Goal: Task Accomplishment & Management: Manage account settings

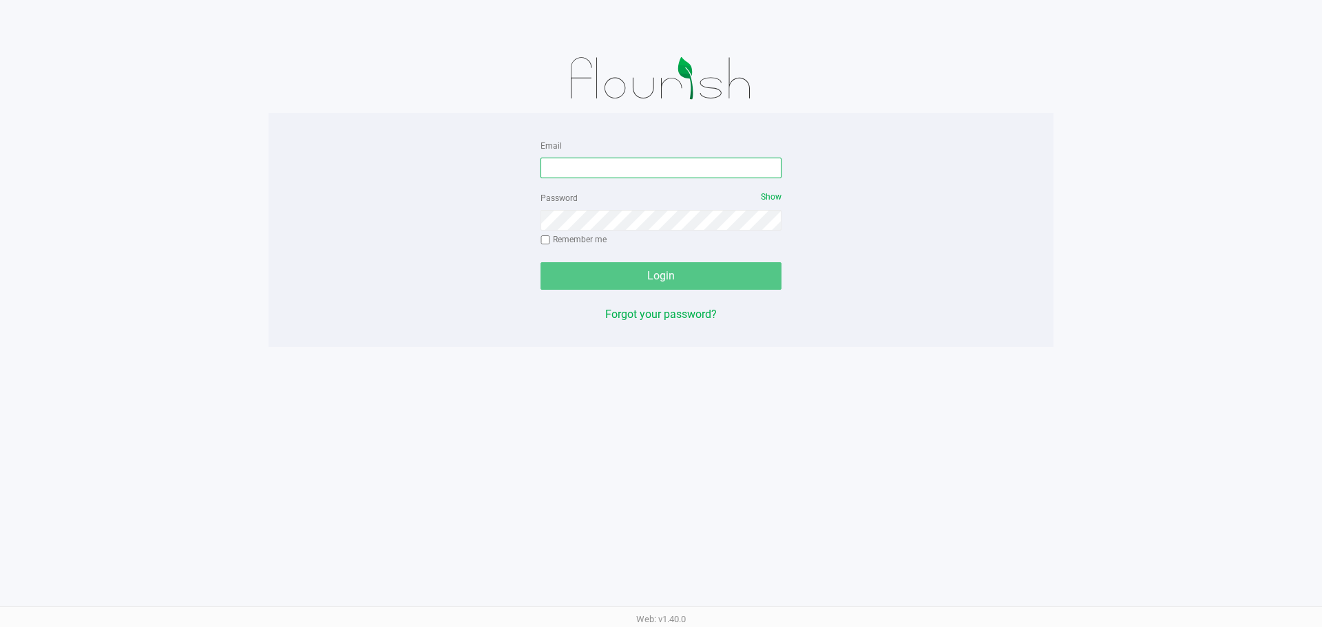
click at [682, 160] on input "Email" at bounding box center [661, 168] width 241 height 21
type input "[EMAIL_ADDRESS][DOMAIN_NAME]"
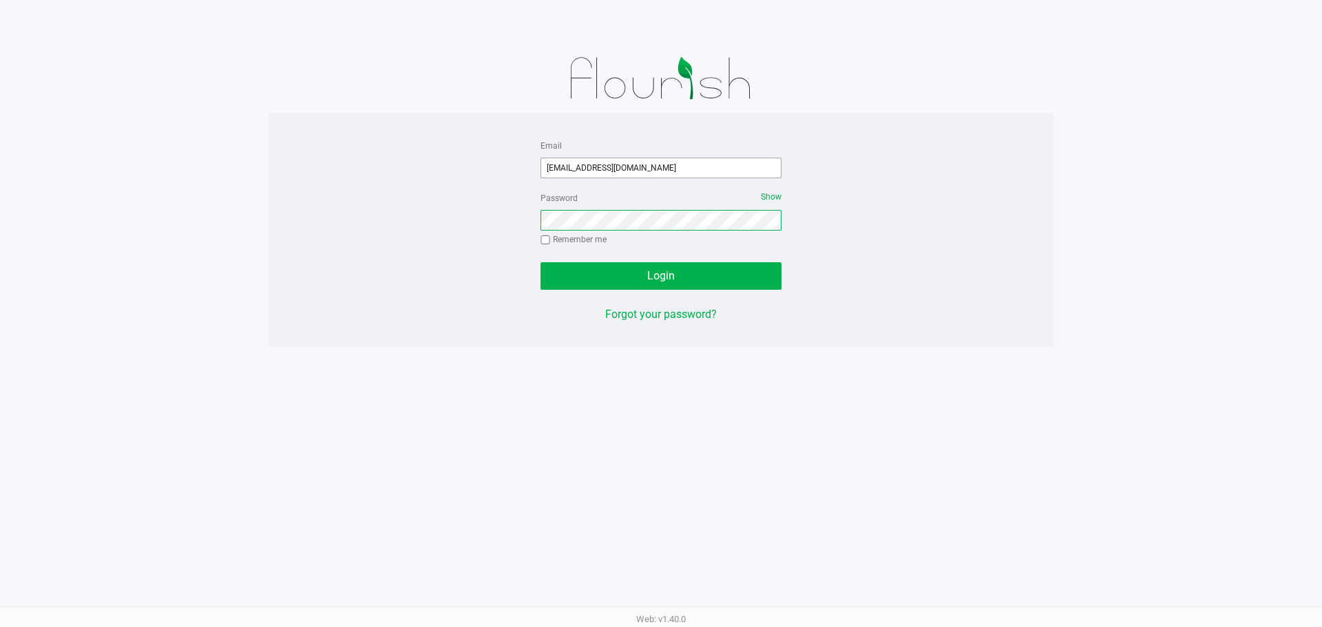
click at [541, 262] on button "Login" at bounding box center [661, 276] width 241 height 28
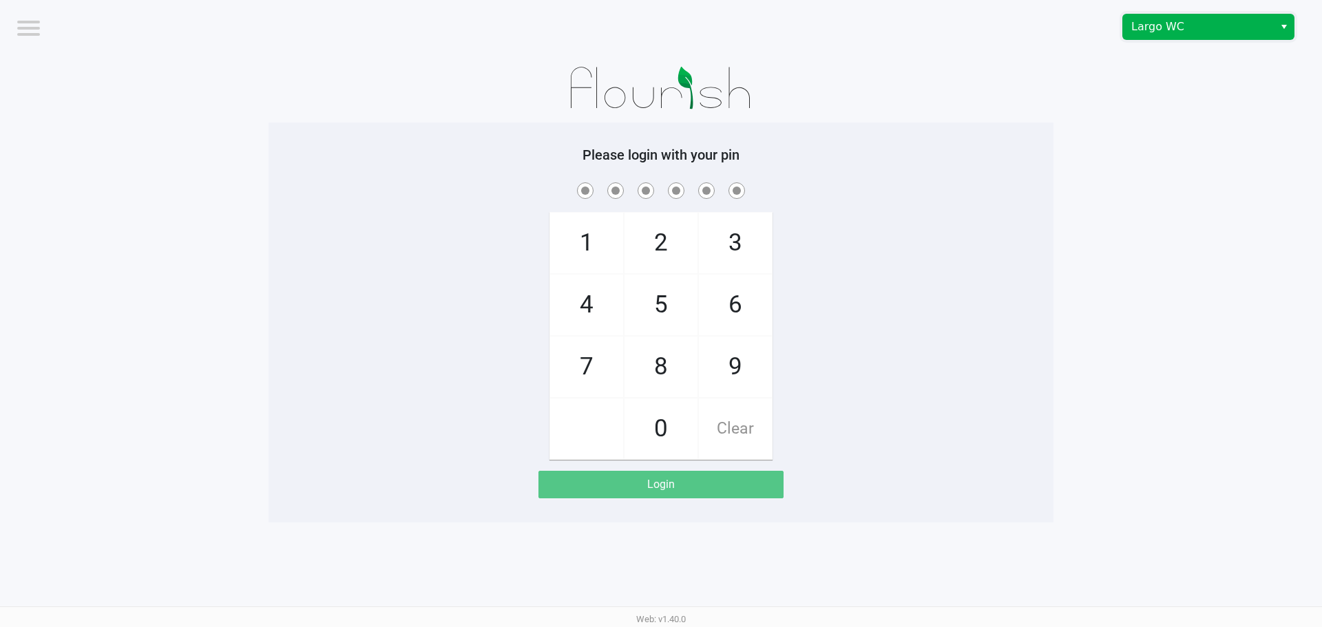
click at [1157, 26] on span "Largo WC" at bounding box center [1198, 27] width 134 height 17
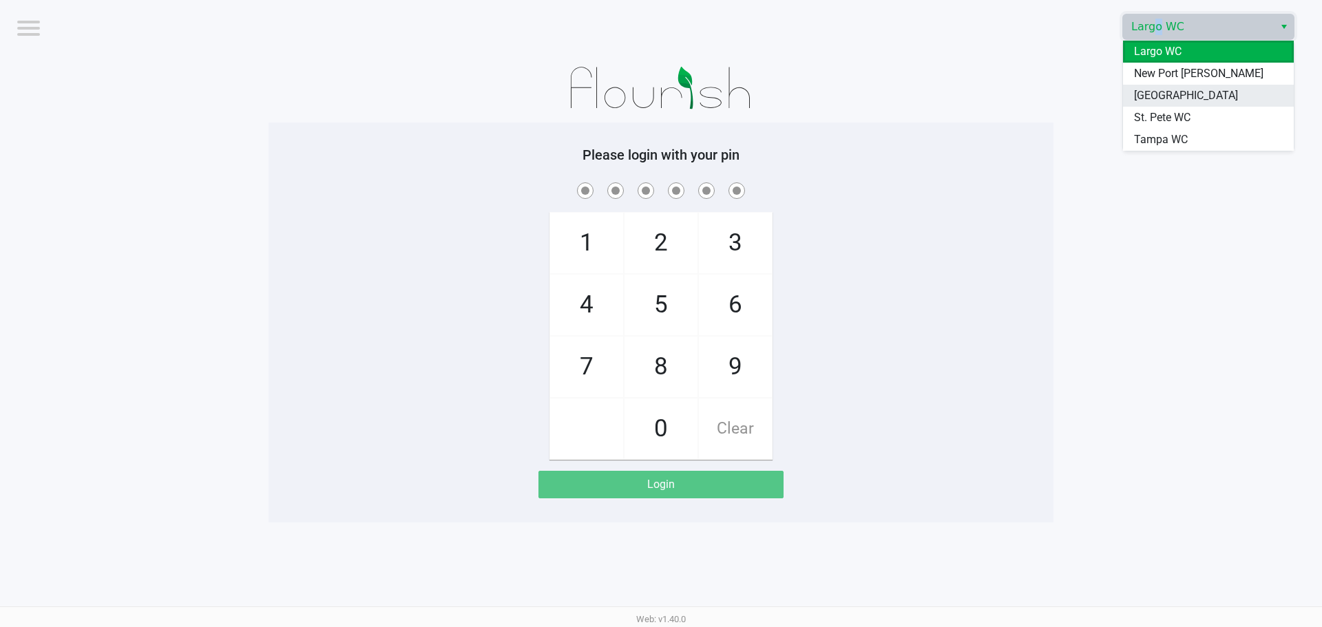
click at [1149, 96] on span "[GEOGRAPHIC_DATA]" at bounding box center [1186, 95] width 104 height 17
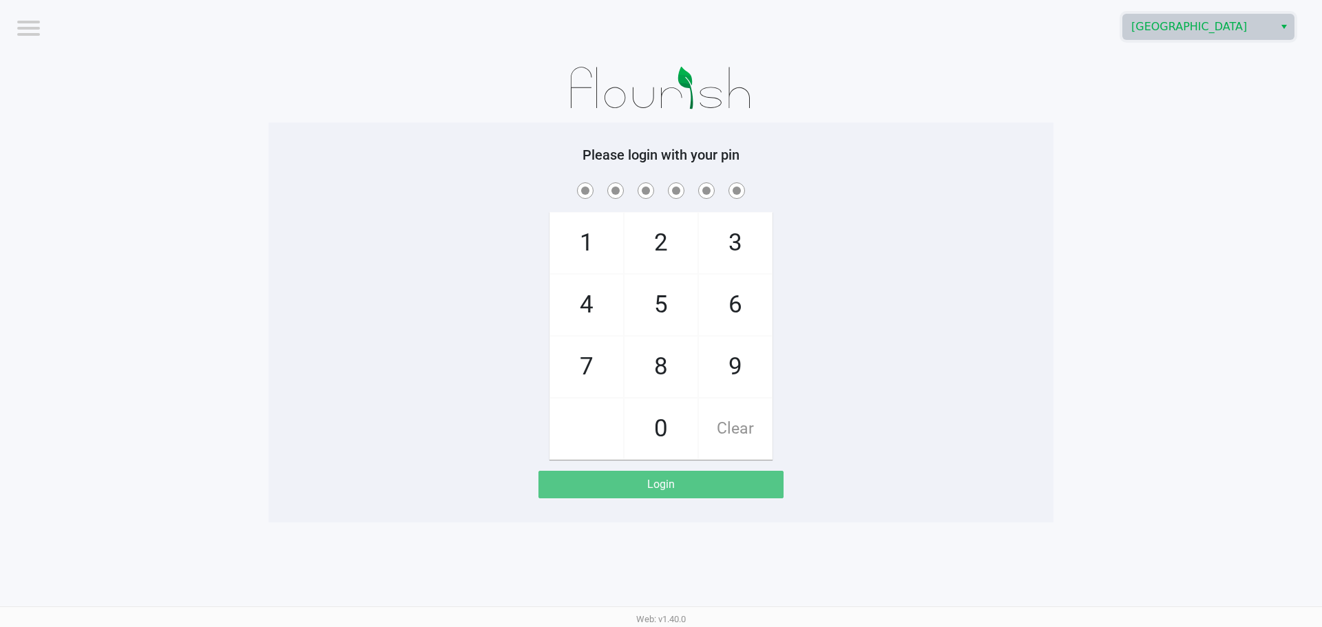
drag, startPoint x: 733, startPoint y: 366, endPoint x: 680, endPoint y: 430, distance: 82.7
click at [725, 377] on span "9" at bounding box center [735, 367] width 73 height 61
checkbox input "true"
click at [679, 432] on span "0" at bounding box center [661, 429] width 73 height 61
checkbox input "true"
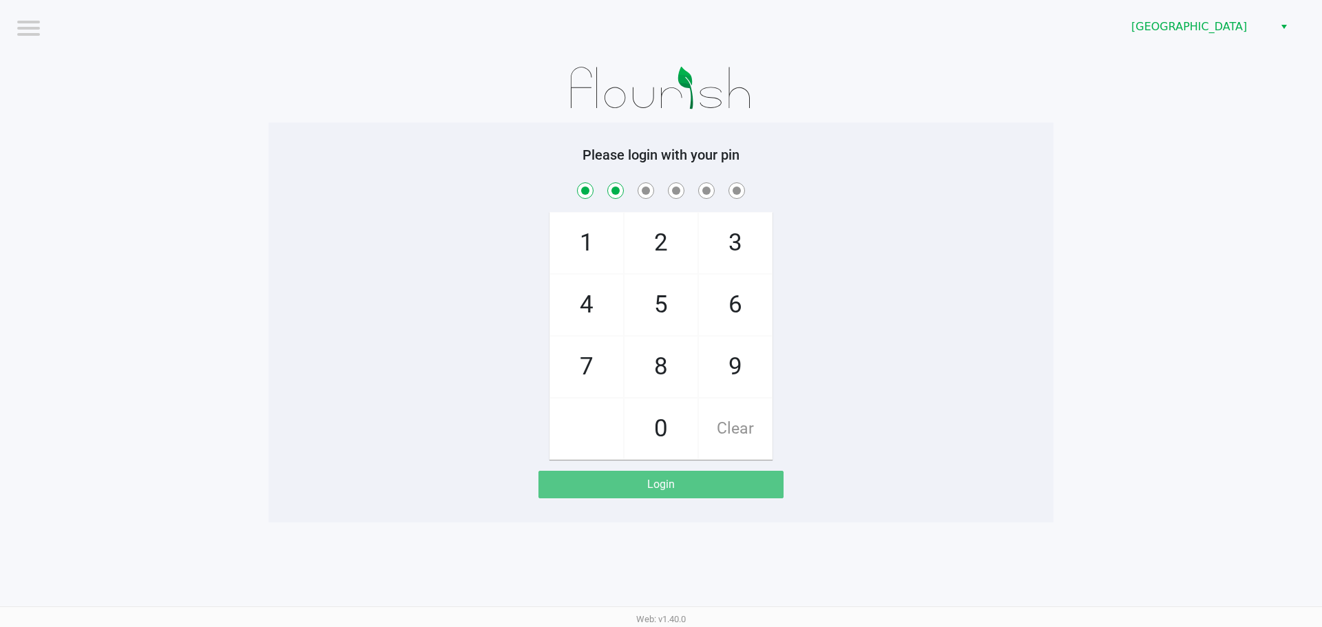
click at [669, 289] on span "5" at bounding box center [661, 305] width 73 height 61
checkbox input "true"
click at [733, 247] on span "3" at bounding box center [735, 243] width 73 height 61
checkbox input "true"
drag, startPoint x: 725, startPoint y: 369, endPoint x: 660, endPoint y: 411, distance: 77.2
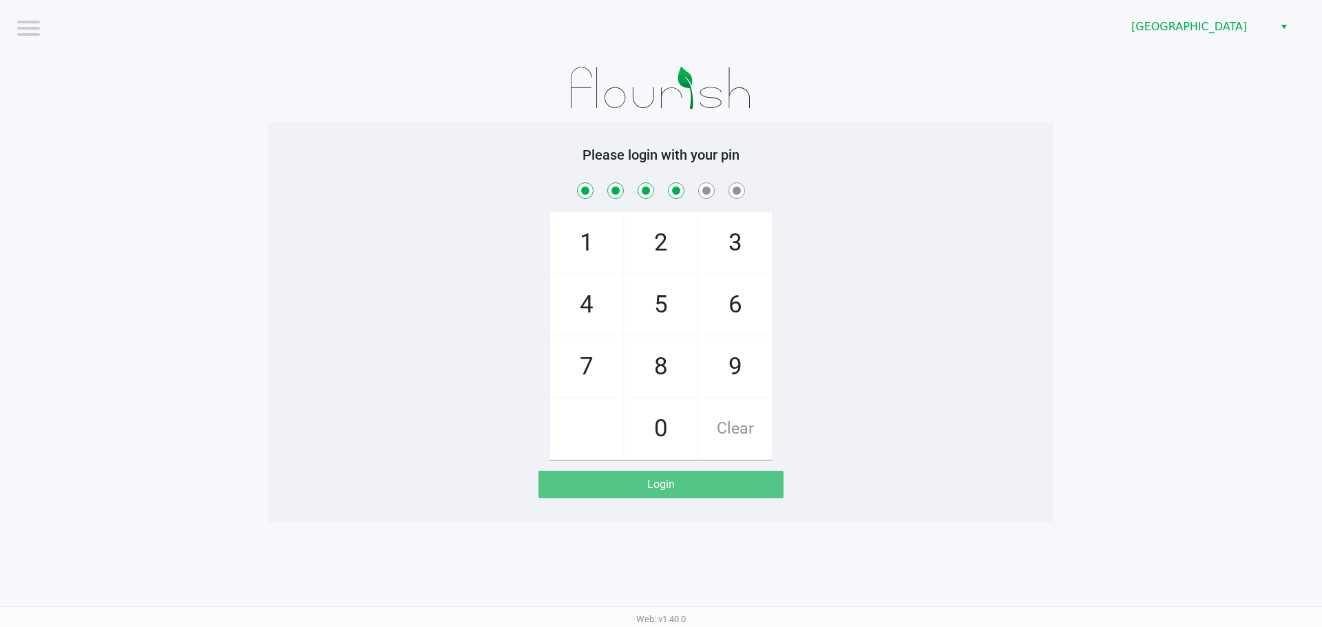
click at [724, 370] on span "9" at bounding box center [735, 367] width 73 height 61
checkbox input "true"
click at [660, 412] on span "0" at bounding box center [661, 429] width 73 height 61
checkbox input "true"
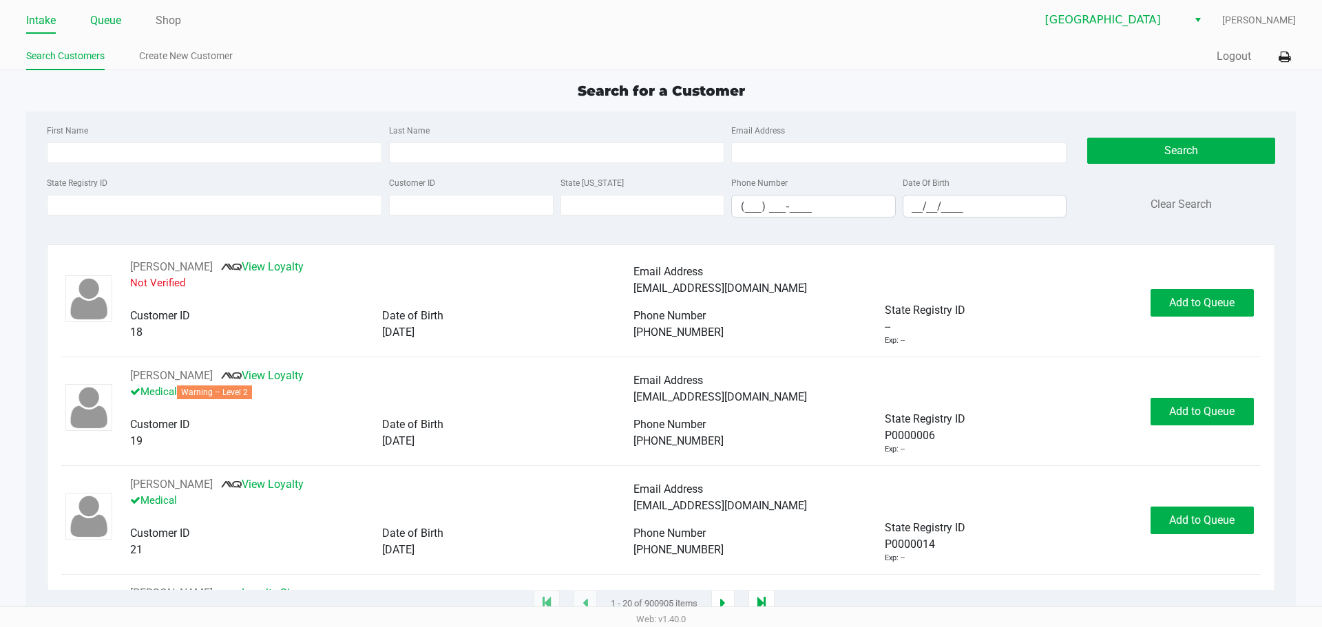
click at [96, 27] on link "Queue" at bounding box center [105, 20] width 31 height 19
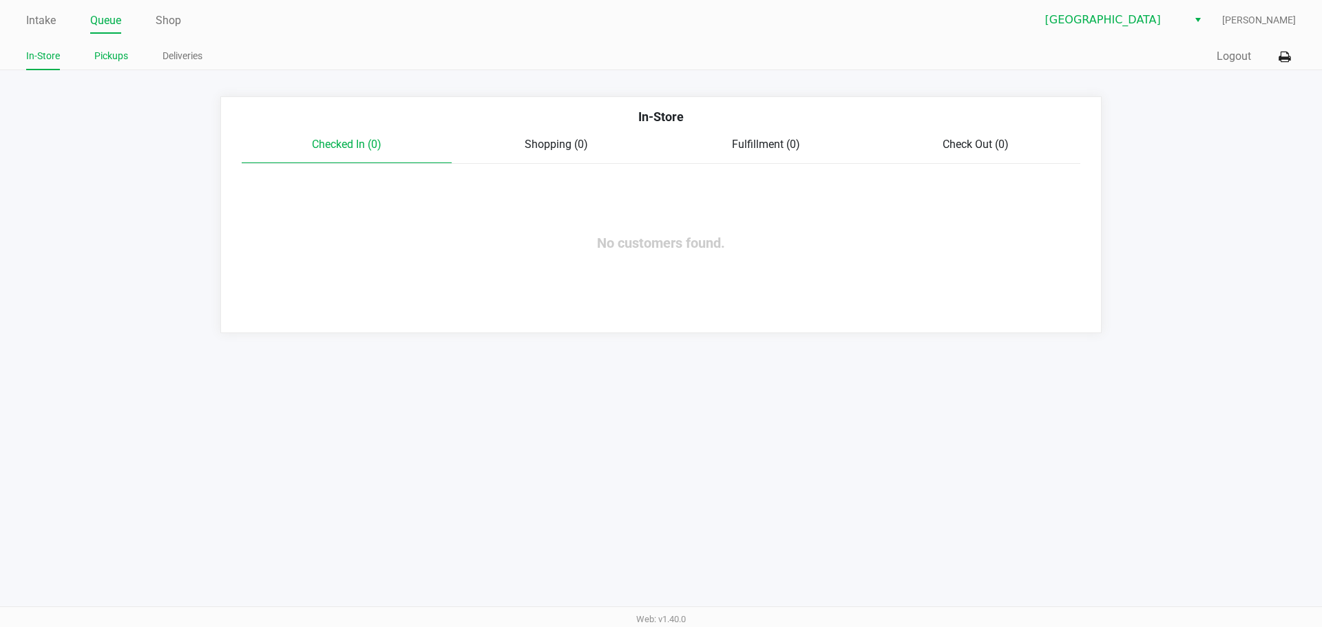
click at [97, 54] on link "Pickups" at bounding box center [111, 56] width 34 height 17
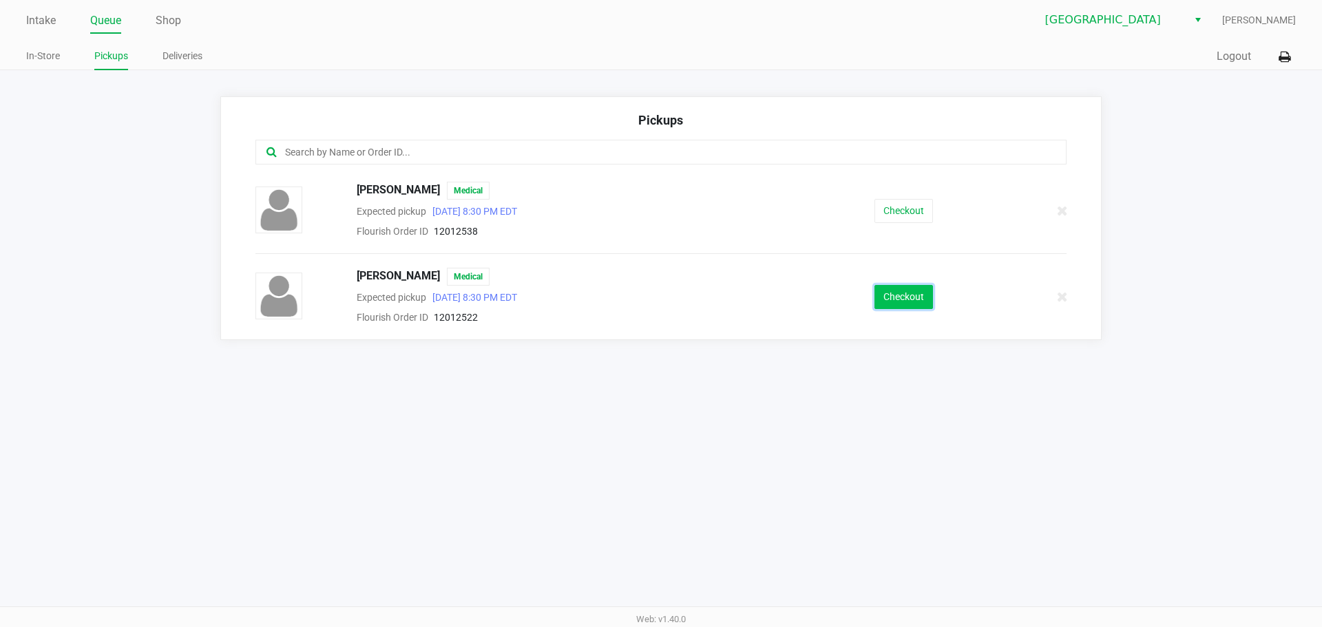
click at [904, 307] on button "Checkout" at bounding box center [904, 297] width 59 height 24
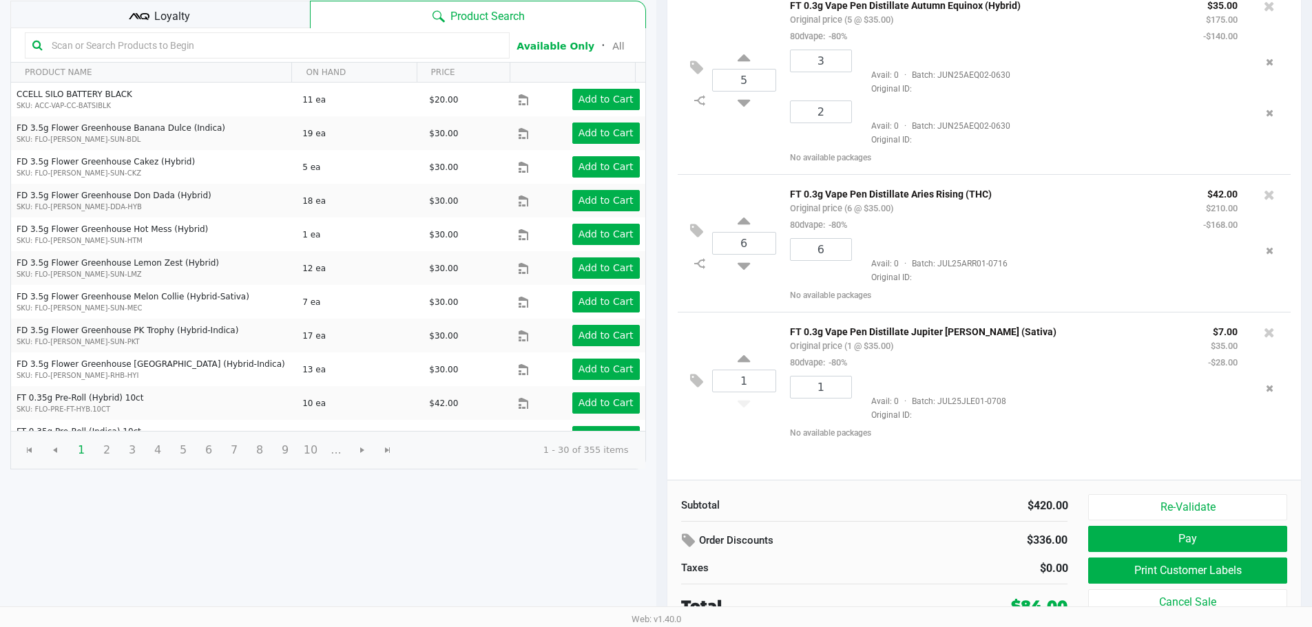
scroll to position [141, 0]
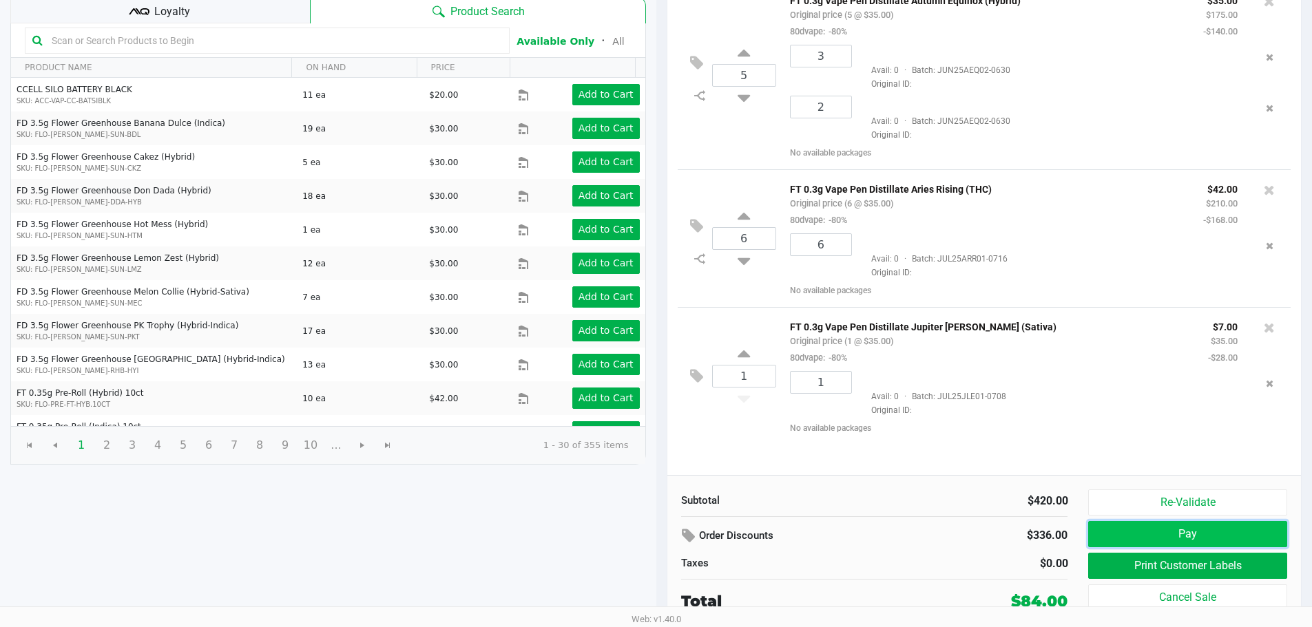
click at [1142, 534] on button "Pay" at bounding box center [1187, 534] width 198 height 26
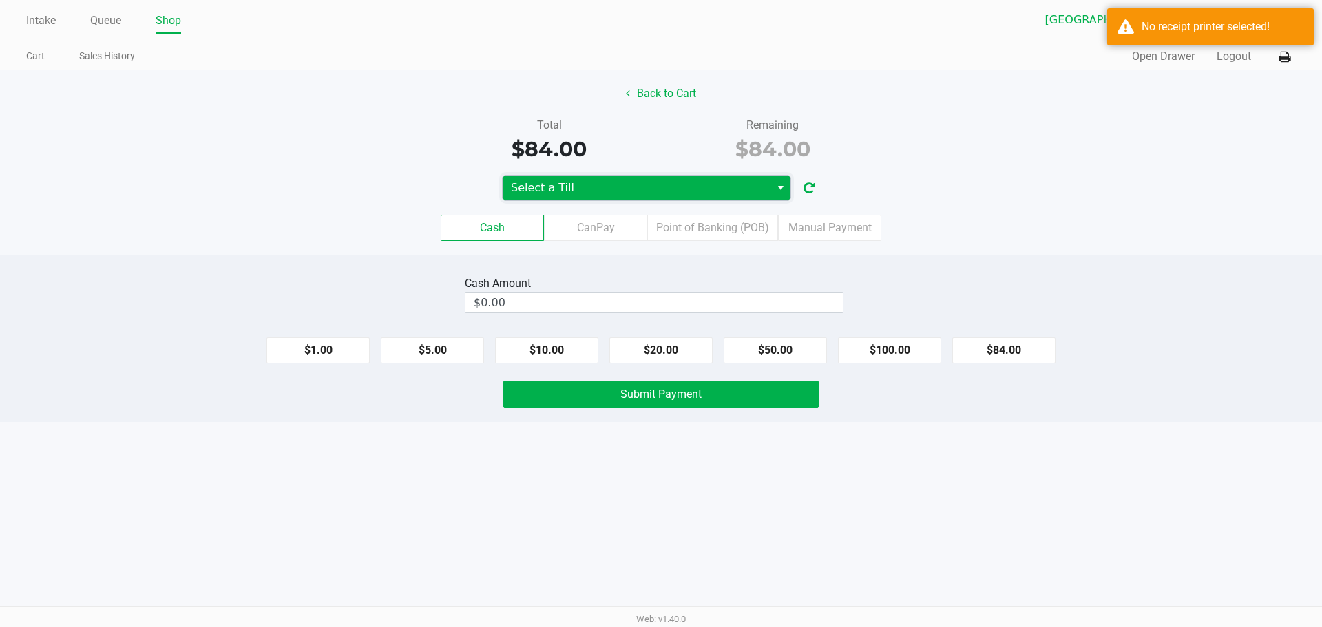
click at [589, 180] on span "Select a Till" at bounding box center [636, 188] width 251 height 17
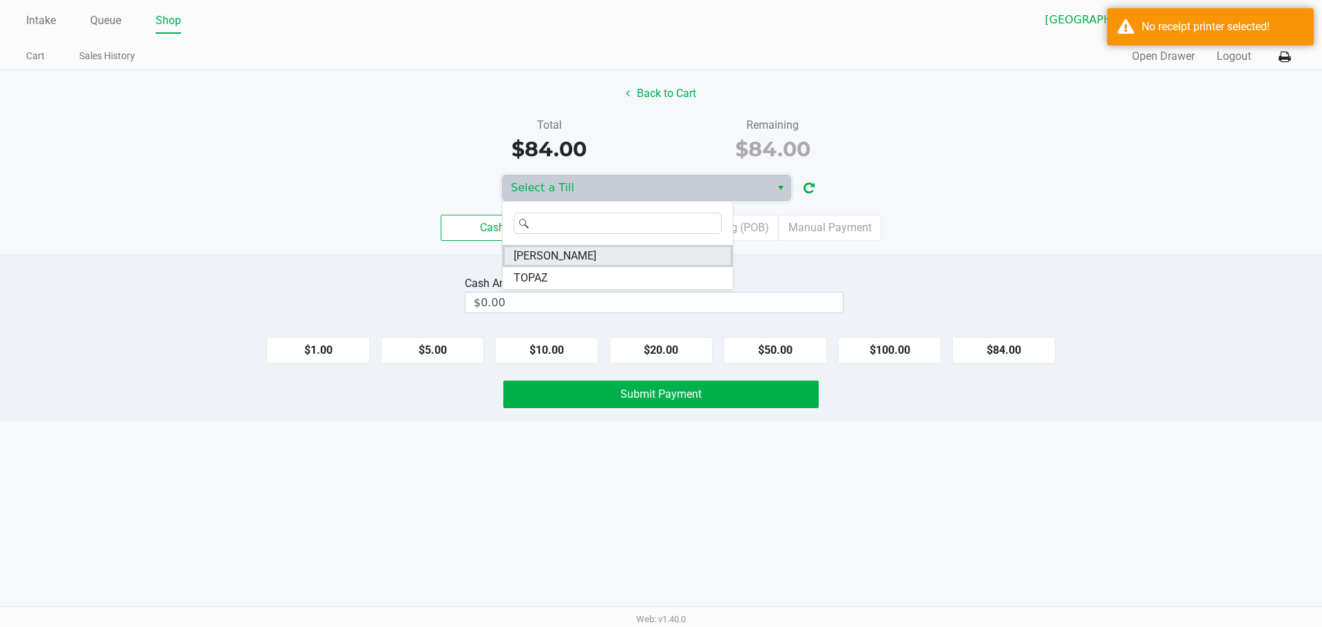
click at [643, 255] on li "ELAINE-KIM" at bounding box center [618, 256] width 230 height 22
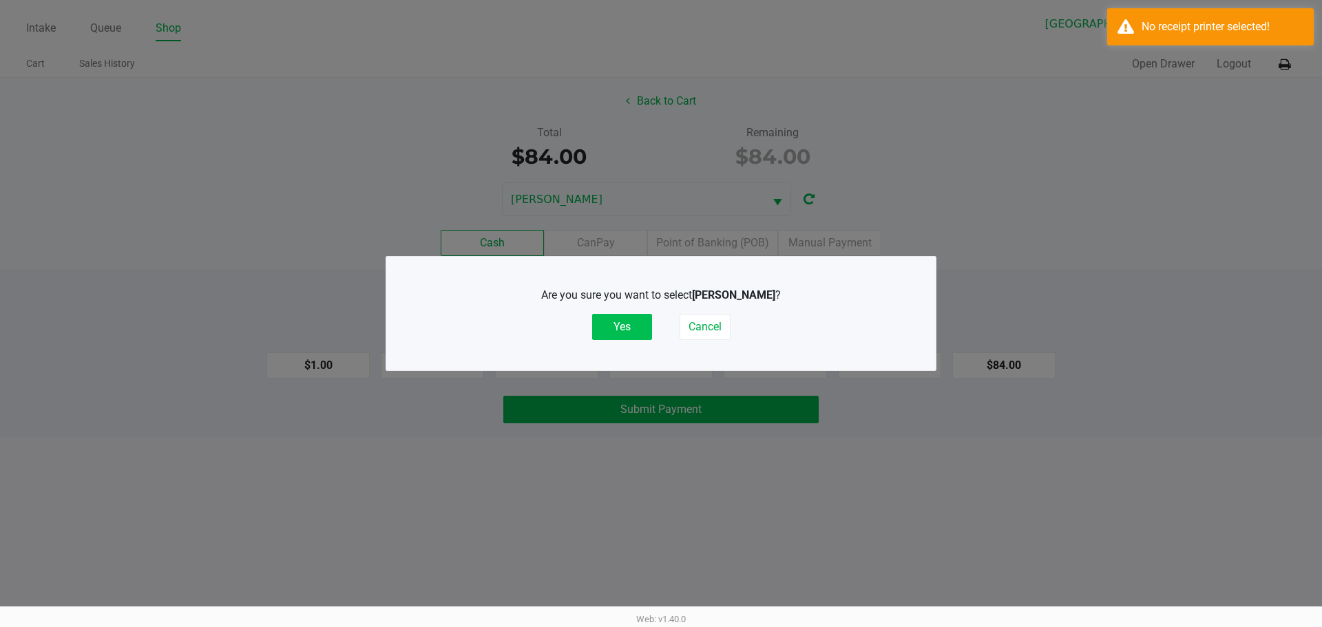
click at [616, 323] on button "Yes" at bounding box center [622, 327] width 60 height 26
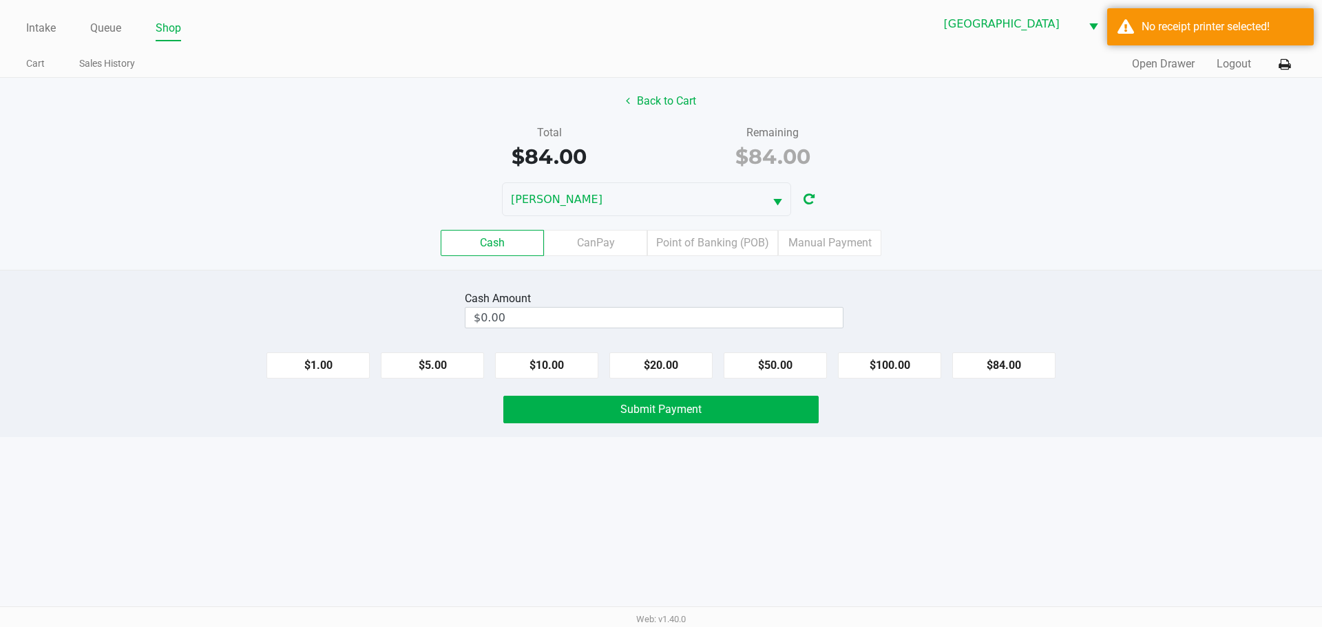
click at [1100, 209] on div "ELAINE-KIM" at bounding box center [661, 199] width 1322 height 34
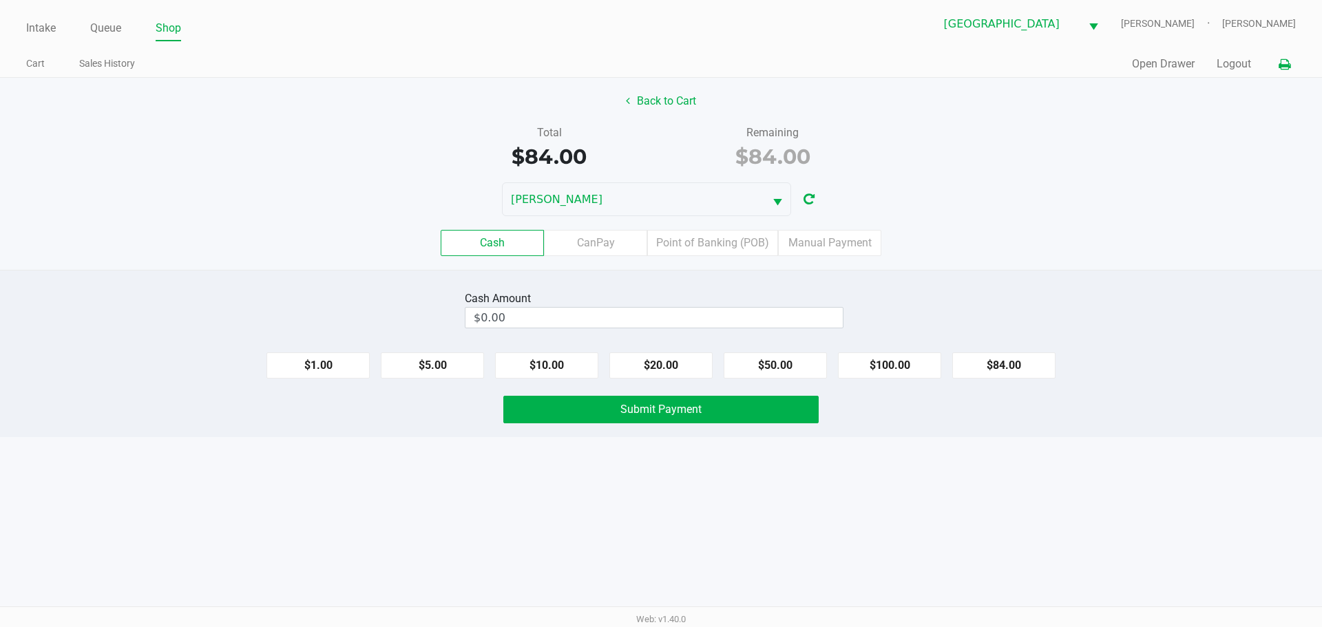
click at [1288, 69] on icon at bounding box center [1285, 65] width 12 height 10
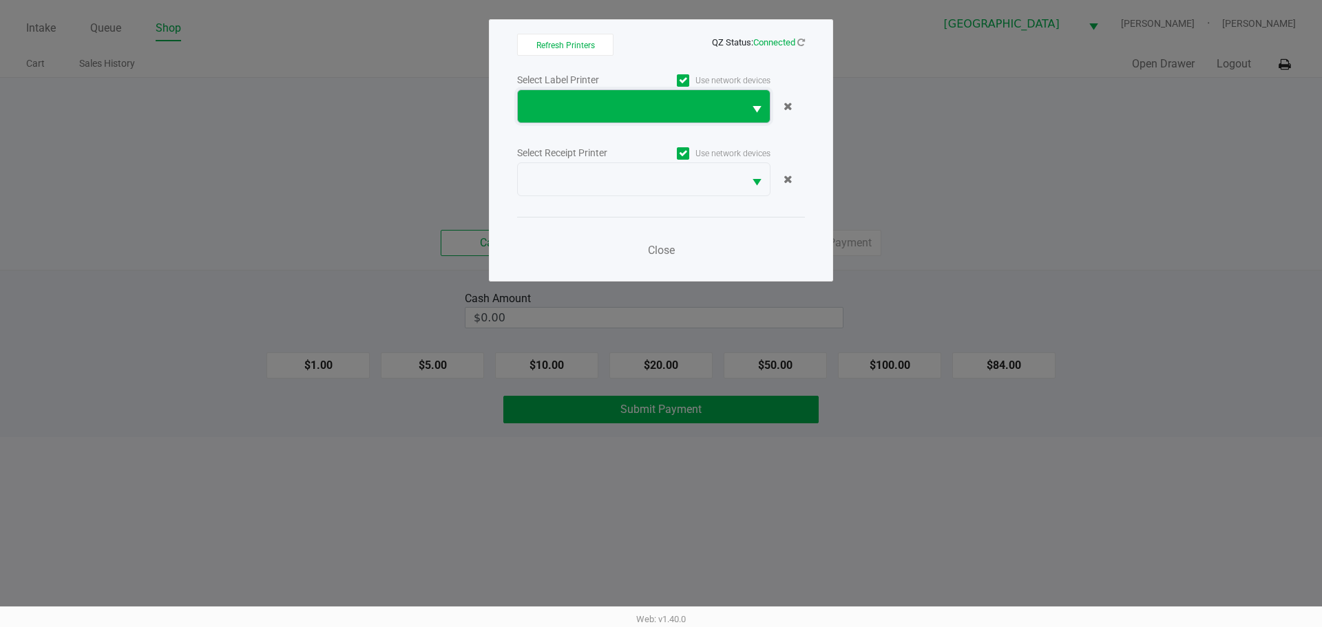
click at [691, 103] on span at bounding box center [630, 106] width 209 height 17
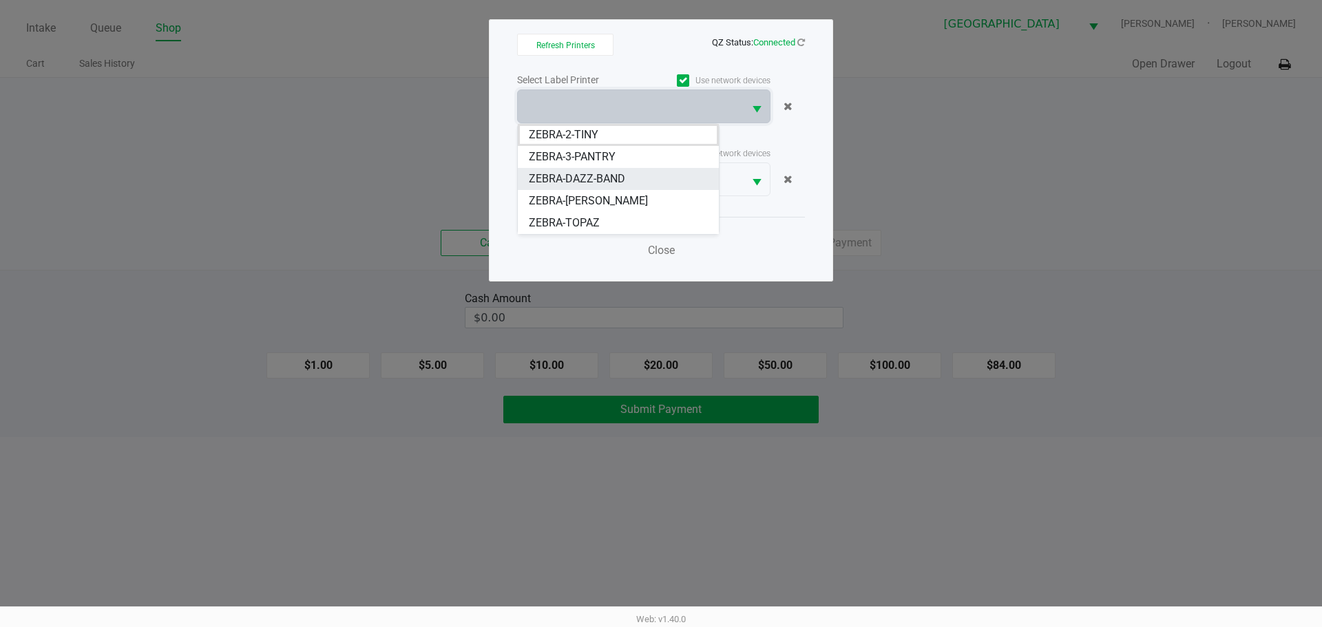
click at [641, 184] on li "ZEBRA-DAZZ-BAND" at bounding box center [618, 179] width 201 height 22
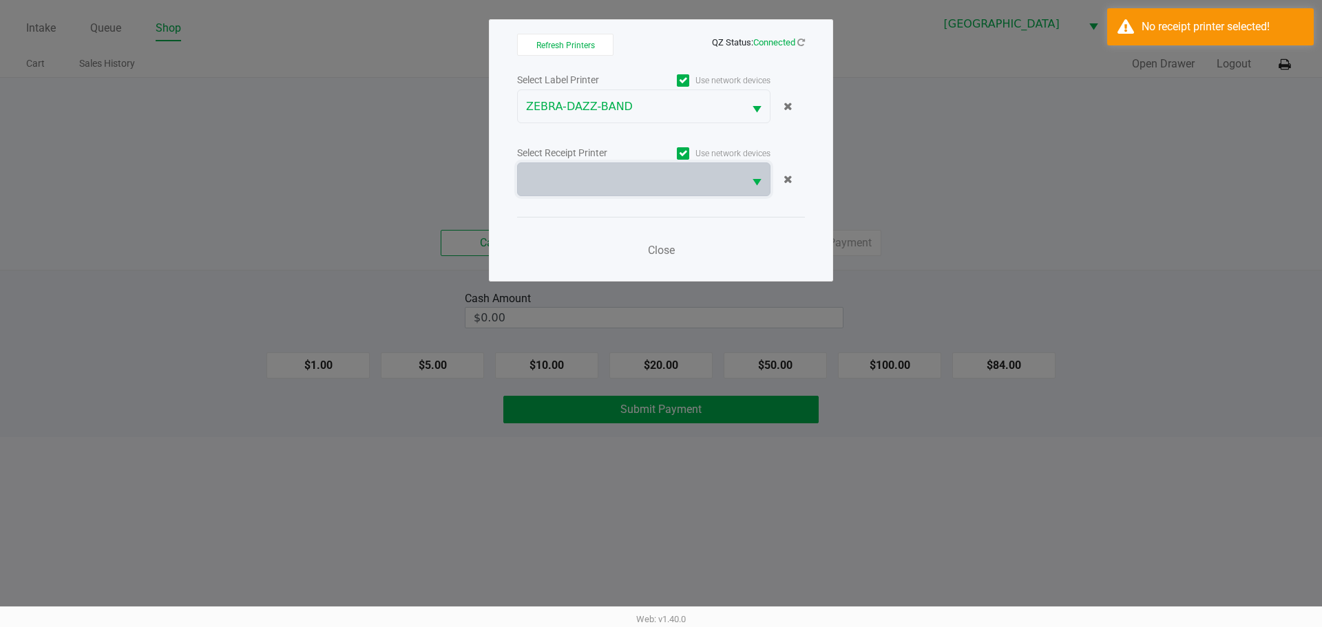
click at [641, 184] on span at bounding box center [630, 179] width 209 height 17
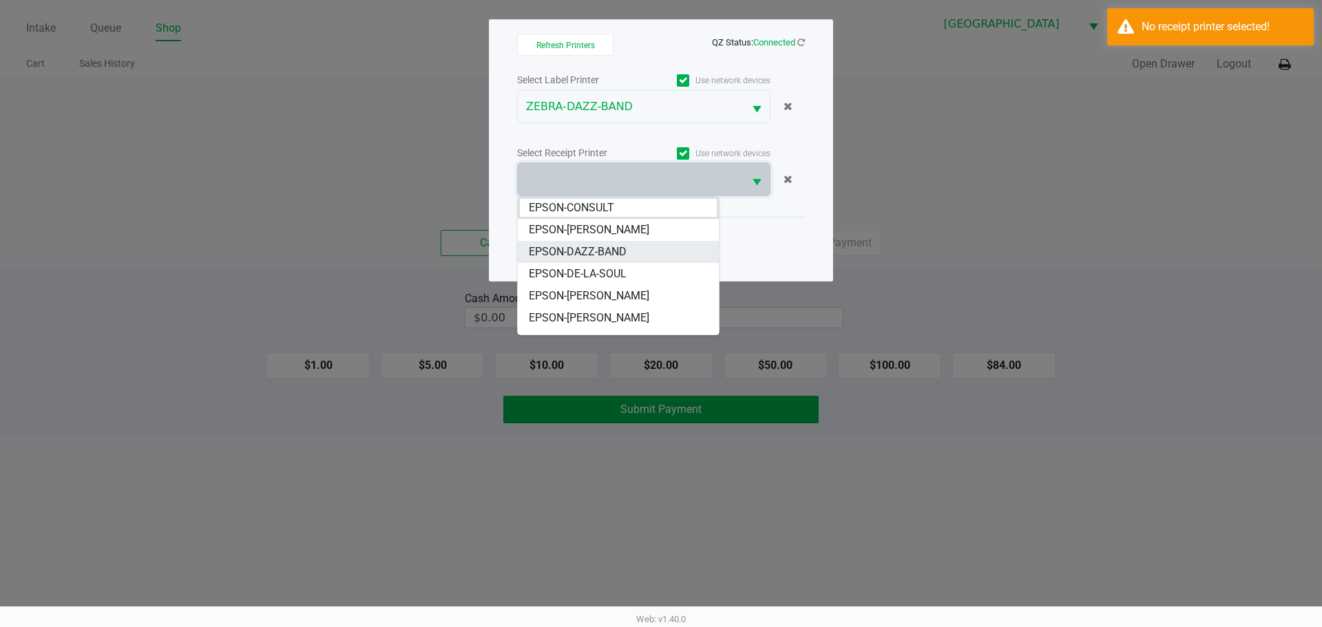
click at [634, 253] on li "EPSON-DAZZ-BAND" at bounding box center [618, 252] width 201 height 22
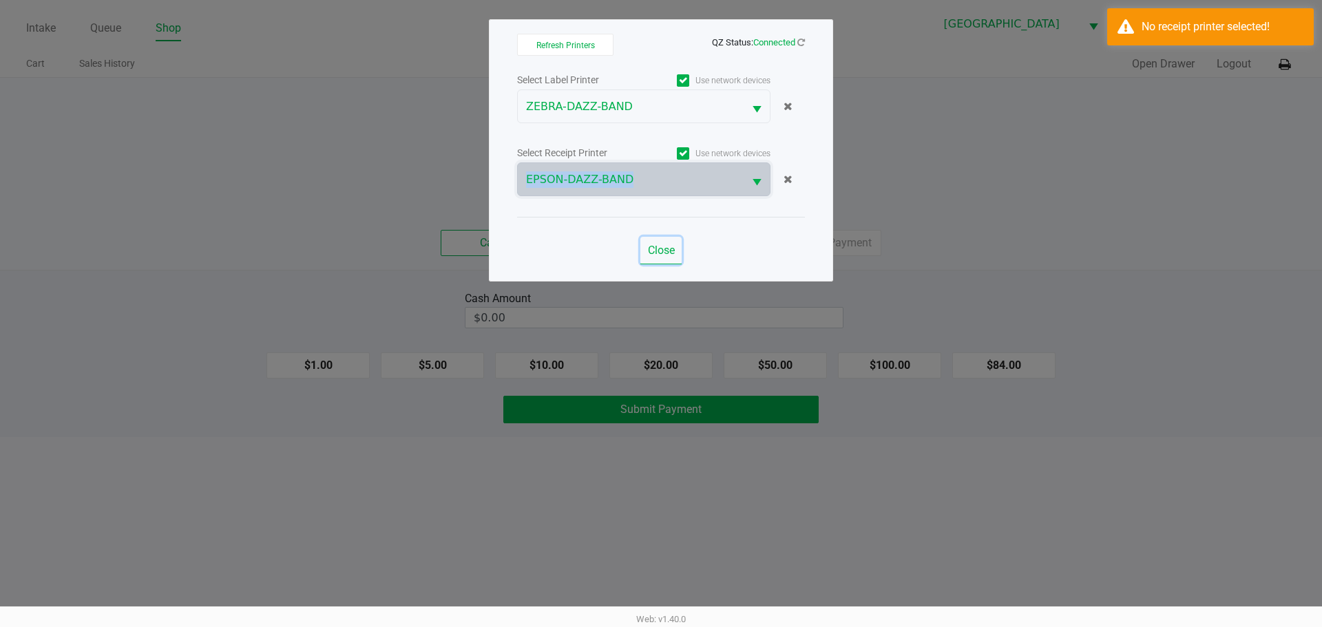
click at [656, 251] on span "Close" at bounding box center [661, 250] width 27 height 13
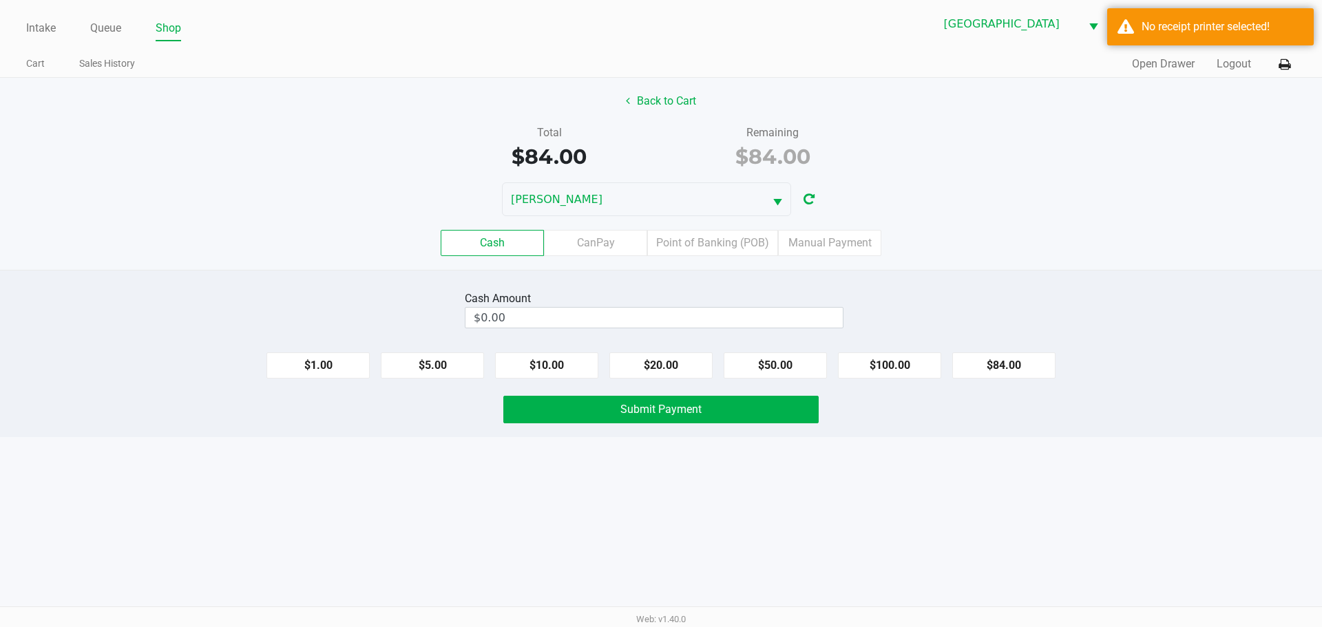
click at [1284, 245] on div "Cash CanPay Point of Banking (POB) Manual Payment" at bounding box center [661, 243] width 1322 height 26
click at [1222, 65] on button "Logout" at bounding box center [1234, 64] width 34 height 17
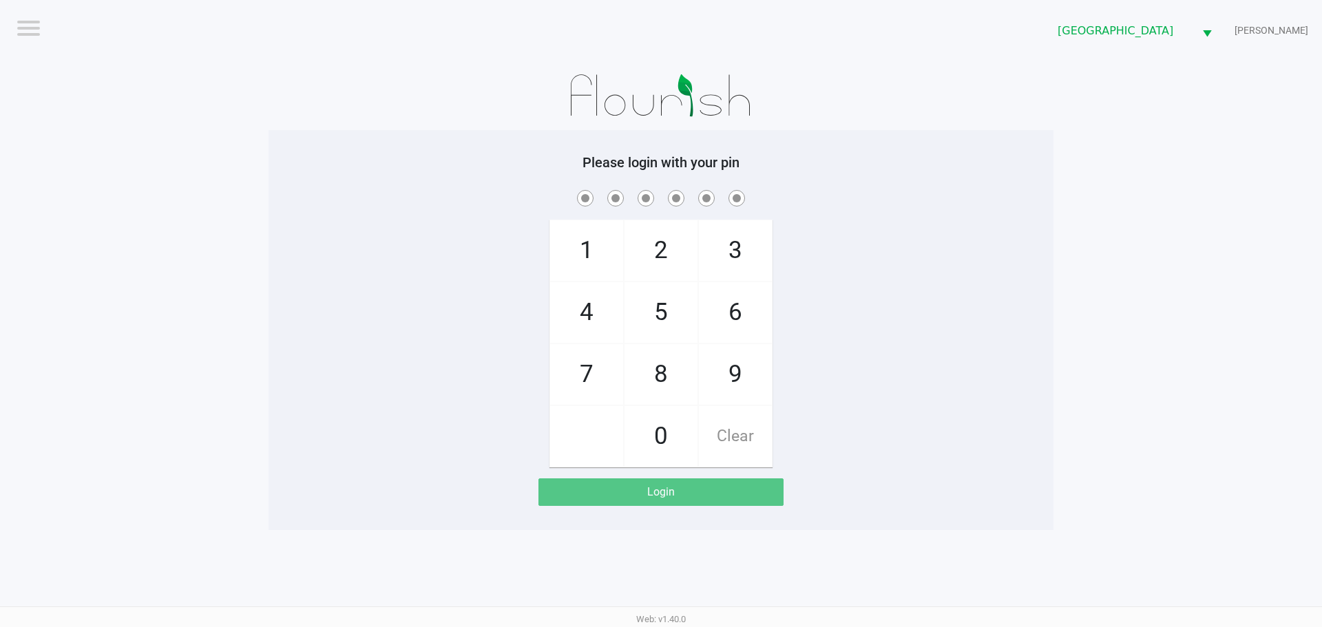
click at [934, 229] on div "1 4 7 2 5 8 0 3 6 9 Clear" at bounding box center [661, 327] width 785 height 280
click at [742, 359] on span "9" at bounding box center [735, 374] width 73 height 61
checkbox input "true"
drag, startPoint x: 661, startPoint y: 417, endPoint x: 654, endPoint y: 364, distance: 54.2
click at [660, 417] on span "0" at bounding box center [661, 436] width 73 height 61
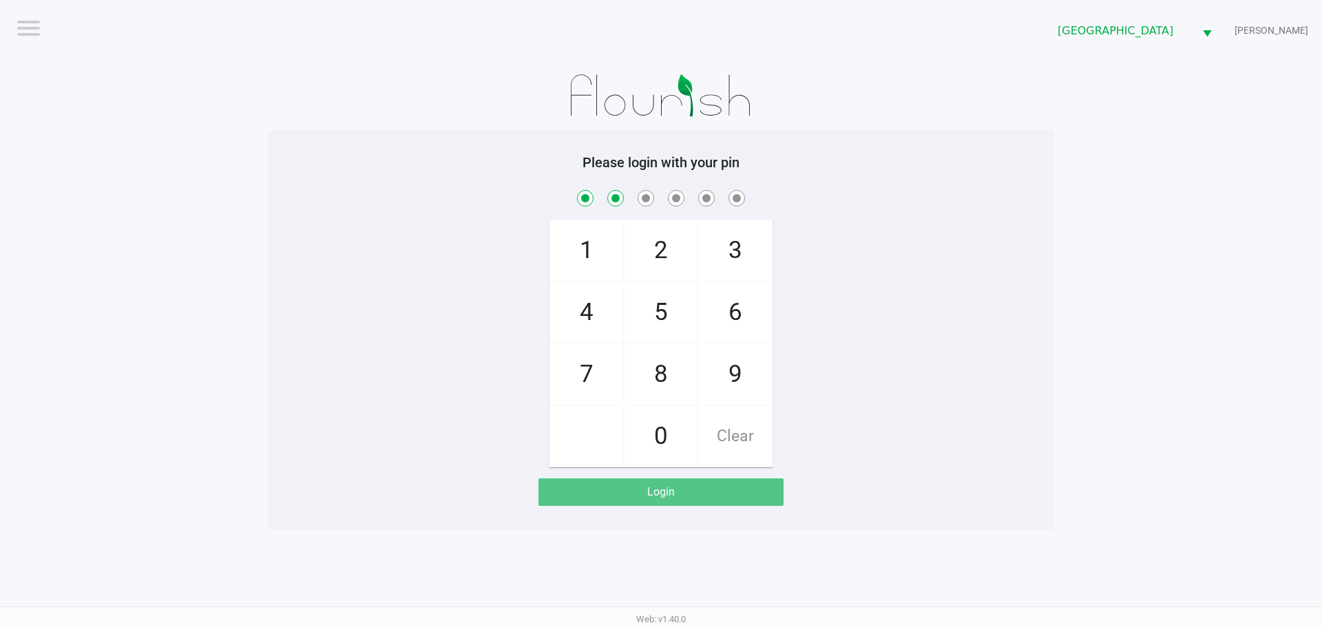
checkbox input "true"
drag, startPoint x: 658, startPoint y: 303, endPoint x: 702, endPoint y: 247, distance: 72.1
click at [660, 303] on span "5" at bounding box center [661, 312] width 73 height 61
checkbox input "true"
click at [716, 248] on span "3" at bounding box center [735, 250] width 73 height 61
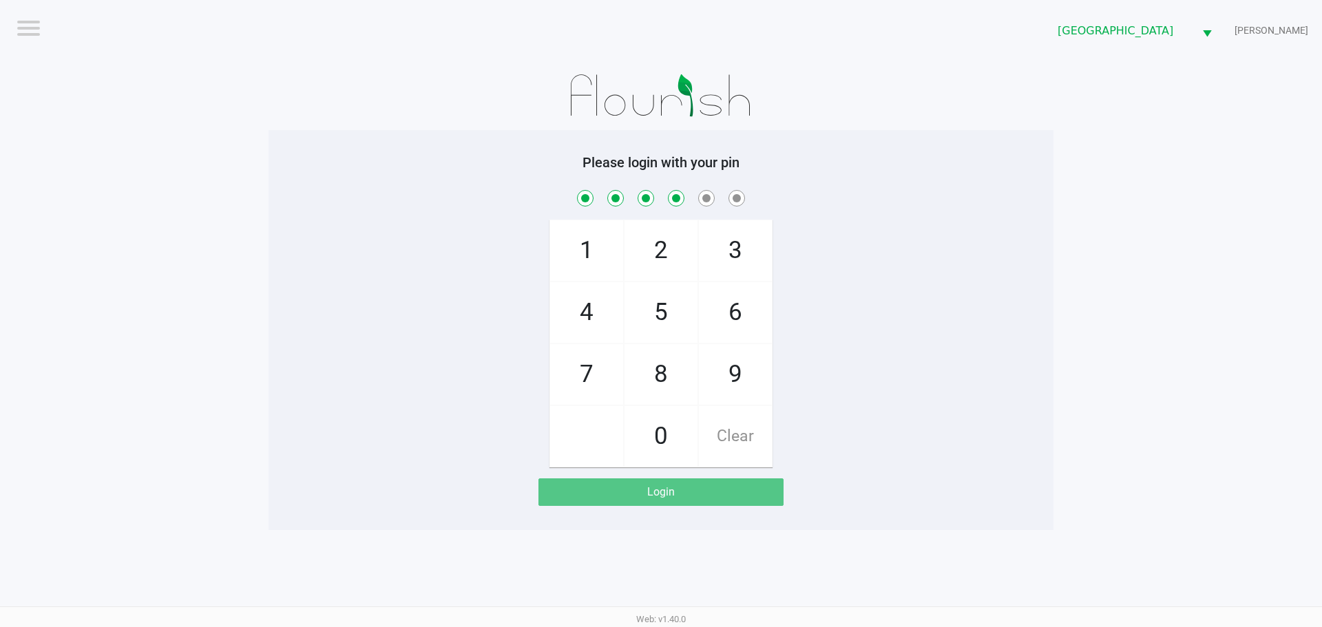
checkbox input "true"
click at [715, 386] on span "9" at bounding box center [735, 374] width 73 height 61
checkbox input "true"
click at [650, 445] on span "0" at bounding box center [661, 436] width 73 height 61
checkbox input "true"
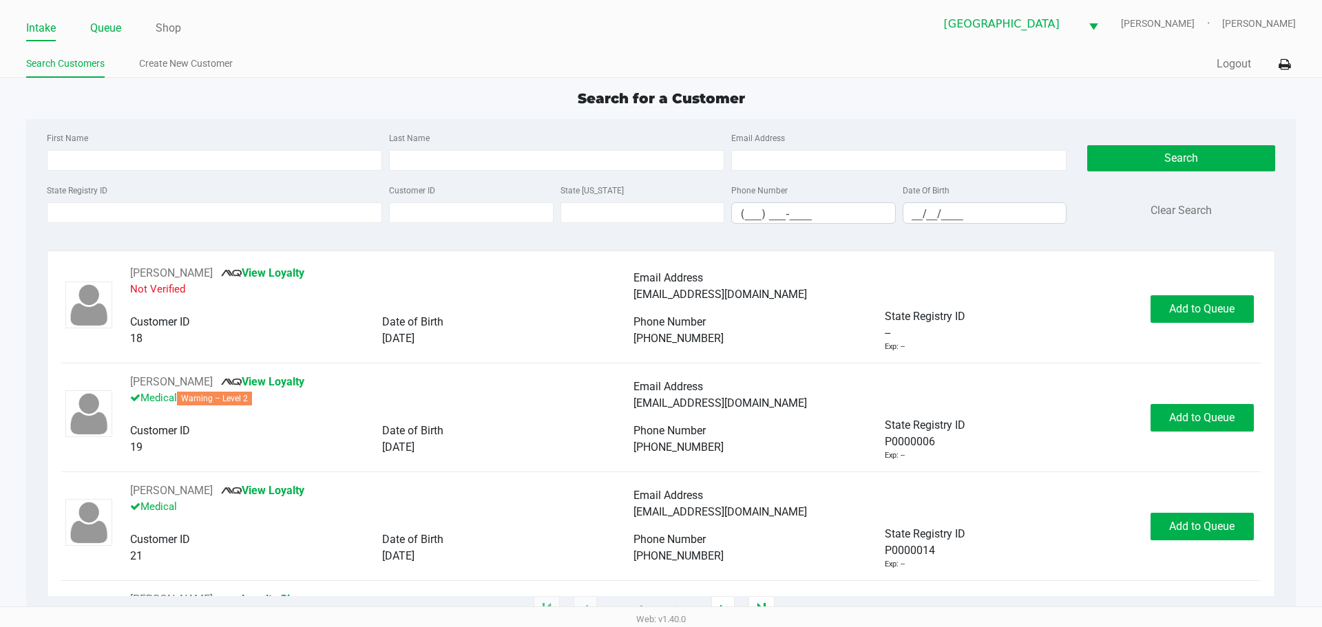
click at [102, 28] on link "Queue" at bounding box center [105, 28] width 31 height 19
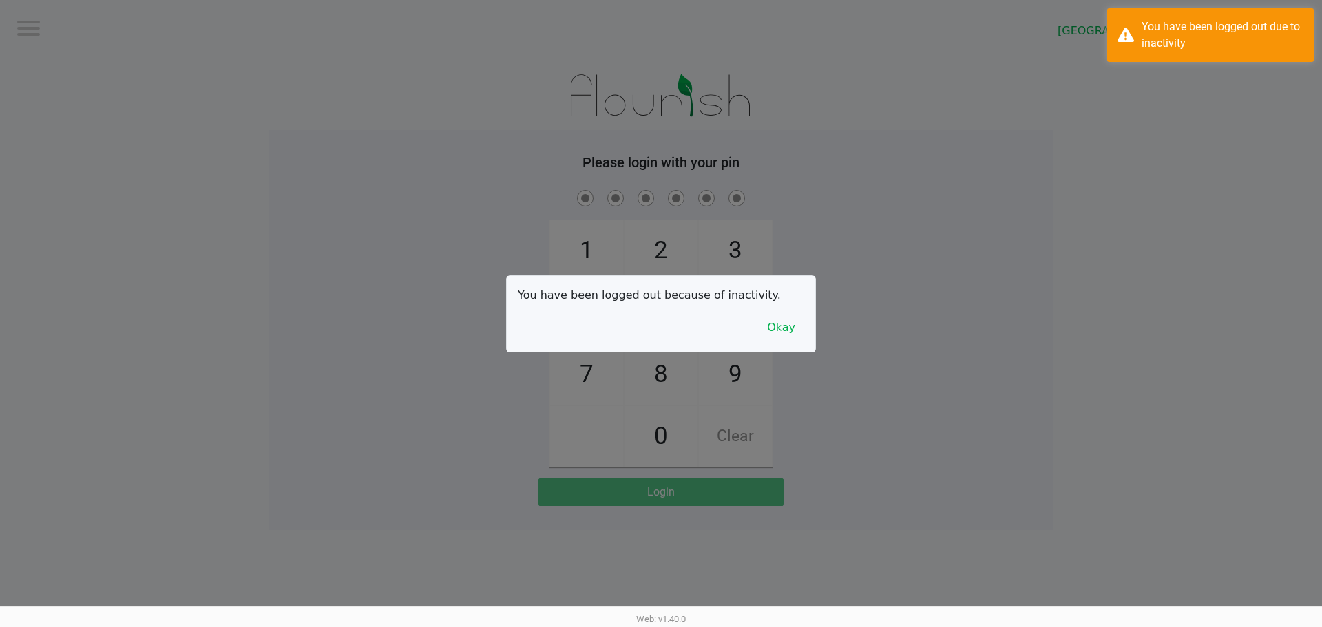
click at [780, 339] on button "Okay" at bounding box center [781, 328] width 46 height 26
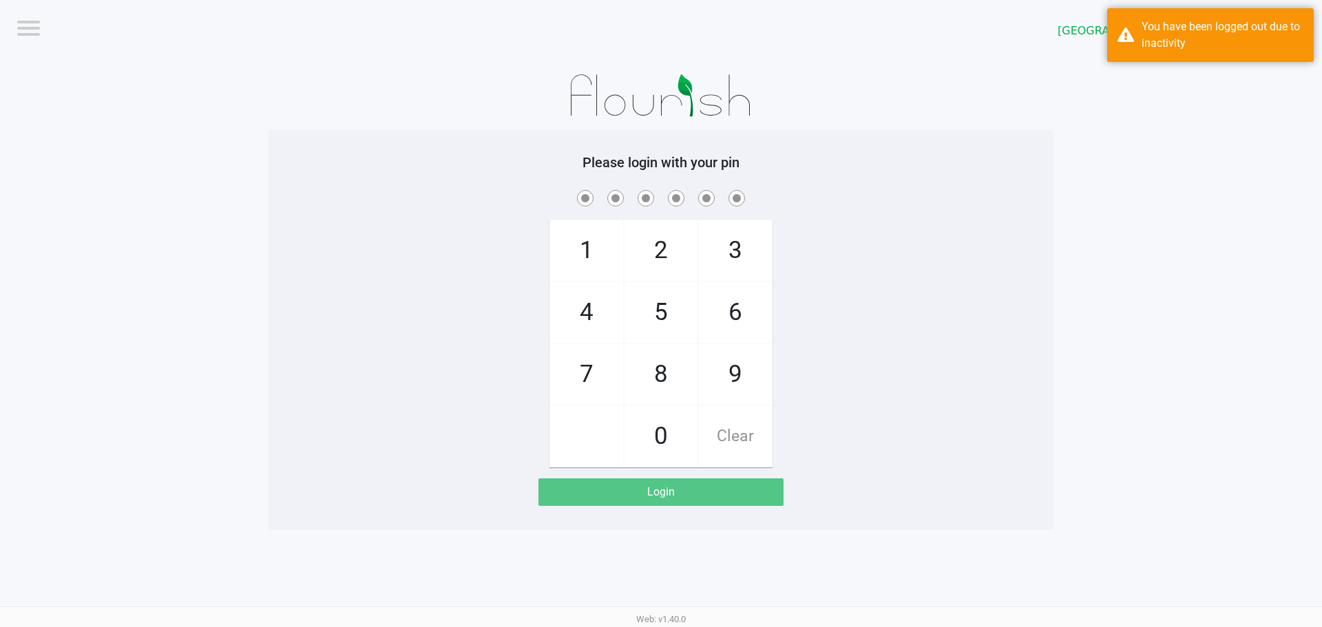
click at [690, 384] on span "8" at bounding box center [661, 374] width 73 height 61
click at [735, 435] on span "Clear" at bounding box center [735, 436] width 73 height 61
click at [765, 369] on span "9" at bounding box center [735, 374] width 73 height 61
checkbox input "true"
drag, startPoint x: 647, startPoint y: 433, endPoint x: 662, endPoint y: 265, distance: 168.6
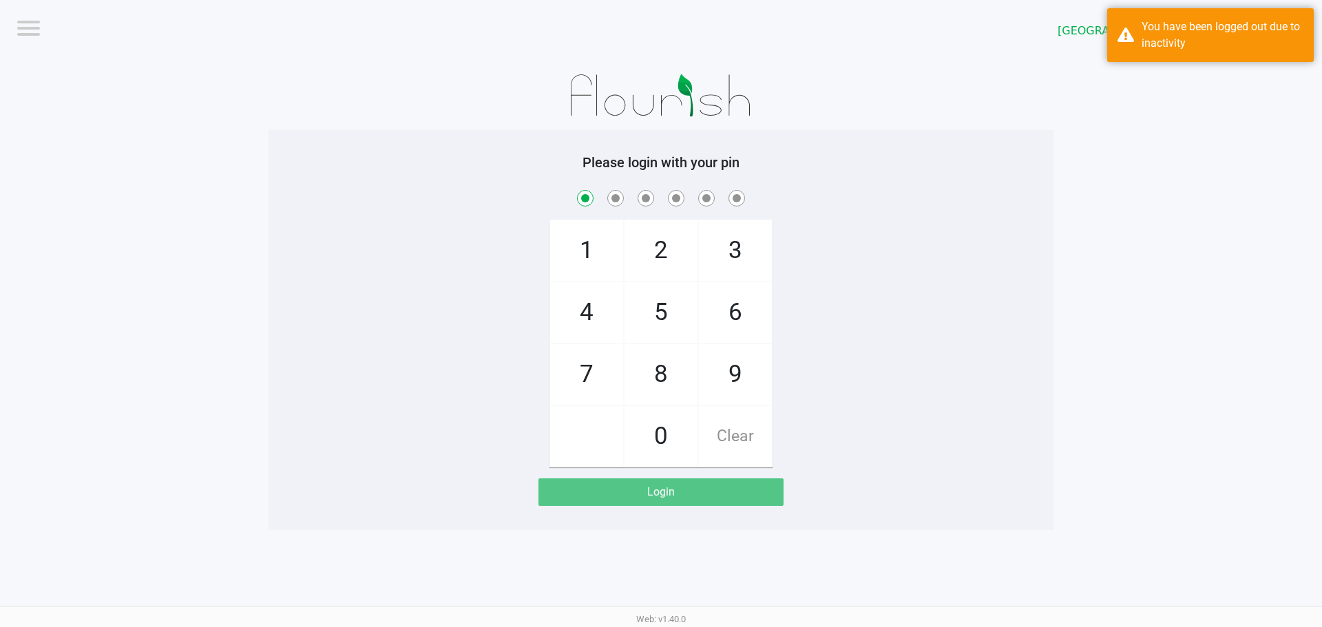
click at [647, 433] on span "0" at bounding box center [661, 436] width 73 height 61
checkbox input "true"
click at [645, 309] on span "5" at bounding box center [661, 312] width 73 height 61
checkbox input "true"
click at [722, 251] on span "3" at bounding box center [735, 250] width 73 height 61
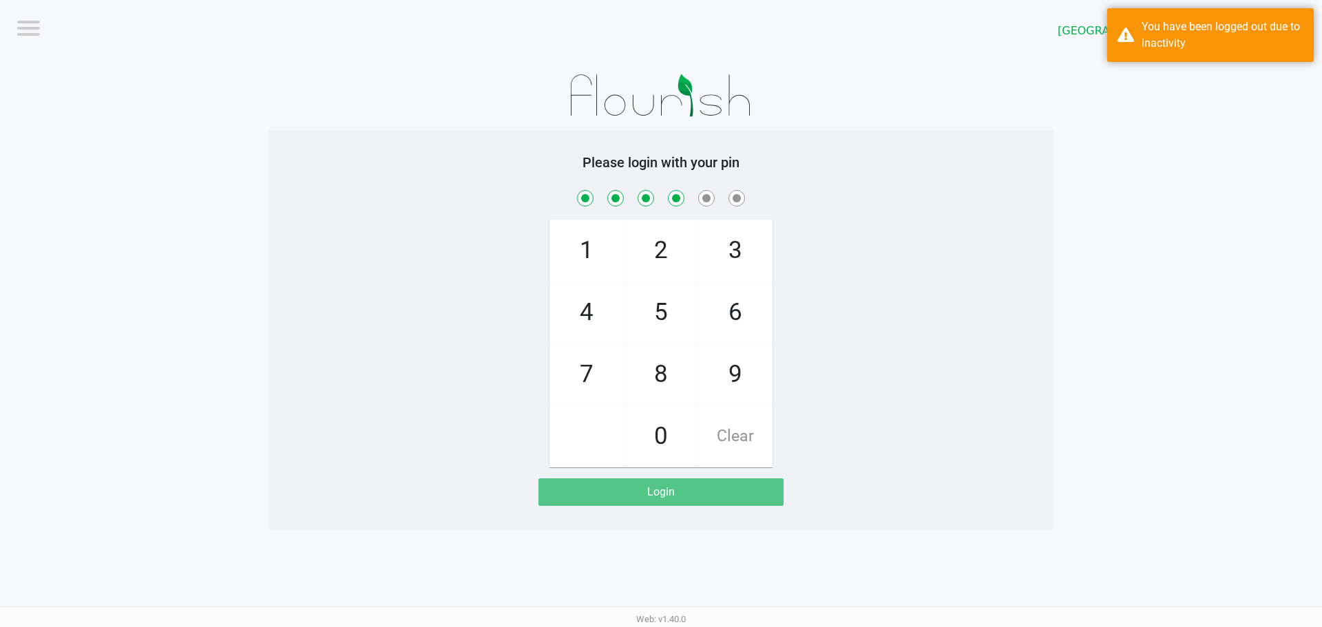
checkbox input "true"
click at [716, 386] on span "9" at bounding box center [735, 374] width 73 height 61
checkbox input "true"
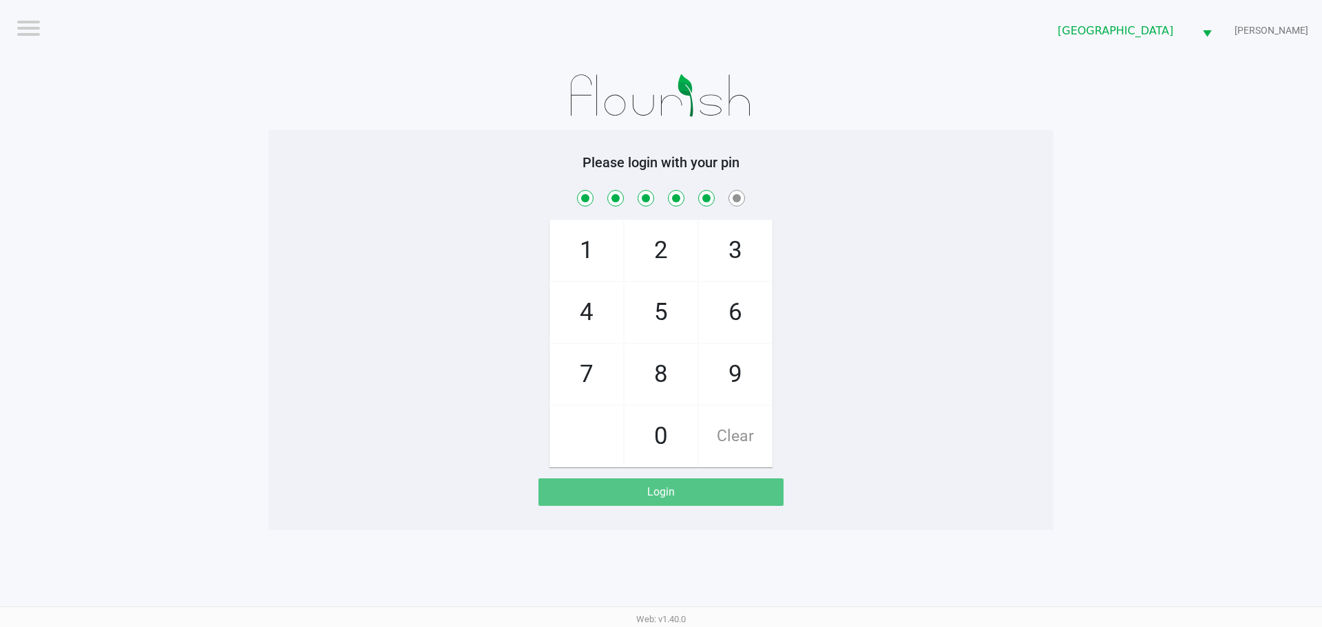
click at [633, 430] on span "0" at bounding box center [661, 436] width 73 height 61
checkbox input "true"
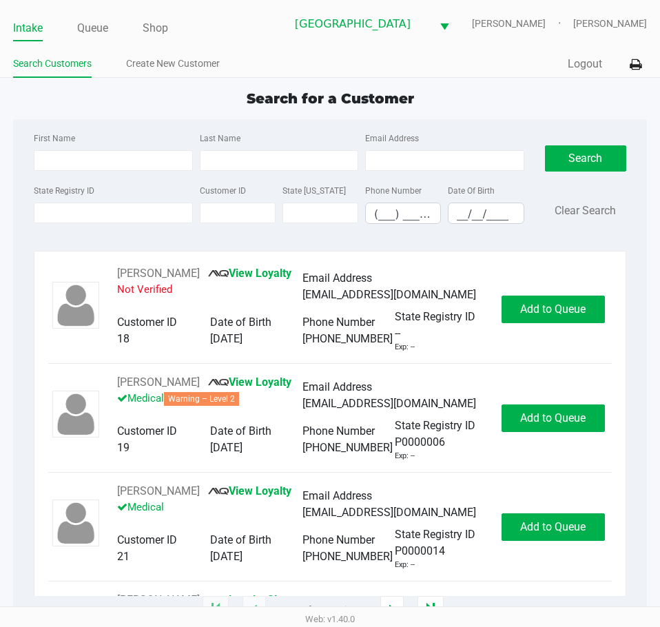
click at [321, 54] on ul "Search Customers Create New Customer" at bounding box center [171, 65] width 317 height 23
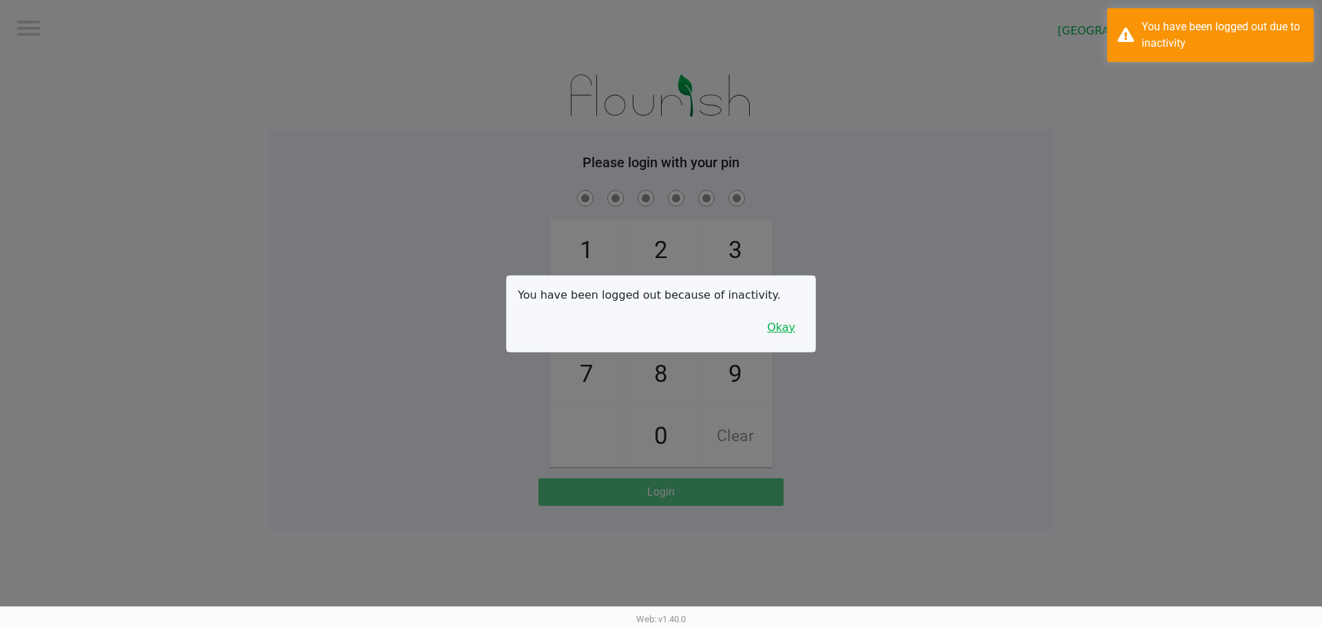
click at [803, 329] on button "Okay" at bounding box center [781, 328] width 46 height 26
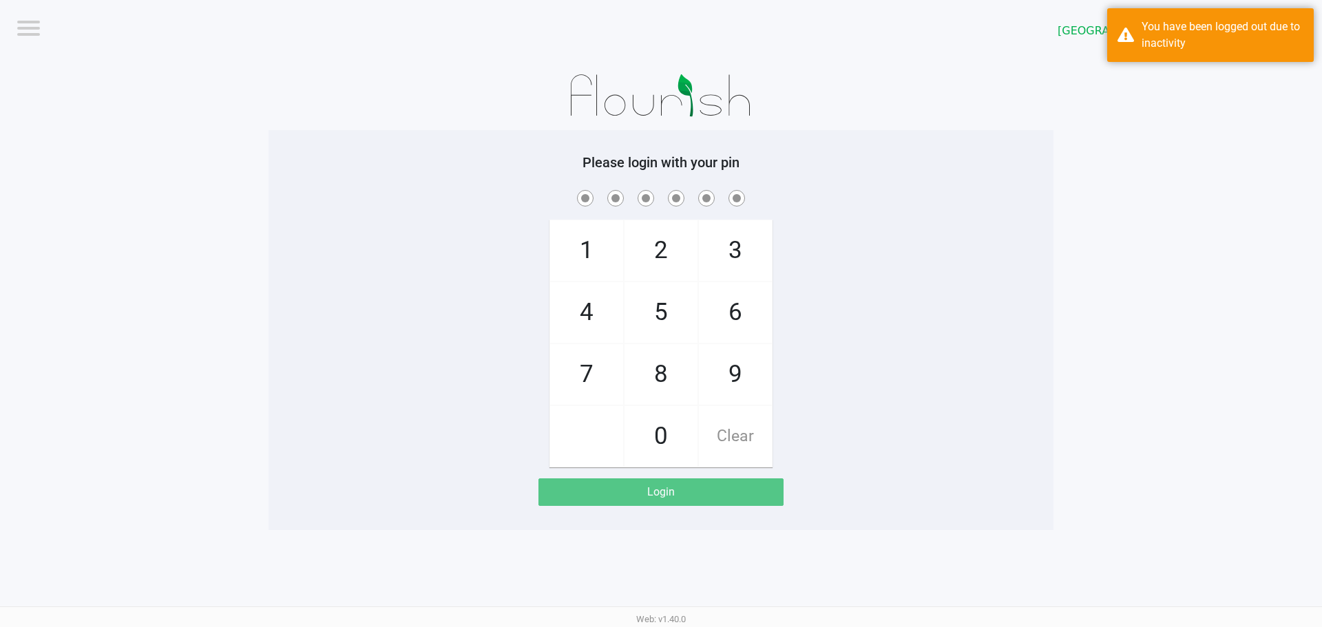
click at [758, 368] on span "9" at bounding box center [735, 374] width 73 height 61
checkbox input "true"
drag, startPoint x: 669, startPoint y: 446, endPoint x: 662, endPoint y: 400, distance: 46.7
click at [669, 441] on span "0" at bounding box center [661, 436] width 73 height 61
checkbox input "true"
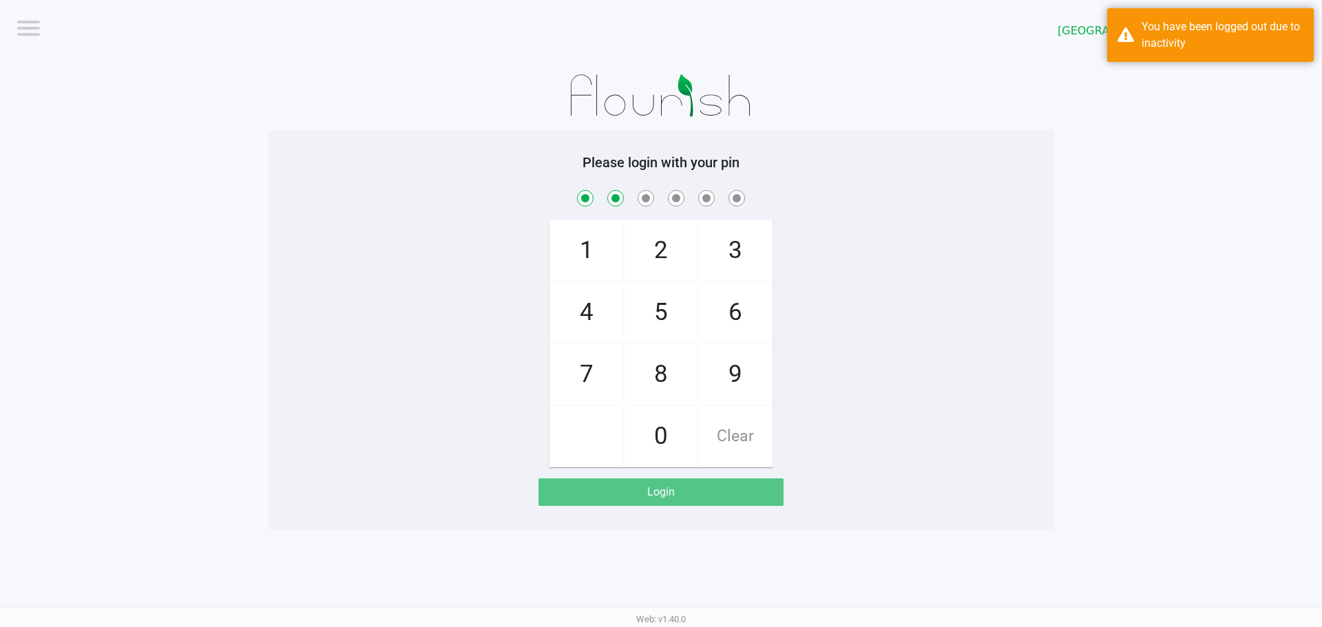
click at [652, 309] on span "5" at bounding box center [661, 312] width 73 height 61
checkbox input "true"
click at [735, 269] on span "3" at bounding box center [735, 250] width 73 height 61
checkbox input "true"
click at [738, 368] on span "9" at bounding box center [735, 374] width 73 height 61
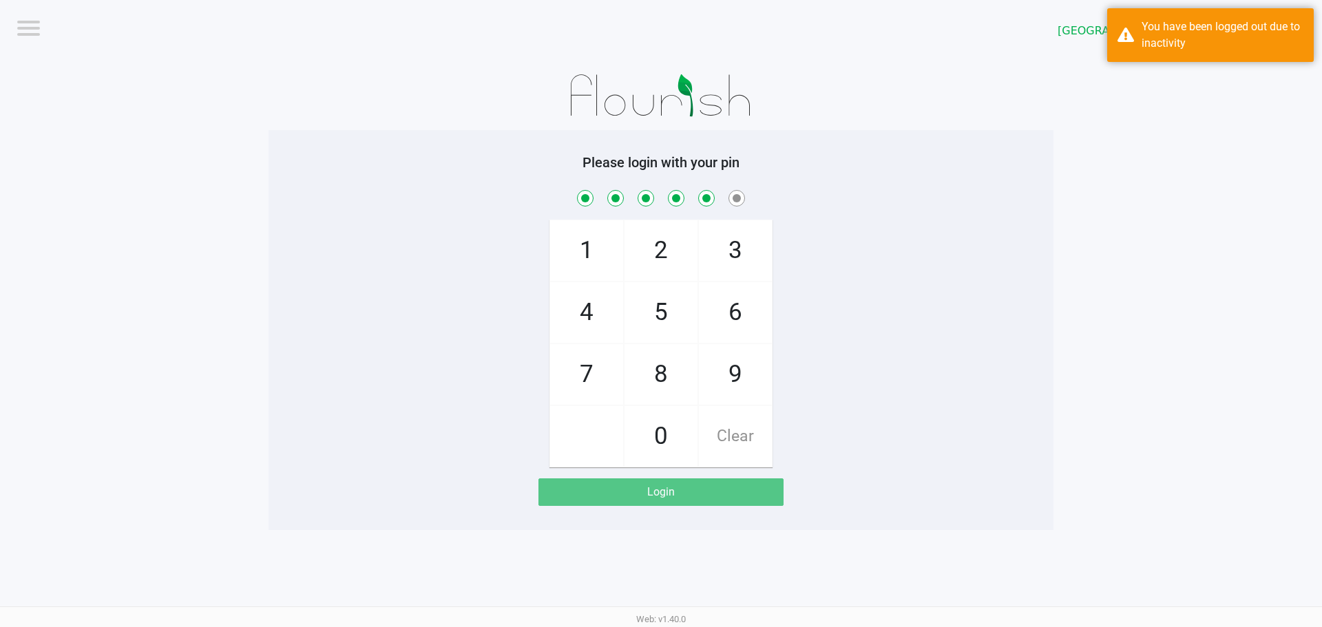
checkbox input "true"
click at [683, 431] on span "0" at bounding box center [661, 436] width 73 height 61
checkbox input "true"
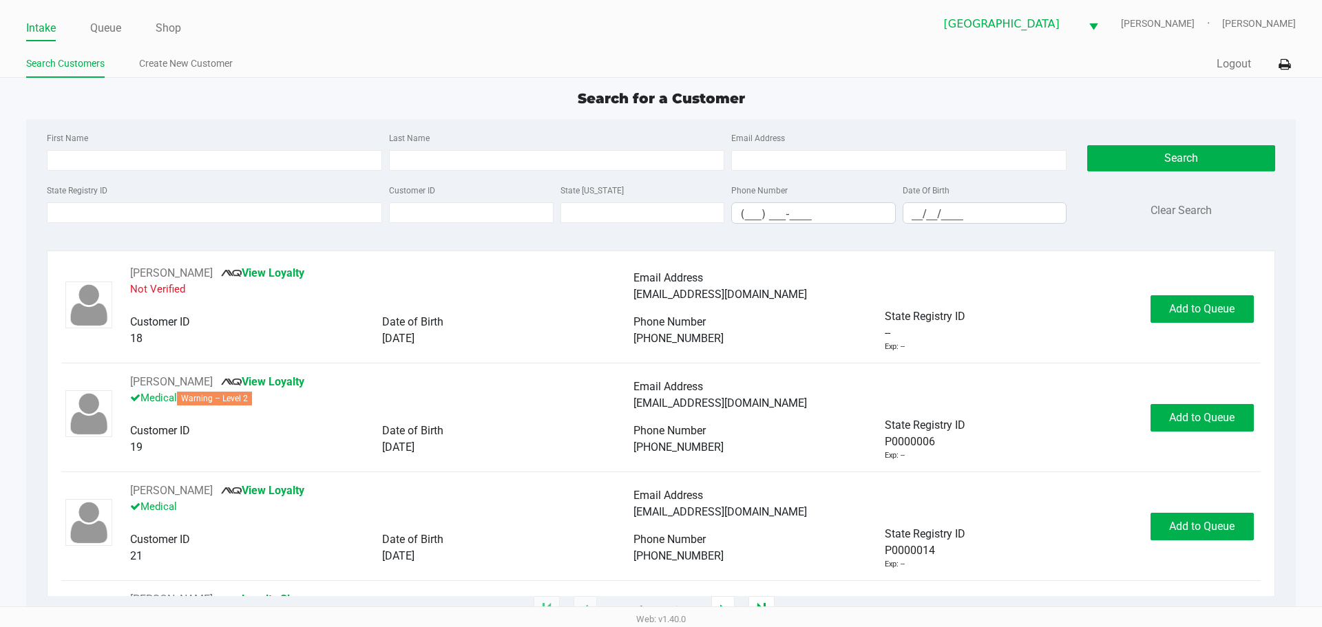
click at [125, 30] on ul "Intake Queue Shop" at bounding box center [343, 28] width 635 height 23
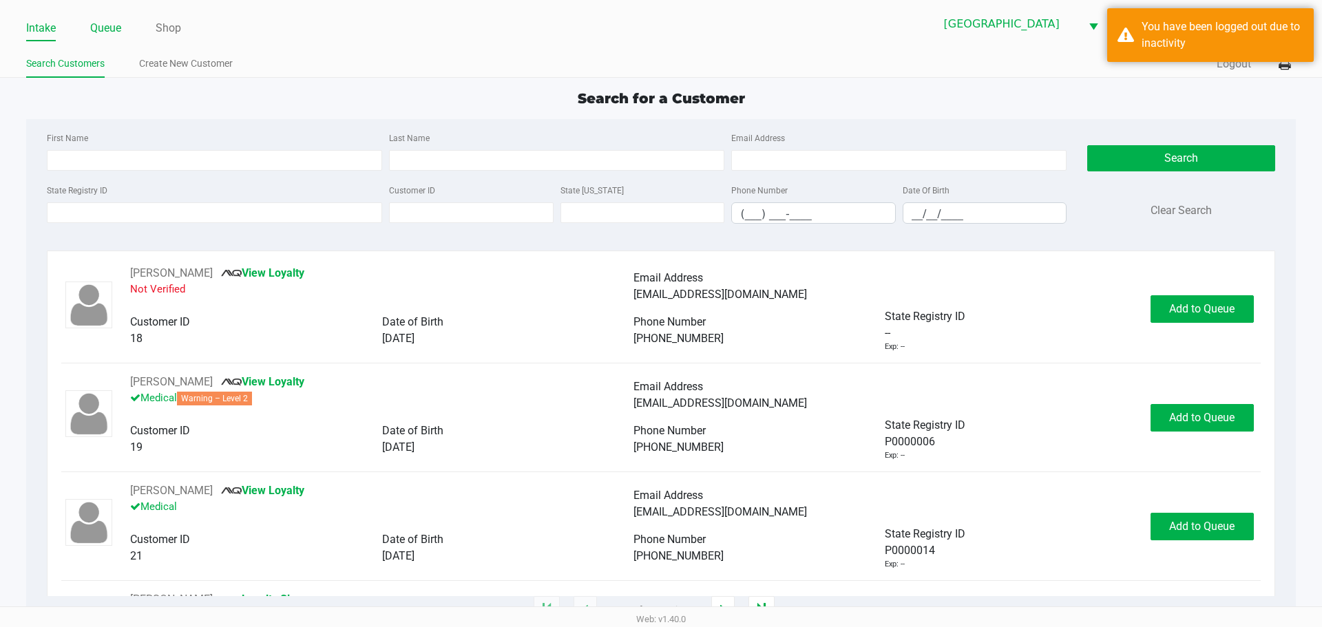
click at [120, 30] on link "Queue" at bounding box center [105, 28] width 31 height 19
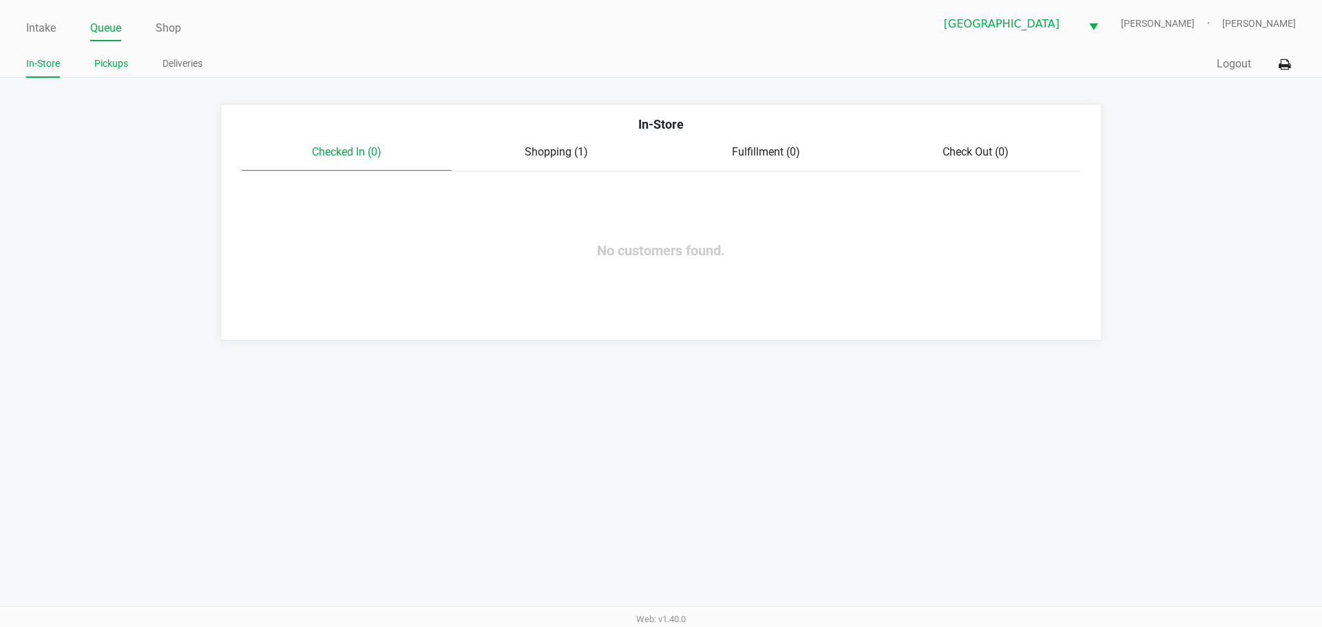
click at [119, 65] on link "Pickups" at bounding box center [111, 63] width 34 height 17
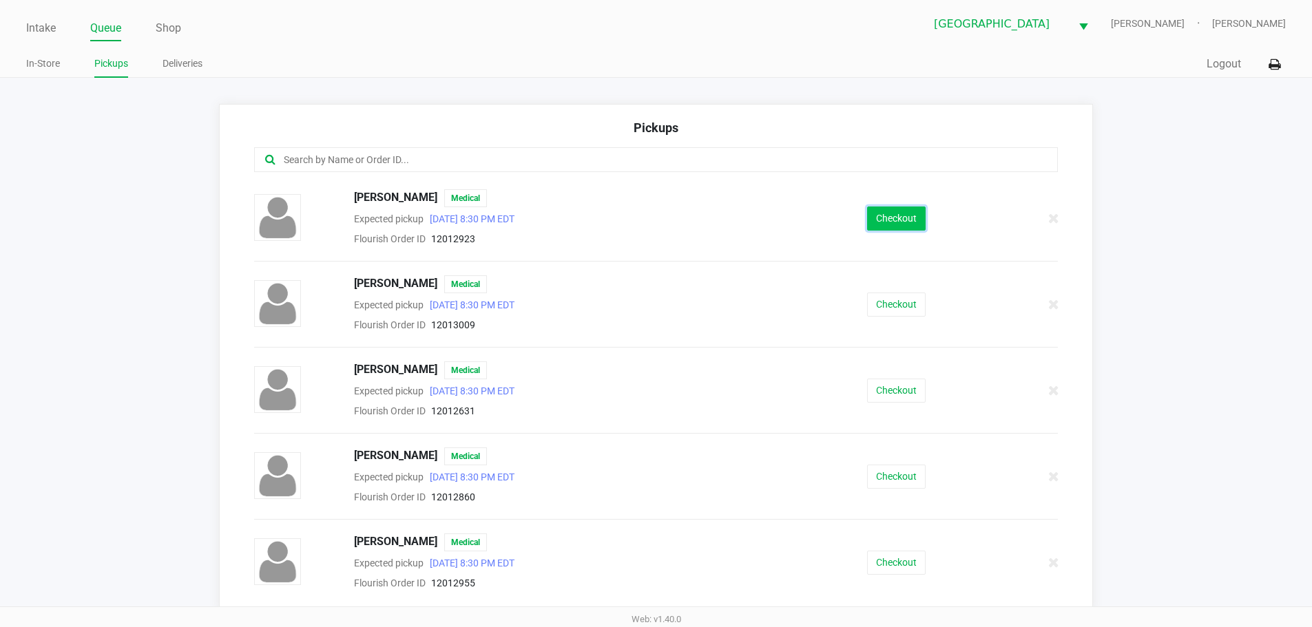
click at [882, 213] on button "Checkout" at bounding box center [896, 219] width 59 height 24
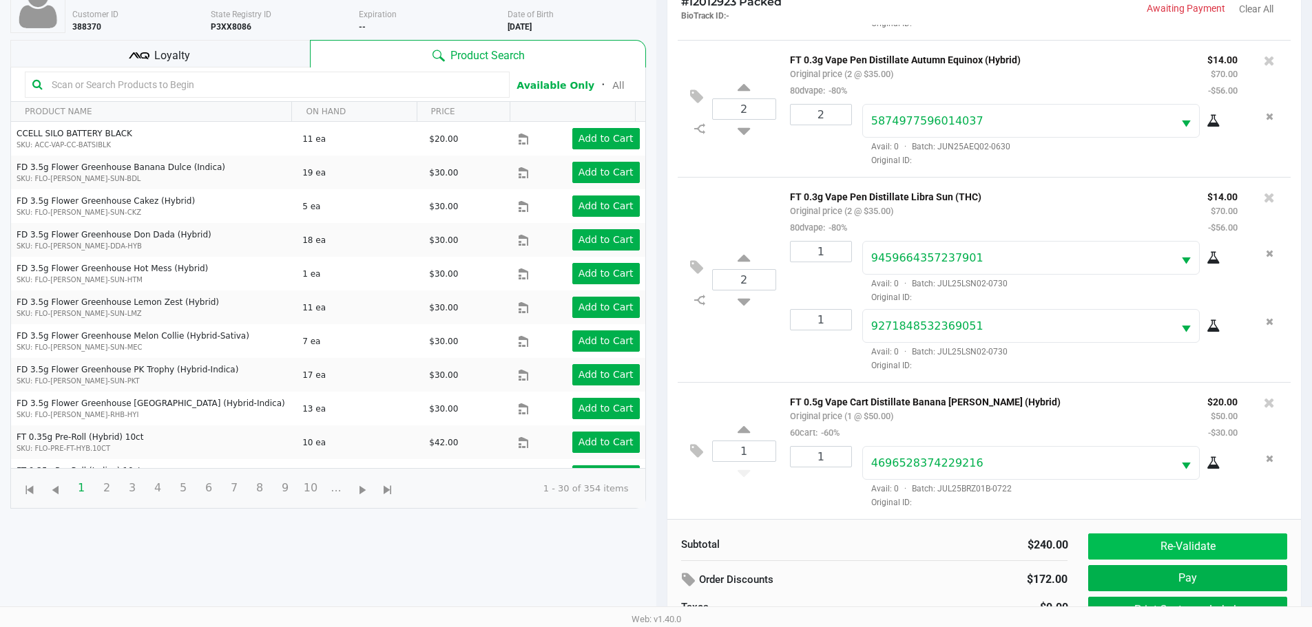
scroll to position [149, 0]
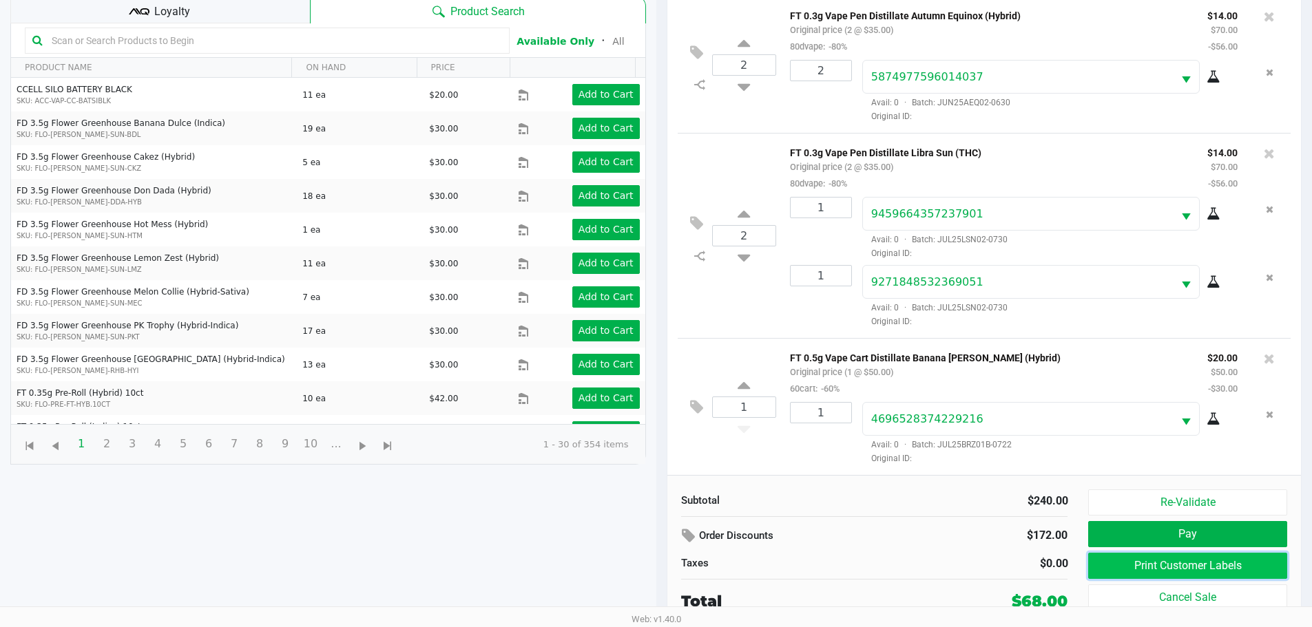
drag, startPoint x: 1131, startPoint y: 565, endPoint x: 1138, endPoint y: 558, distance: 9.3
click at [1138, 558] on button "Print Customer Labels" at bounding box center [1187, 566] width 198 height 26
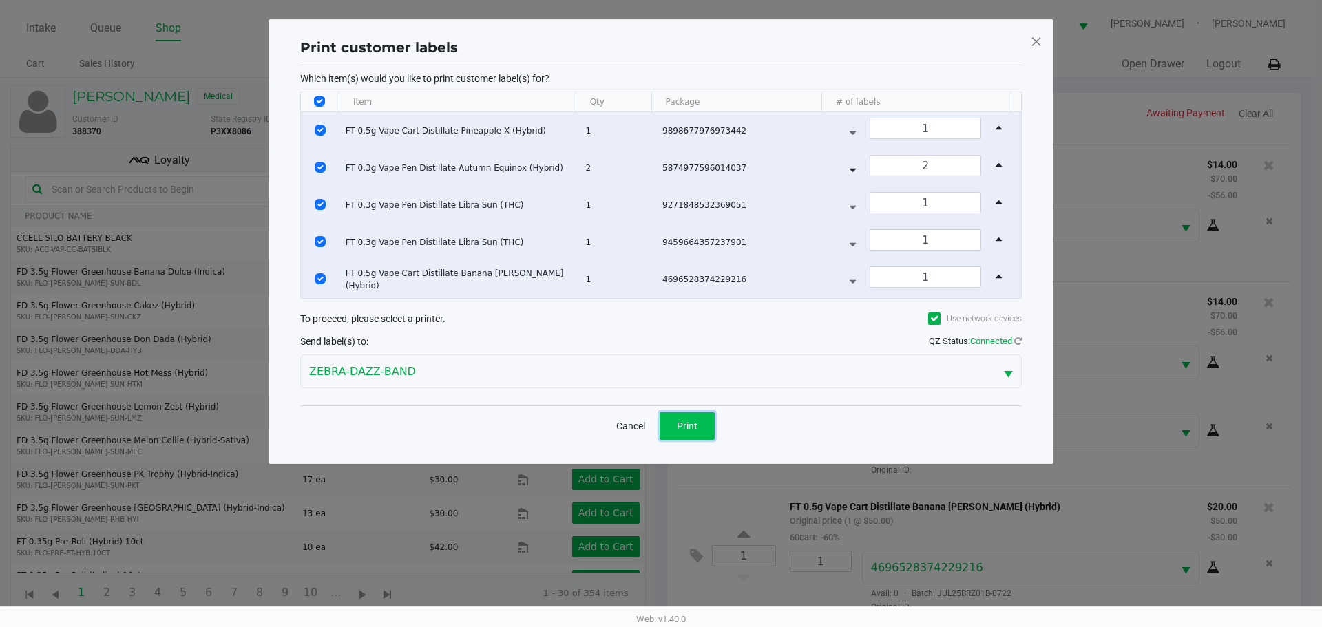
click at [700, 430] on button "Print" at bounding box center [687, 426] width 55 height 28
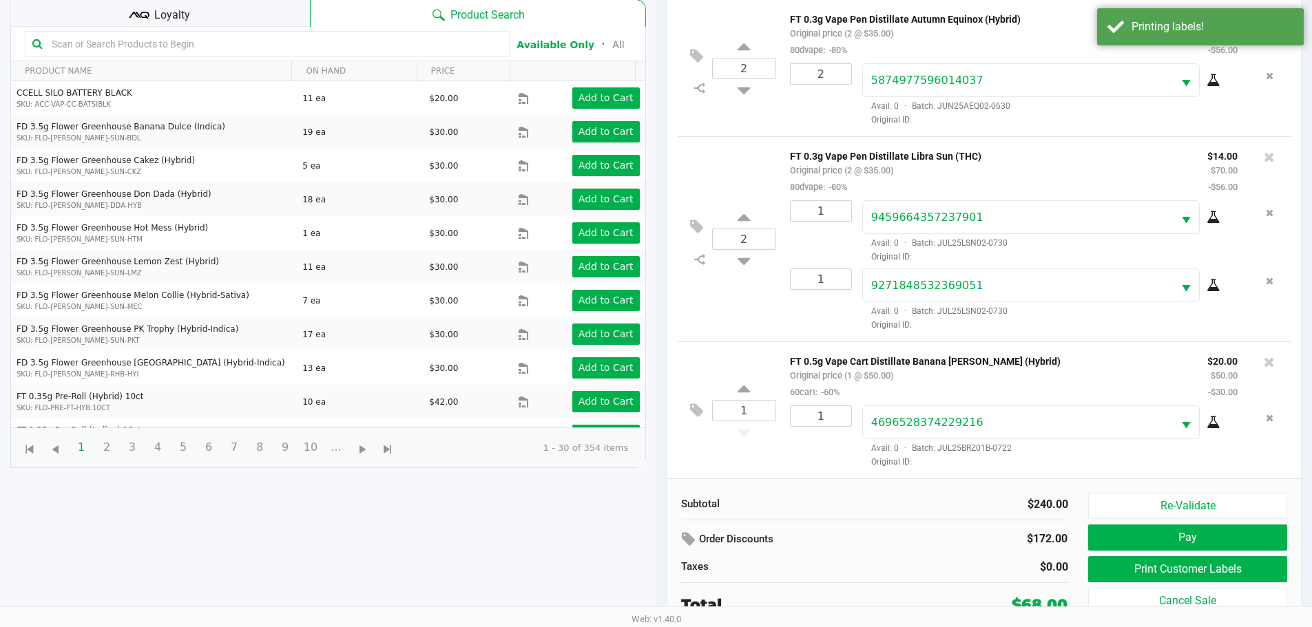
scroll to position [149, 0]
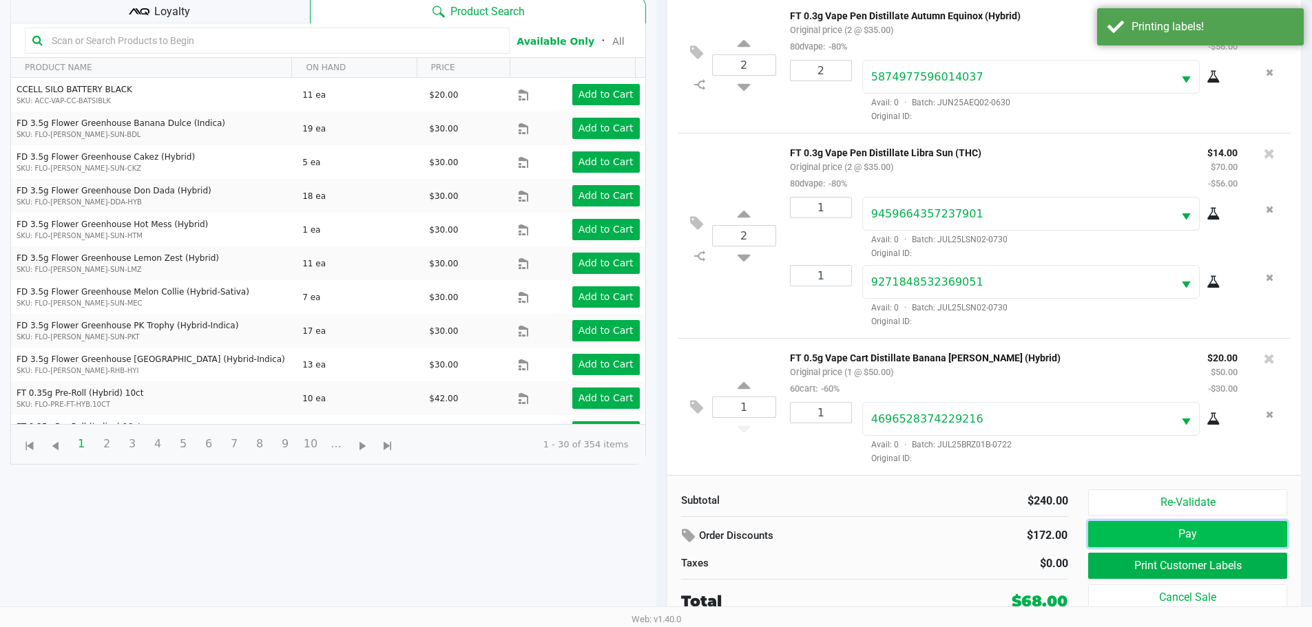
click at [1201, 539] on button "Pay" at bounding box center [1187, 534] width 198 height 26
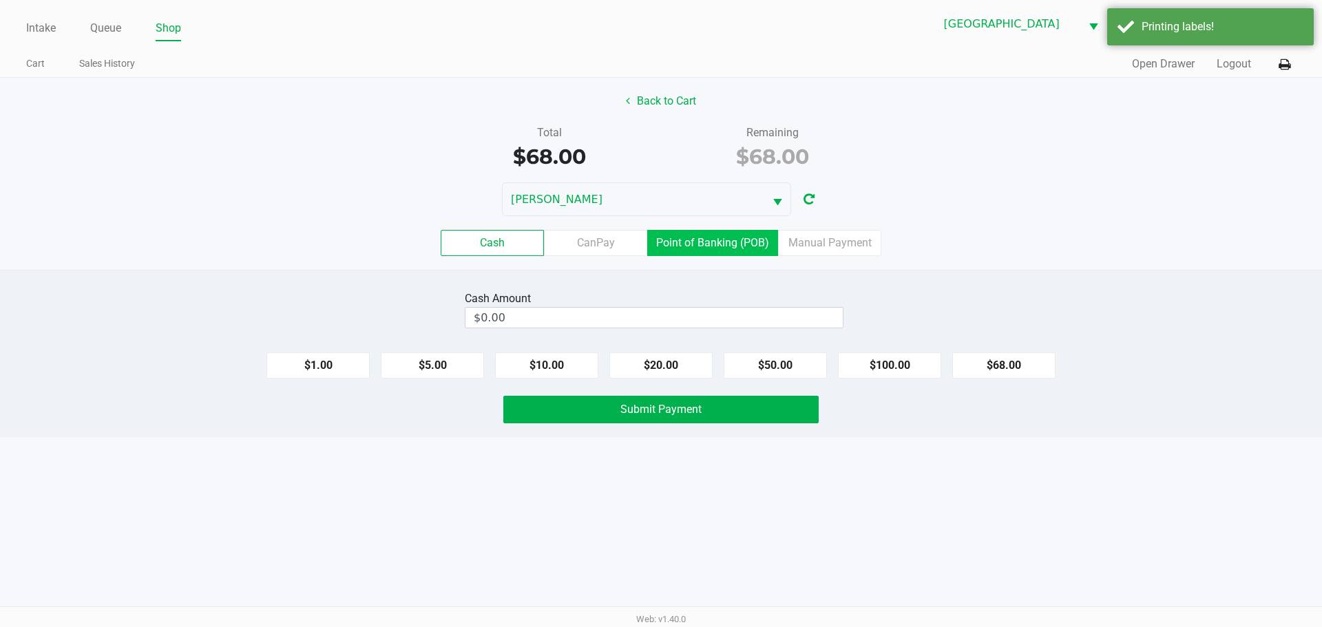
click at [709, 252] on label "Point of Banking (POB)" at bounding box center [712, 243] width 131 height 26
click at [0, 0] on 7 "Point of Banking (POB)" at bounding box center [0, 0] width 0 height 0
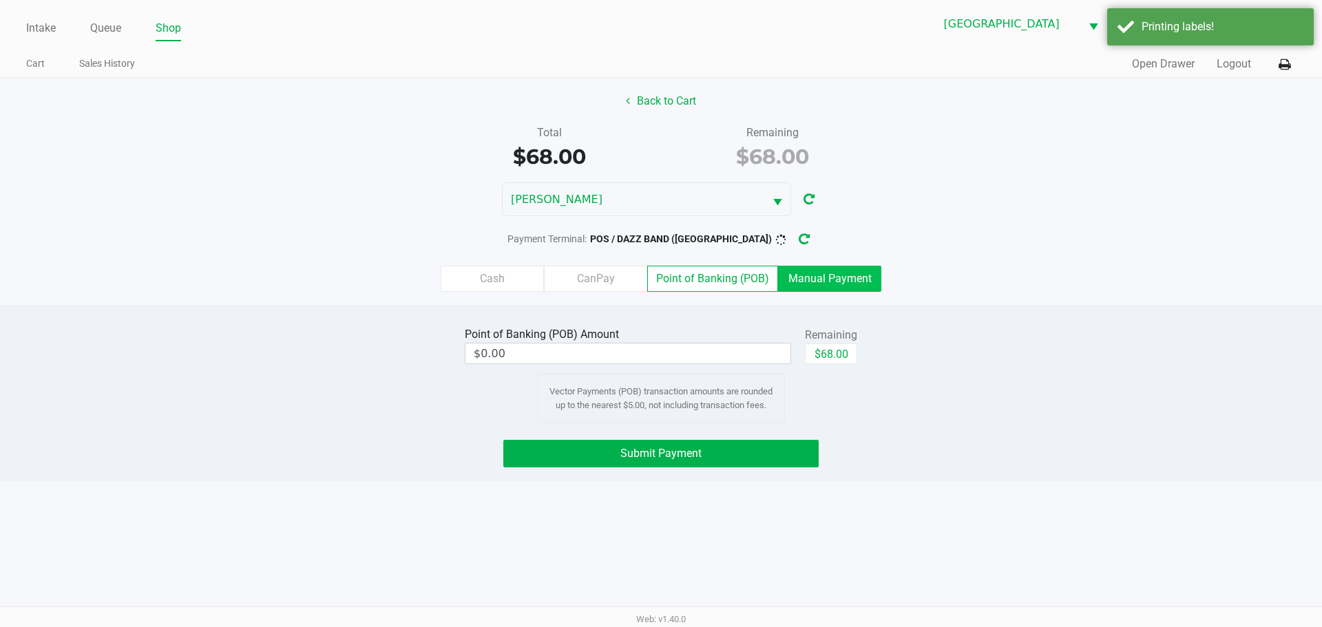
click at [822, 276] on label "Manual Payment" at bounding box center [829, 279] width 103 height 26
click at [0, 0] on 8 "Manual Payment" at bounding box center [0, 0] width 0 height 0
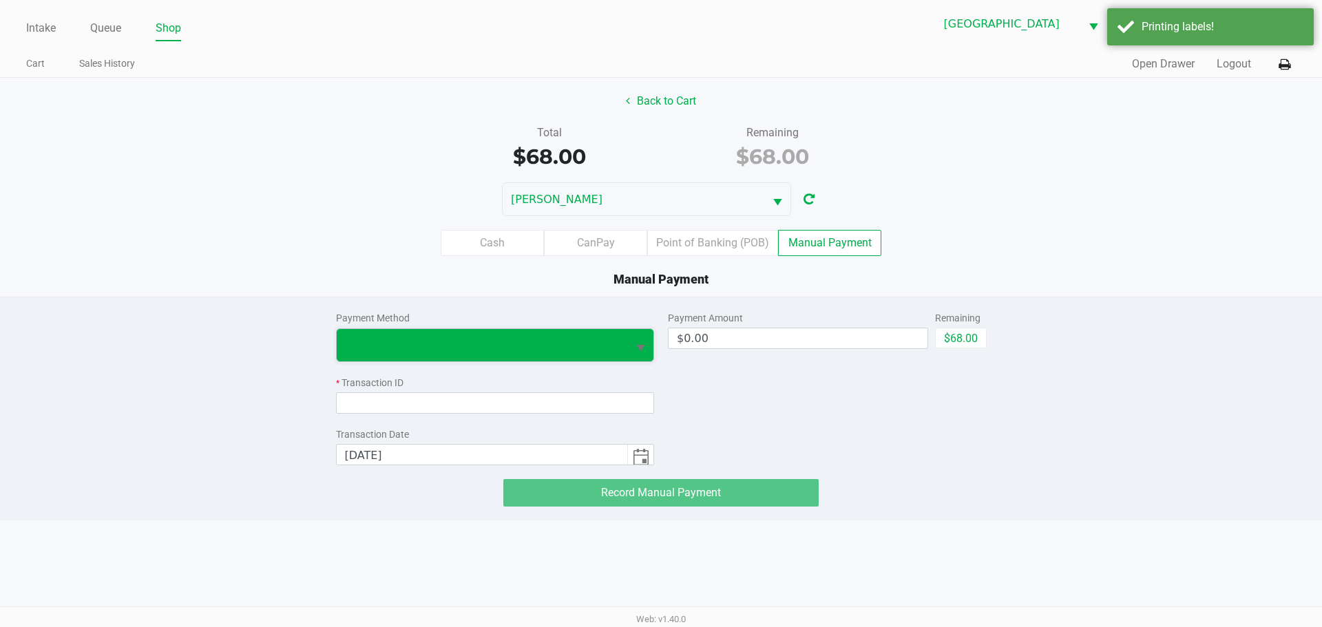
click at [412, 339] on span at bounding box center [482, 345] width 275 height 17
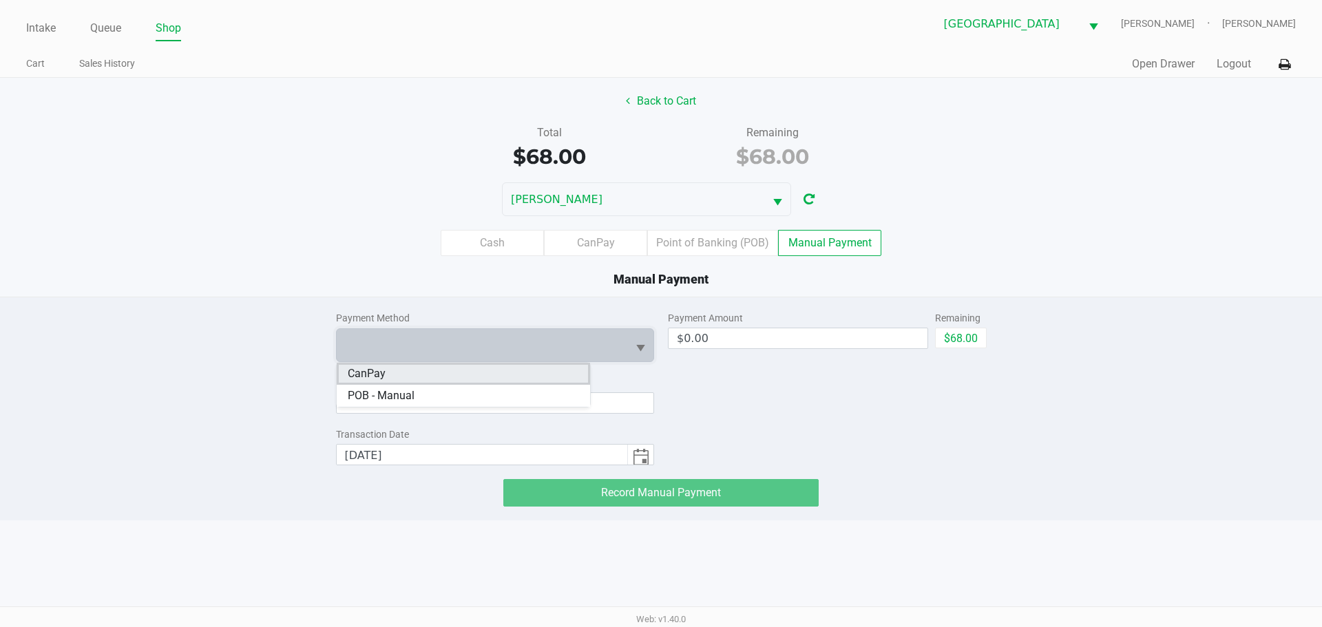
click at [391, 366] on li "CanPay" at bounding box center [463, 374] width 253 height 22
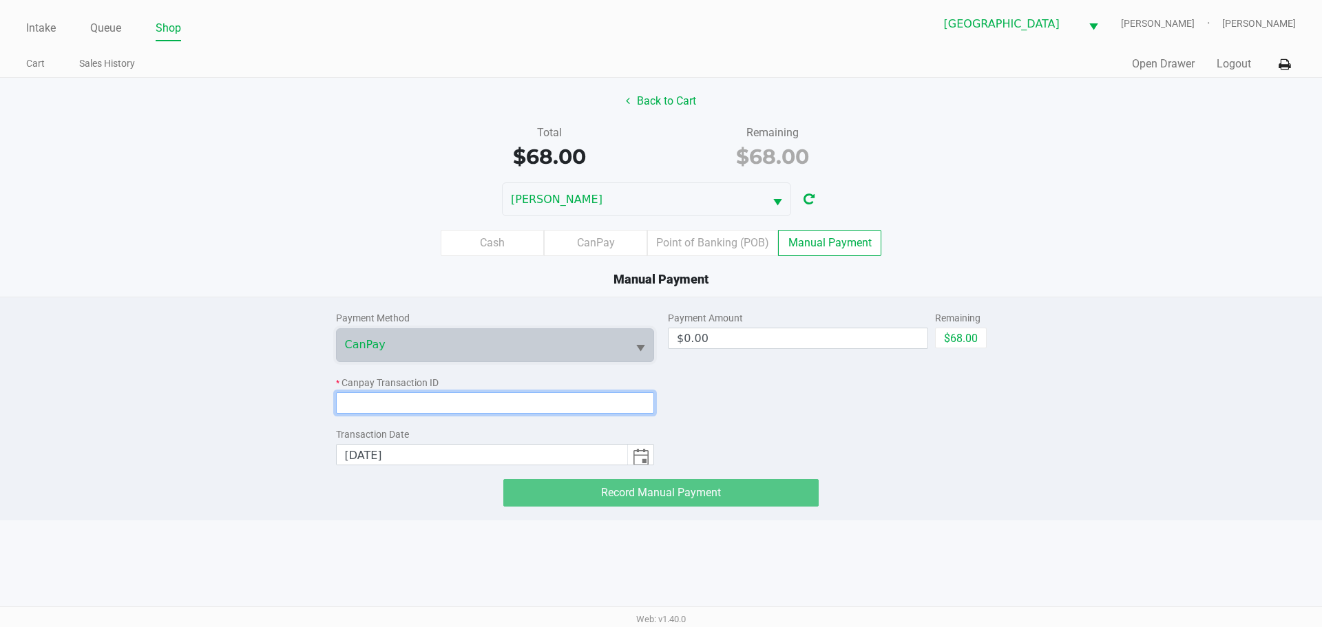
click at [382, 396] on input at bounding box center [495, 403] width 319 height 21
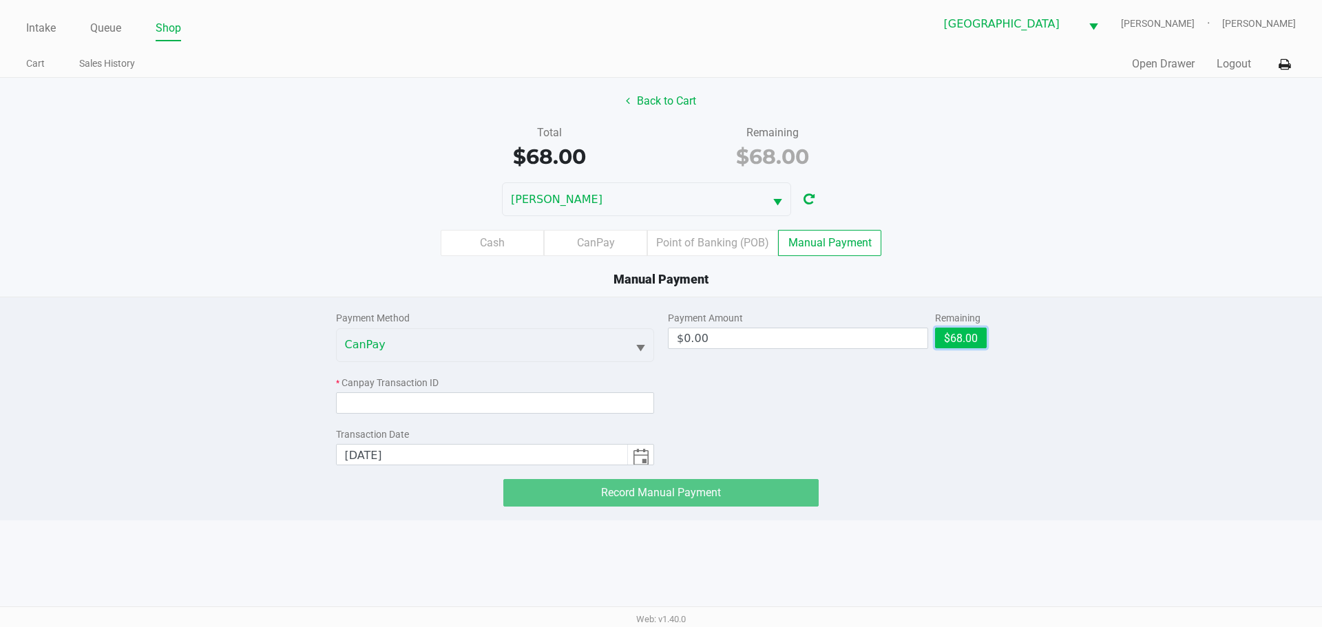
click at [957, 333] on button "$68.00" at bounding box center [961, 338] width 52 height 21
type input "$68.00"
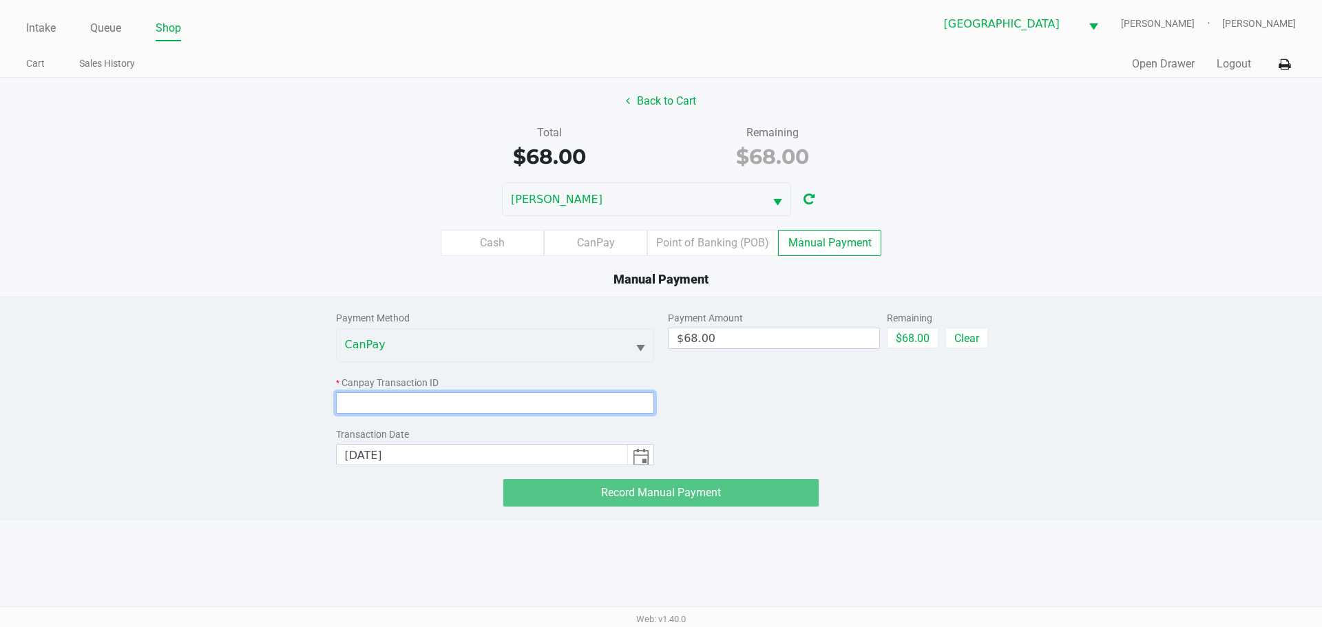
click at [594, 401] on input at bounding box center [495, 403] width 319 height 21
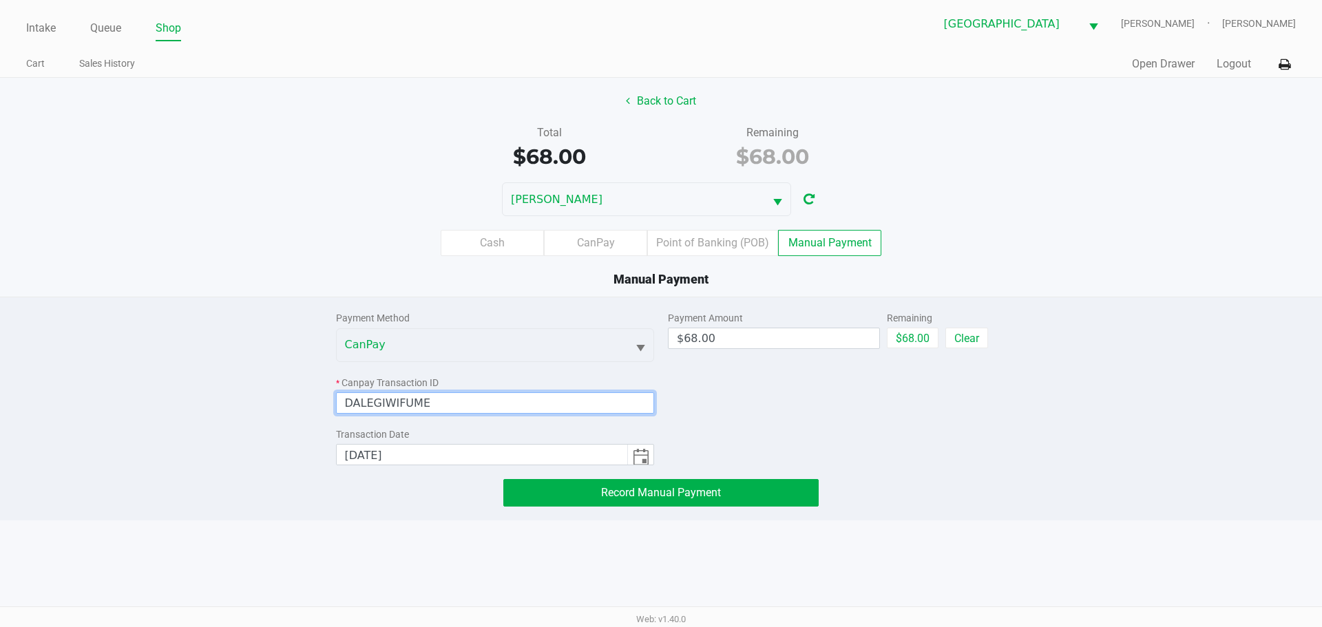
type input "DALEGIWIFUME"
click at [824, 426] on div "Payment Amount $68.00 Remaining $68.00 Clear" at bounding box center [827, 381] width 319 height 168
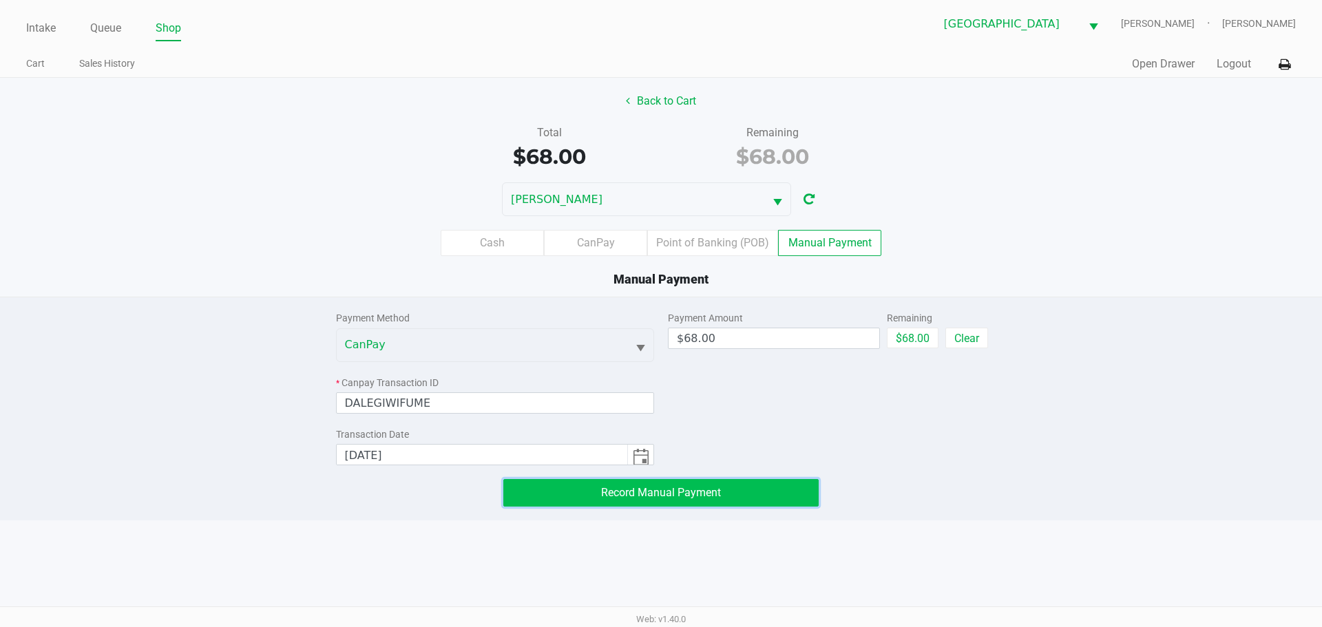
click at [815, 497] on button "Record Manual Payment" at bounding box center [660, 493] width 315 height 28
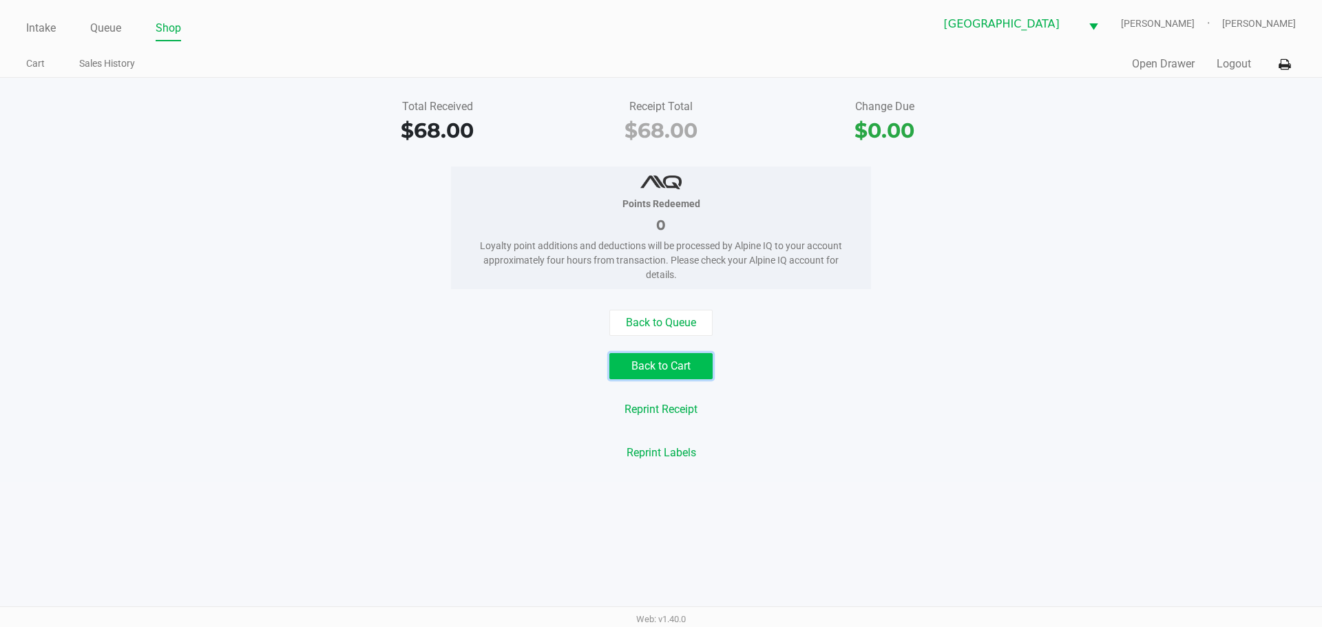
click at [621, 366] on button "Back to Cart" at bounding box center [660, 366] width 103 height 26
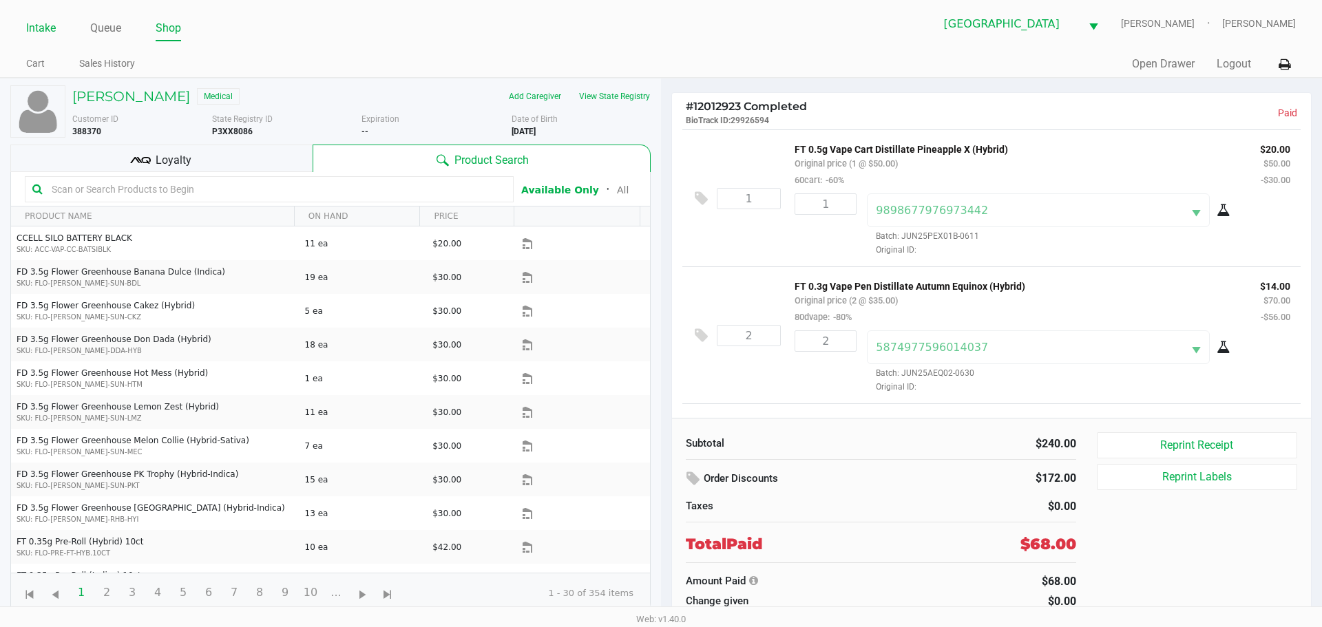
click at [51, 32] on link "Intake" at bounding box center [41, 28] width 30 height 19
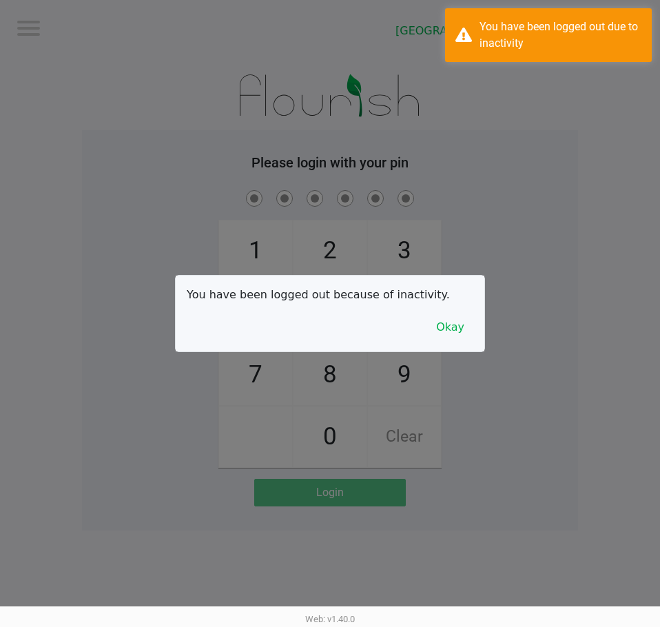
click at [351, 101] on div at bounding box center [330, 313] width 660 height 627
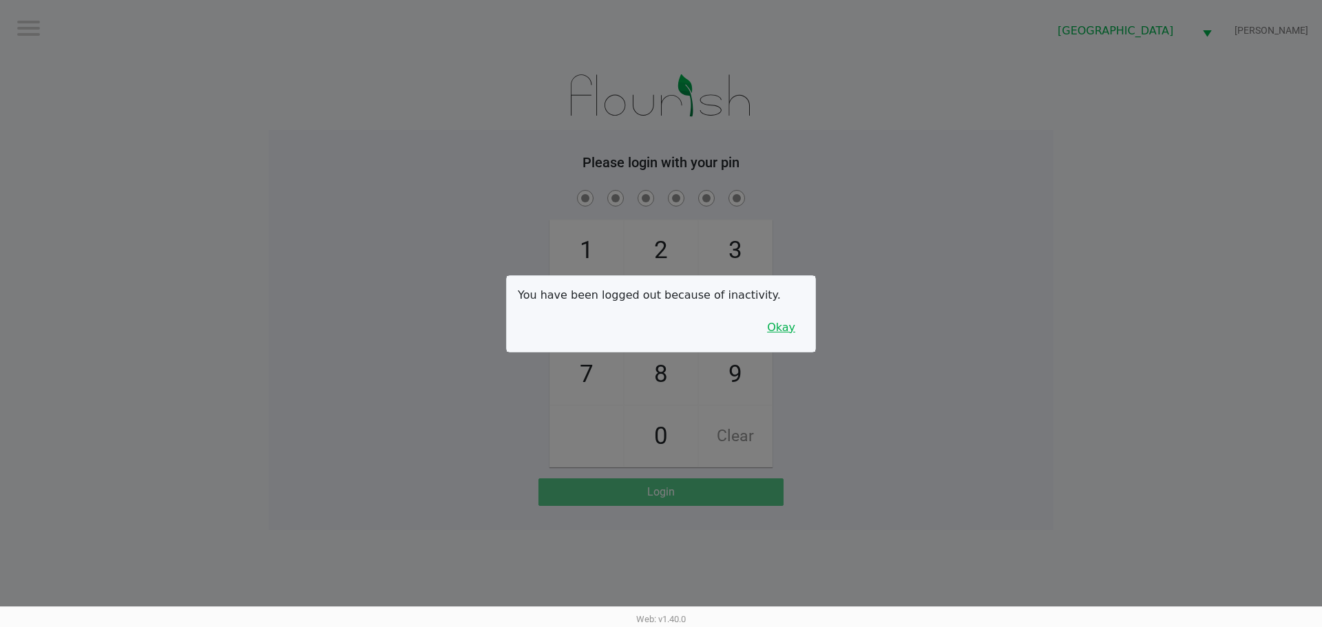
click at [771, 336] on button "Okay" at bounding box center [781, 328] width 46 height 26
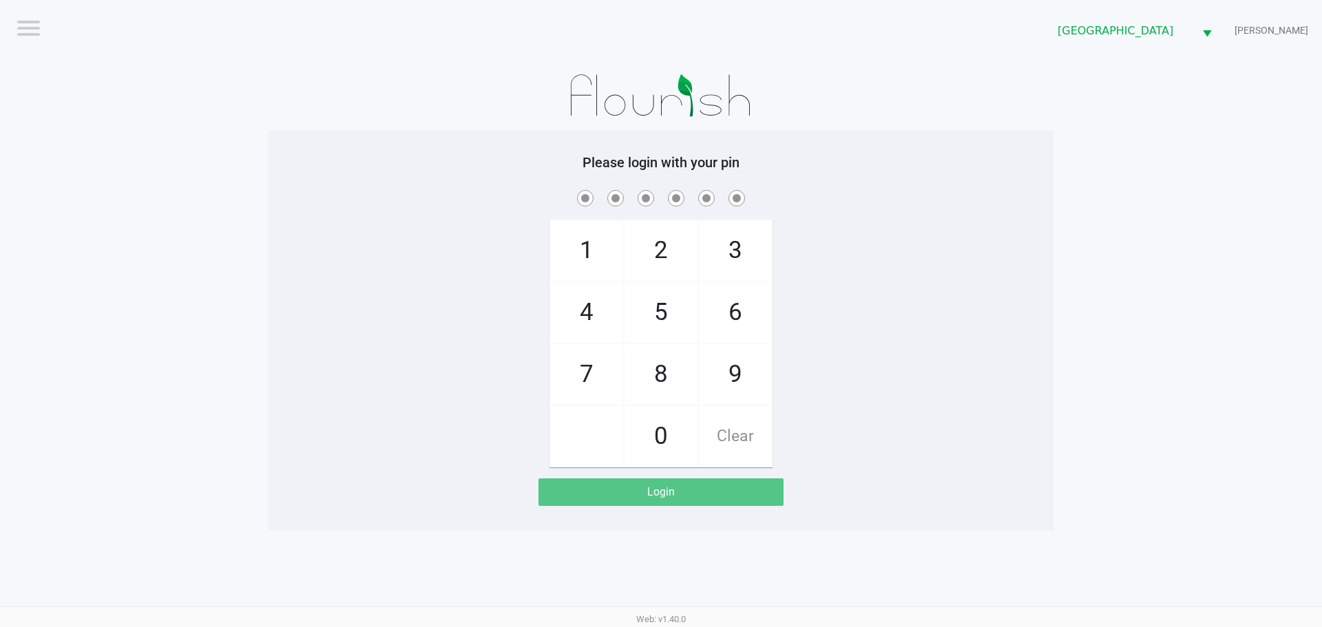
drag, startPoint x: 722, startPoint y: 382, endPoint x: 708, endPoint y: 406, distance: 27.5
click at [721, 387] on span "9" at bounding box center [735, 374] width 73 height 61
checkbox input "true"
click at [657, 438] on span "0" at bounding box center [661, 436] width 73 height 61
checkbox input "true"
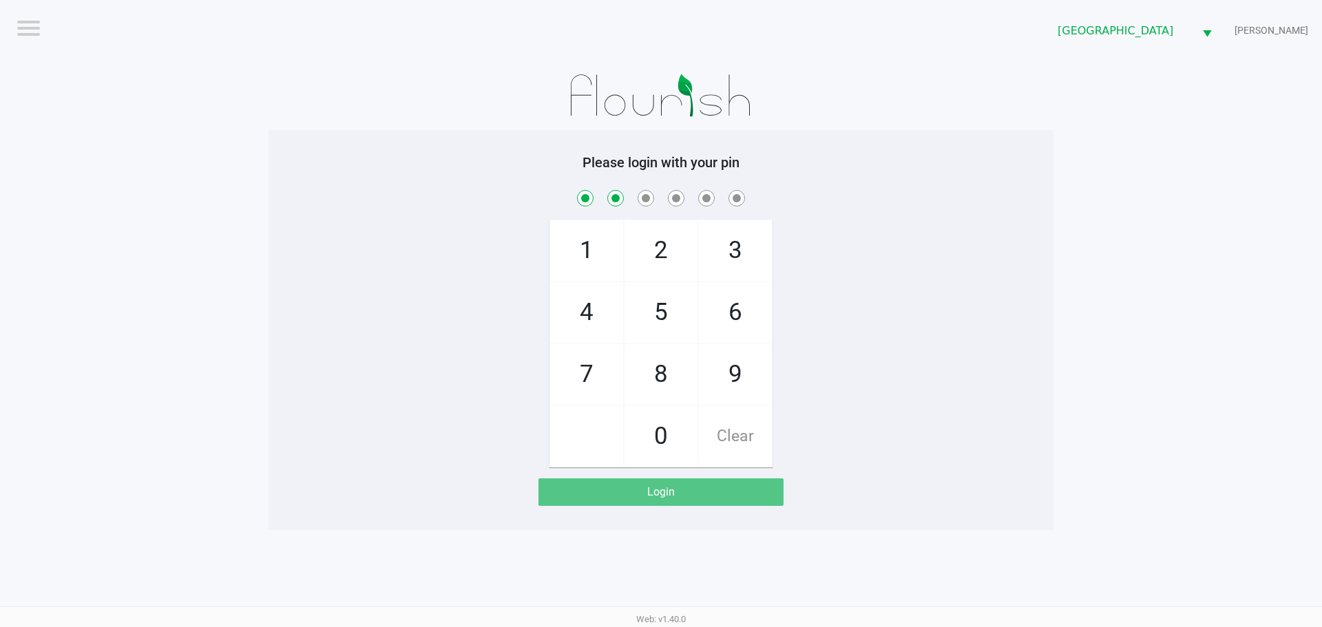
click at [656, 322] on span "5" at bounding box center [661, 312] width 73 height 61
checkbox input "true"
click at [738, 267] on span "3" at bounding box center [735, 250] width 73 height 61
checkbox input "true"
click at [721, 370] on span "9" at bounding box center [735, 374] width 73 height 61
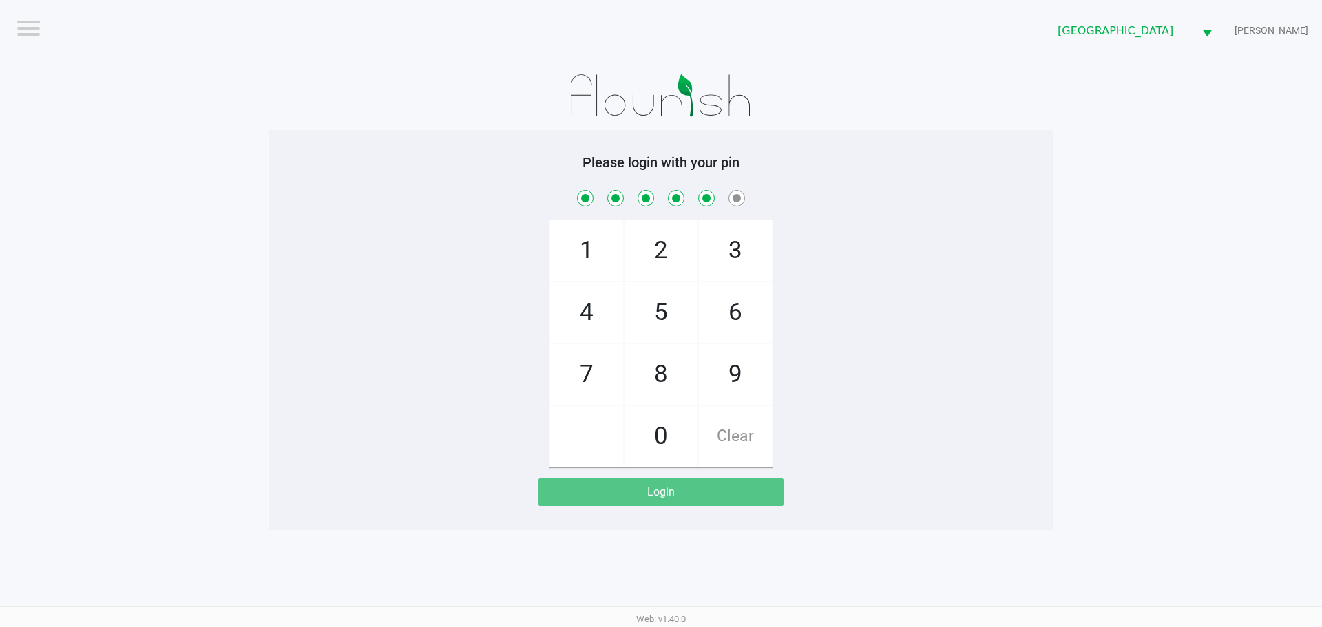
checkbox input "true"
click at [673, 428] on span "0" at bounding box center [661, 436] width 73 height 61
checkbox input "true"
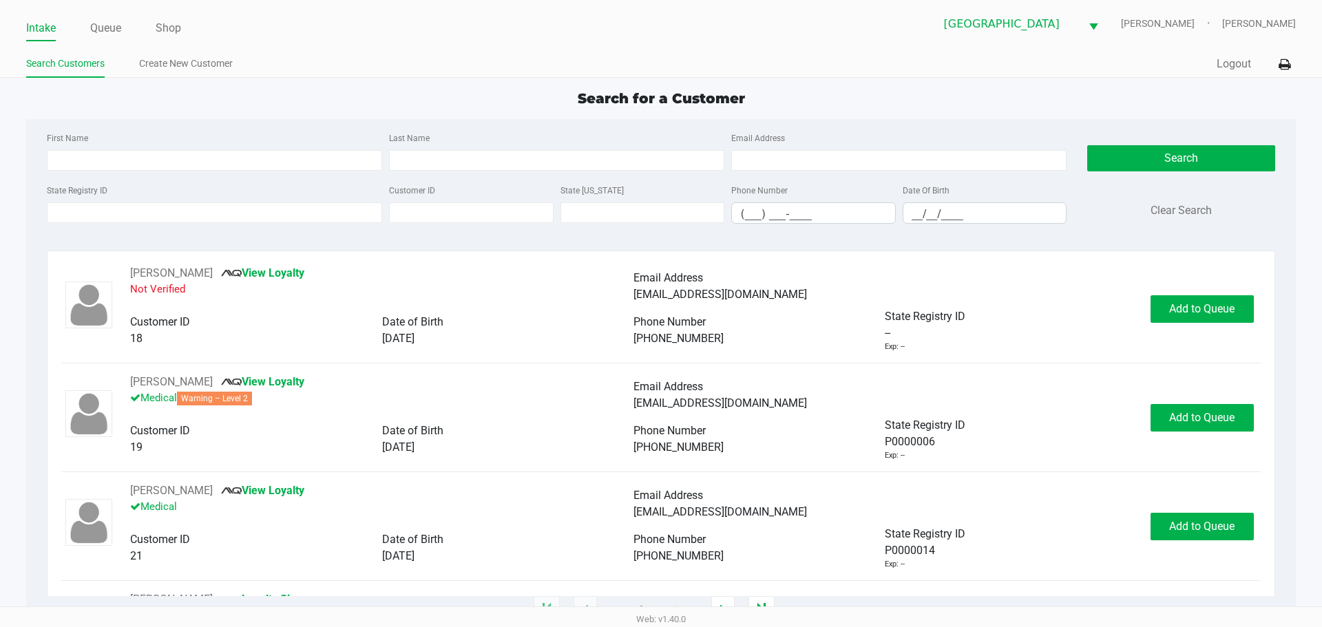
drag, startPoint x: 135, startPoint y: 194, endPoint x: 136, endPoint y: 201, distance: 7.6
click at [136, 200] on div "State Registry ID" at bounding box center [214, 203] width 342 height 42
click at [133, 207] on input "State Registry ID" at bounding box center [214, 212] width 335 height 21
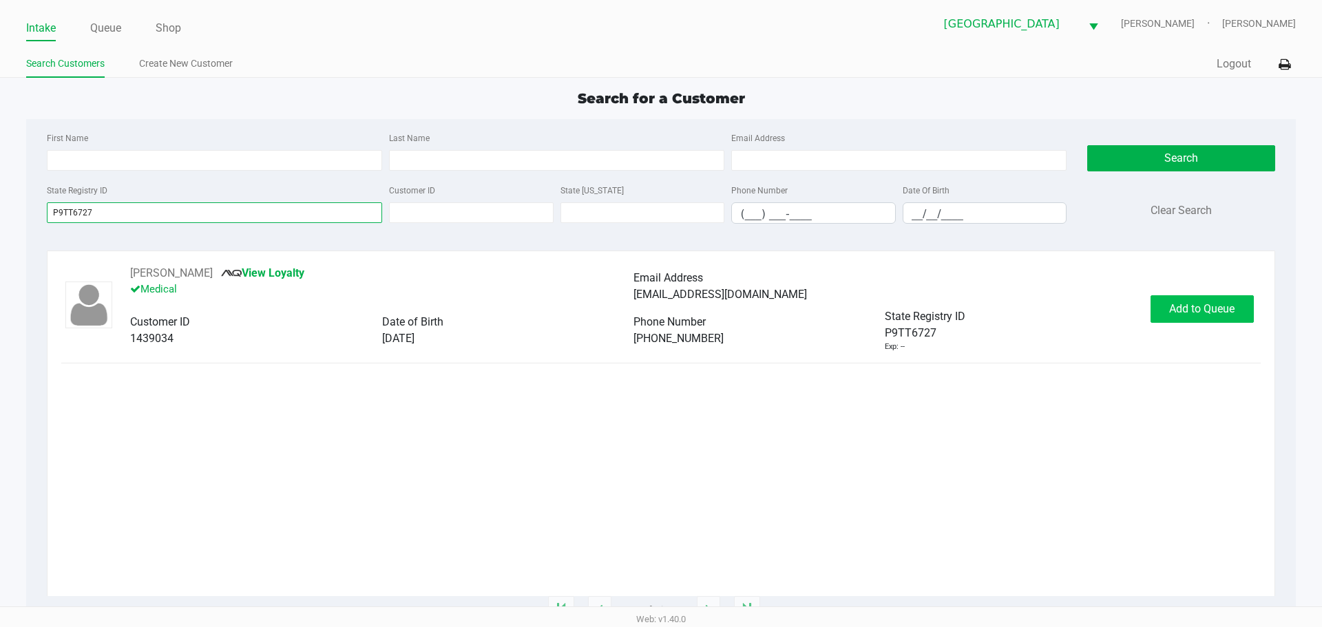
type input "P9TT6727"
click at [1169, 313] on span "Add to Queue" at bounding box center [1201, 308] width 65 height 13
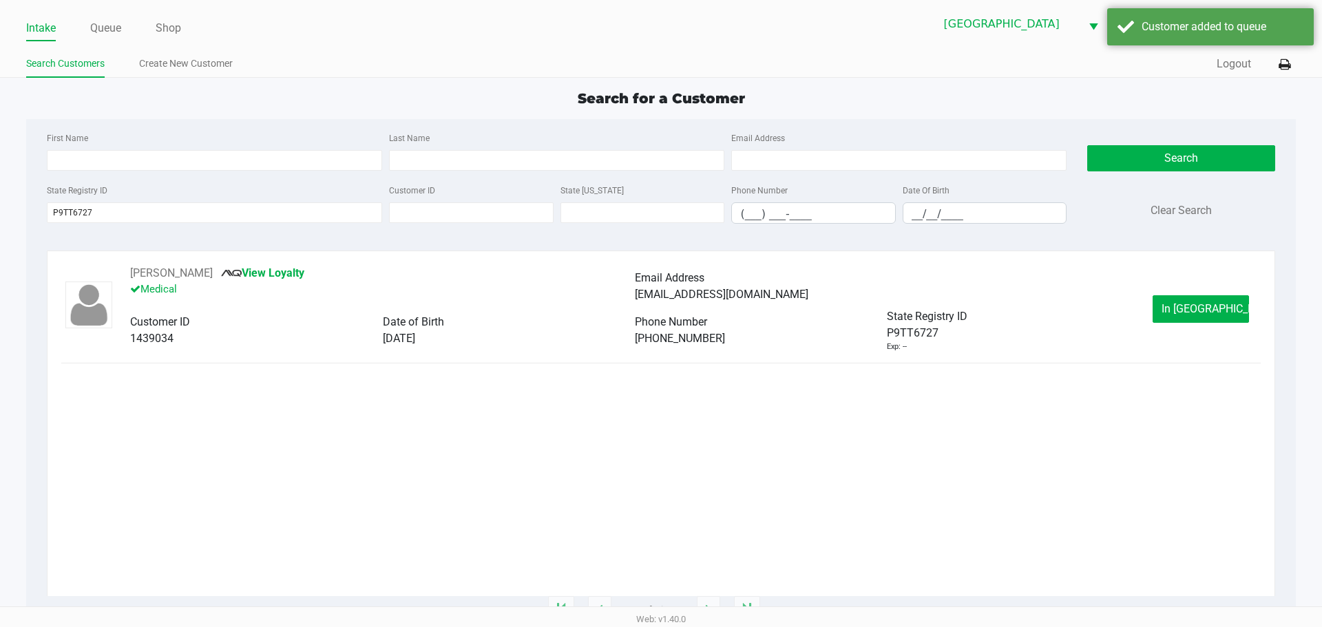
click at [1169, 313] on button "In Queue" at bounding box center [1201, 309] width 96 height 28
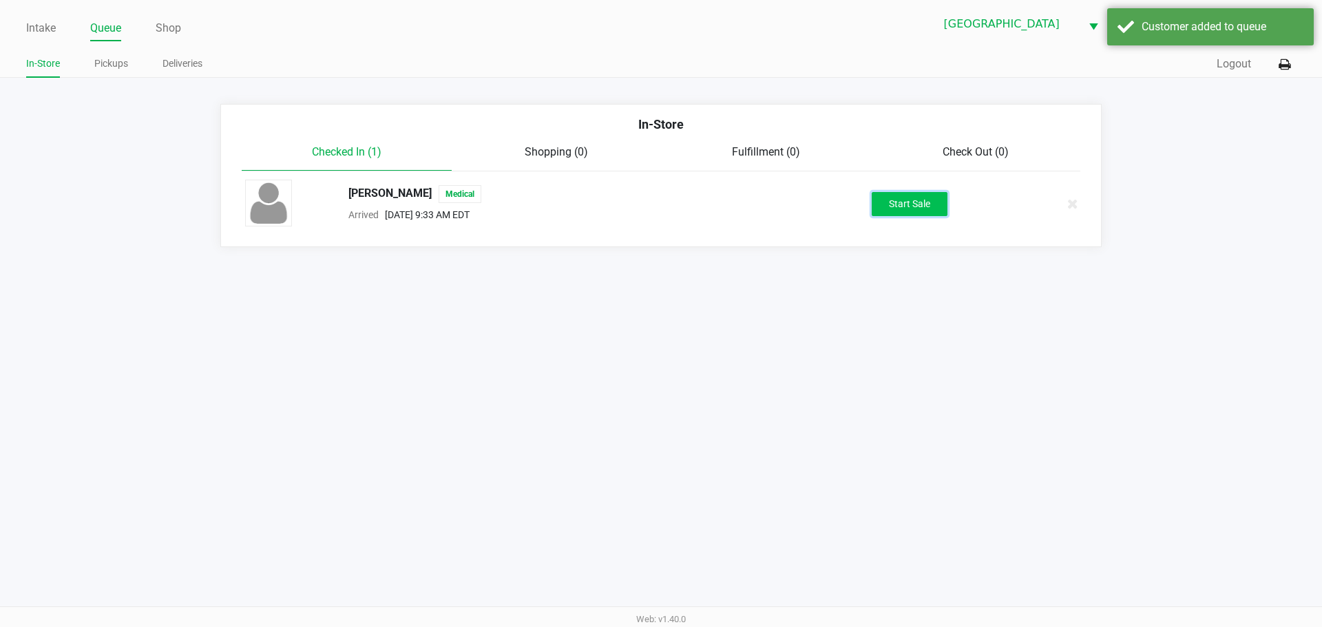
click at [879, 203] on button "Start Sale" at bounding box center [910, 204] width 76 height 24
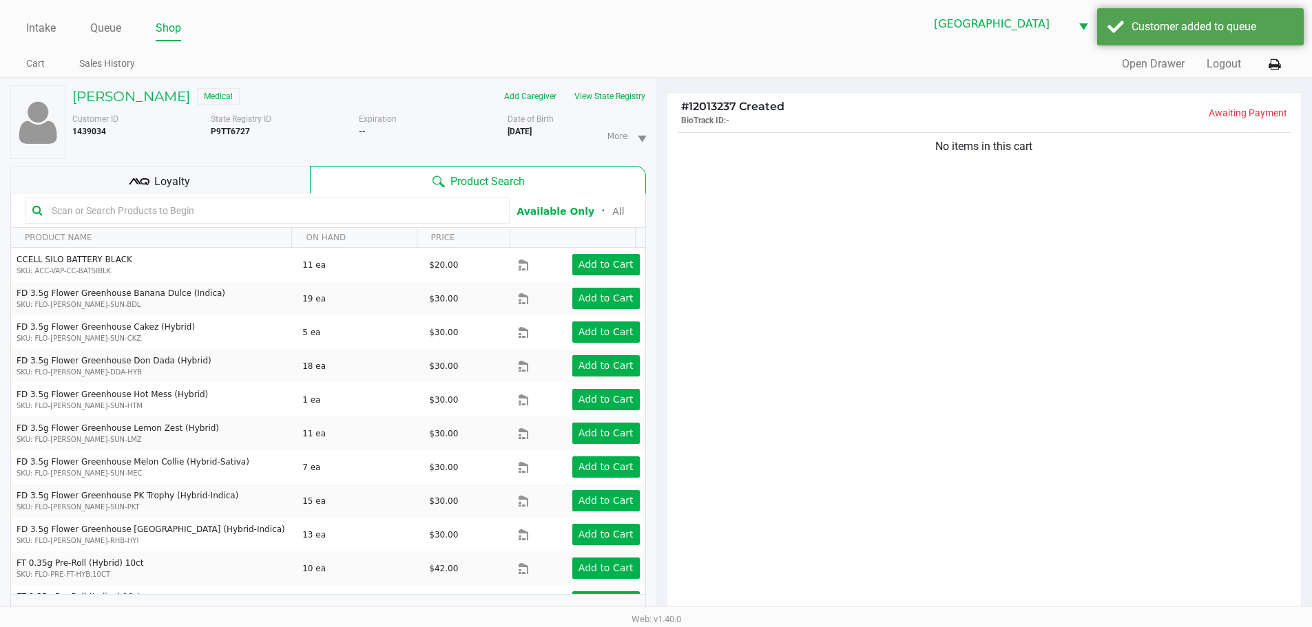
click at [948, 313] on div "No items in this cart" at bounding box center [984, 376] width 634 height 494
click at [797, 317] on div "No items in this cart" at bounding box center [984, 376] width 634 height 494
drag, startPoint x: 919, startPoint y: 316, endPoint x: 946, endPoint y: 318, distance: 26.9
click at [932, 317] on div "No items in this cart" at bounding box center [984, 376] width 634 height 494
click at [1087, 381] on div "No items in this cart" at bounding box center [984, 376] width 634 height 494
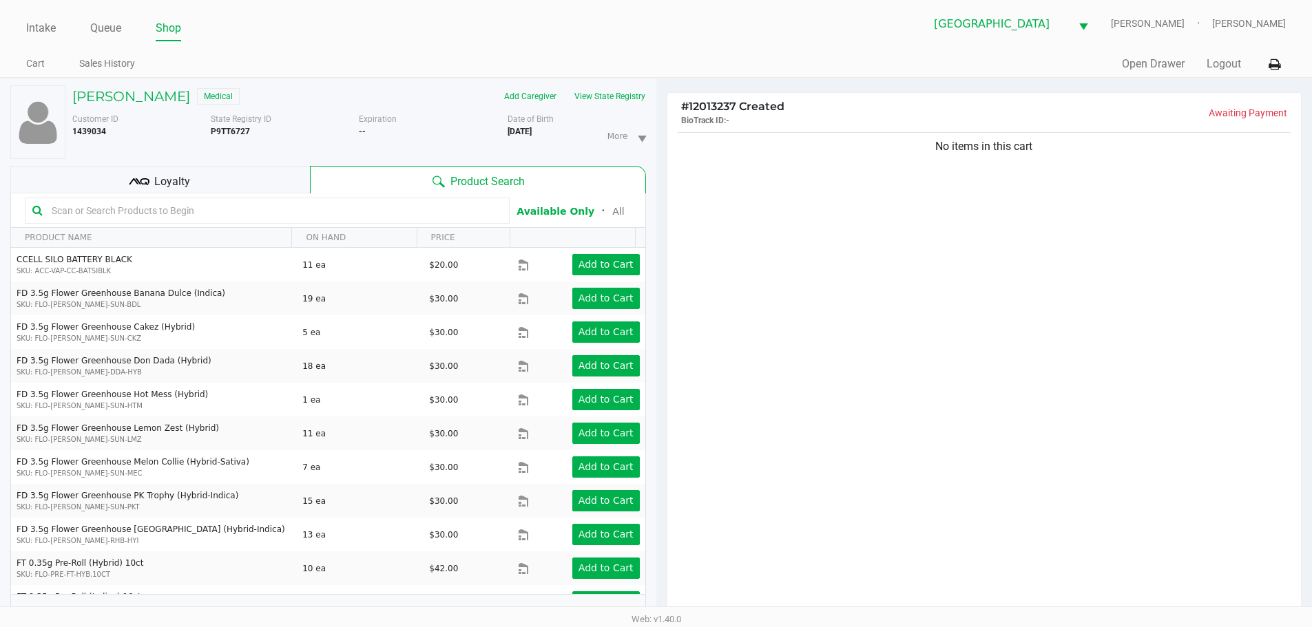
click at [1087, 382] on div "No items in this cart" at bounding box center [984, 376] width 634 height 494
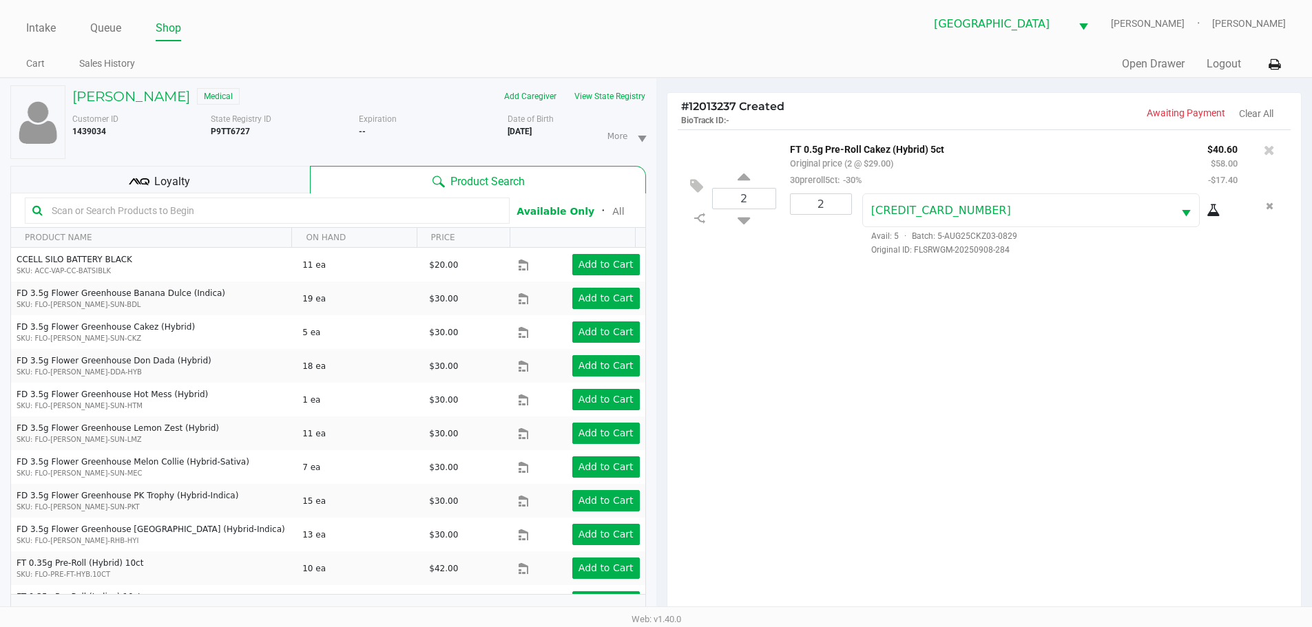
click at [230, 191] on div "Loyalty" at bounding box center [160, 180] width 300 height 28
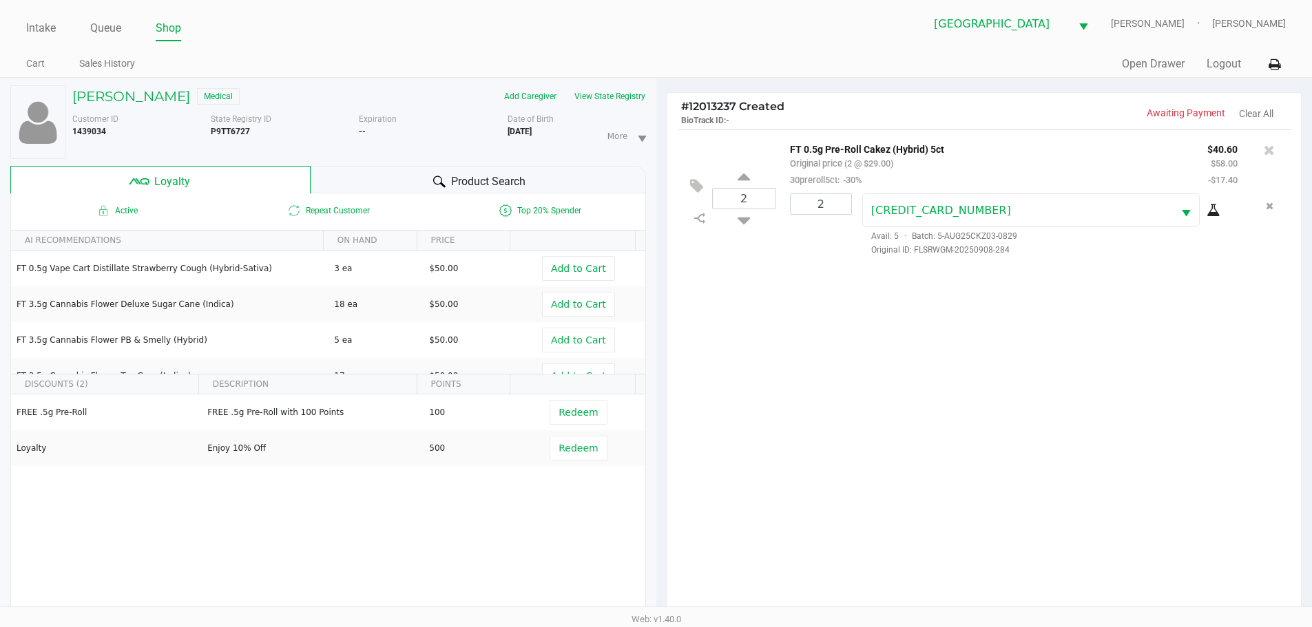
click at [614, 521] on div "FREE .5g Pre-Roll FREE .5g Pre-Roll with 100 Points 100 Redeem Loyalty Enjoy 10…" at bounding box center [328, 498] width 634 height 207
click at [891, 473] on div "2 FT 0.5g Pre-Roll Cakez (Hybrid) 5ct Original price (2 @ $29.00) 30preroll5ct:…" at bounding box center [984, 376] width 634 height 494
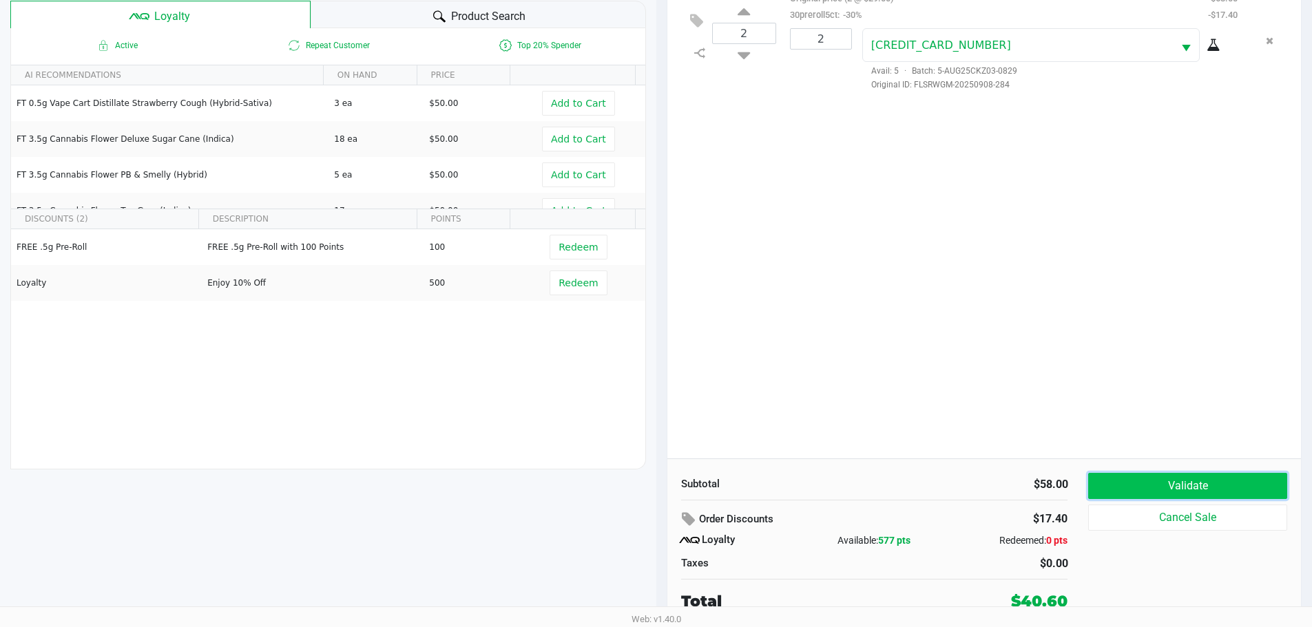
click at [1147, 494] on button "Validate" at bounding box center [1187, 486] width 198 height 26
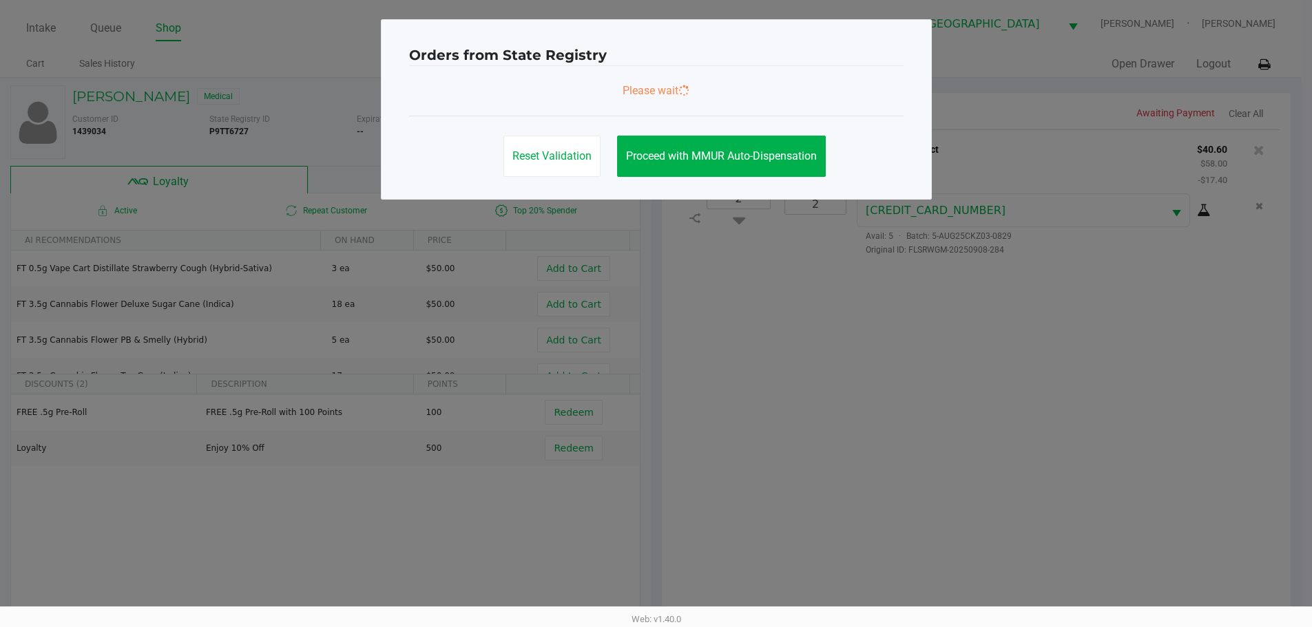
scroll to position [0, 0]
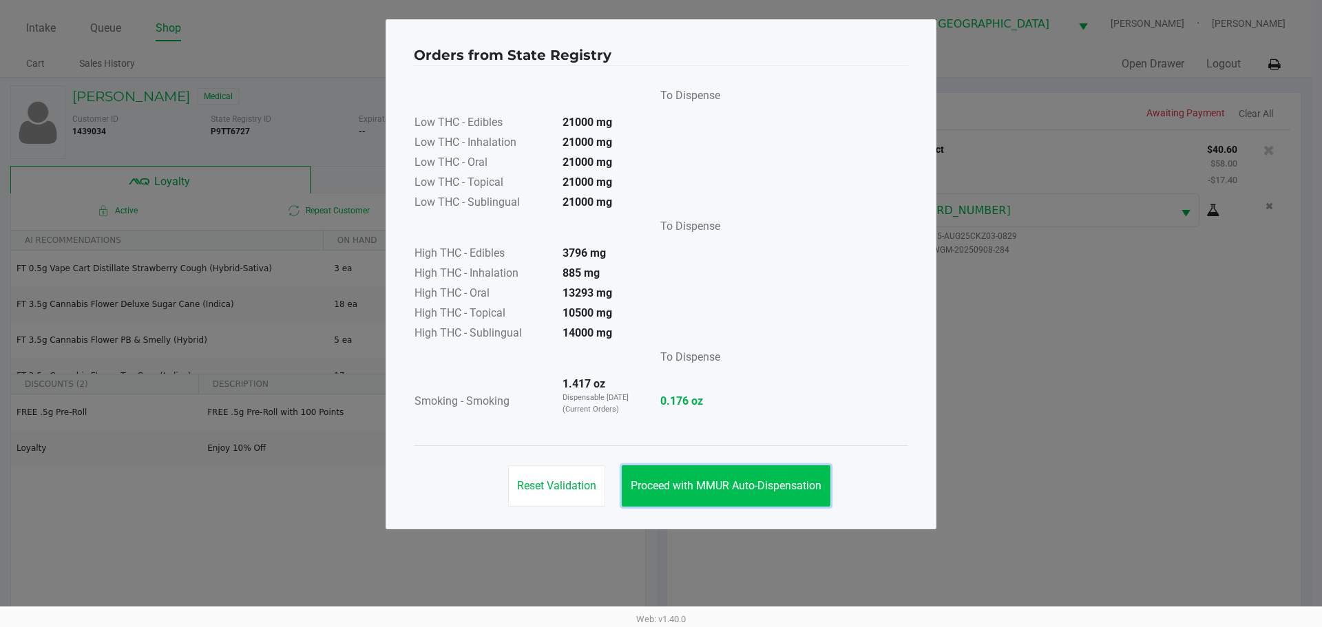
click at [704, 473] on button "Proceed with MMUR Auto-Dispensation" at bounding box center [726, 486] width 209 height 41
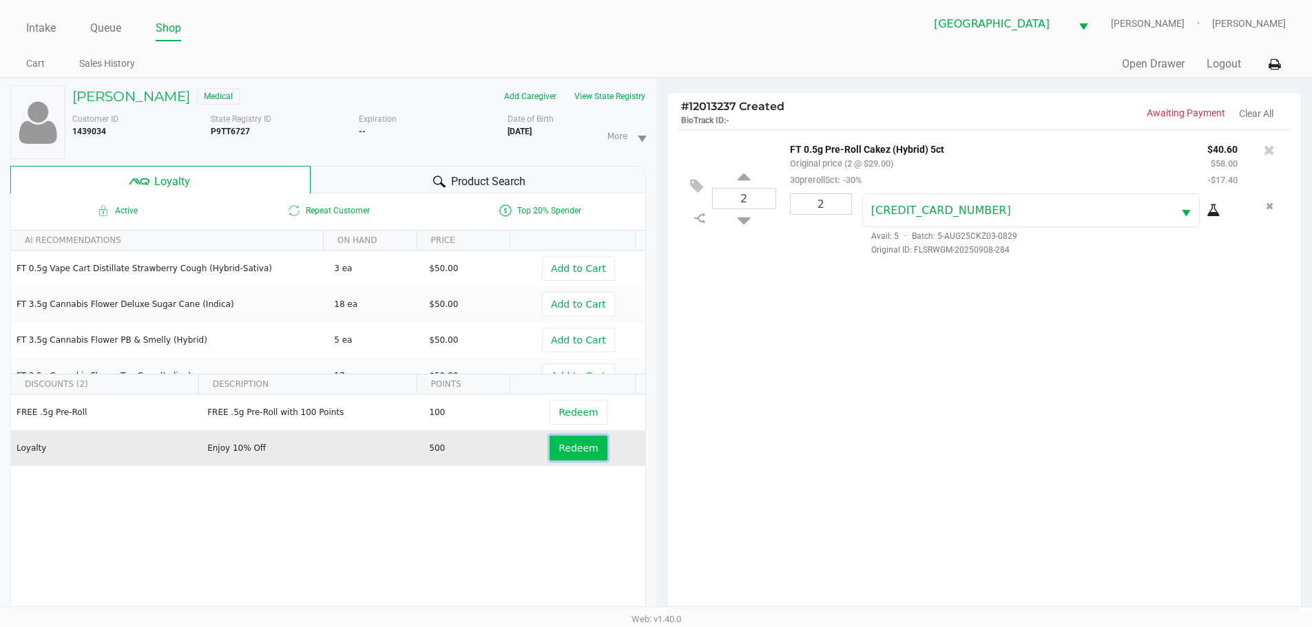
click at [570, 455] on button "Redeem" at bounding box center [578, 448] width 57 height 25
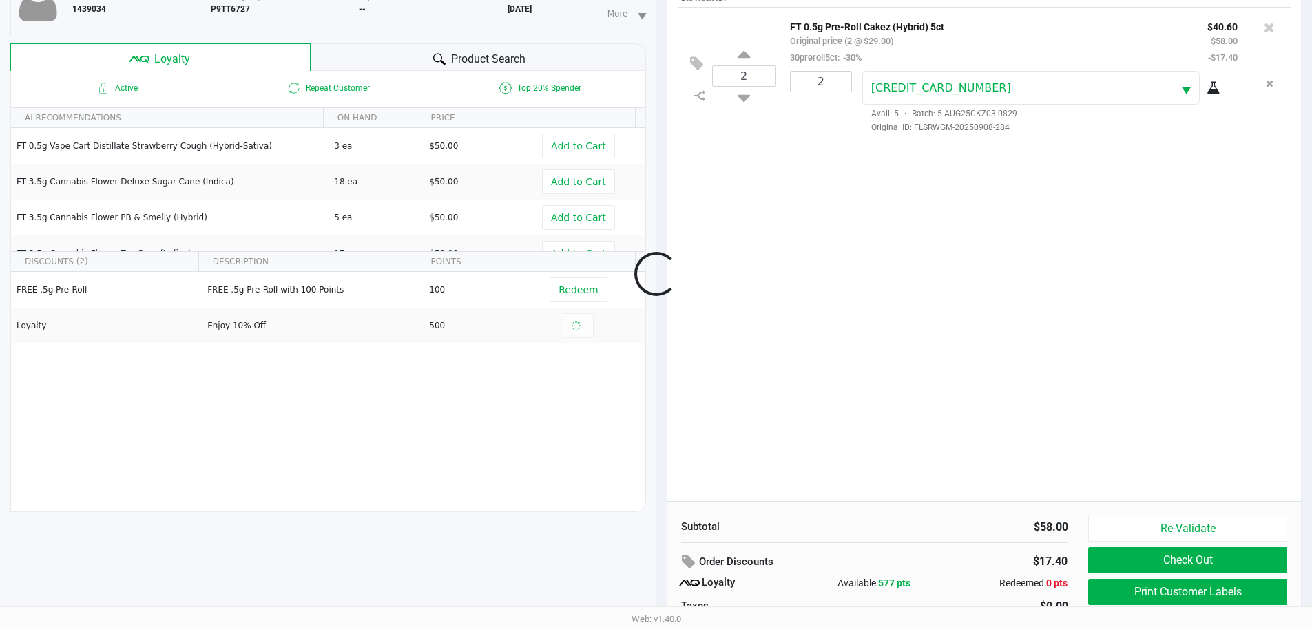
scroll to position [165, 0]
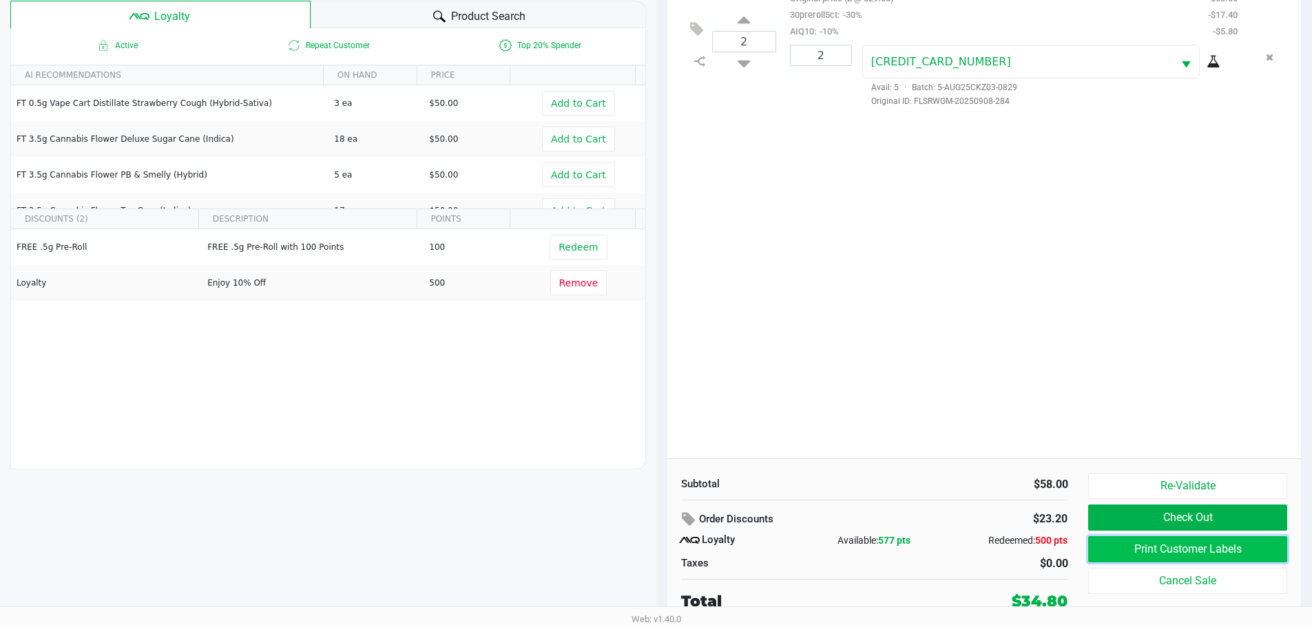
click at [1123, 549] on button "Print Customer Labels" at bounding box center [1187, 549] width 198 height 26
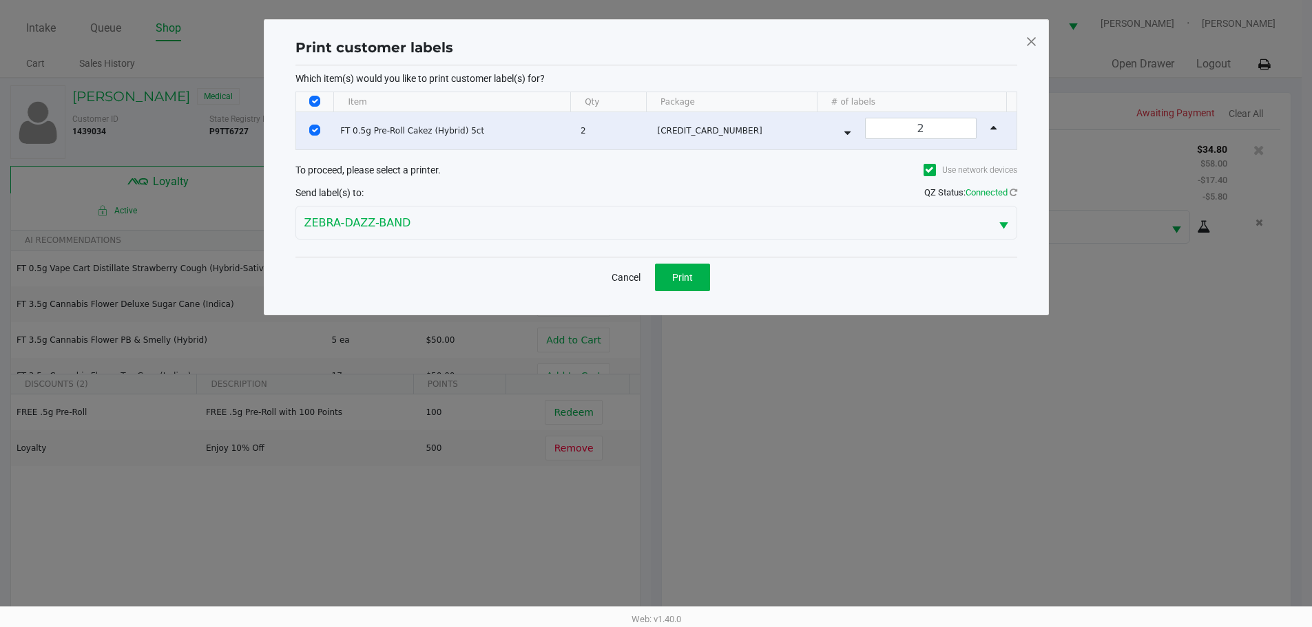
scroll to position [0, 0]
click at [684, 269] on button "Print" at bounding box center [687, 278] width 55 height 28
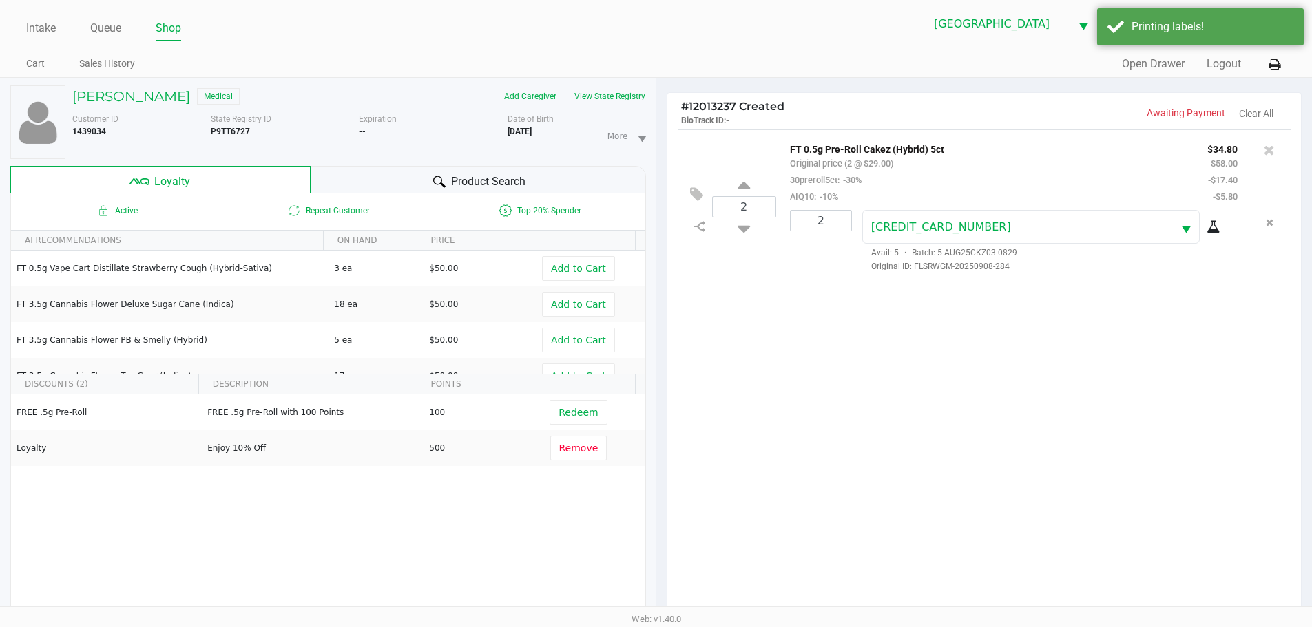
drag, startPoint x: 1065, startPoint y: 420, endPoint x: 1073, endPoint y: 424, distance: 8.3
click at [1067, 421] on div "2 FT 0.5g Pre-Roll Cakez (Hybrid) 5ct Original price (2 @ $29.00) 30preroll5ct:…" at bounding box center [984, 376] width 634 height 494
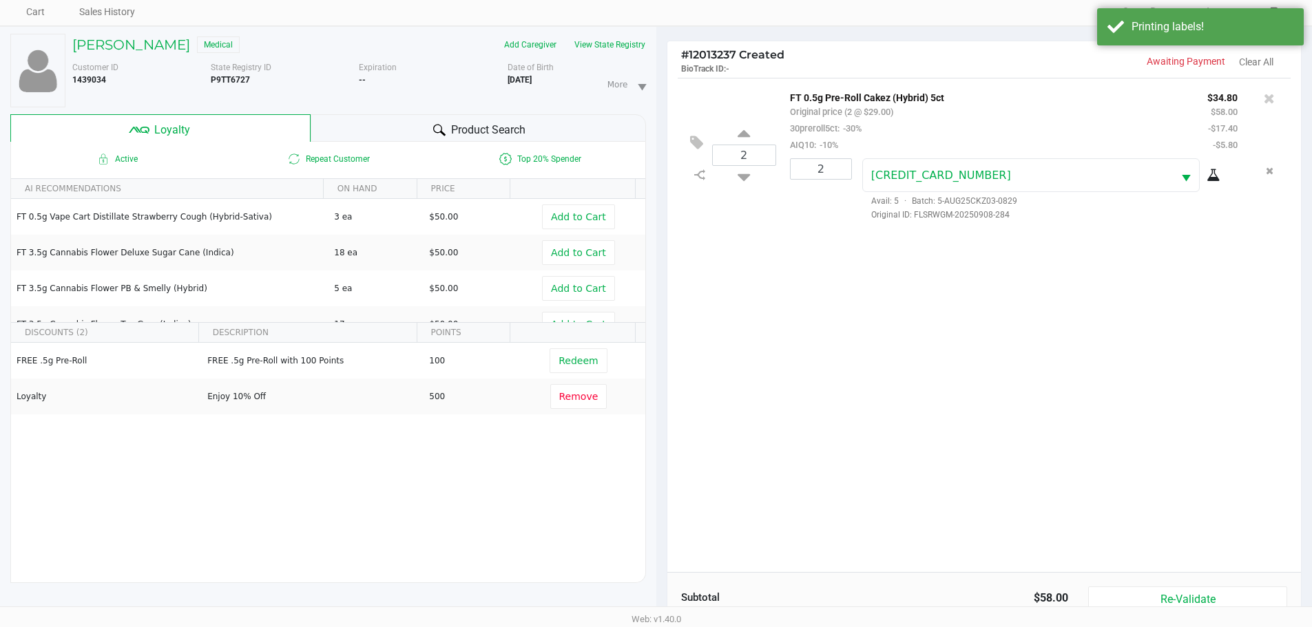
scroll to position [138, 0]
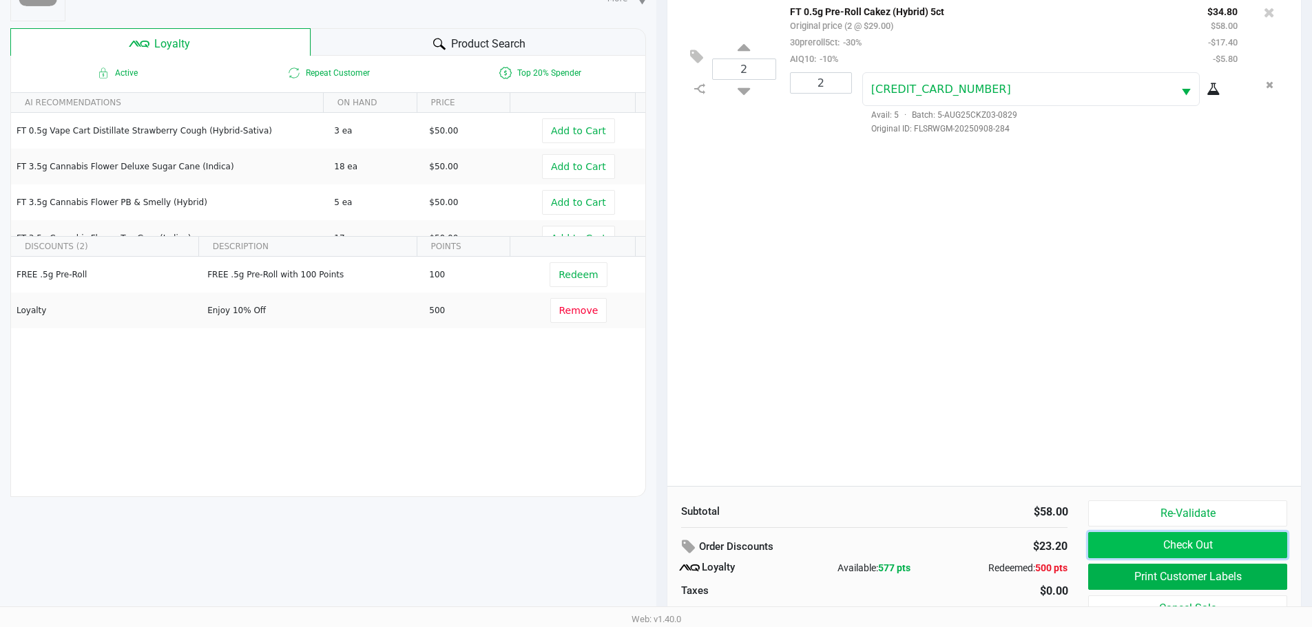
click at [1195, 547] on button "Check Out" at bounding box center [1187, 545] width 198 height 26
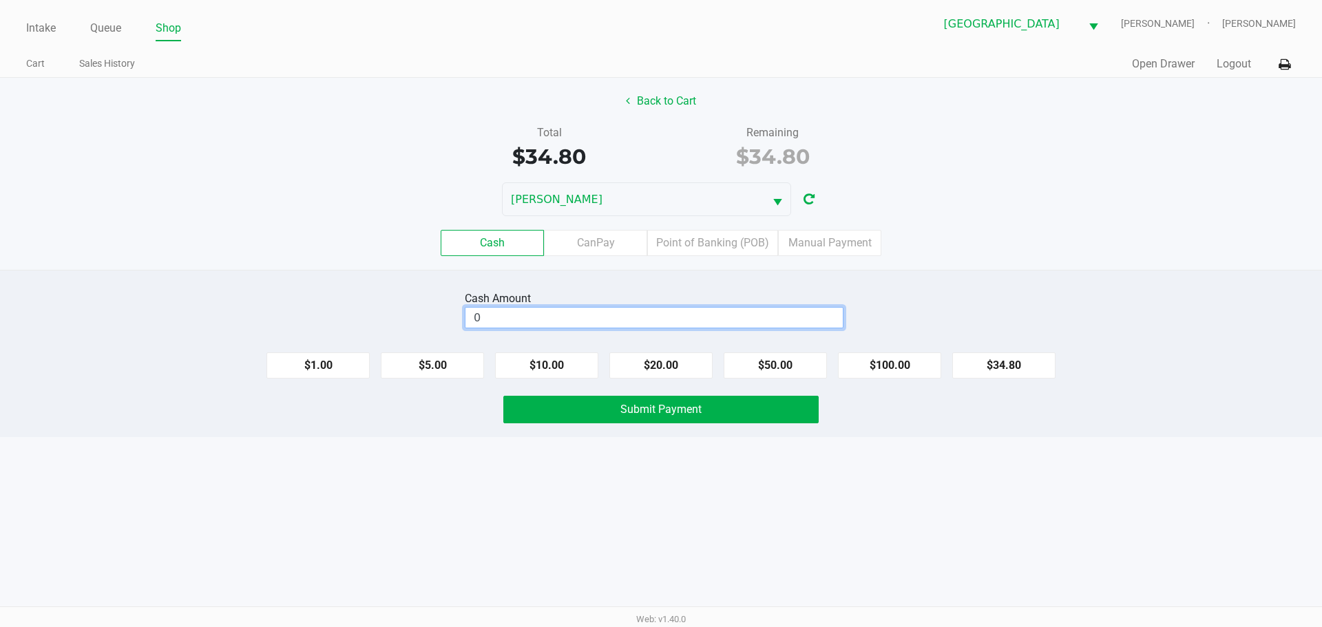
click at [638, 321] on input "0" at bounding box center [654, 318] width 377 height 20
type input "$40.00"
click at [441, 487] on div "Intake Queue Shop South Tampa WC ELAINE-KIM Ada Houk Cart Sales History Quick S…" at bounding box center [661, 313] width 1322 height 627
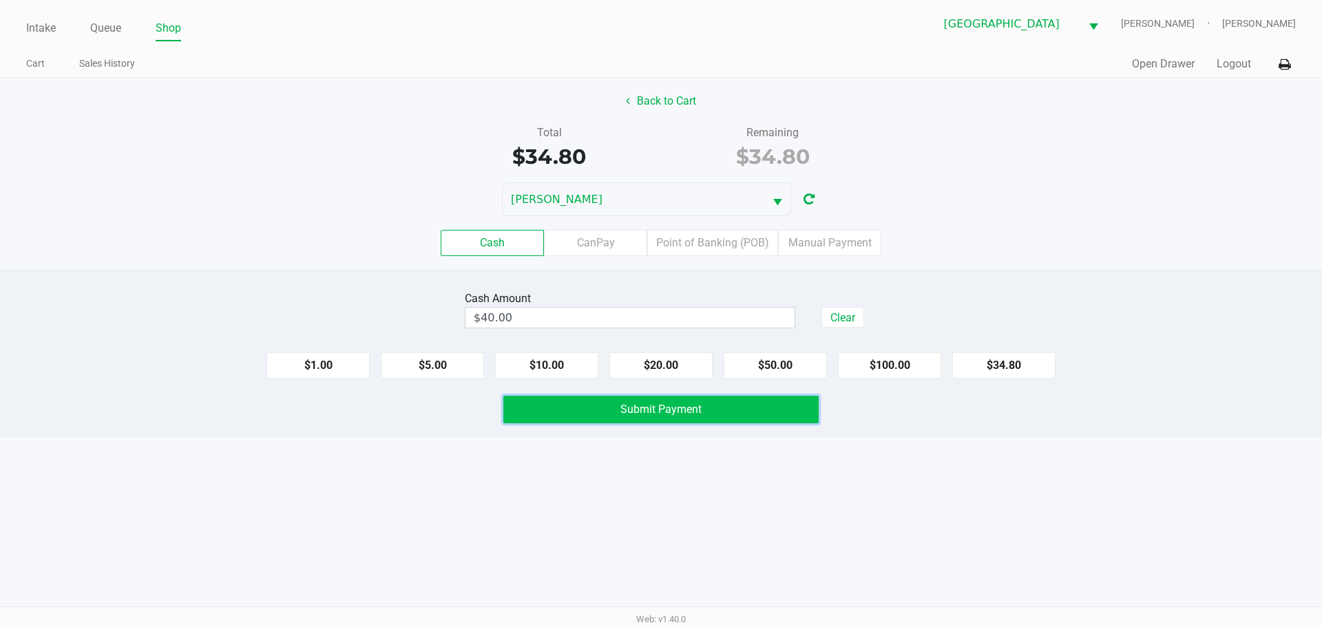
click at [546, 404] on button "Submit Payment" at bounding box center [660, 410] width 315 height 28
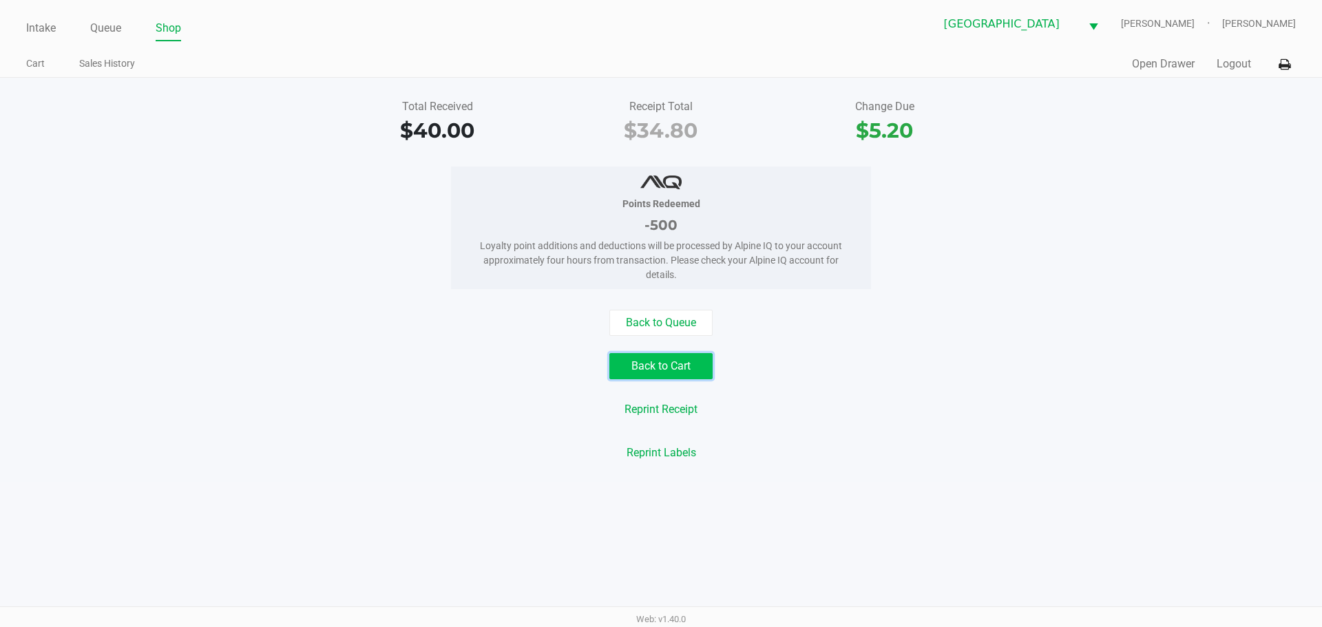
click at [626, 359] on button "Back to Cart" at bounding box center [660, 366] width 103 height 26
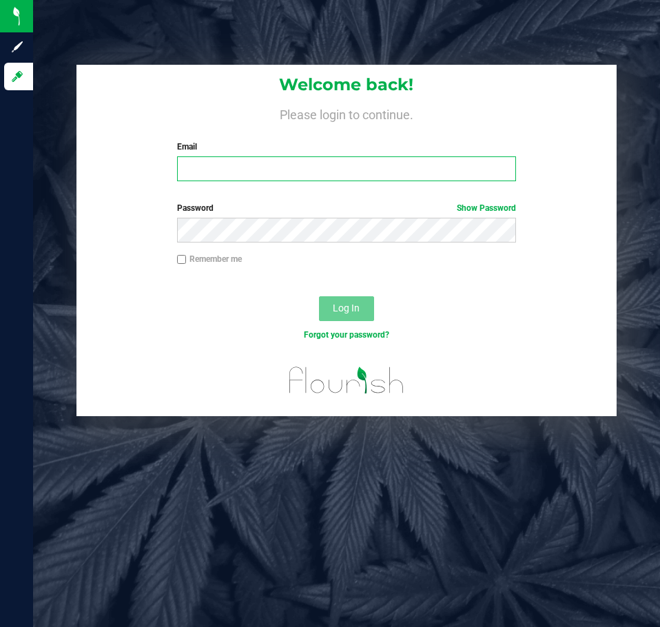
click at [255, 175] on input "Email" at bounding box center [346, 168] width 339 height 25
type input "[EMAIL_ADDRESS][DOMAIN_NAME]"
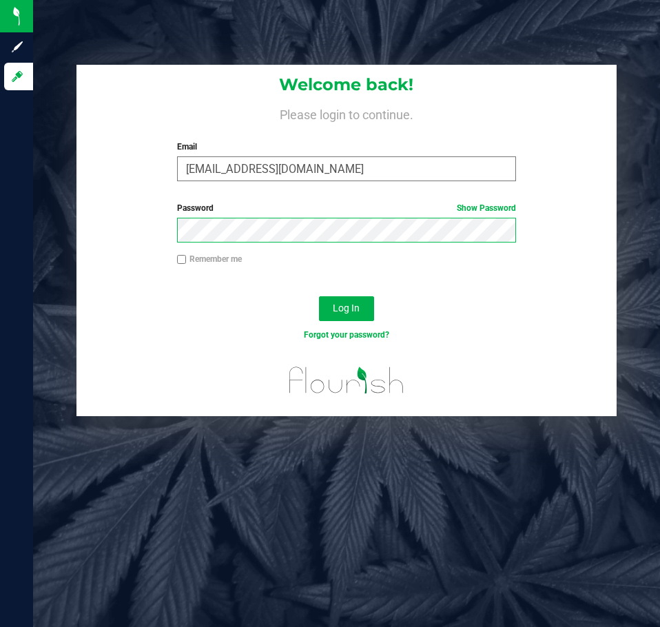
click at [319, 296] on button "Log In" at bounding box center [346, 308] width 55 height 25
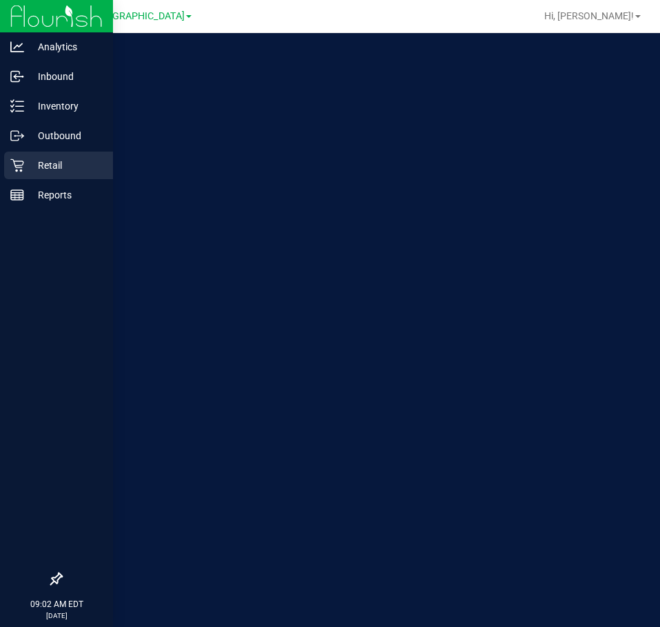
drag, startPoint x: 0, startPoint y: 0, endPoint x: 1, endPoint y: 167, distance: 166.7
click at [1, 167] on link "Retail" at bounding box center [56, 167] width 113 height 30
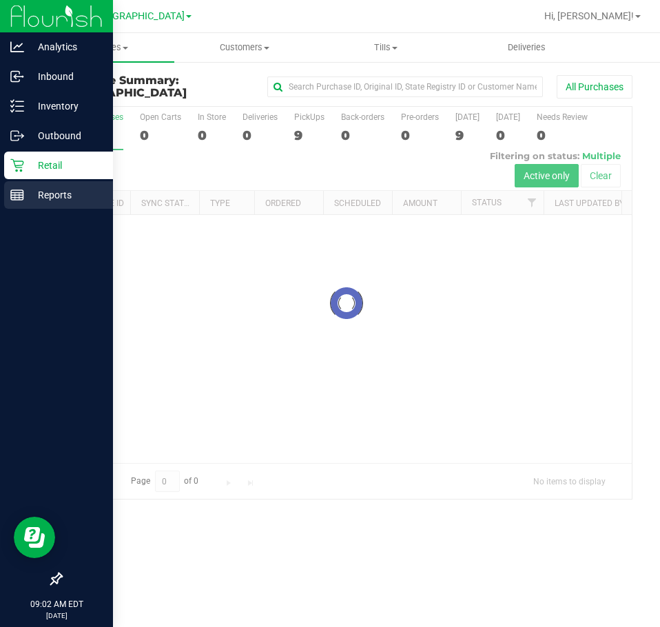
click at [4, 194] on div "Reports" at bounding box center [58, 195] width 109 height 28
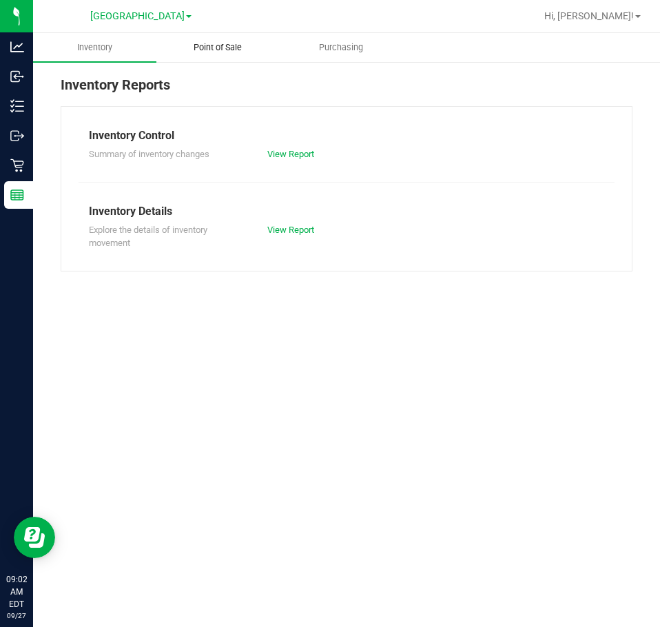
click at [214, 48] on span "Point of Sale" at bounding box center [217, 47] width 85 height 12
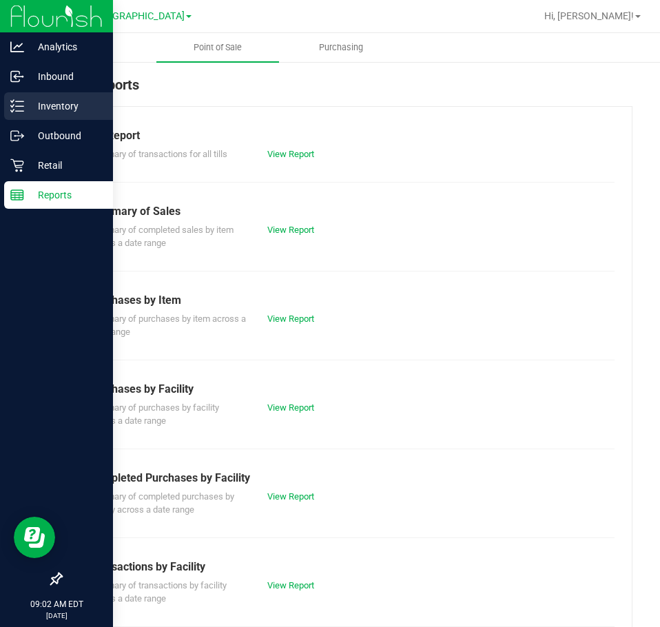
click at [10, 101] on icon at bounding box center [17, 106] width 14 height 14
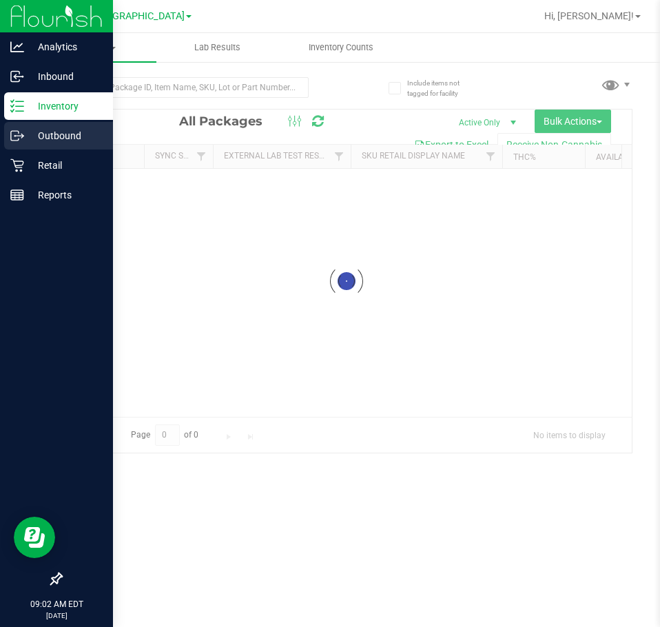
click at [32, 148] on div "Outbound" at bounding box center [58, 136] width 109 height 28
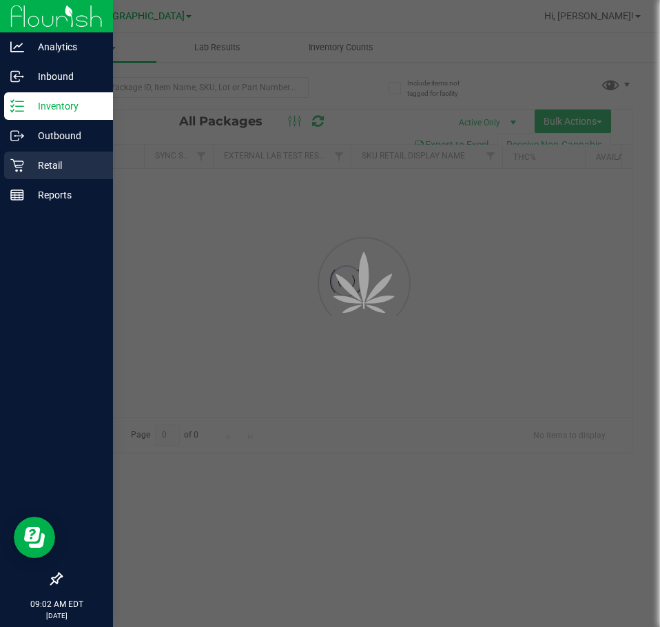
click at [28, 166] on p "Retail" at bounding box center [65, 165] width 83 height 17
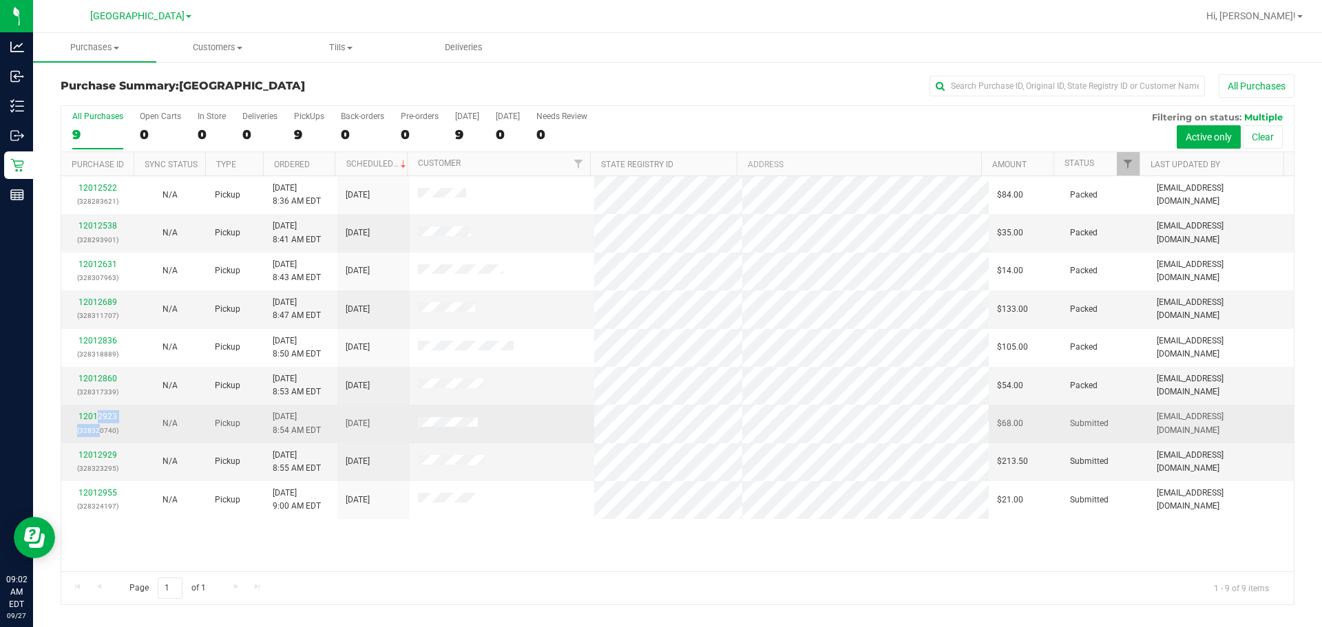
click at [98, 424] on div "12012923 (328320740)" at bounding box center [98, 423] width 56 height 26
click at [91, 415] on link "12012923" at bounding box center [98, 417] width 39 height 10
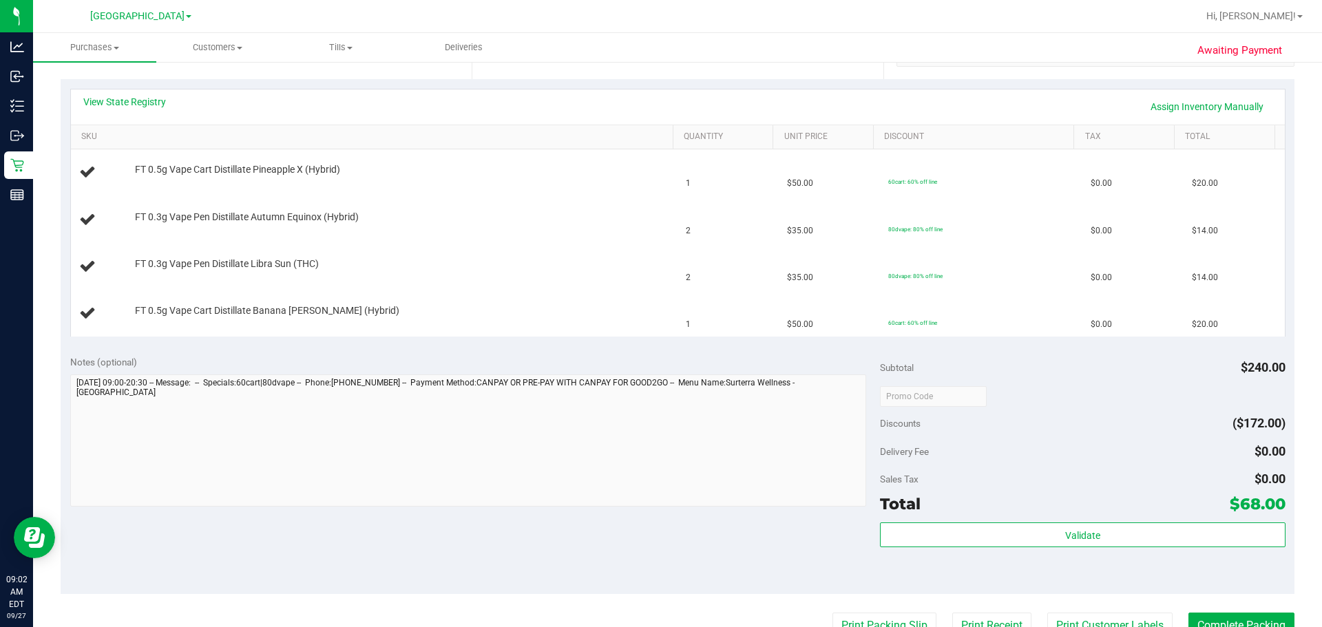
scroll to position [413, 0]
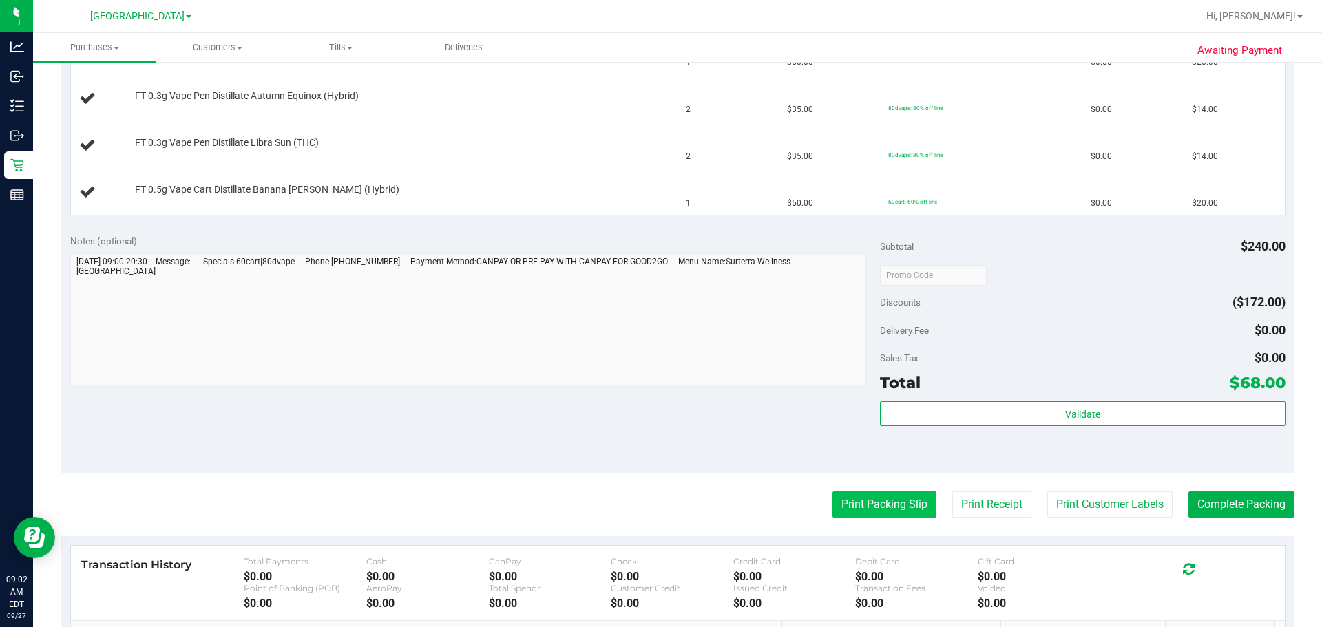
click at [659, 497] on button "Print Packing Slip" at bounding box center [885, 505] width 104 height 26
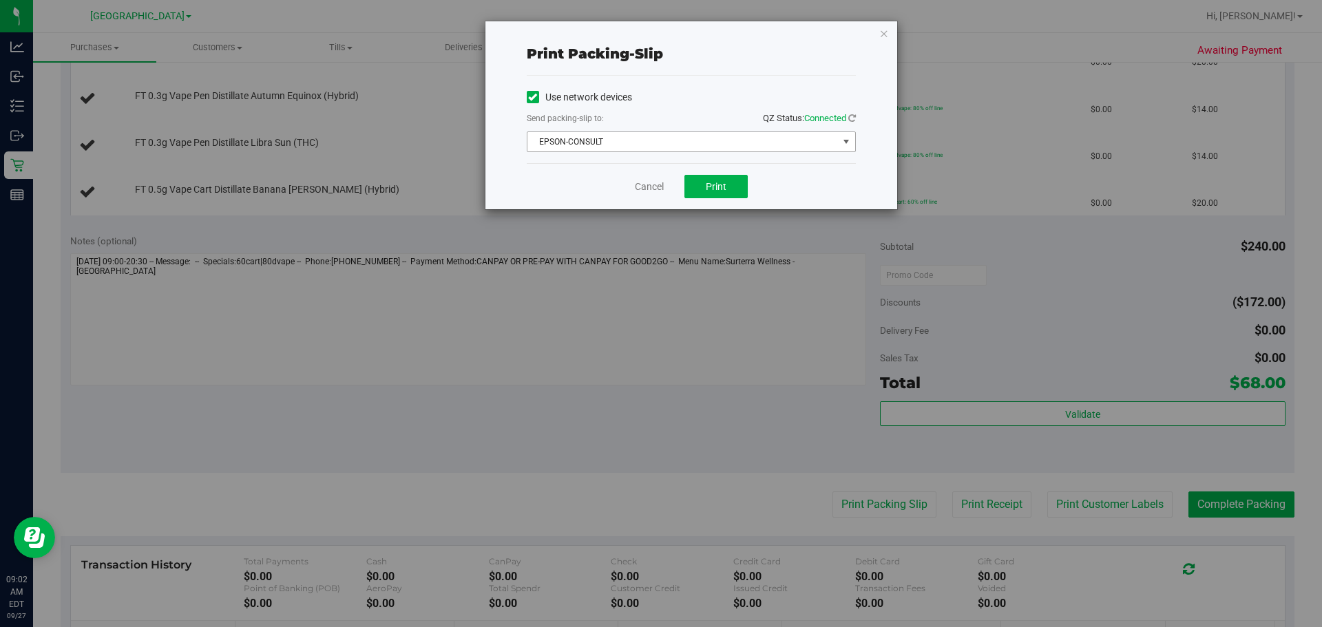
click at [659, 136] on span "EPSON-CONSULT" at bounding box center [682, 141] width 311 height 19
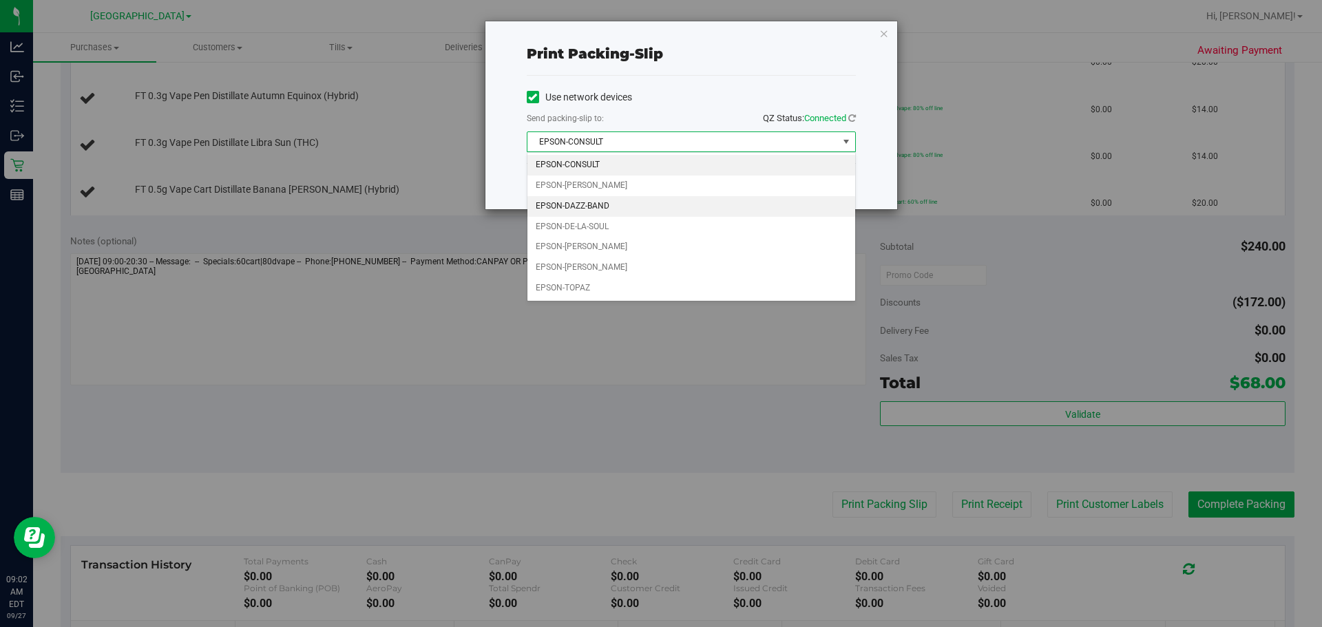
click at [659, 205] on li "EPSON-DAZZ-BAND" at bounding box center [691, 206] width 328 height 21
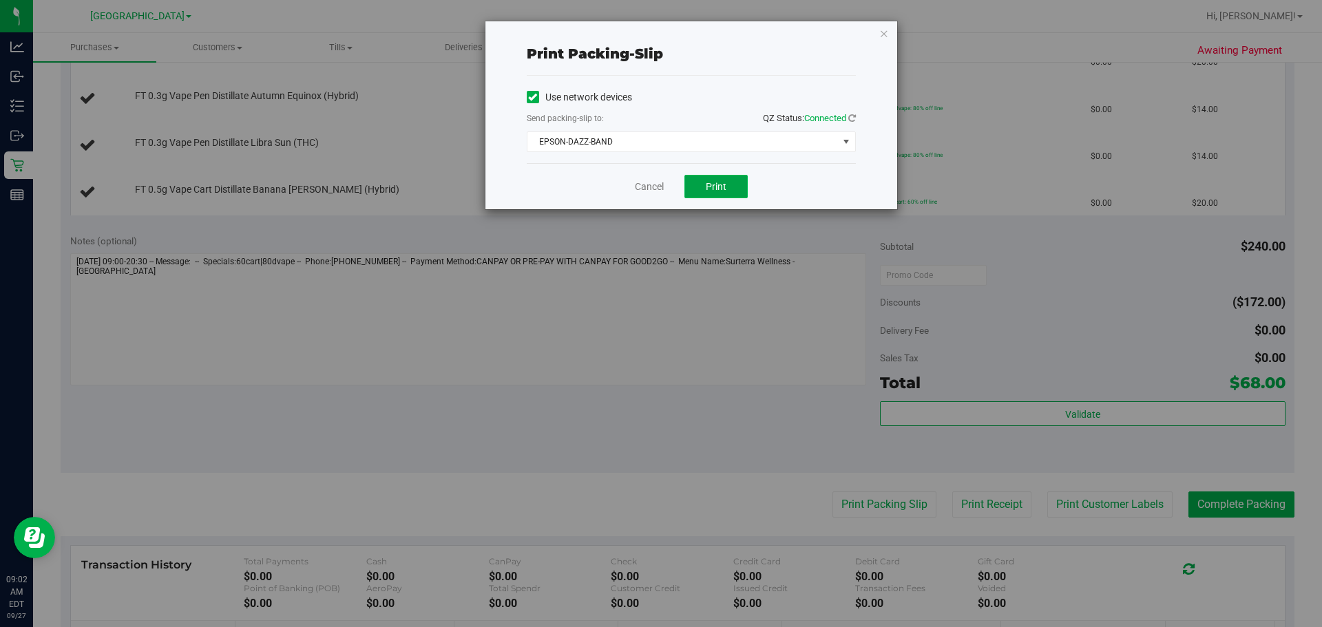
click at [659, 194] on button "Print" at bounding box center [716, 186] width 63 height 23
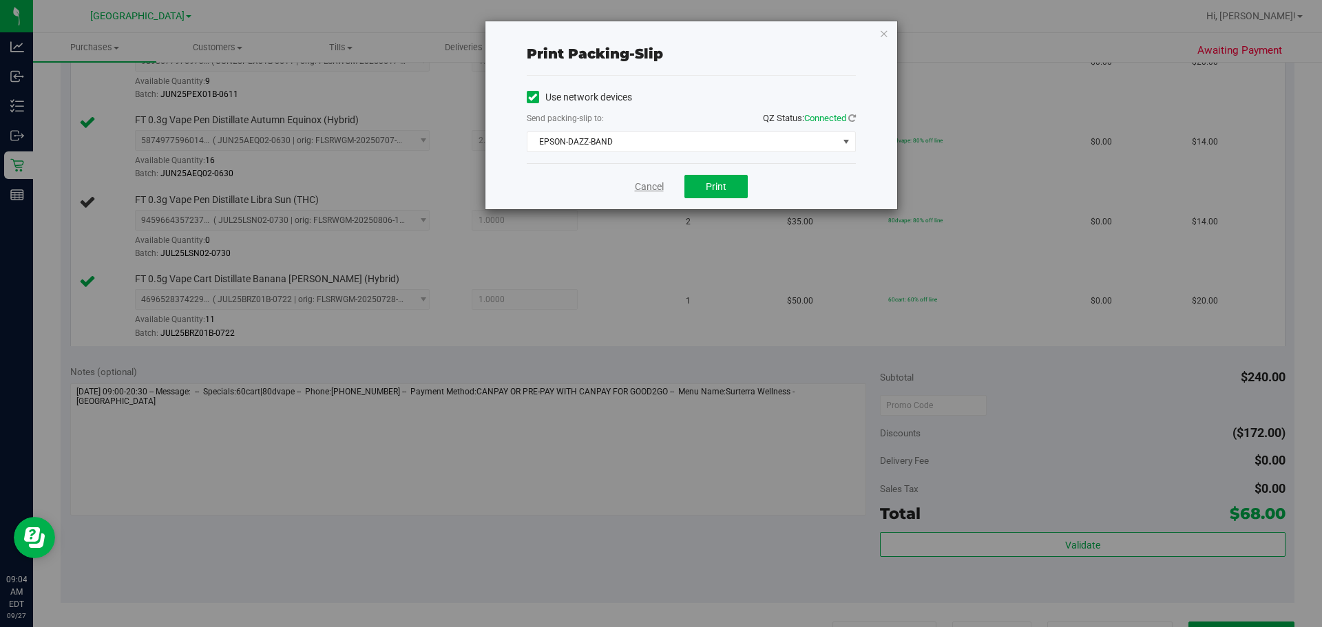
click at [641, 188] on link "Cancel" at bounding box center [649, 187] width 29 height 14
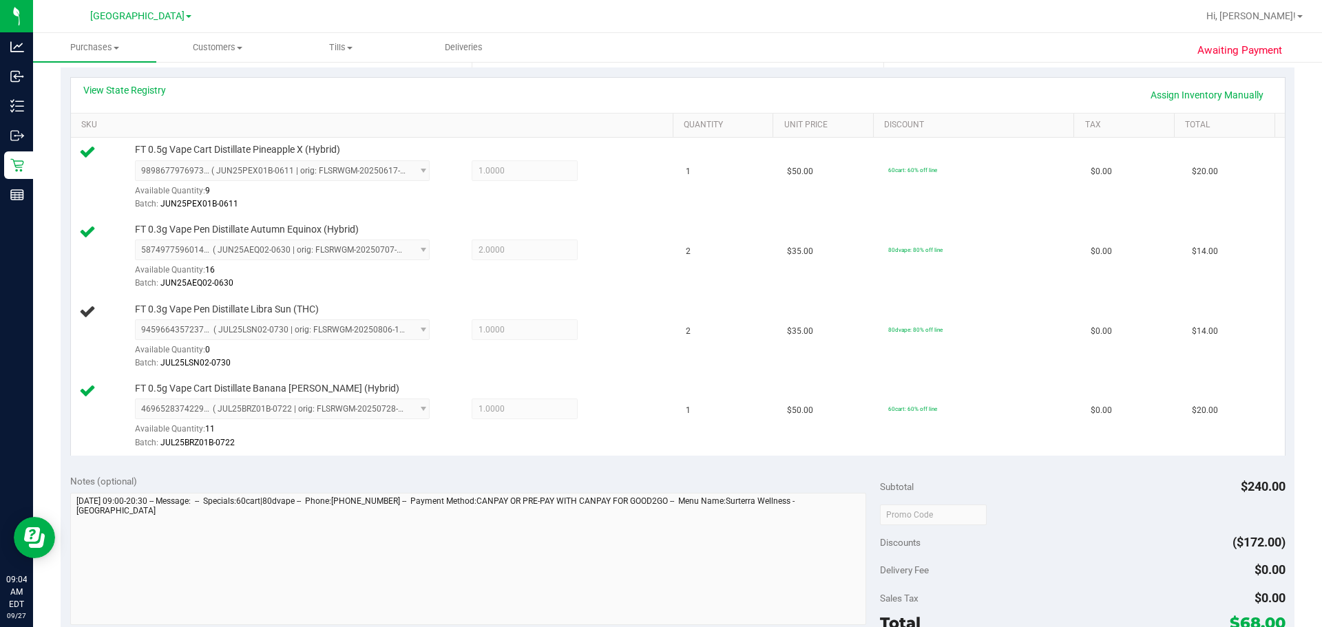
scroll to position [296, 0]
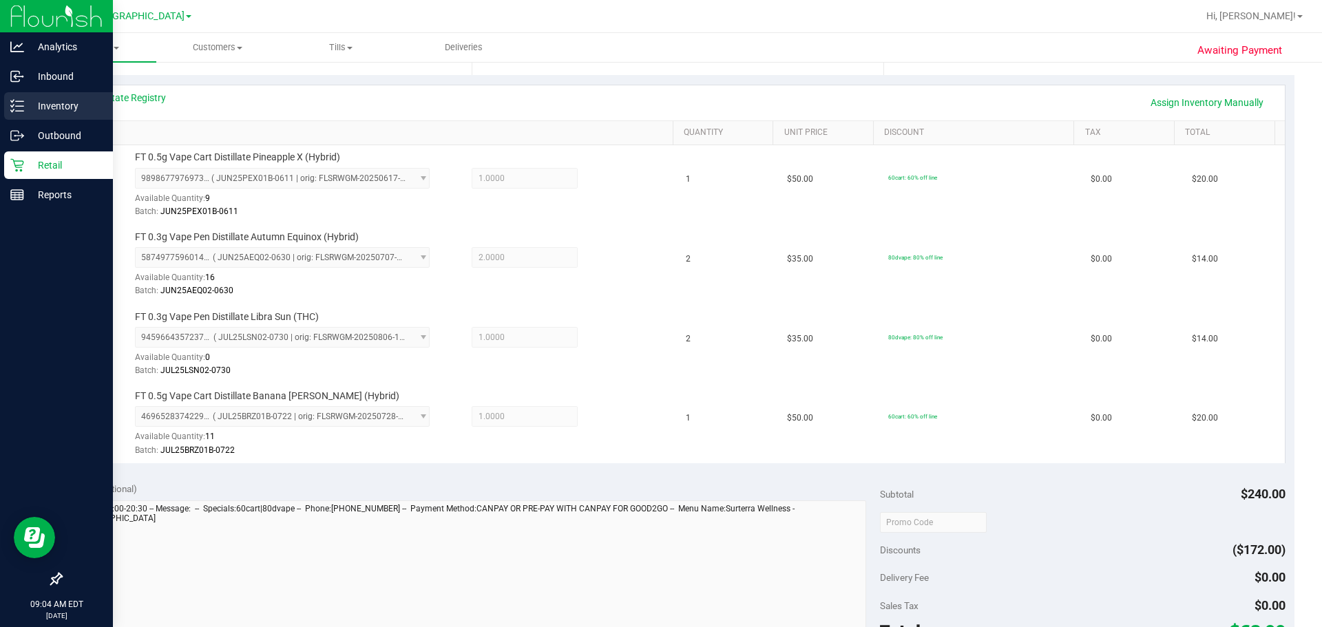
click at [9, 100] on div "Inventory" at bounding box center [58, 106] width 109 height 28
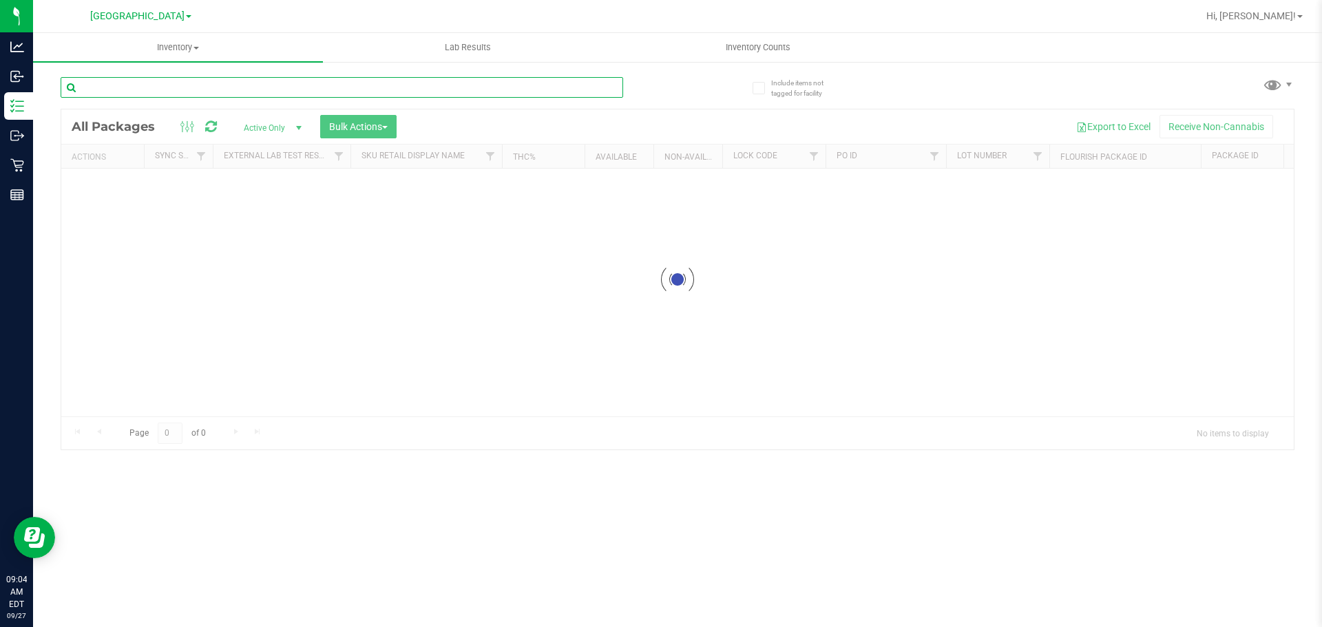
click at [291, 85] on input "text" at bounding box center [342, 87] width 563 height 21
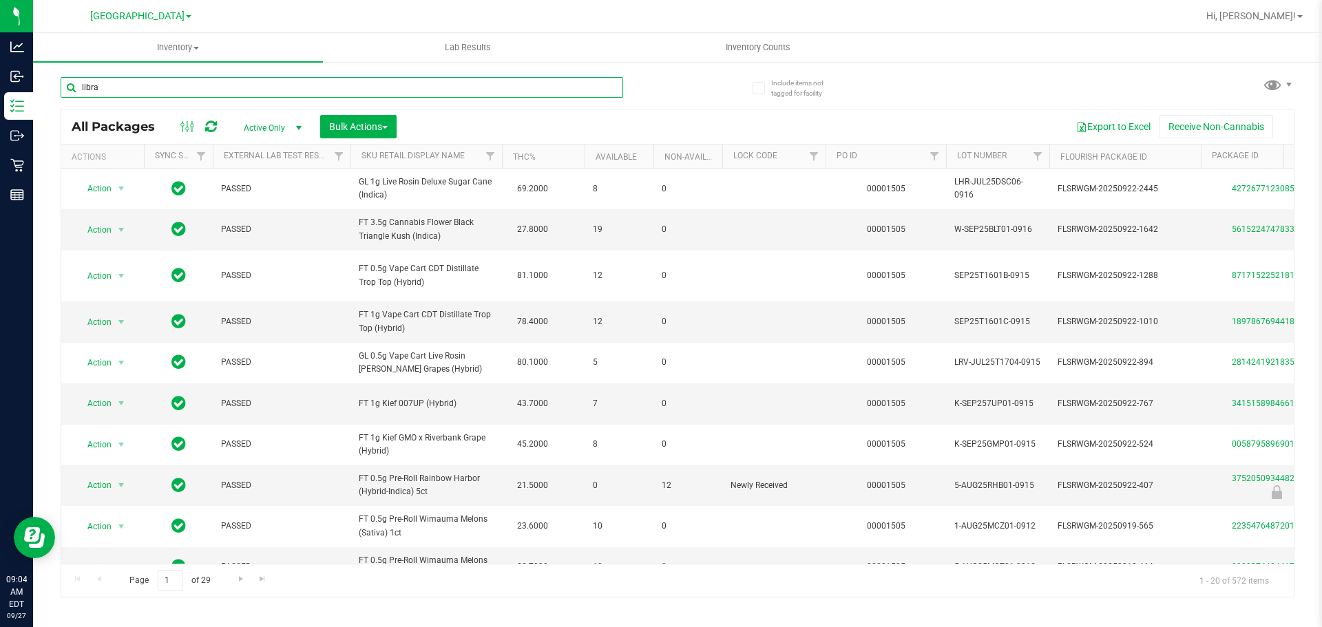
type input "libra"
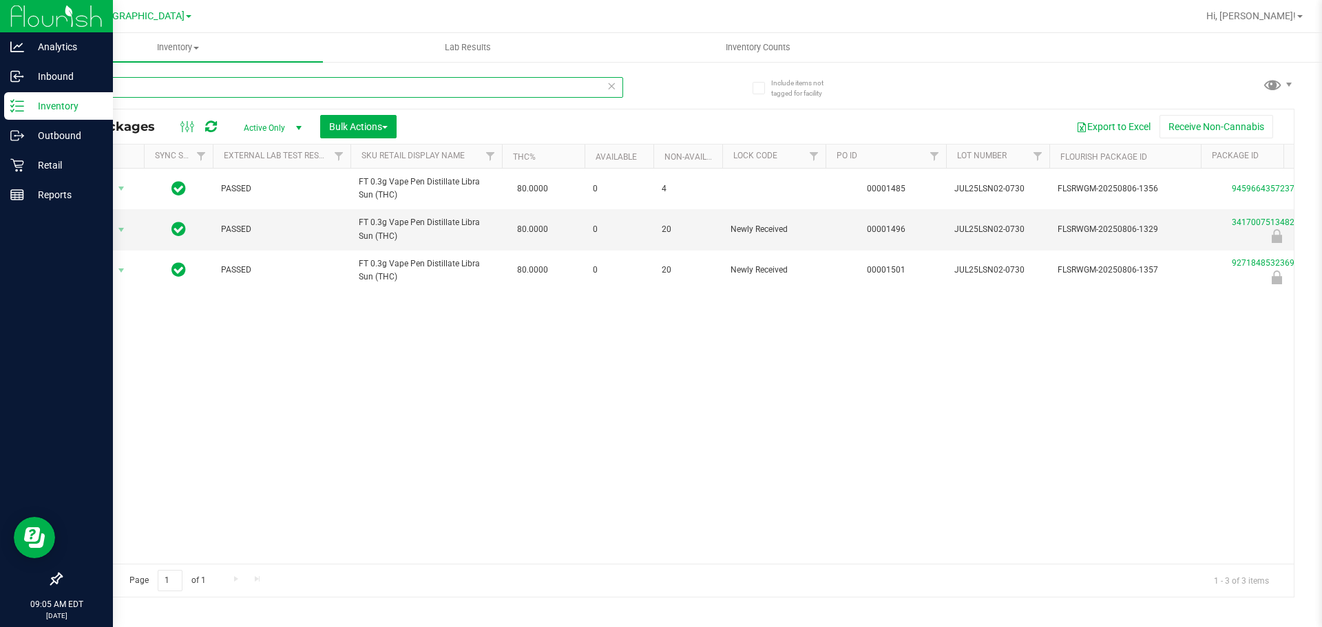
drag, startPoint x: 248, startPoint y: 87, endPoint x: 8, endPoint y: 19, distance: 249.3
click at [0, 30] on div "Analytics Inbound Inventory Outbound Retail Reports 09:05 AM EDT [DATE] 09/27 […" at bounding box center [661, 313] width 1322 height 627
type input "9271848532369051"
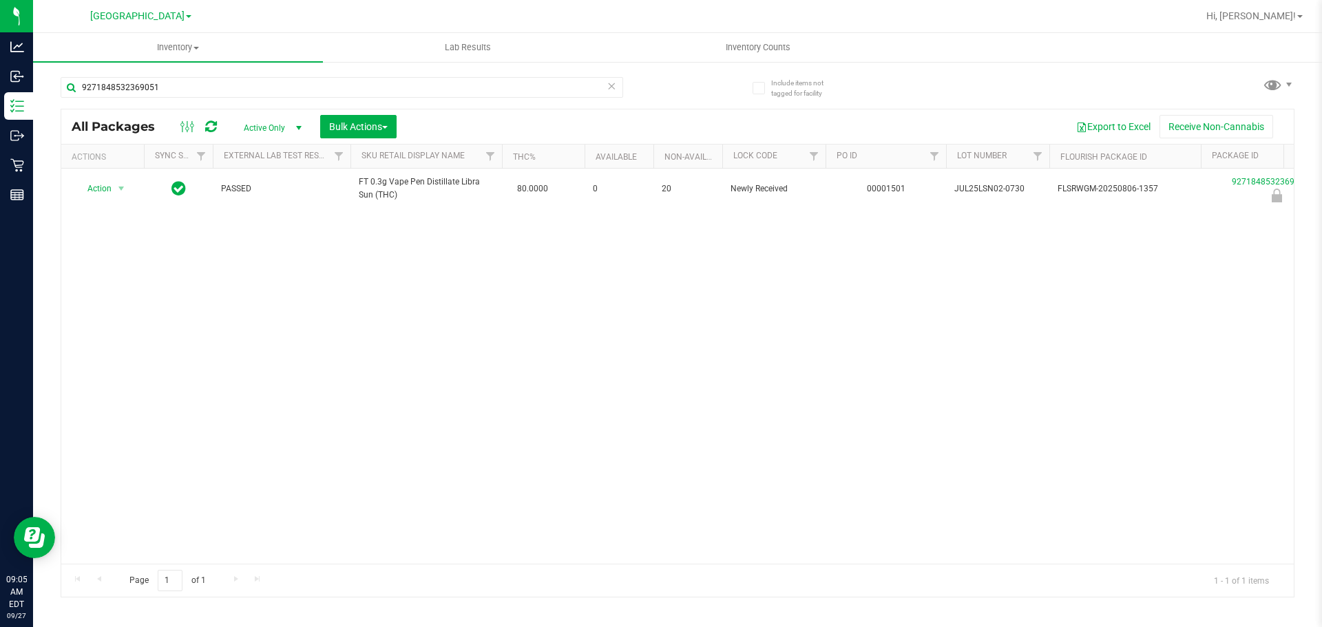
click at [231, 222] on div "Action Action Edit attributes Global inventory Locate package Package audit log…" at bounding box center [677, 366] width 1233 height 395
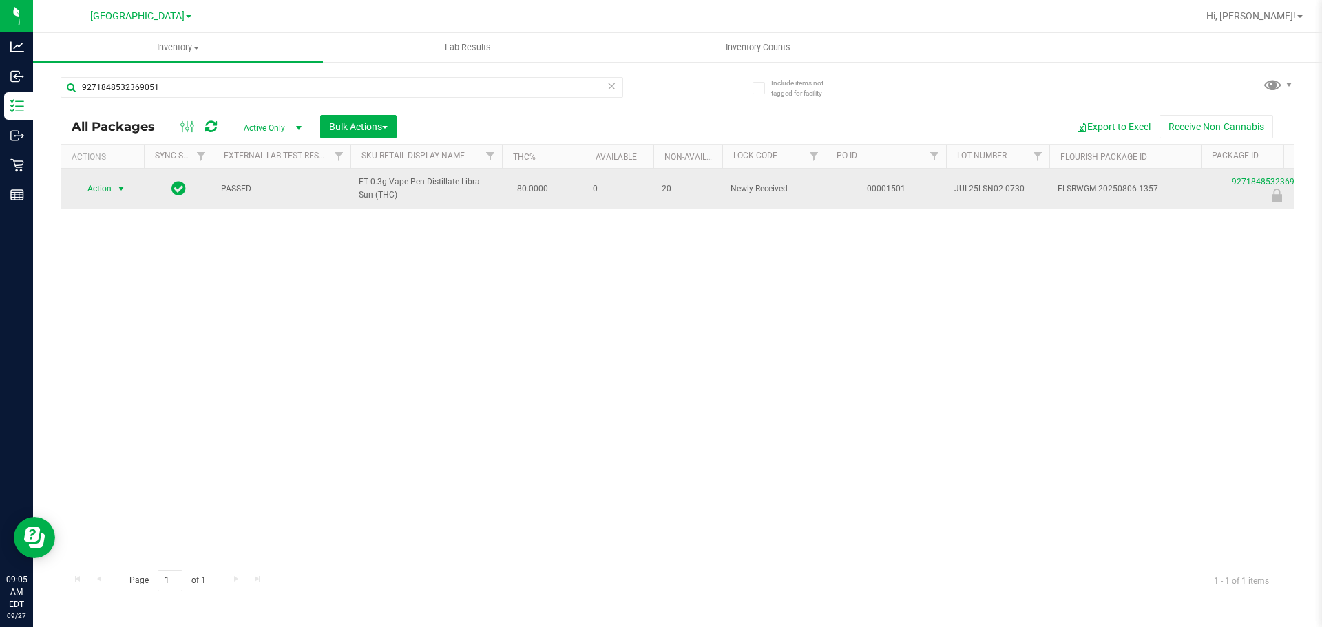
click at [96, 195] on span "Action" at bounding box center [93, 188] width 37 height 19
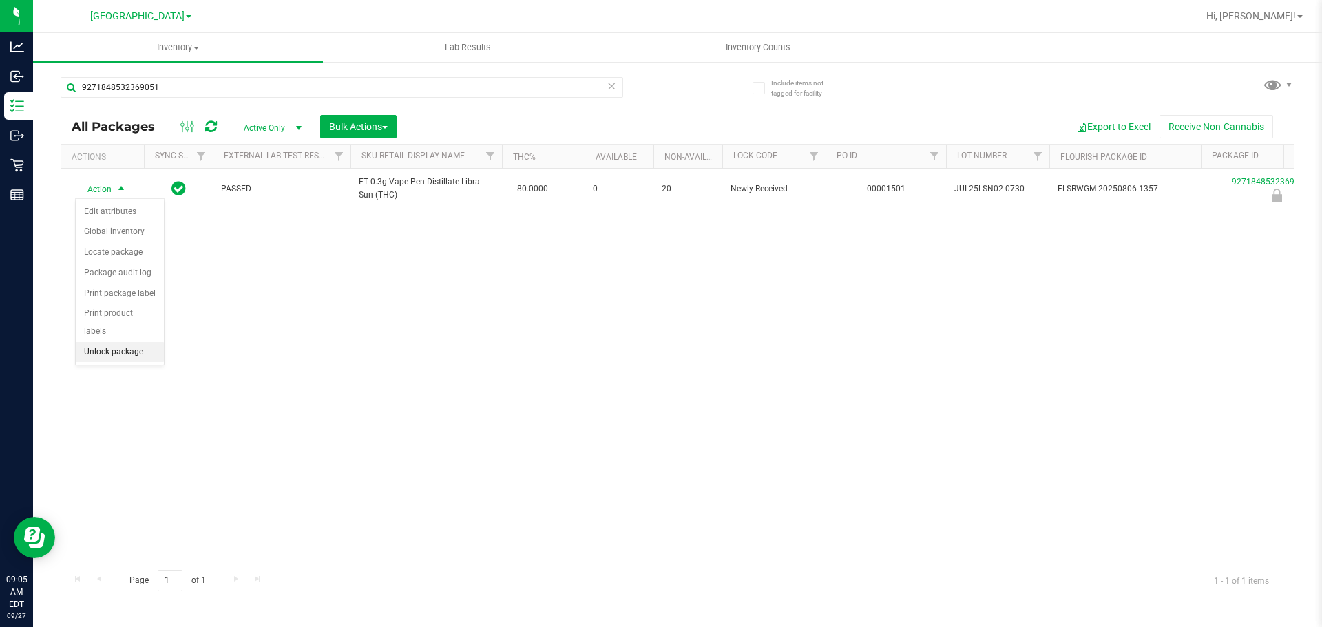
click at [85, 342] on li "Unlock package" at bounding box center [120, 352] width 88 height 21
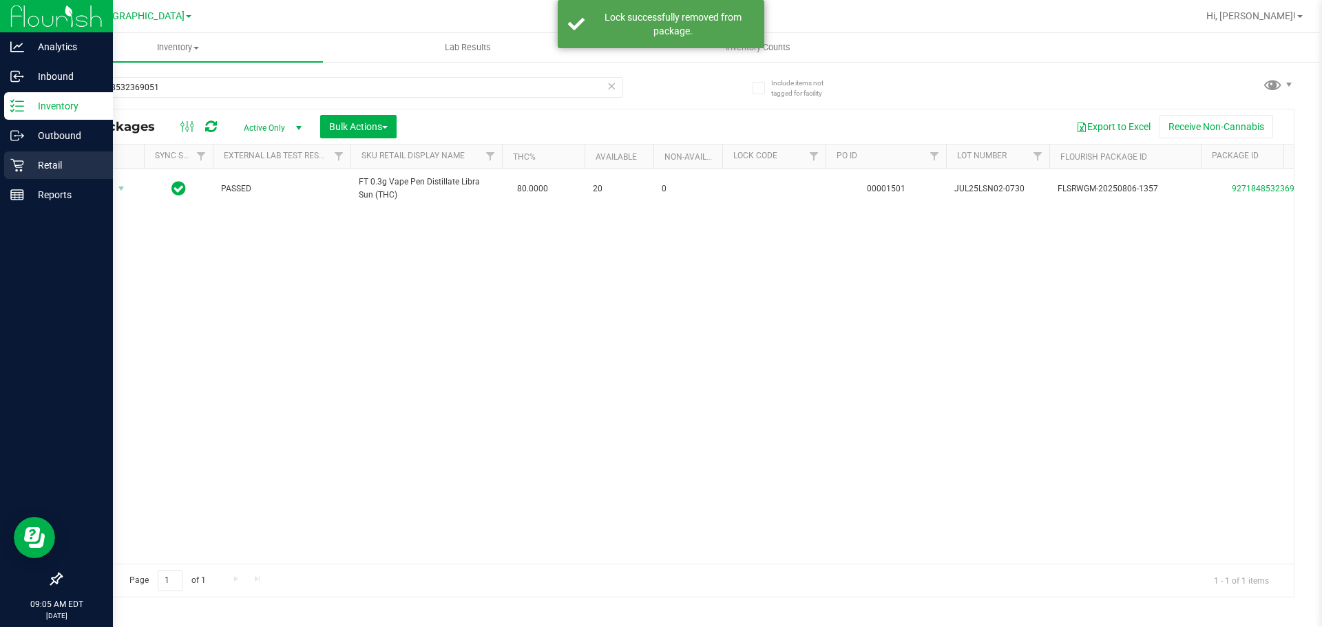
click at [14, 155] on div "Retail" at bounding box center [58, 166] width 109 height 28
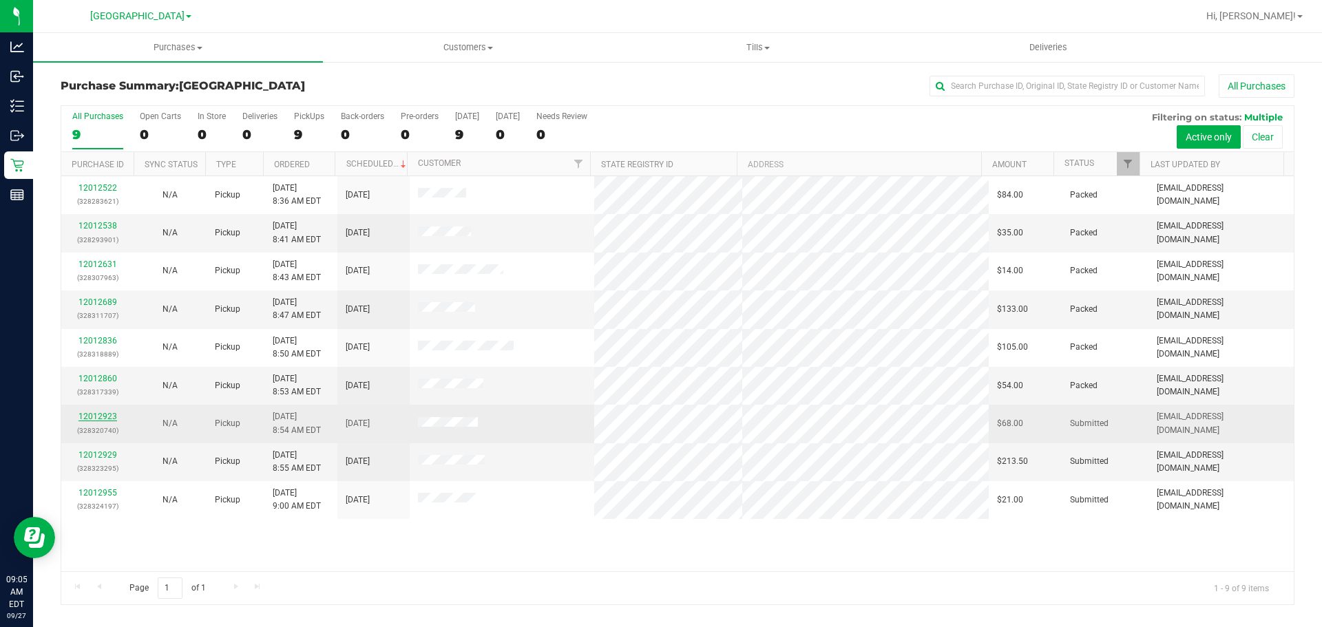
click at [107, 412] on link "12012923" at bounding box center [98, 417] width 39 height 10
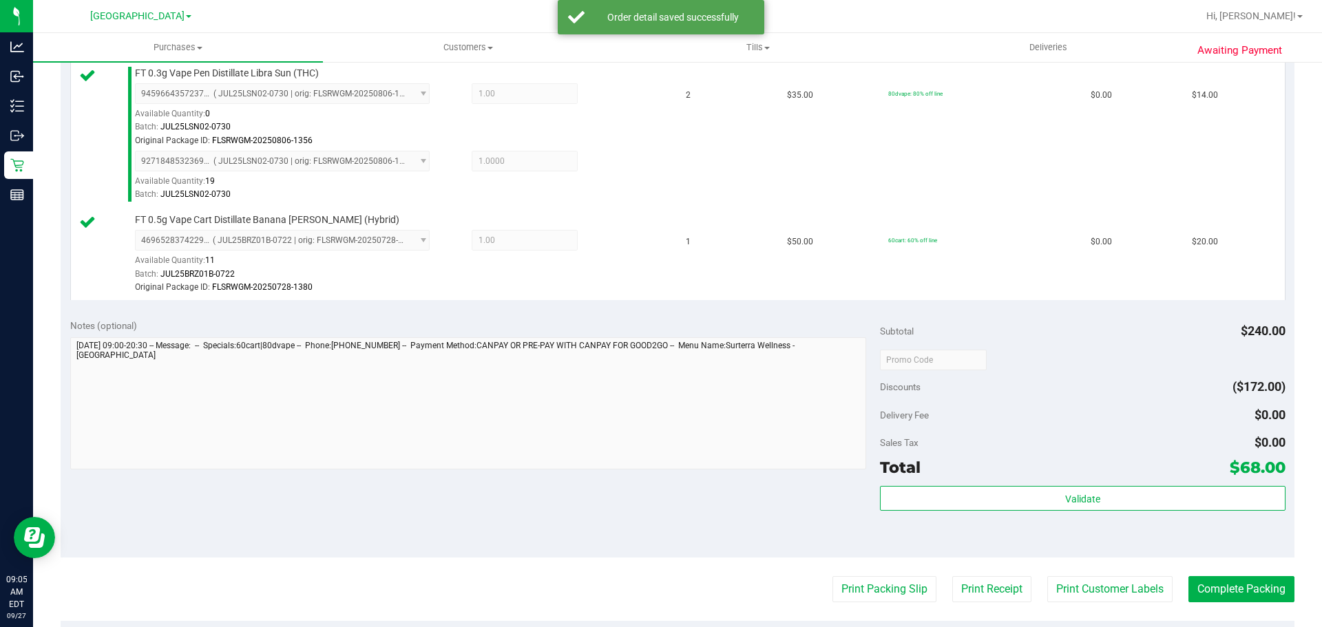
scroll to position [620, 0]
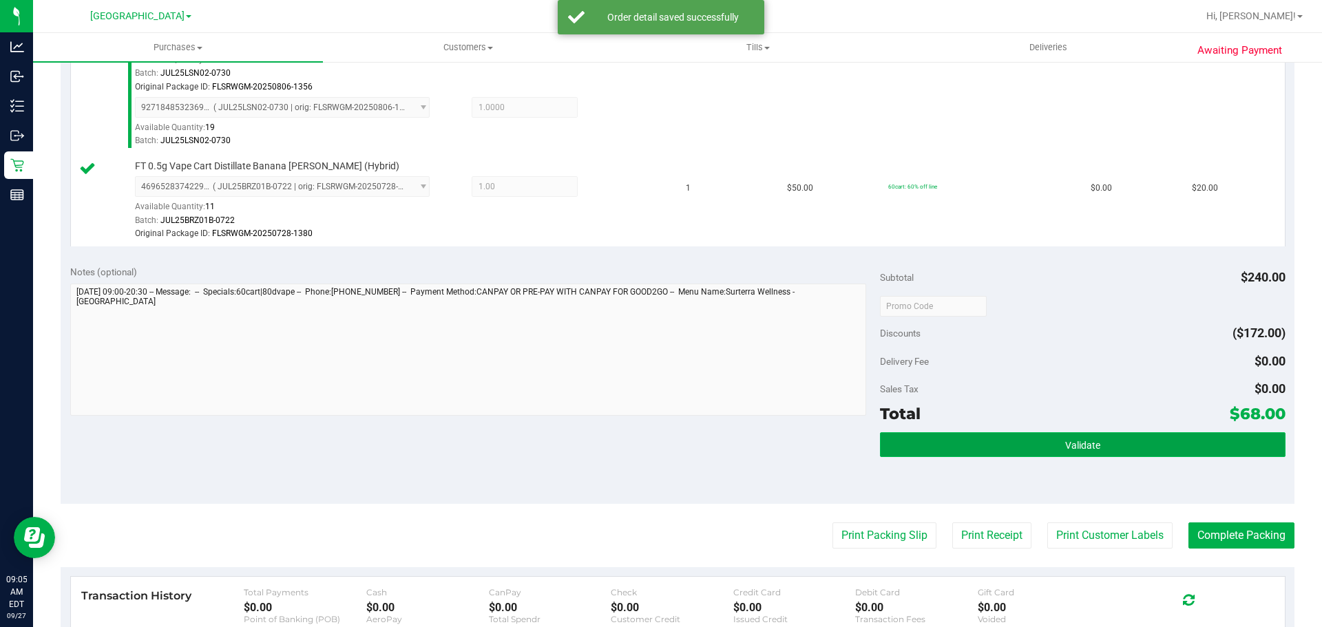
click at [659, 455] on button "Validate" at bounding box center [1082, 444] width 405 height 25
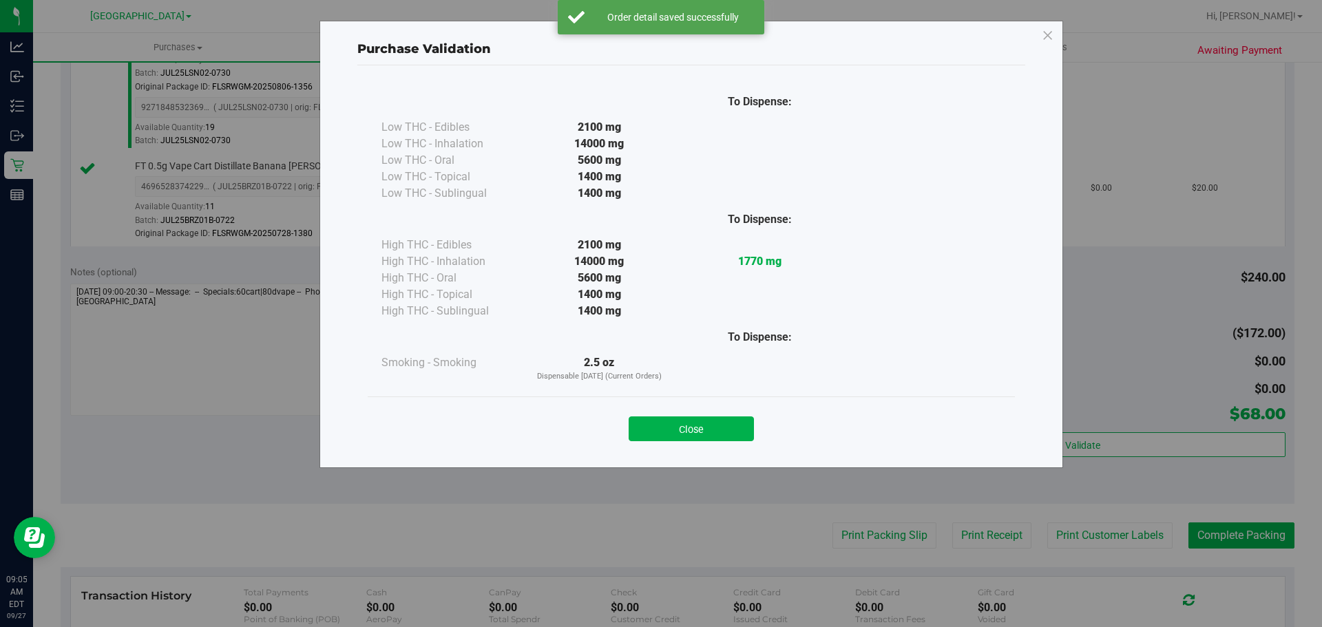
click at [659, 450] on div "To Dispense: Low THC - Edibles 2100 mg" at bounding box center [691, 260] width 668 height 390
click at [659, 435] on button "Close" at bounding box center [691, 429] width 125 height 25
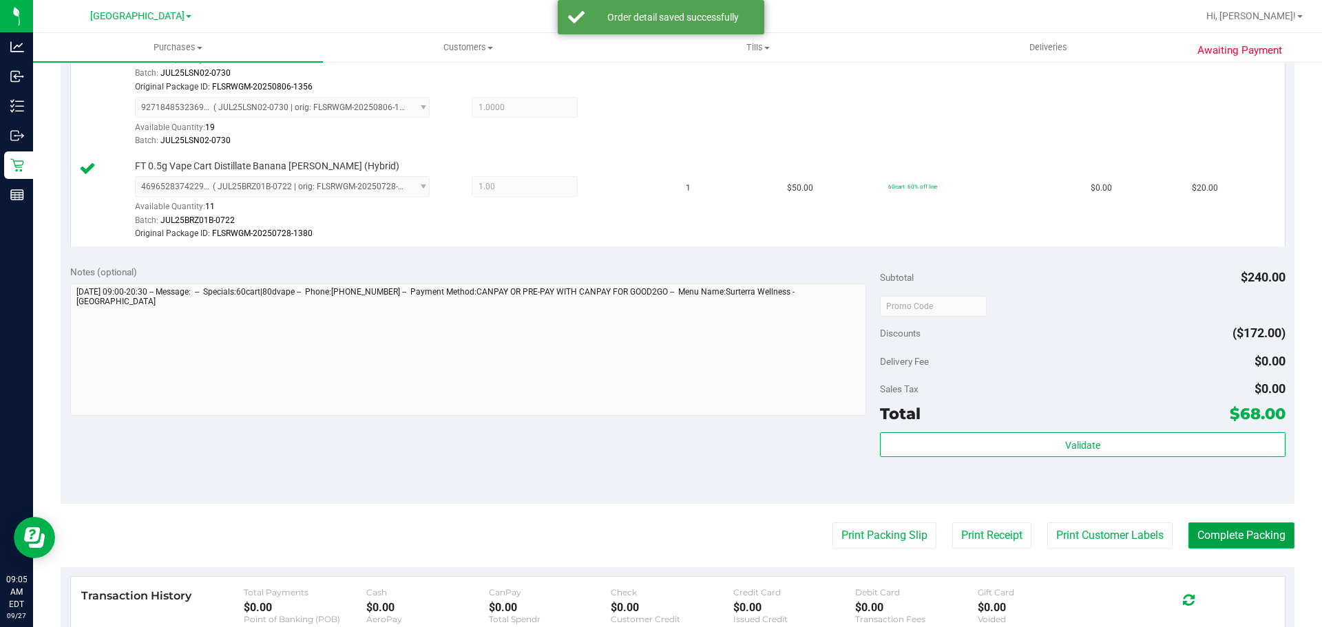
click at [659, 547] on button "Complete Packing" at bounding box center [1242, 536] width 106 height 26
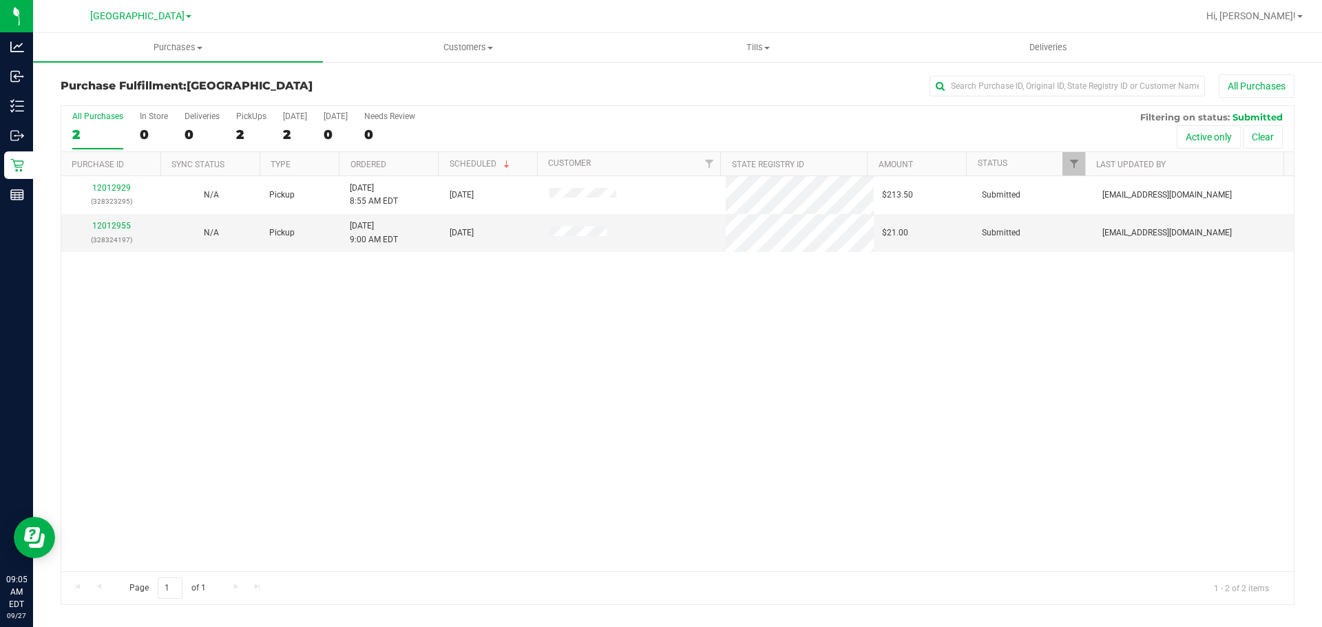
click at [659, 450] on div "12012929 (328323295) N/A Pickup [DATE] 8:55 AM EDT 9/27/2025 $213.50 Submitted …" at bounding box center [677, 373] width 1233 height 395
click at [659, 370] on div "12012929 (328323295) N/A Pickup [DATE] 8:55 AM EDT 9/27/2025 $213.50 Submitted …" at bounding box center [677, 373] width 1233 height 395
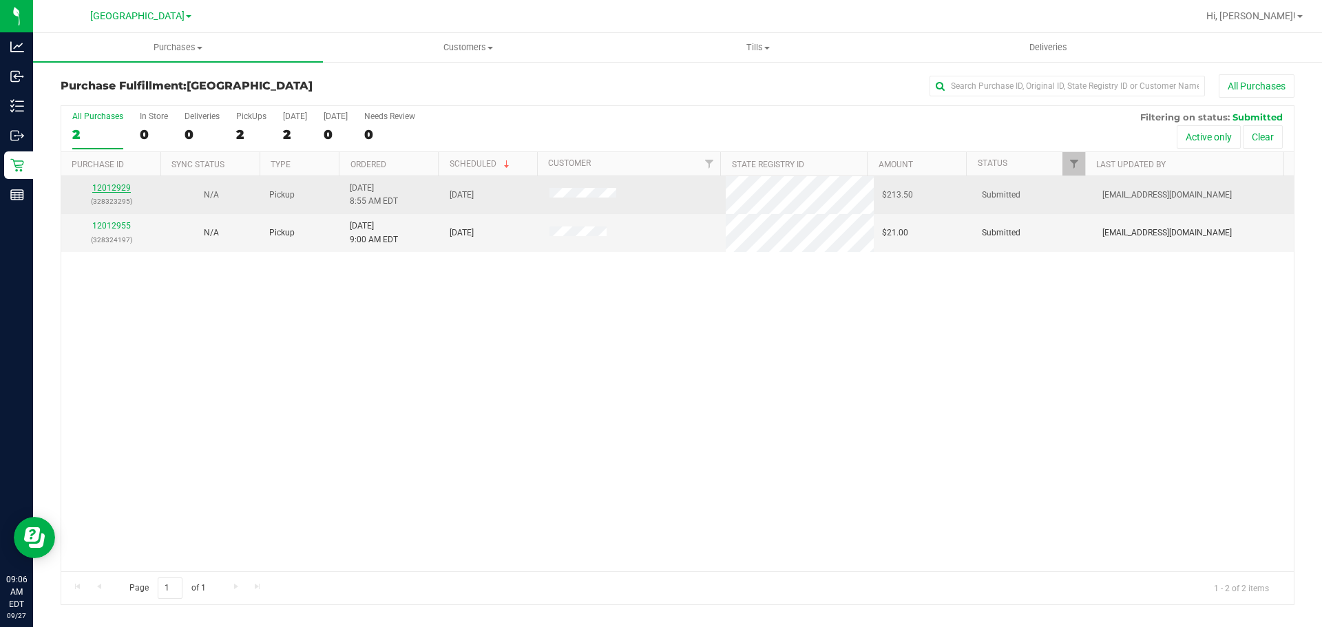
click at [116, 186] on link "12012929" at bounding box center [111, 188] width 39 height 10
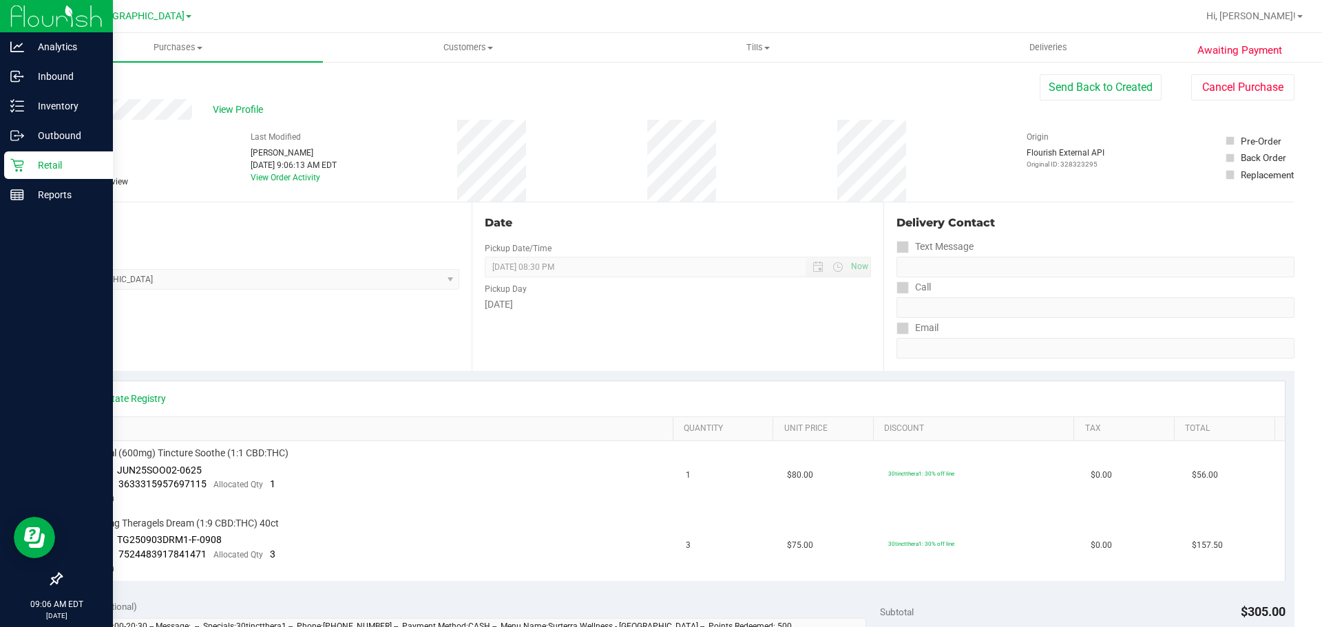
click at [20, 165] on icon at bounding box center [17, 165] width 14 height 14
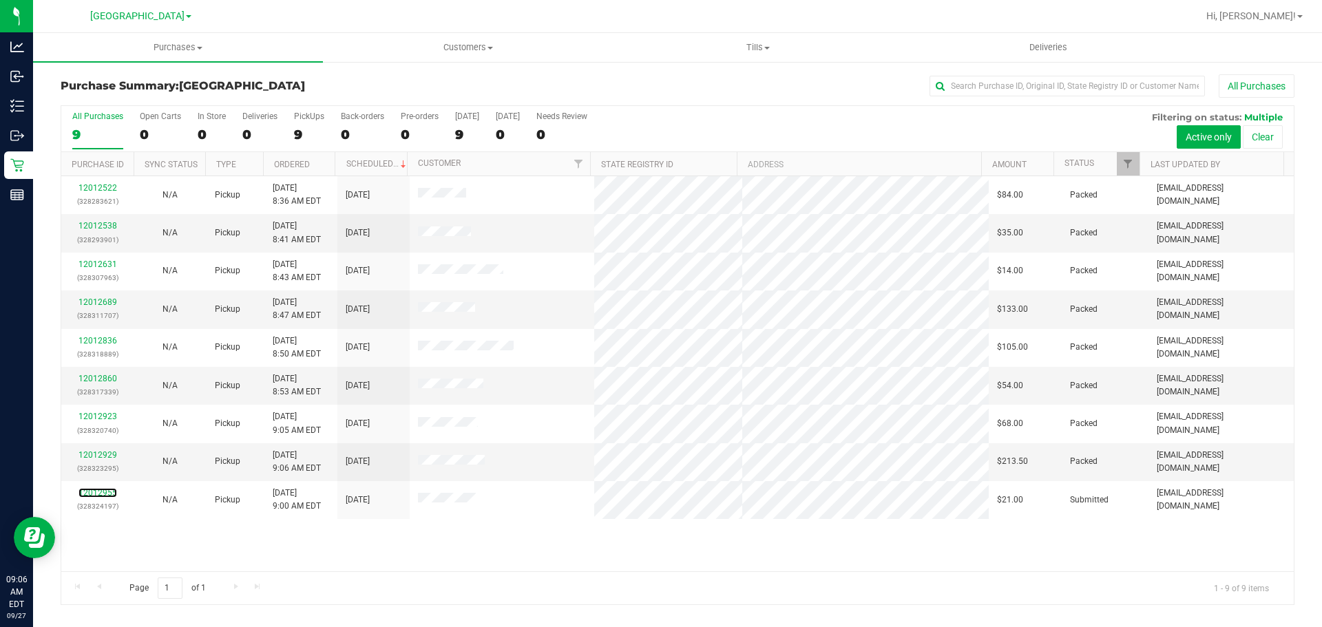
click at [101, 492] on link "12012955" at bounding box center [98, 493] width 39 height 10
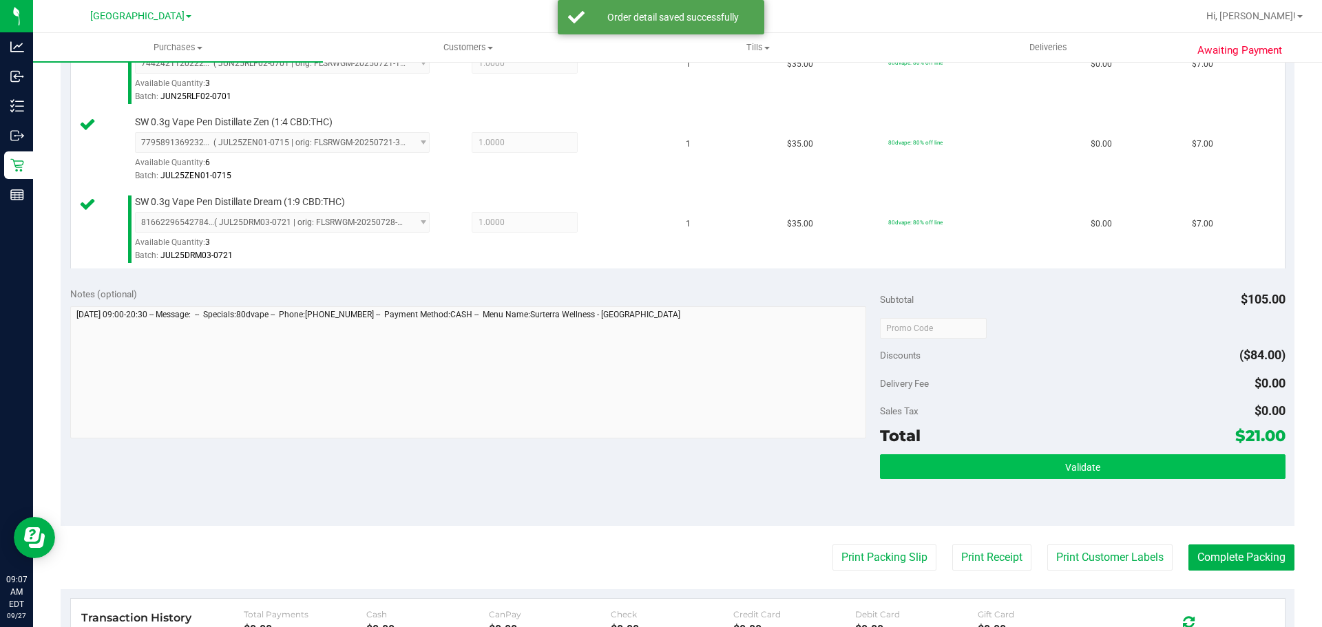
scroll to position [551, 0]
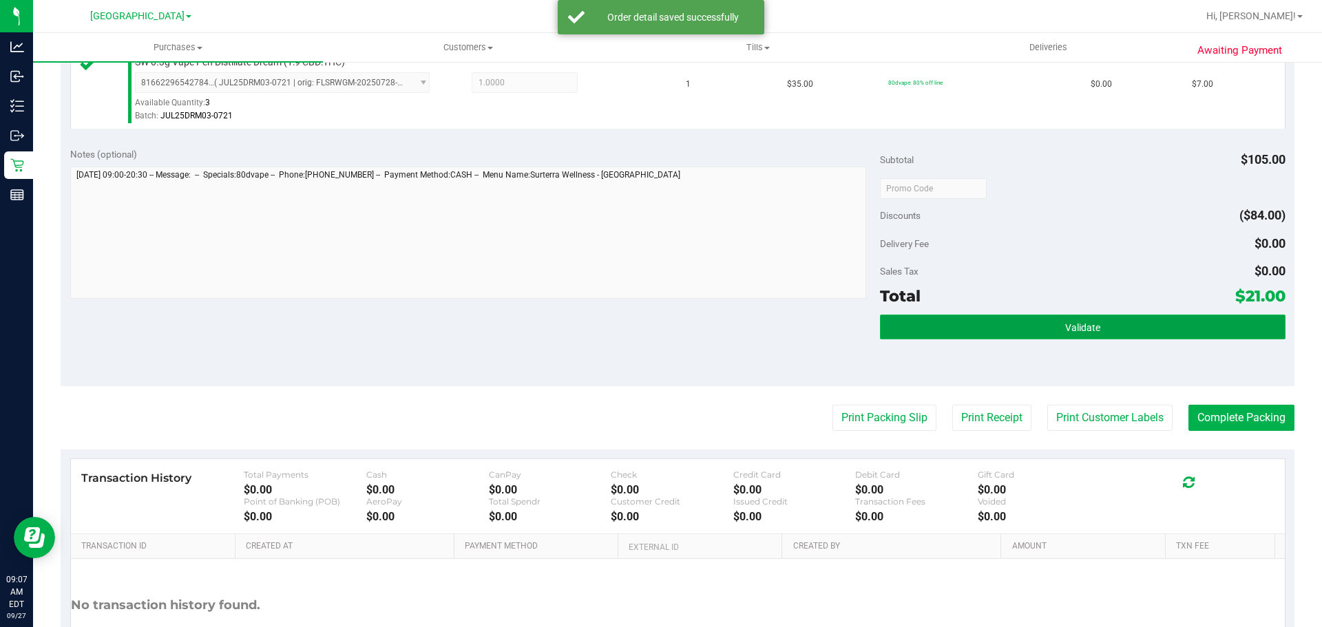
click at [659, 331] on span "Validate" at bounding box center [1082, 327] width 35 height 11
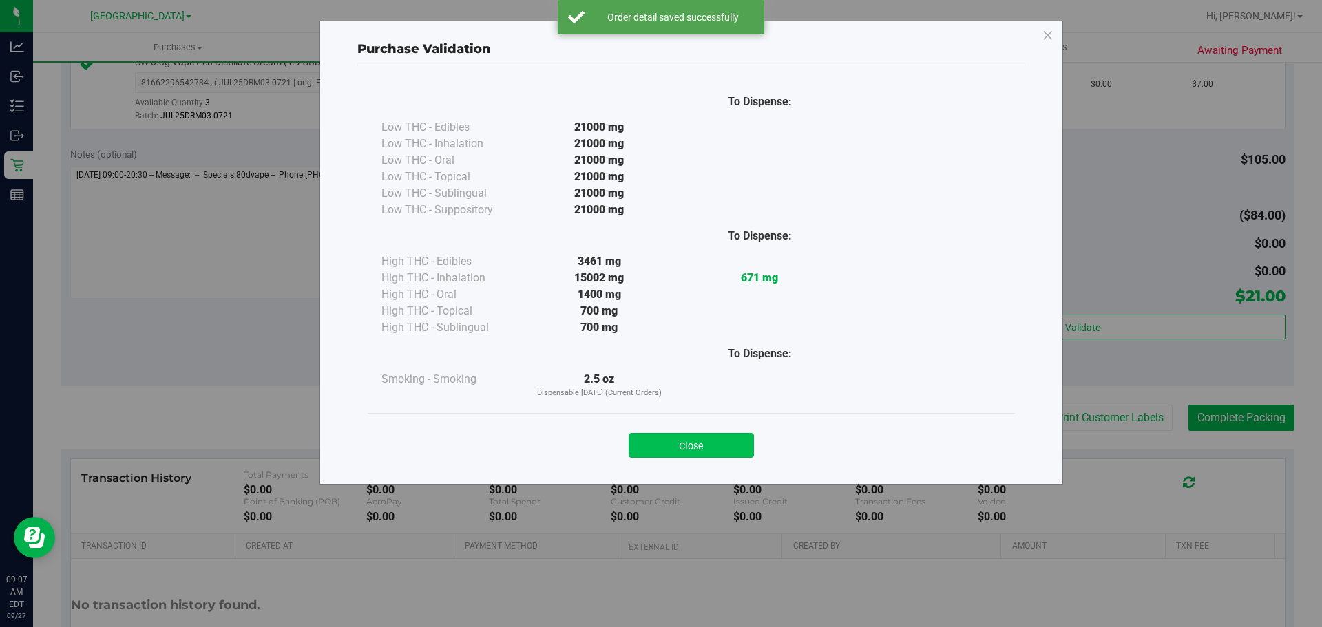
click at [659, 439] on button "Close" at bounding box center [691, 445] width 125 height 25
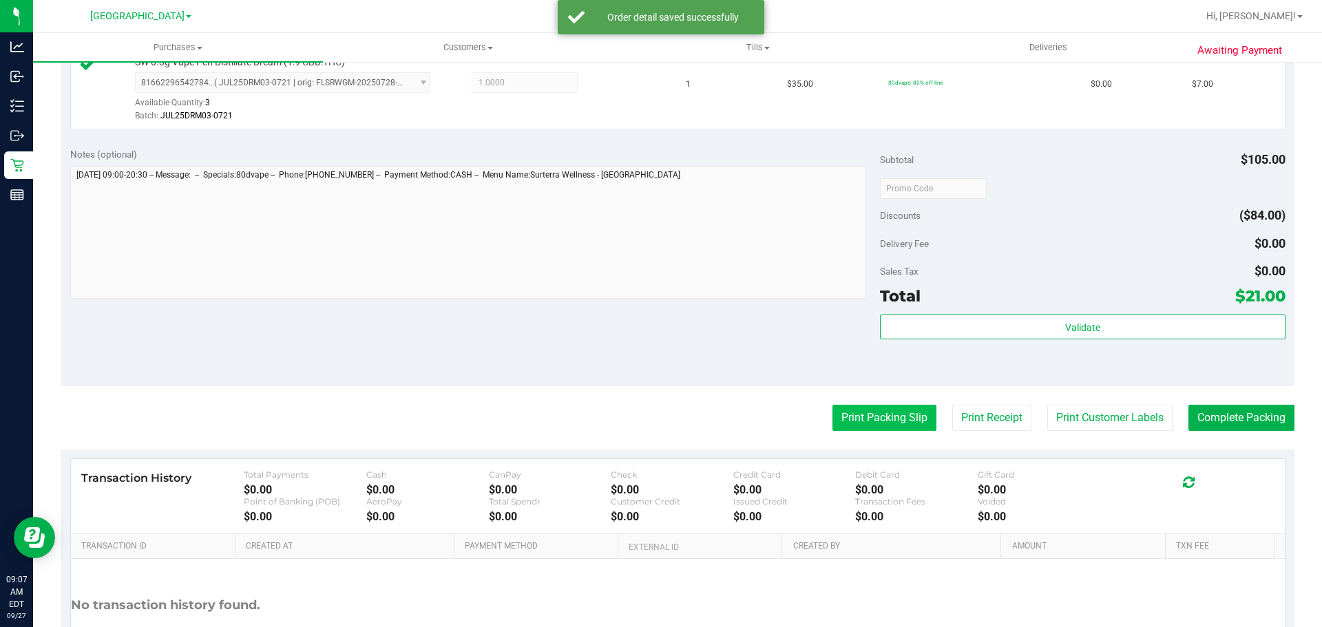
click at [659, 408] on button "Print Packing Slip" at bounding box center [885, 418] width 104 height 26
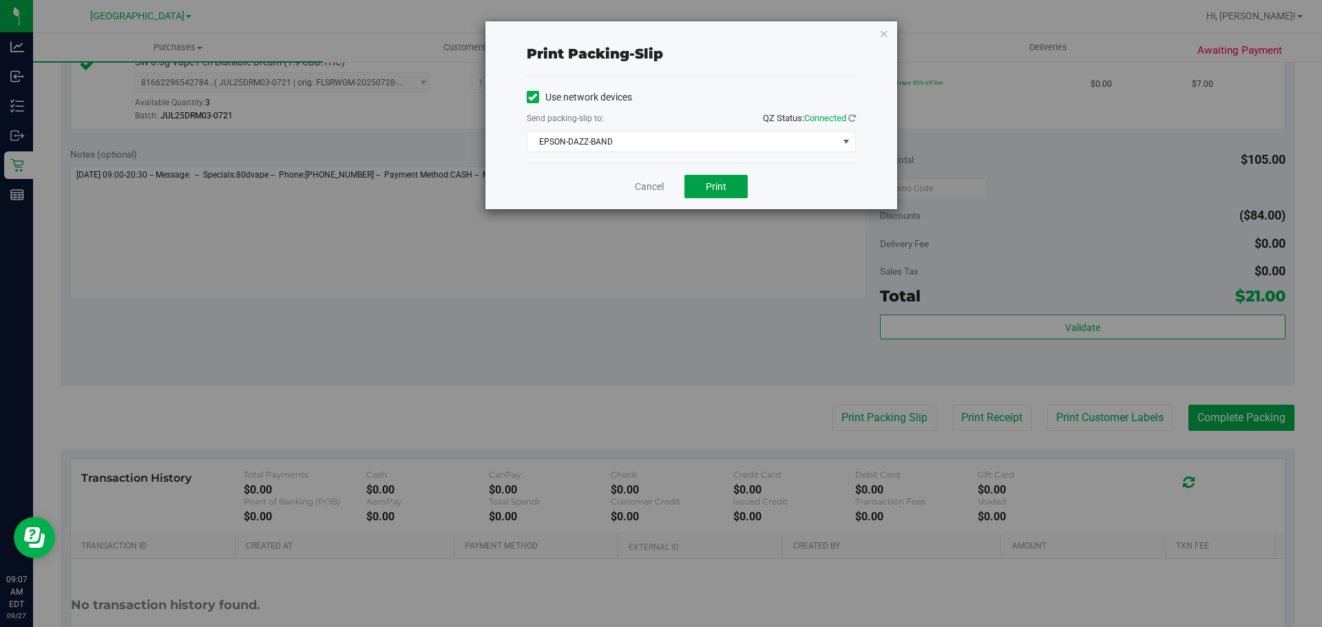
click at [659, 216] on div "Print packing-slip Use network devices Send packing-slip to: QZ Status: Connect…" at bounding box center [666, 313] width 1333 height 627
click at [659, 178] on button "Print" at bounding box center [716, 186] width 63 height 23
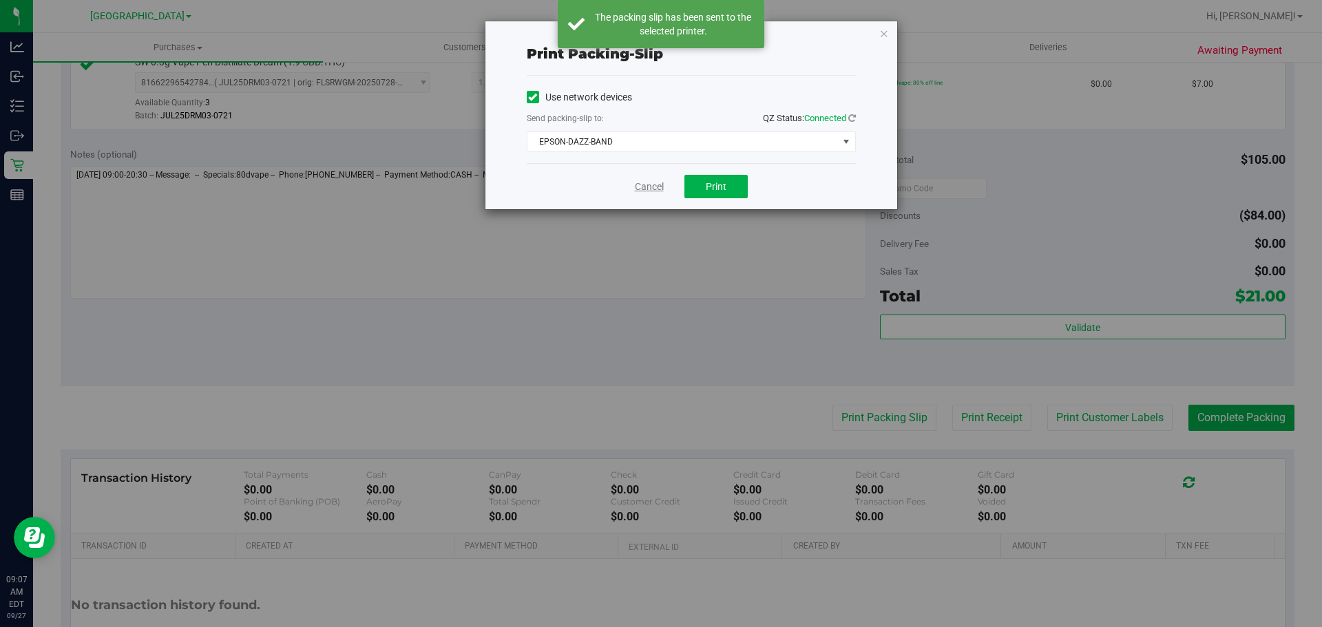
click at [654, 190] on link "Cancel" at bounding box center [649, 187] width 29 height 14
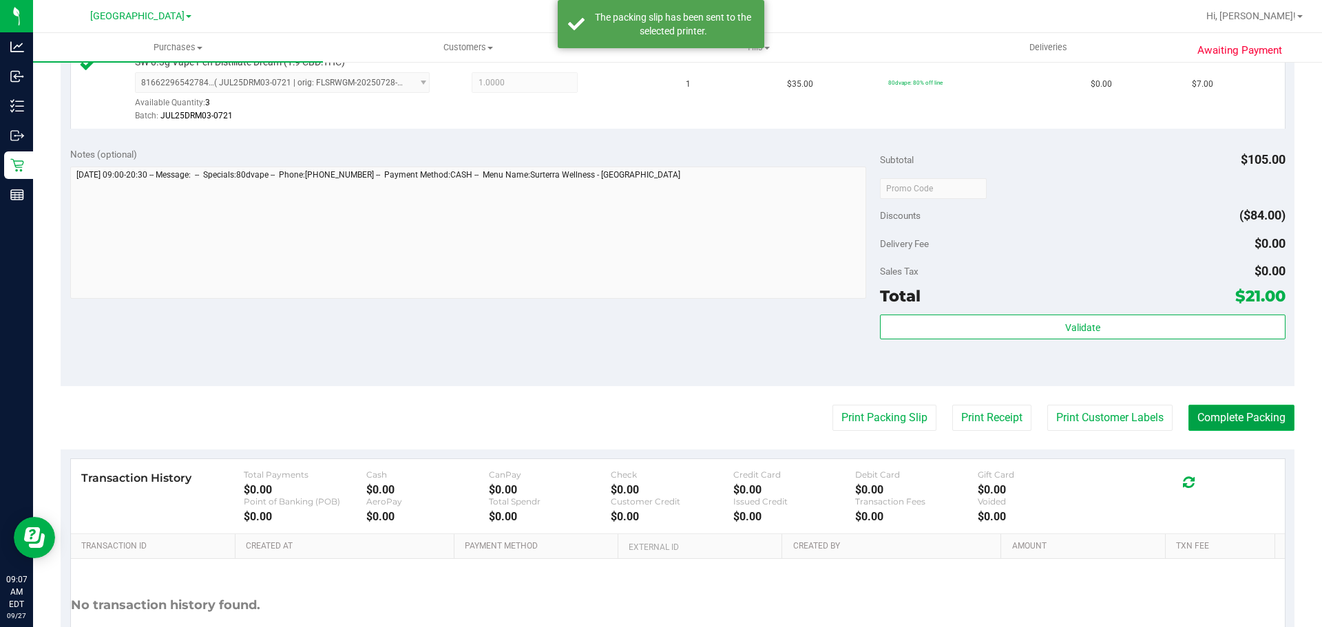
click at [659, 412] on button "Complete Packing" at bounding box center [1242, 418] width 106 height 26
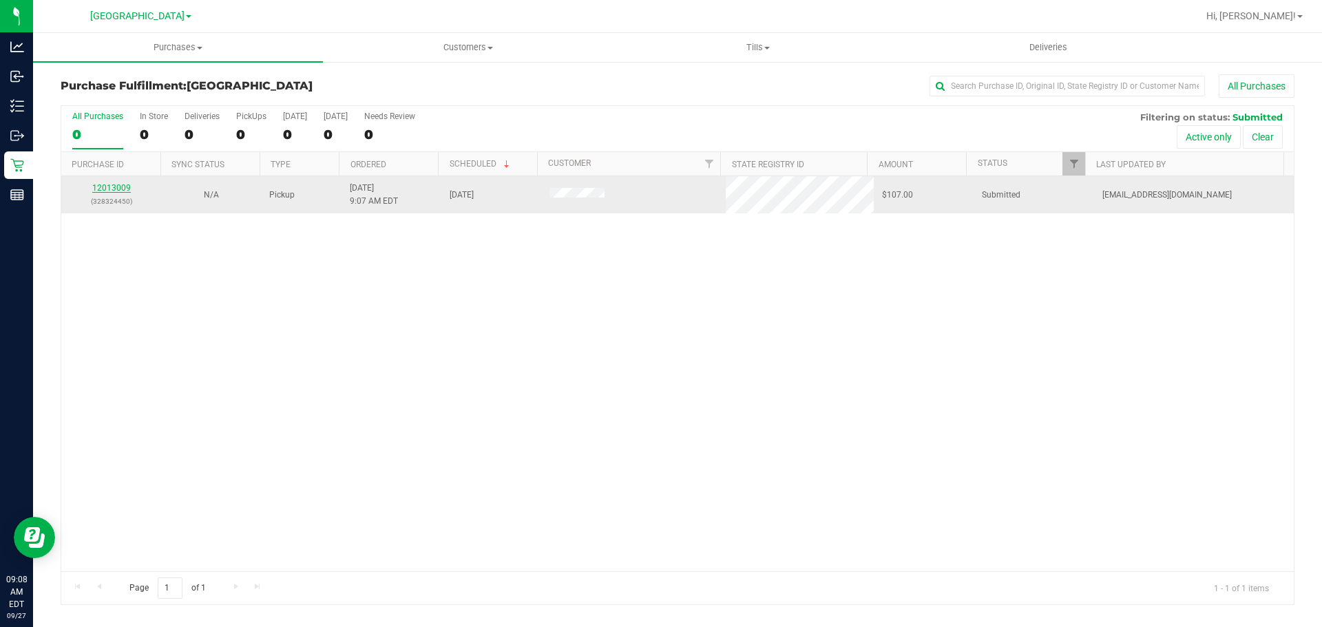
click at [96, 188] on link "12013009" at bounding box center [111, 188] width 39 height 10
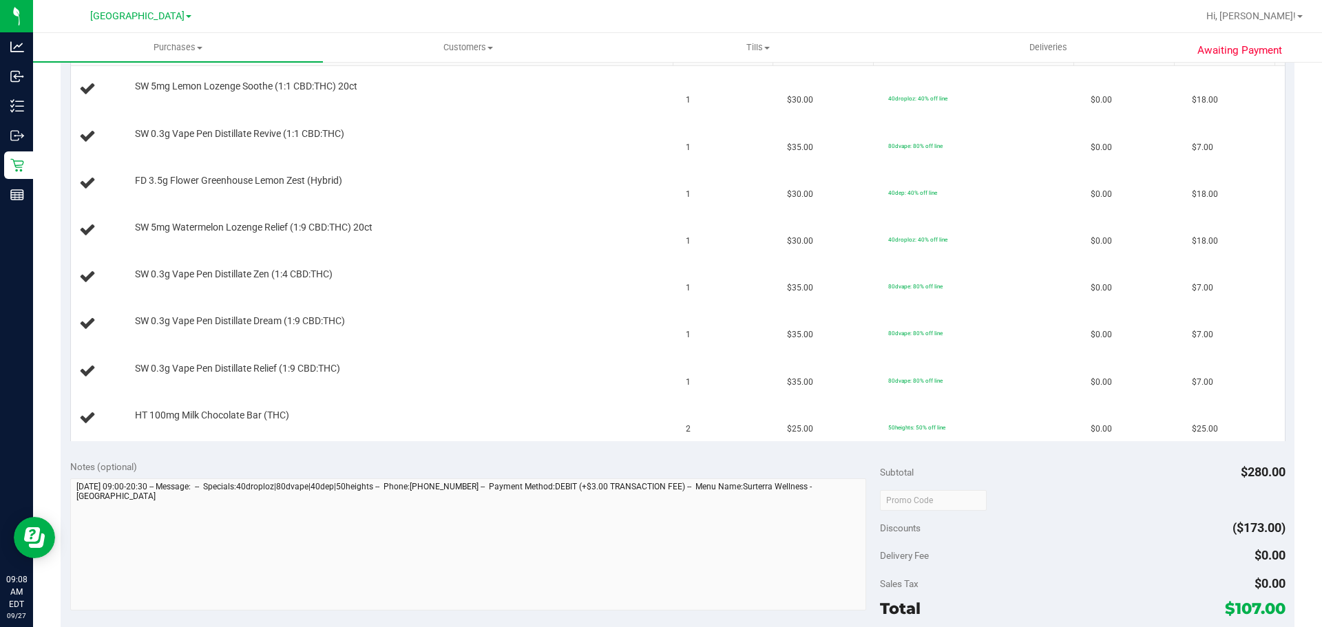
scroll to position [551, 0]
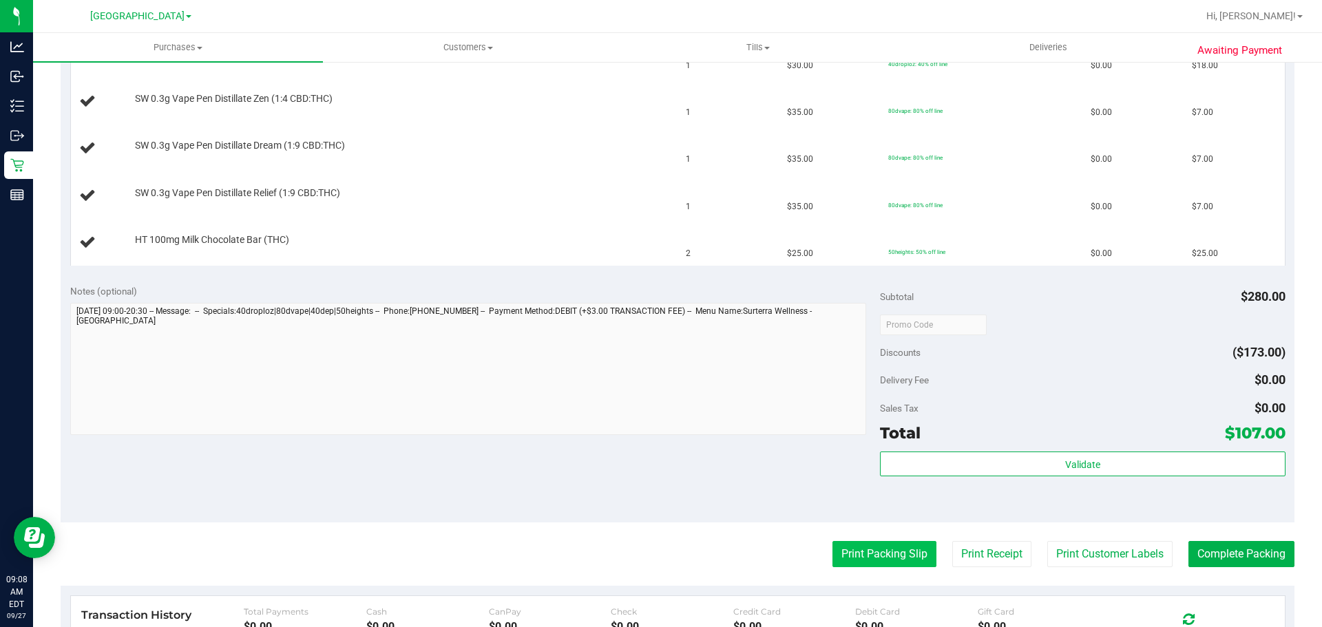
click at [659, 562] on button "Print Packing Slip" at bounding box center [885, 554] width 104 height 26
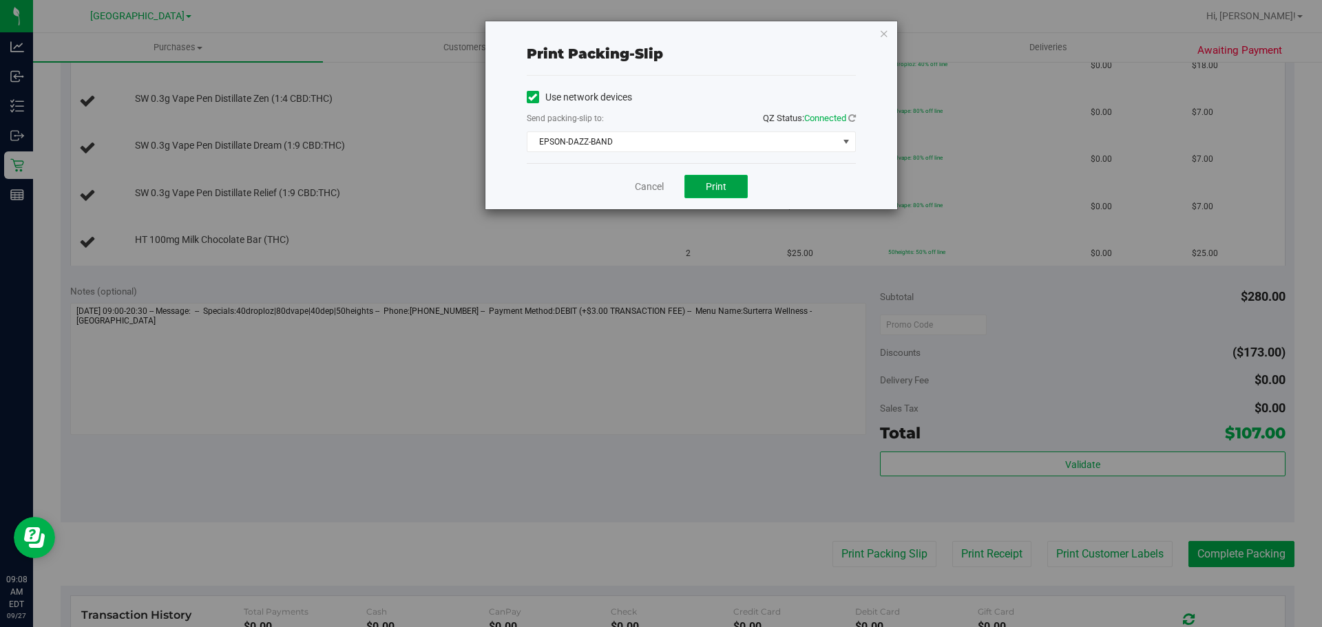
click at [659, 189] on span "Print" at bounding box center [716, 186] width 21 height 11
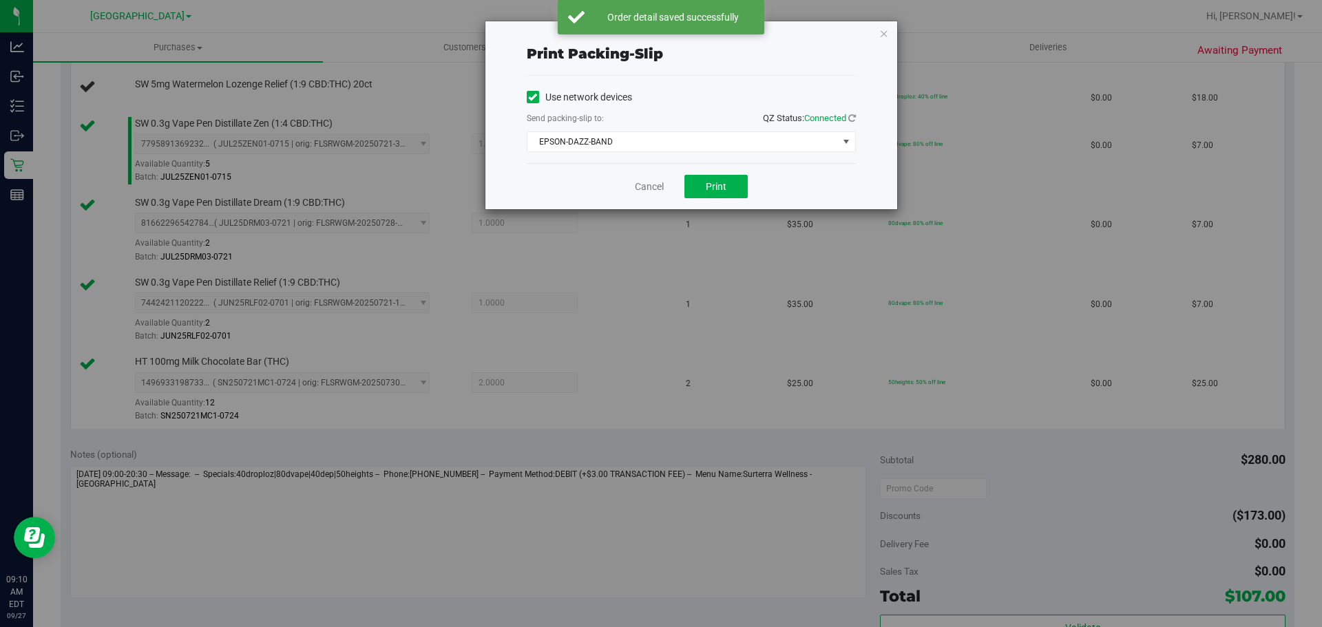
click at [659, 33] on icon "button" at bounding box center [884, 33] width 10 height 17
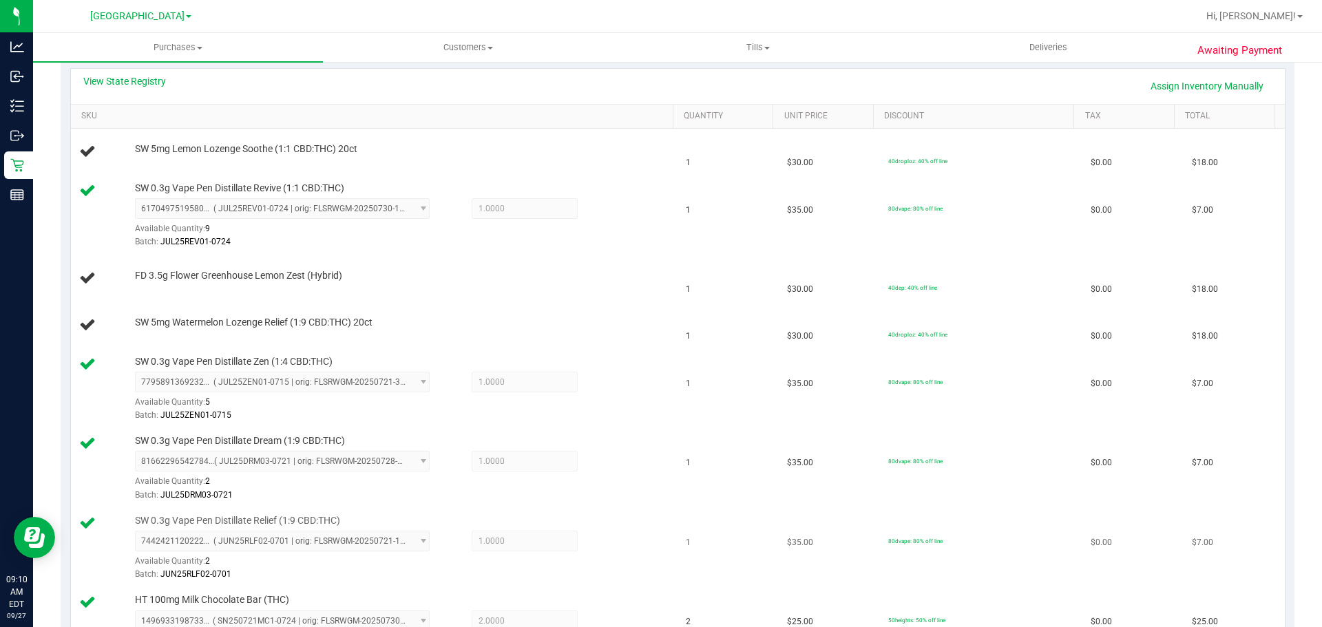
scroll to position [181, 0]
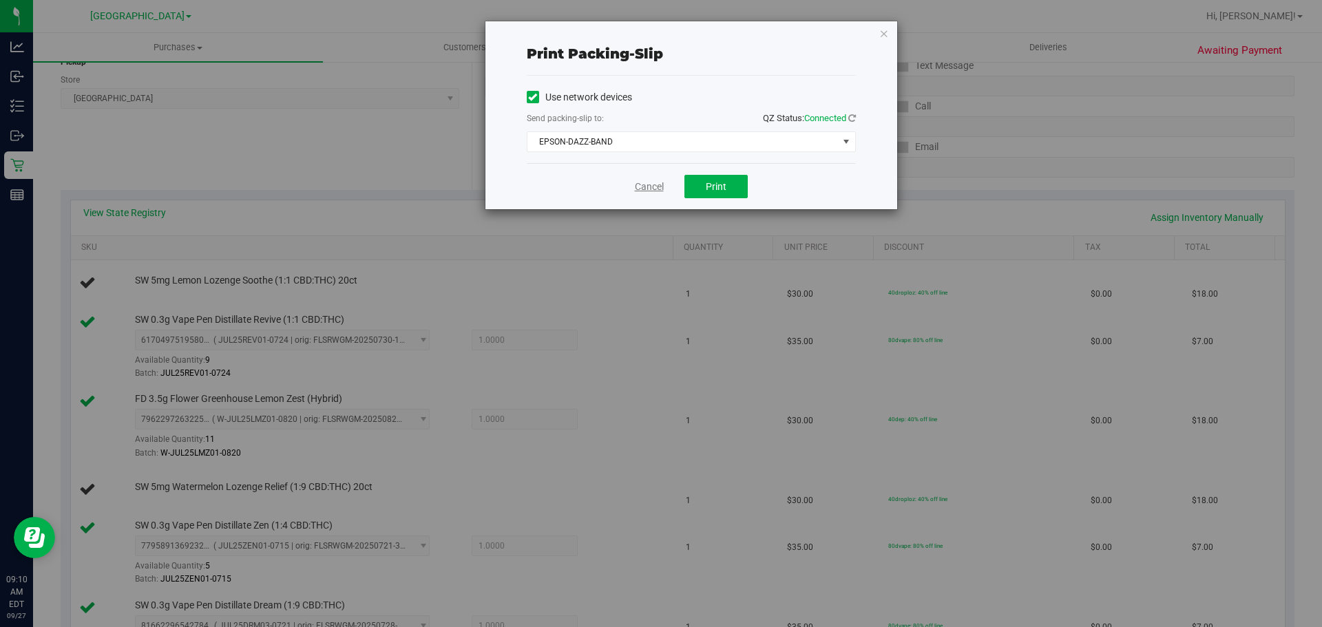
click at [635, 190] on link "Cancel" at bounding box center [649, 187] width 29 height 14
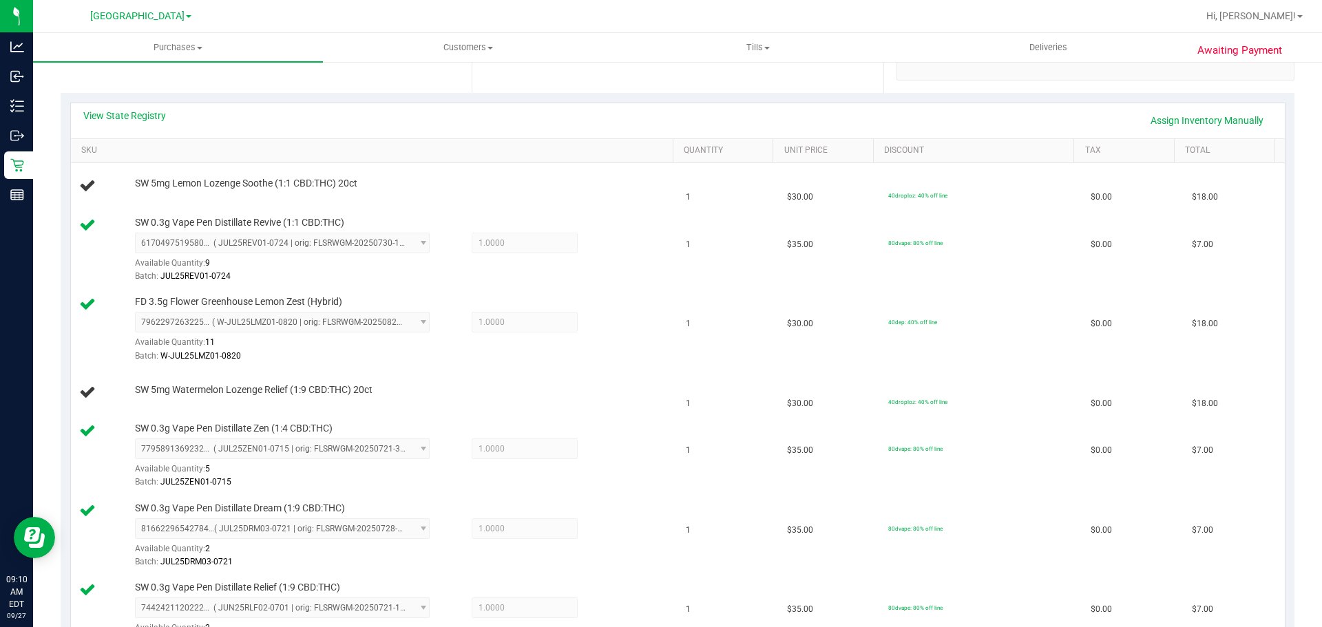
scroll to position [278, 0]
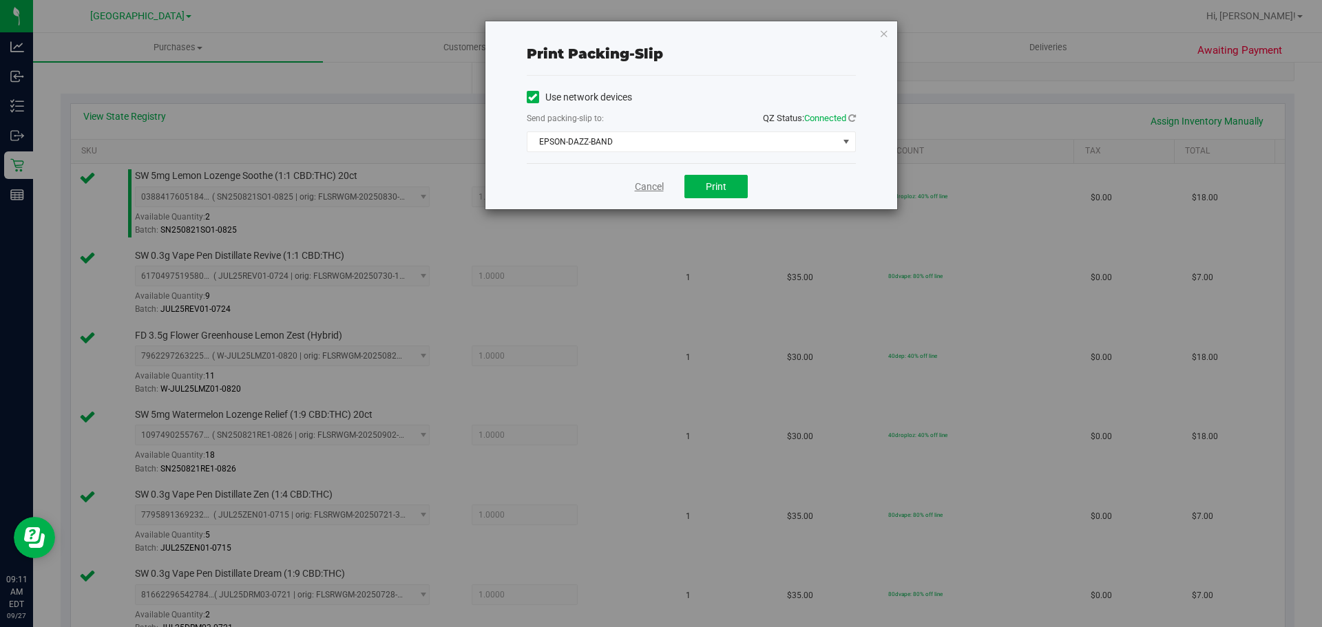
click at [653, 192] on link "Cancel" at bounding box center [649, 187] width 29 height 14
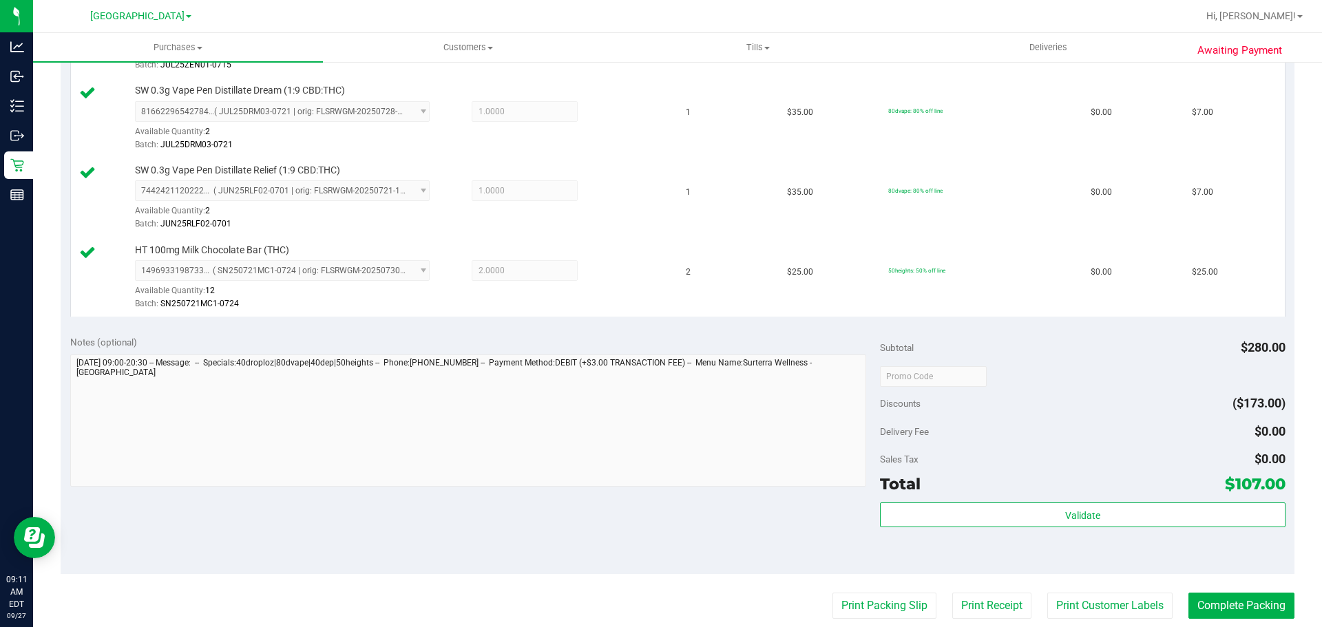
scroll to position [1036, 0]
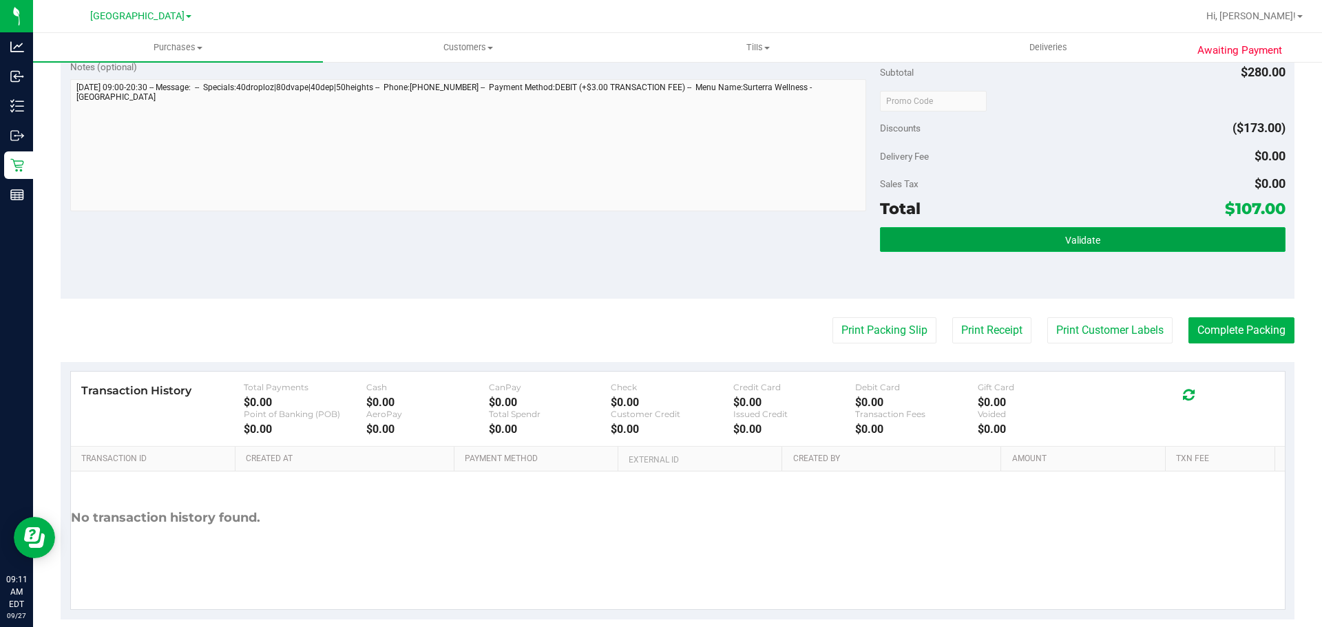
click at [659, 242] on button "Validate" at bounding box center [1082, 239] width 405 height 25
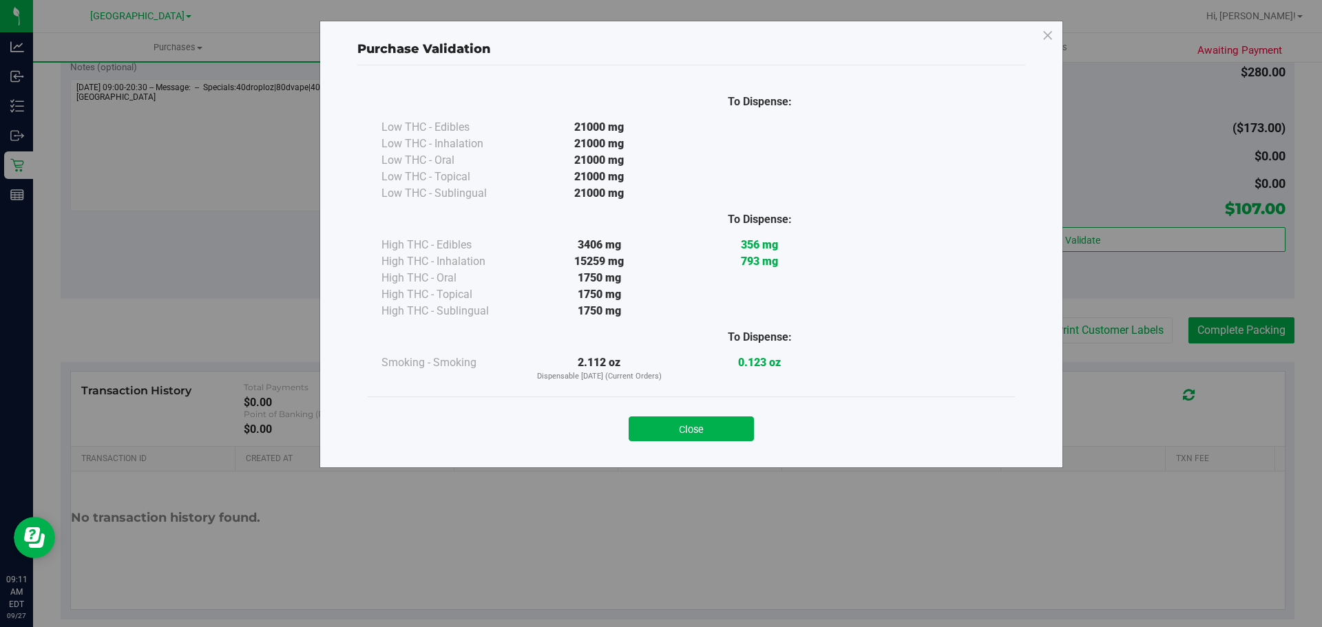
click at [659, 414] on div "Close" at bounding box center [691, 425] width 627 height 34
click at [659, 433] on button "Close" at bounding box center [691, 429] width 125 height 25
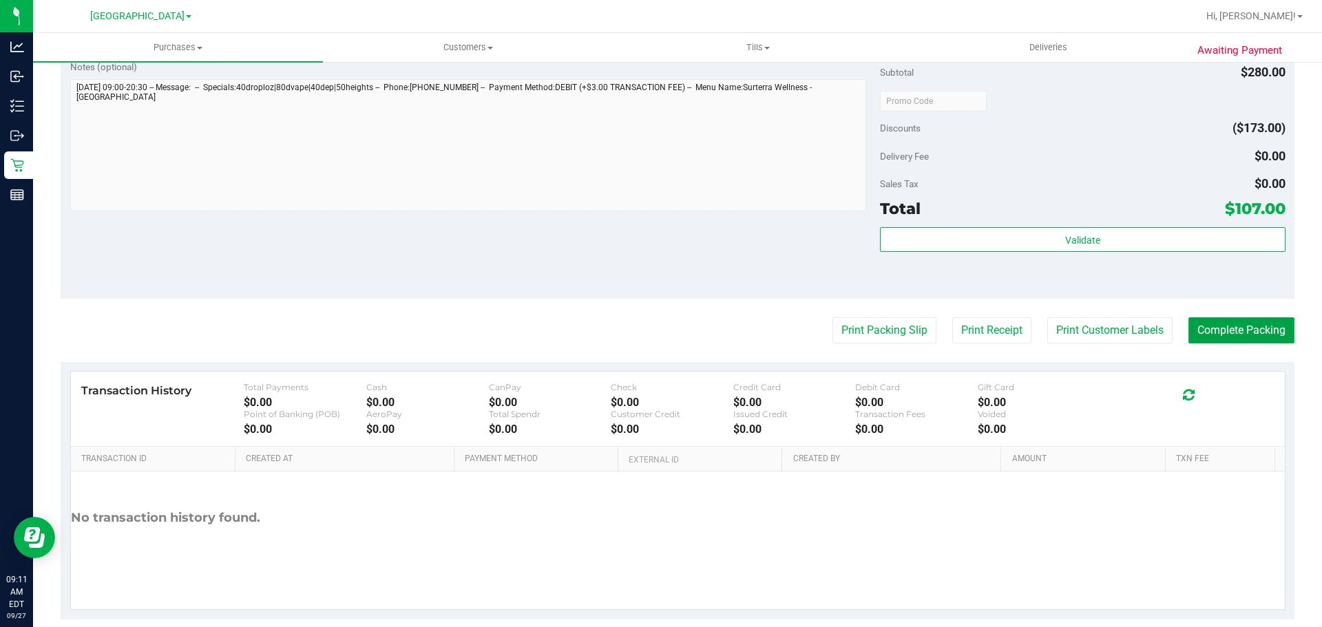
click at [659, 327] on button "Complete Packing" at bounding box center [1242, 330] width 106 height 26
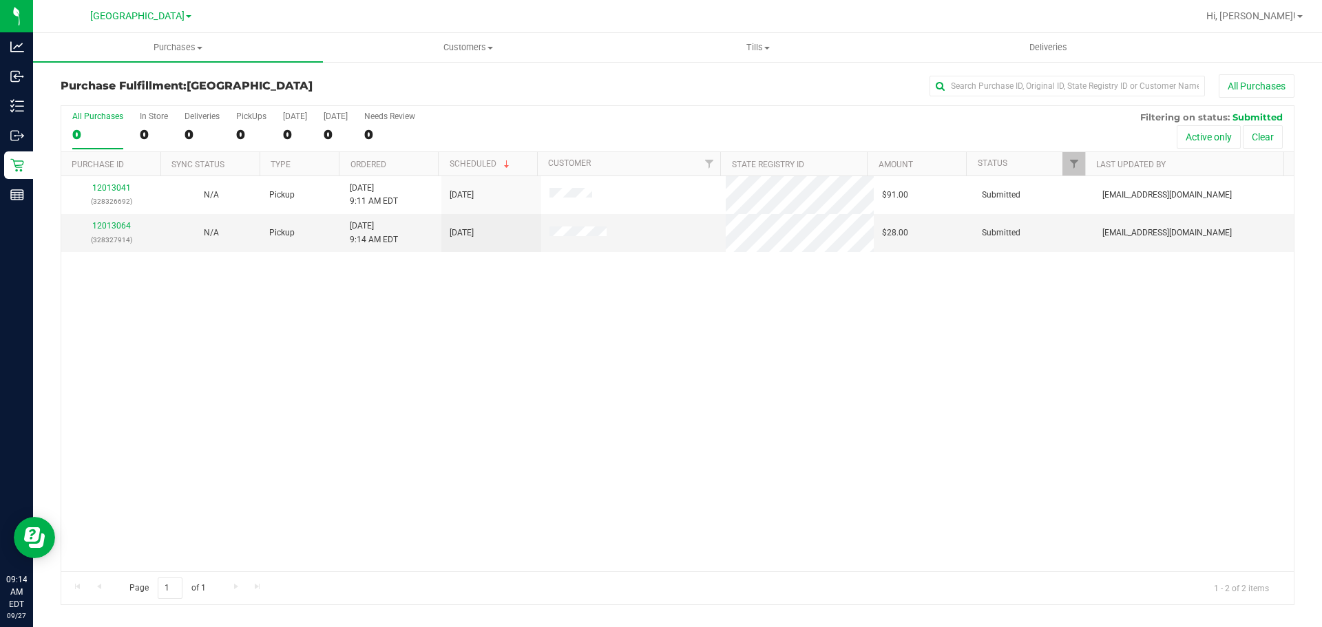
click at [315, 314] on div "12013041 (328326692) N/A Pickup [DATE] 9:11 AM EDT 9/27/2025 $91.00 Submitted […" at bounding box center [677, 373] width 1233 height 395
click at [109, 231] on div "12013064 (328327914)" at bounding box center [111, 233] width 83 height 26
click at [97, 225] on link "12013064" at bounding box center [111, 226] width 39 height 10
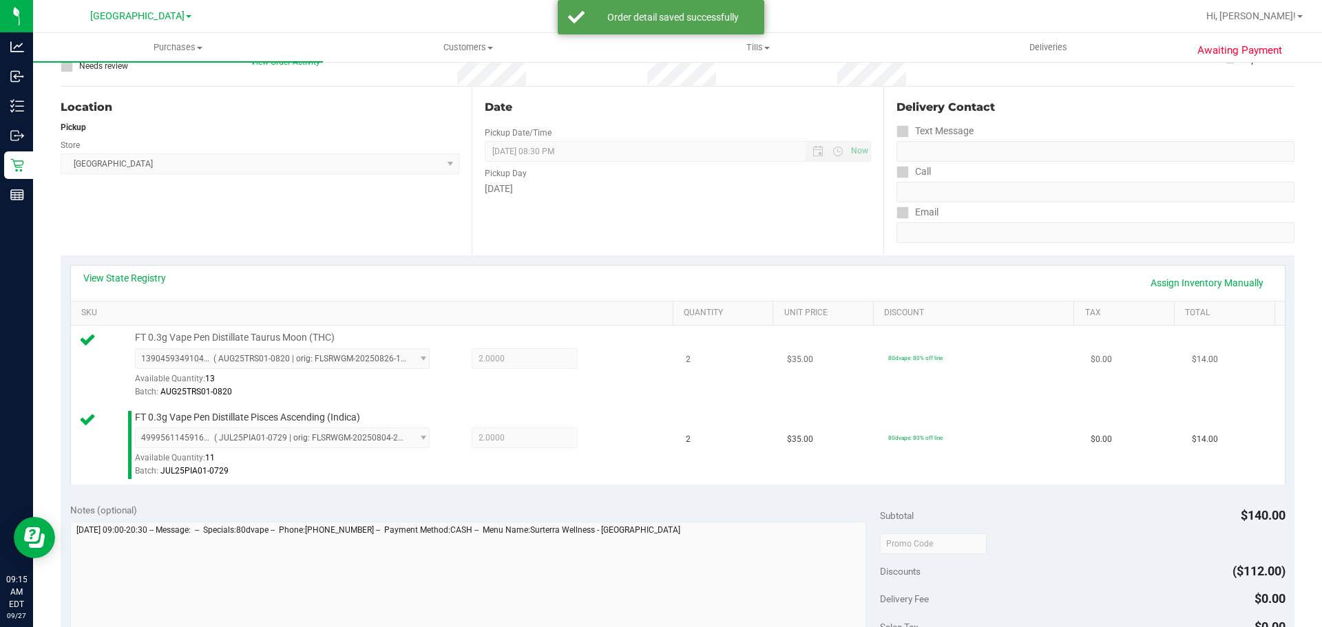
scroll to position [207, 0]
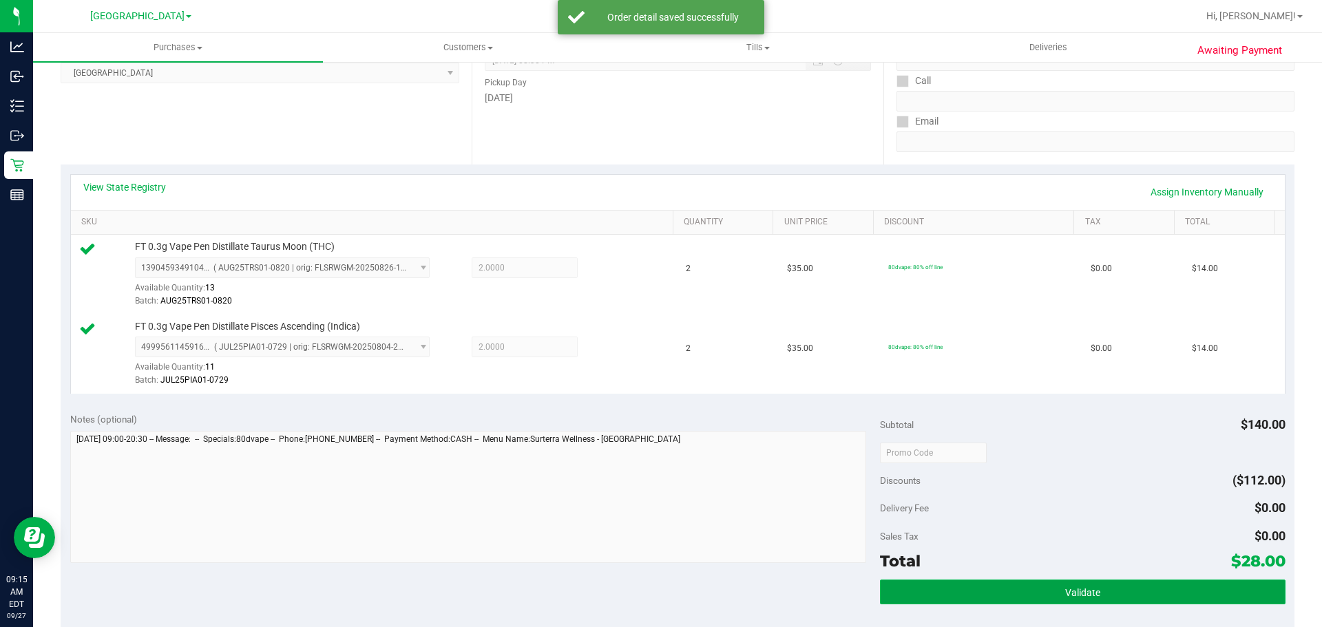
click at [659, 587] on button "Validate" at bounding box center [1082, 592] width 405 height 25
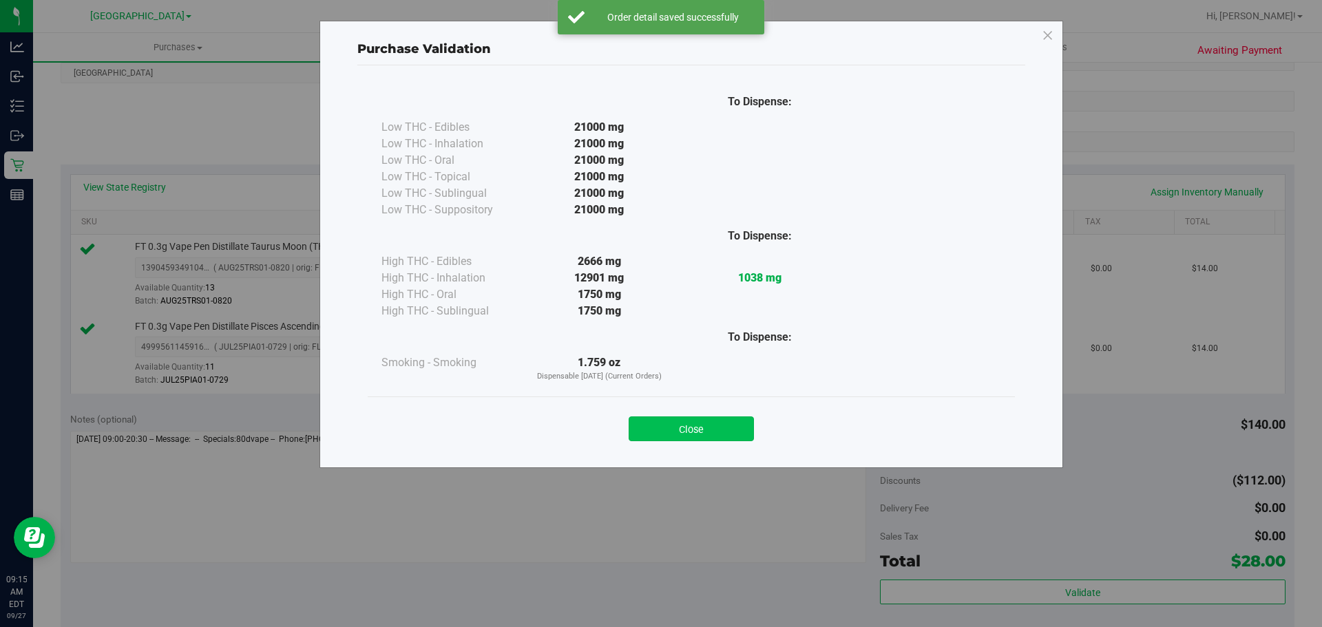
click at [659, 432] on button "Close" at bounding box center [691, 429] width 125 height 25
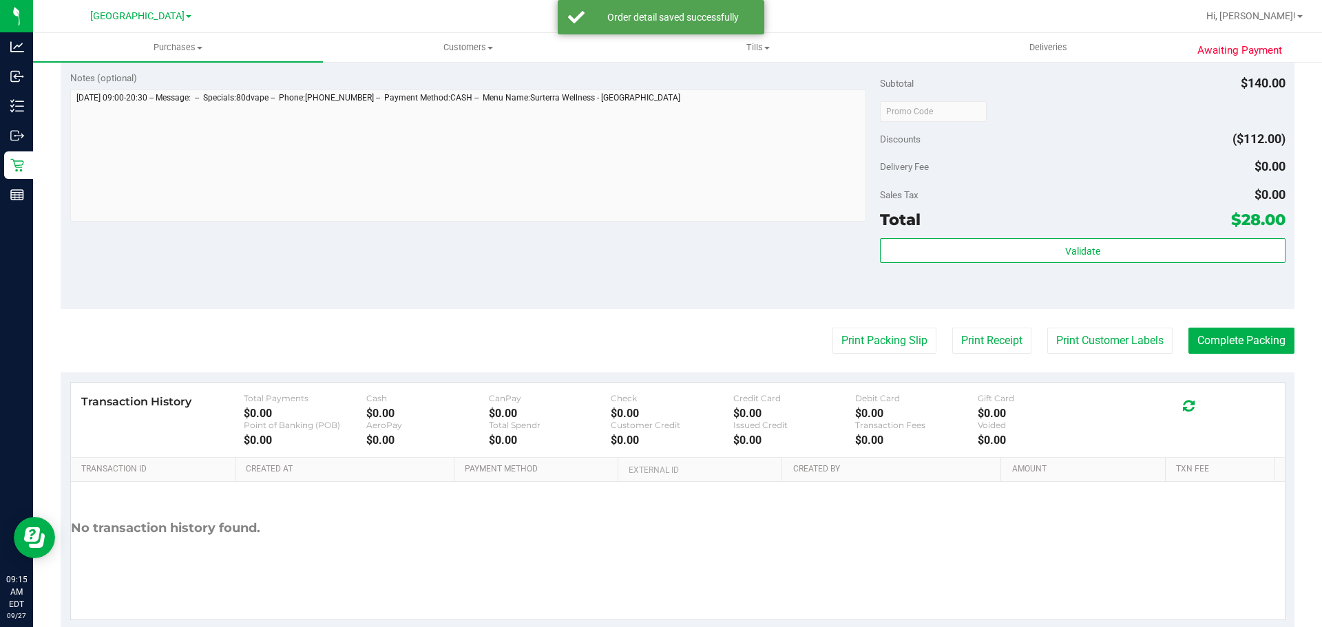
scroll to position [551, 0]
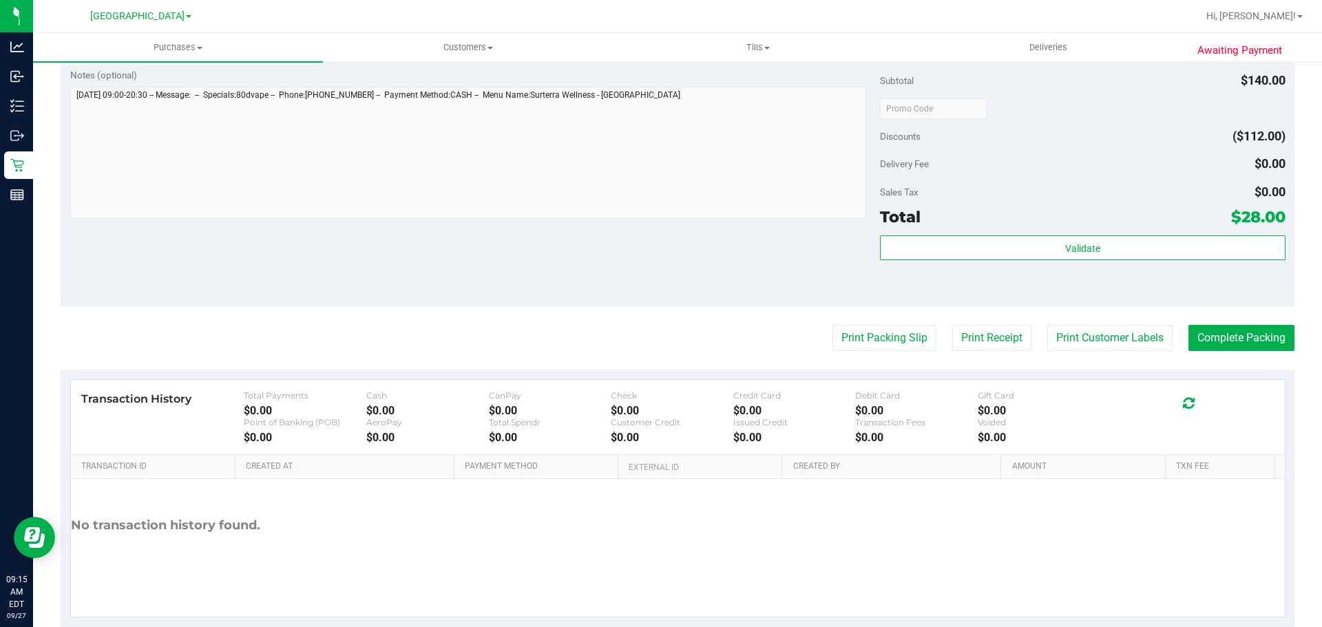
click at [659, 322] on purchase-details "Back Edit Purchase Cancel Purchase View Profile # 12013064 BioTrack ID: - Submi…" at bounding box center [678, 75] width 1234 height 1104
click at [659, 329] on button "Print Packing Slip" at bounding box center [885, 338] width 104 height 26
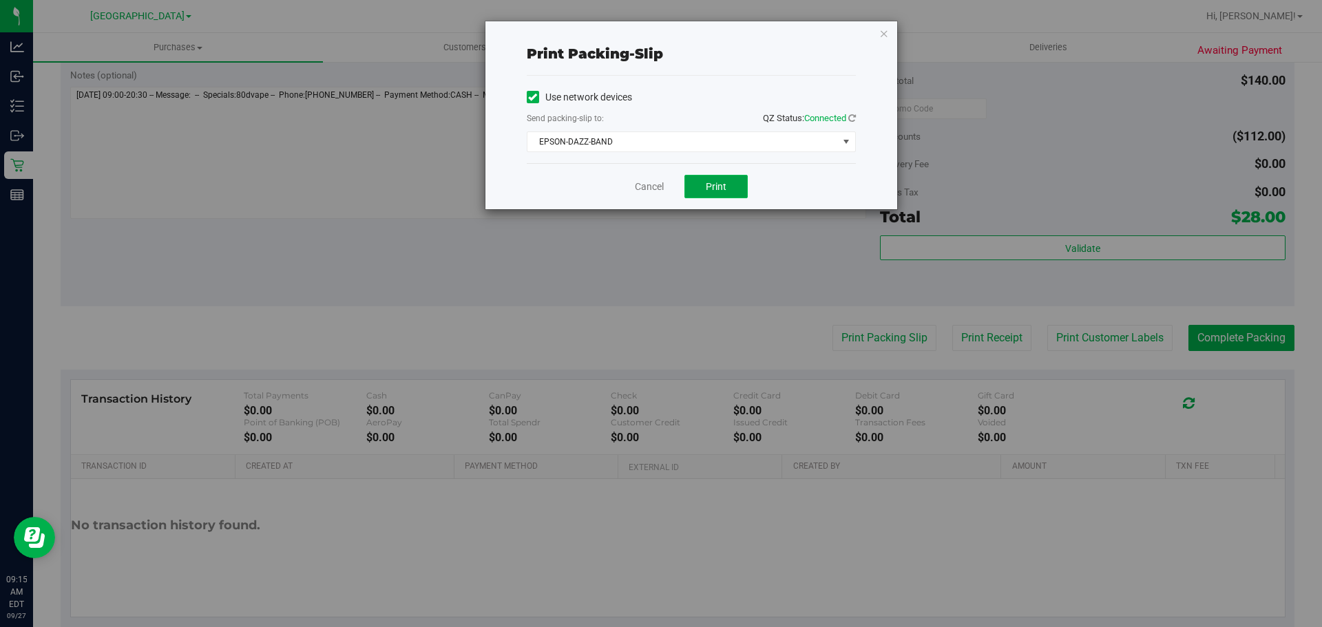
click at [659, 189] on button "Print" at bounding box center [716, 186] width 63 height 23
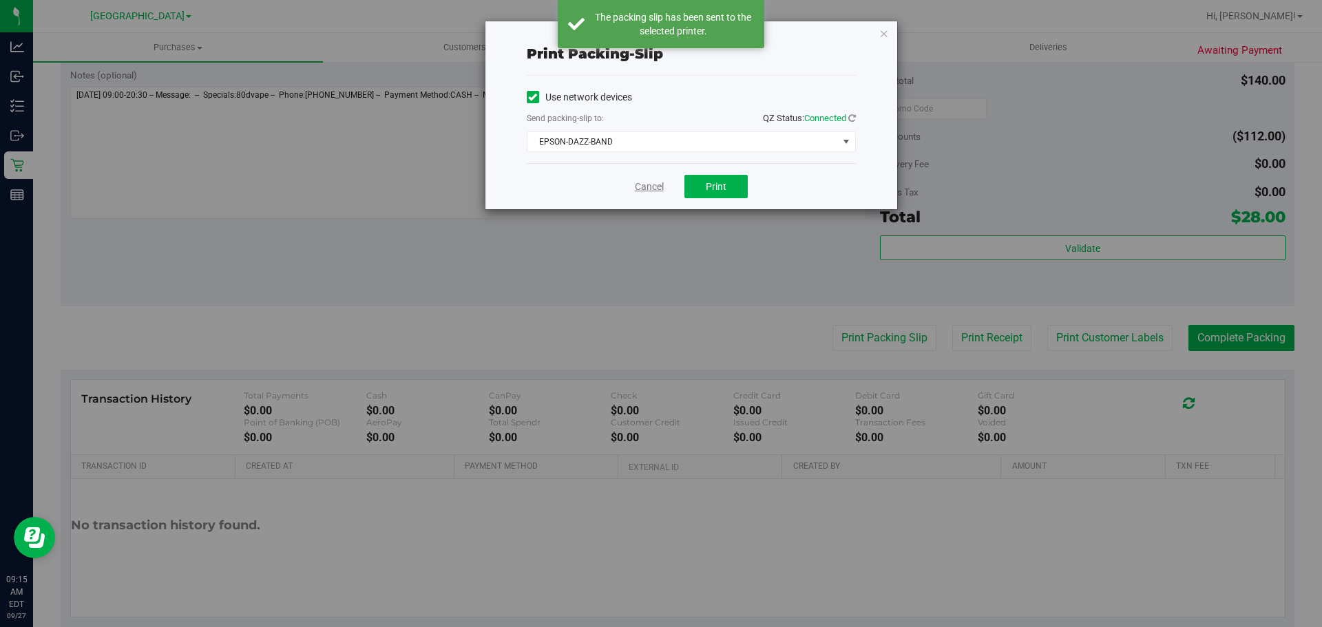
click at [654, 191] on link "Cancel" at bounding box center [649, 187] width 29 height 14
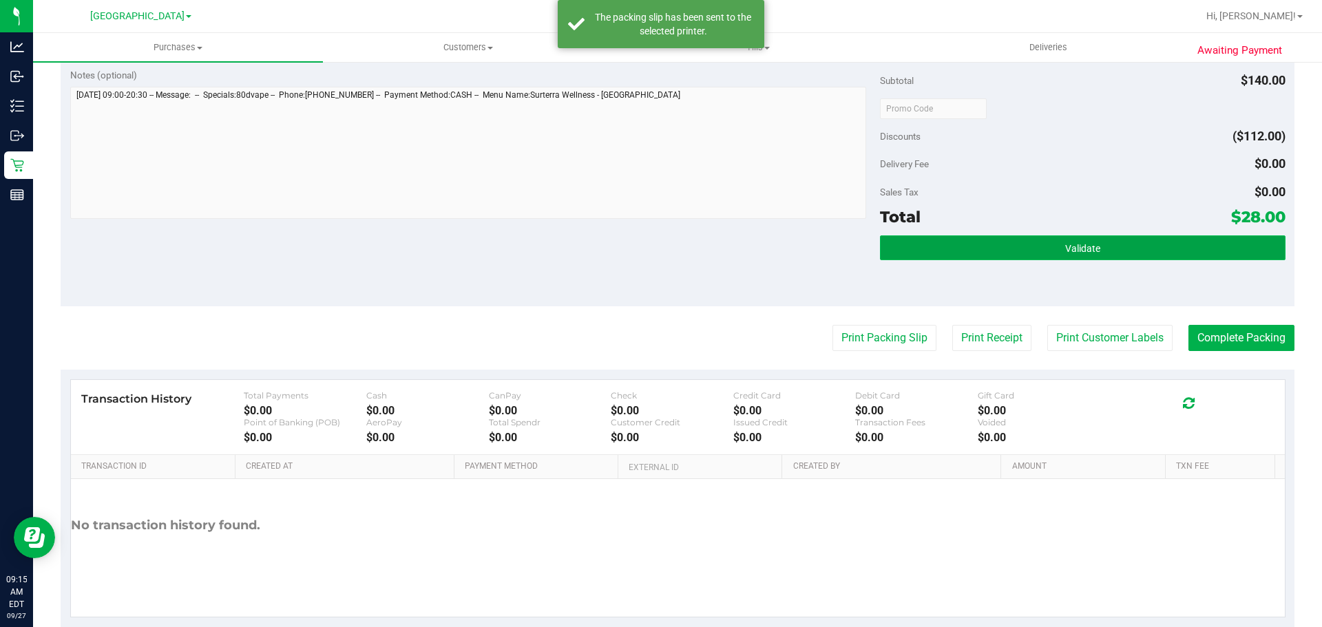
click at [659, 252] on button "Validate" at bounding box center [1082, 248] width 405 height 25
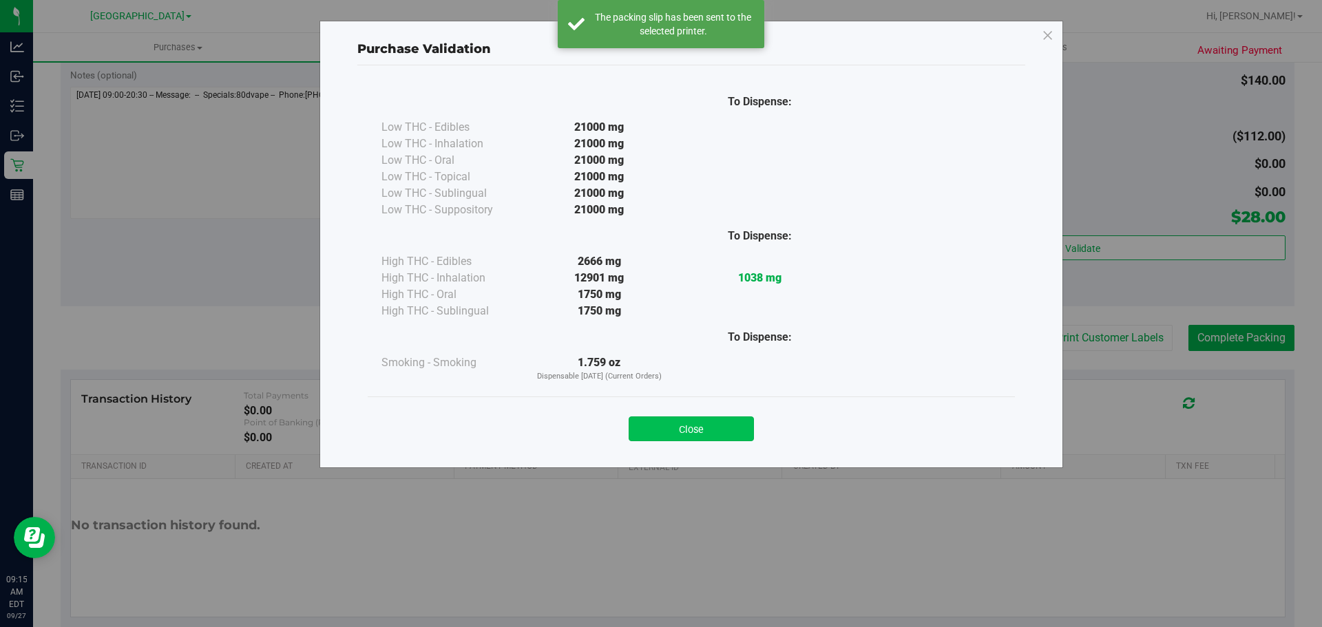
click at [659, 435] on button "Close" at bounding box center [691, 429] width 125 height 25
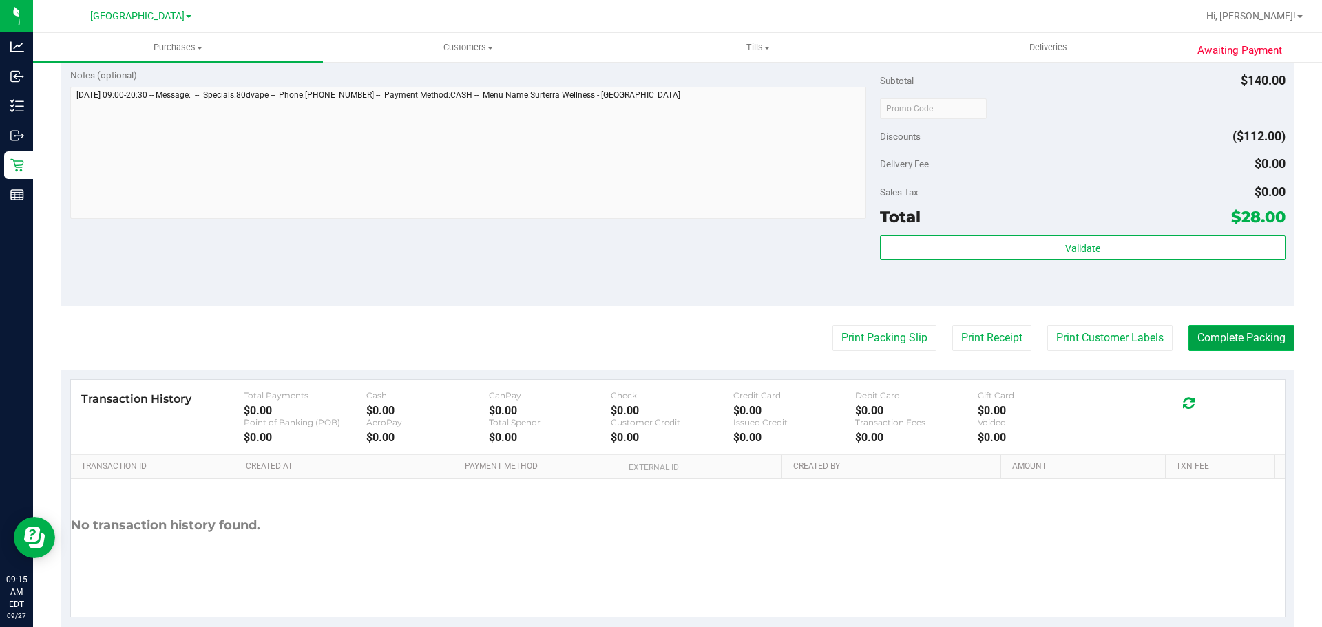
click at [659, 328] on button "Complete Packing" at bounding box center [1242, 338] width 106 height 26
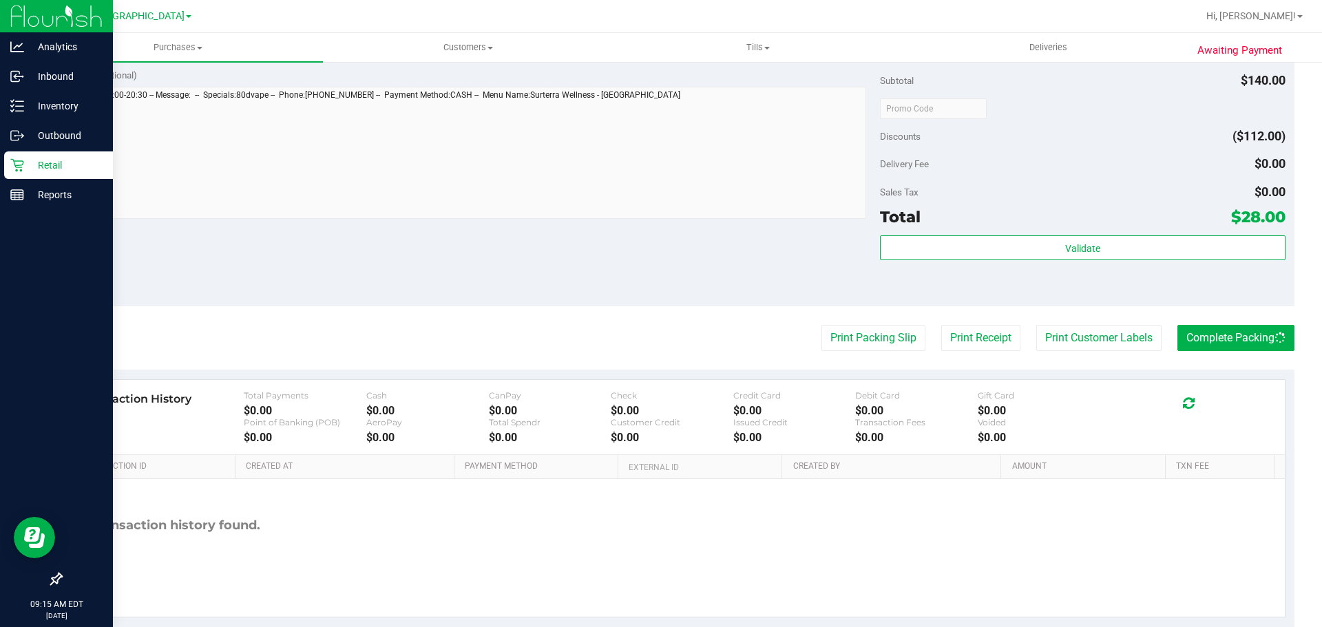
click at [27, 169] on p "Retail" at bounding box center [65, 165] width 83 height 17
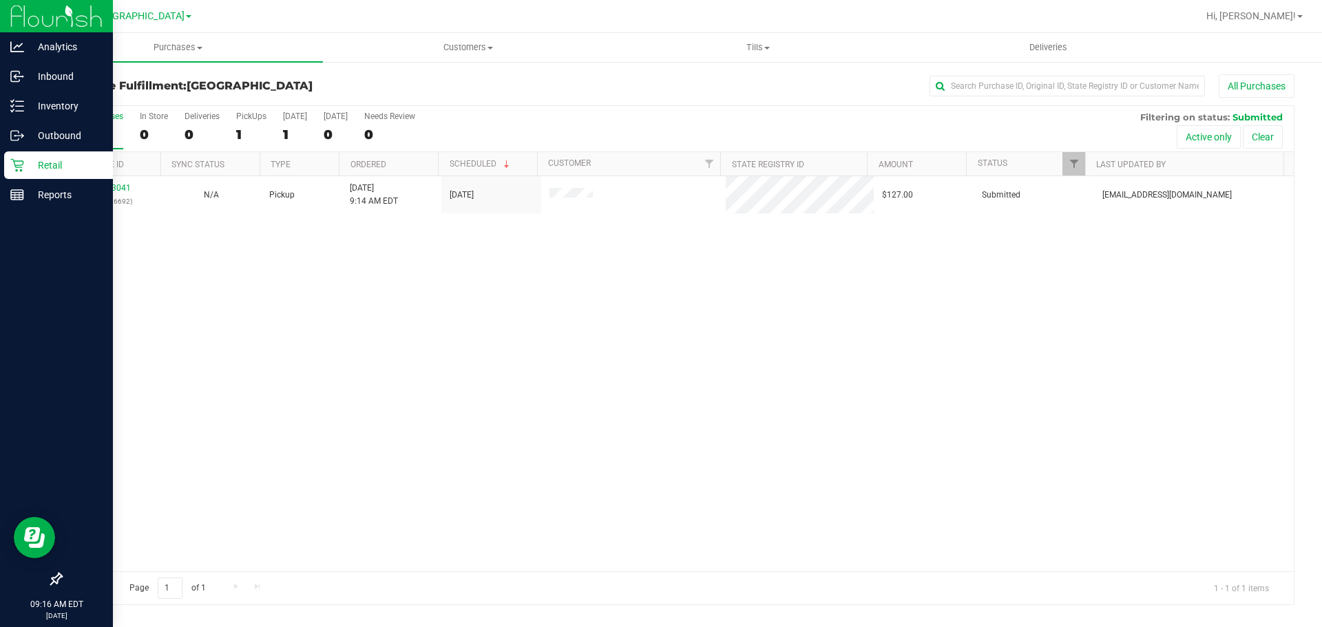
click at [51, 167] on p "Retail" at bounding box center [65, 165] width 83 height 17
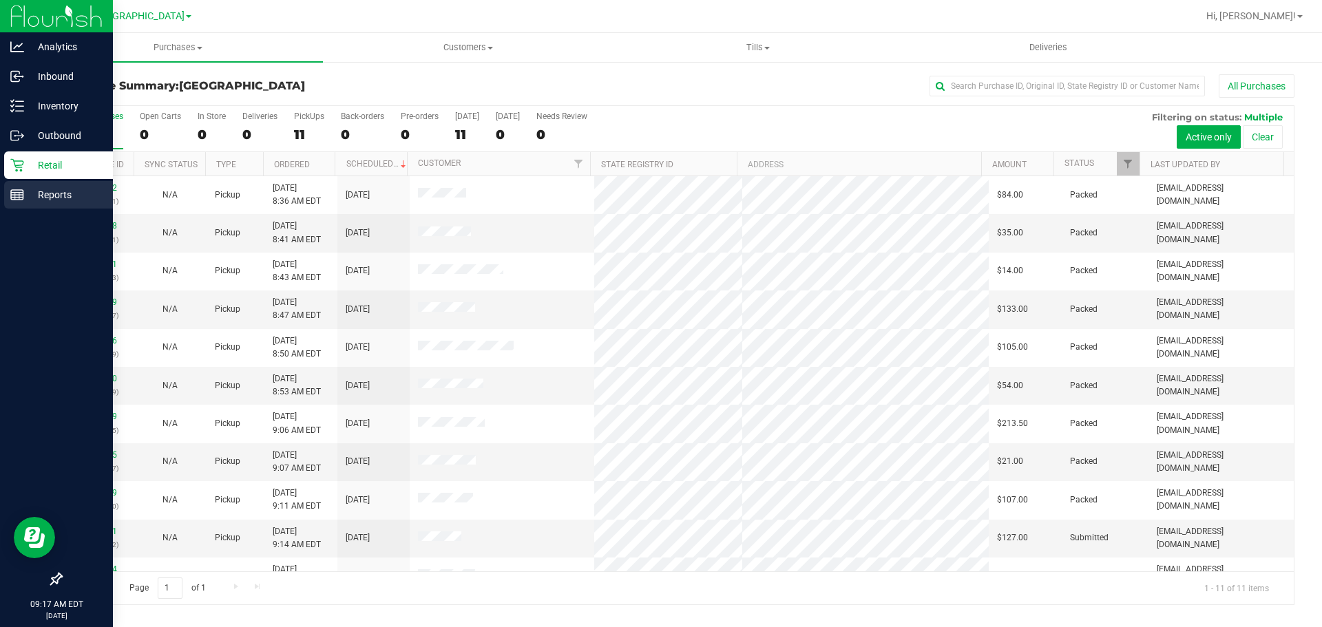
click at [8, 193] on div "Reports" at bounding box center [58, 195] width 109 height 28
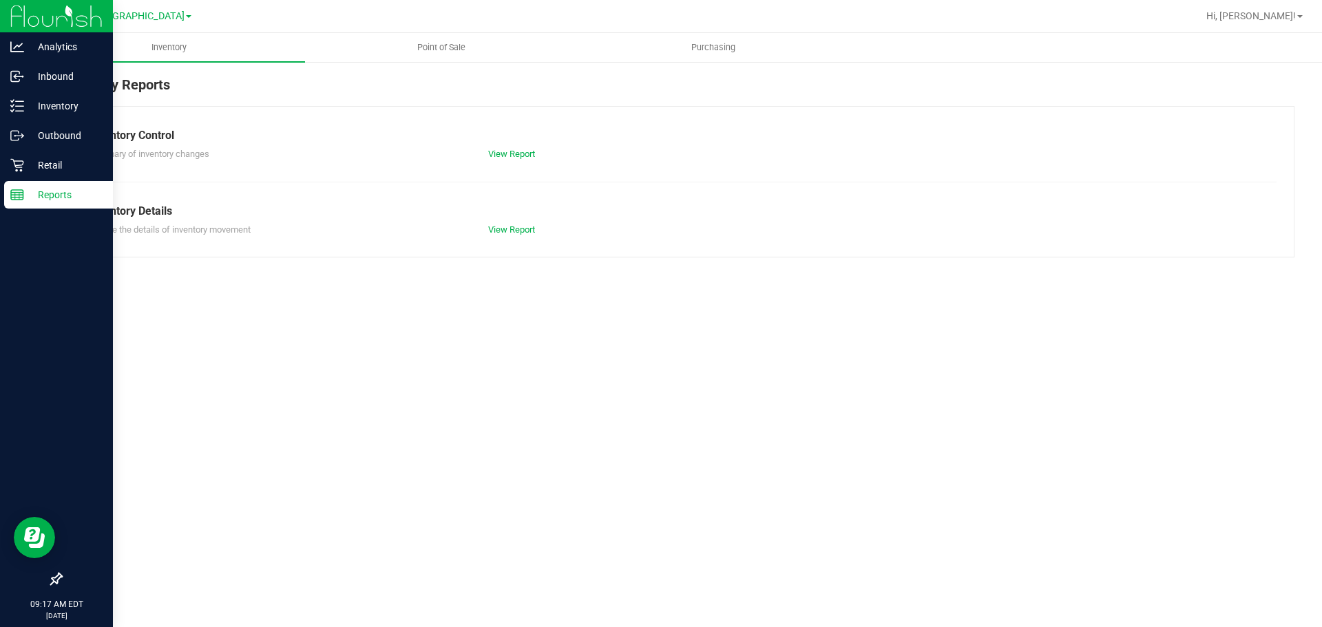
click at [19, 182] on div "Reports" at bounding box center [58, 195] width 109 height 28
click at [22, 179] on link "Retail" at bounding box center [56, 167] width 113 height 30
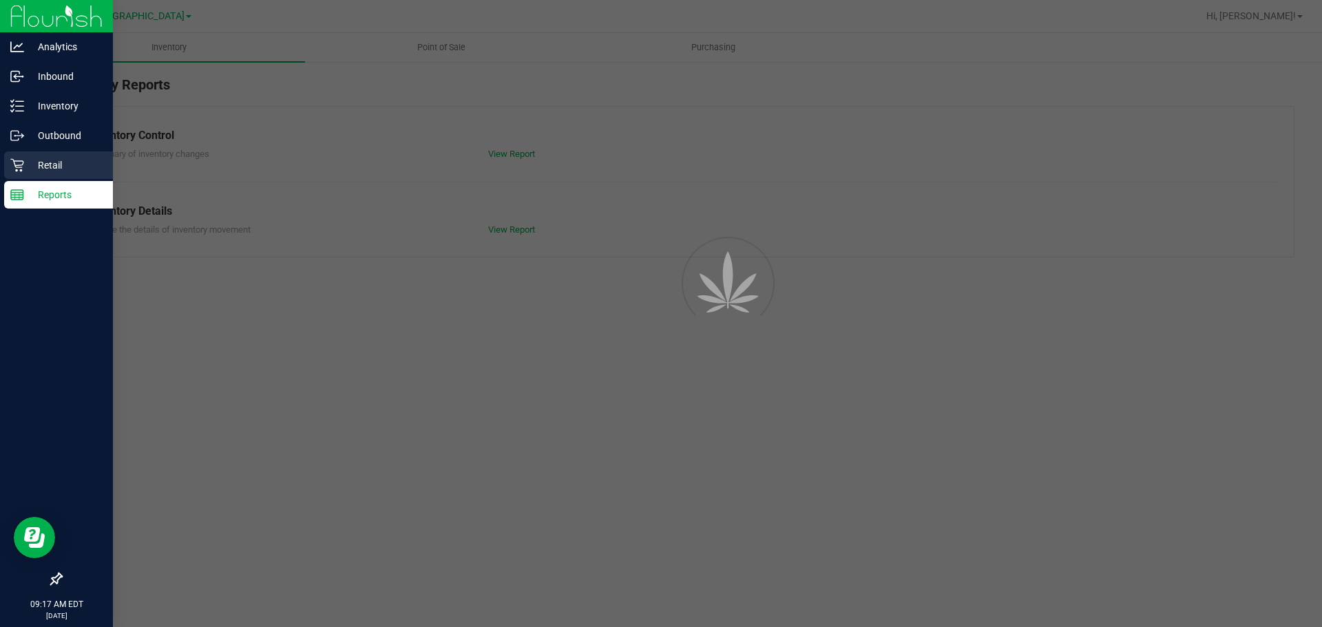
click at [23, 174] on div "Retail" at bounding box center [58, 166] width 109 height 28
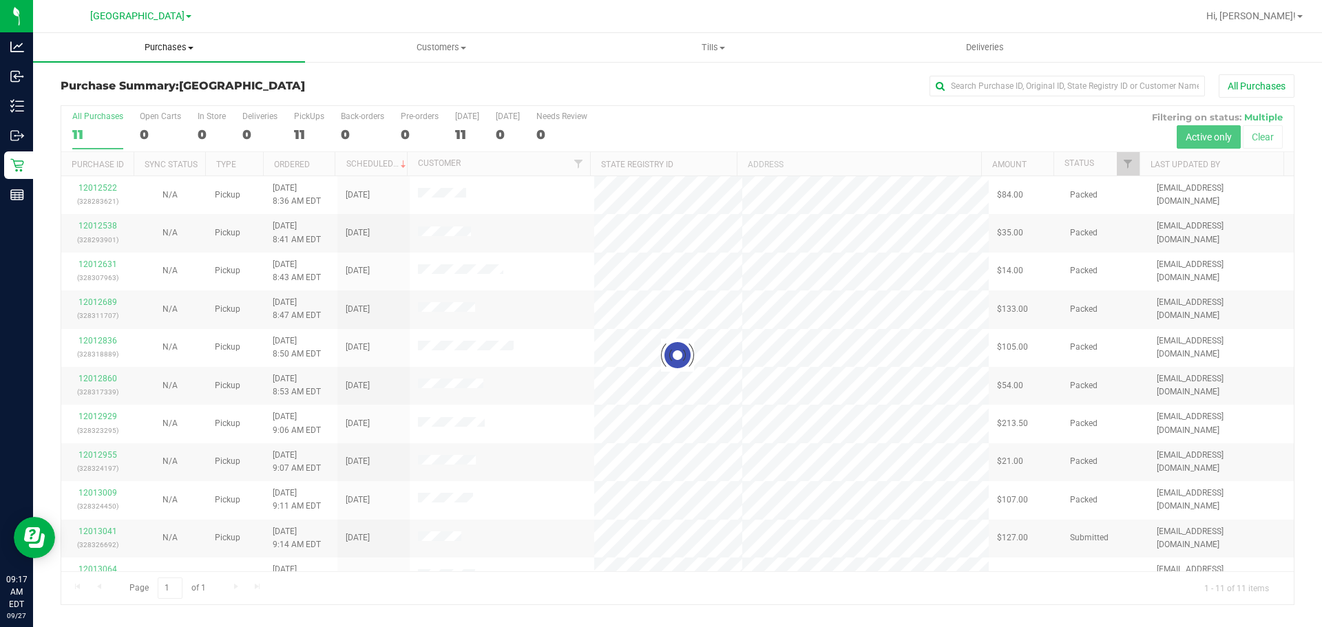
click at [156, 41] on span "Purchases" at bounding box center [169, 47] width 272 height 12
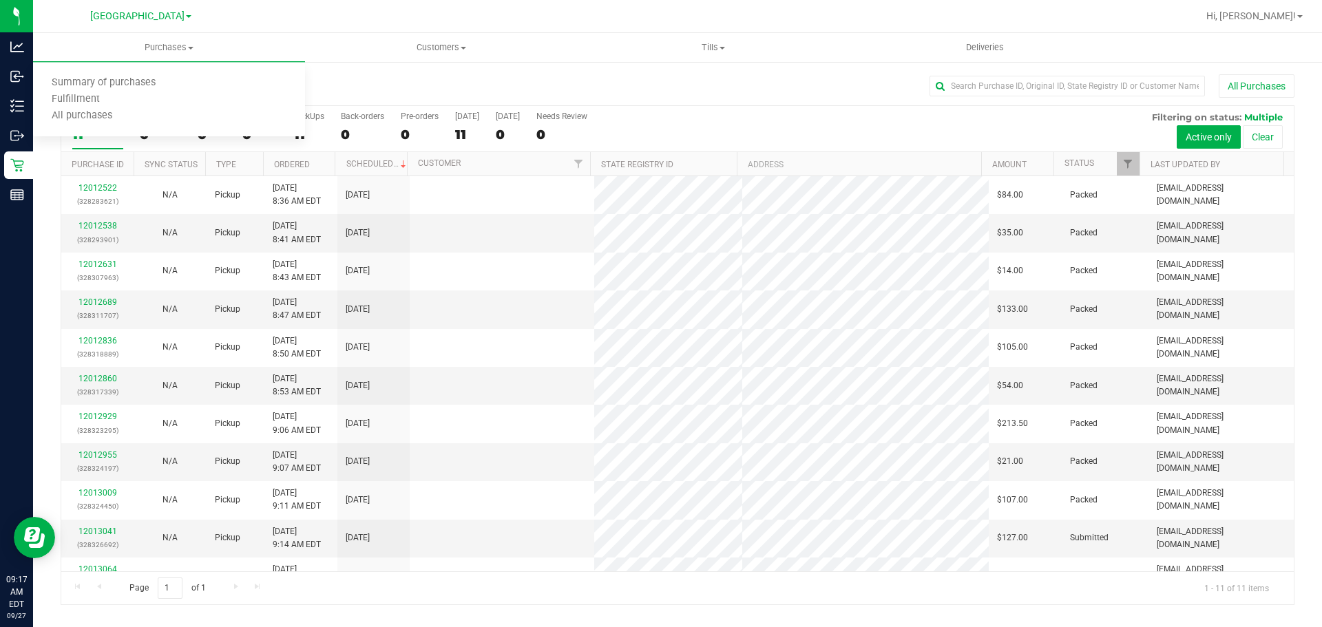
click at [169, 24] on div "[GEOGRAPHIC_DATA]" at bounding box center [140, 16] width 101 height 17
click at [169, 14] on span "[GEOGRAPHIC_DATA]" at bounding box center [137, 16] width 94 height 12
click at [165, 103] on link "St. Pete WC" at bounding box center [140, 103] width 201 height 19
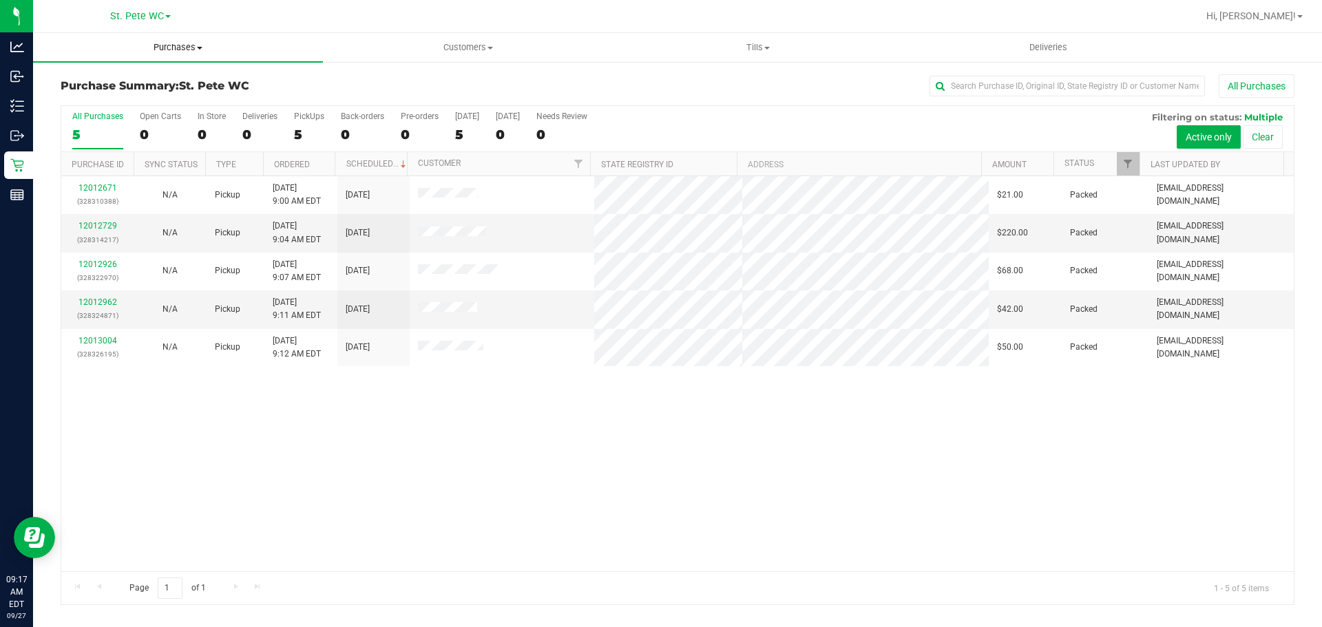
click at [159, 39] on uib-tab-heading "Purchases Summary of purchases Fulfillment All purchases" at bounding box center [178, 47] width 290 height 29
click at [172, 42] on span "Purchases" at bounding box center [178, 47] width 290 height 12
click at [166, 19] on link "St. Pete WC" at bounding box center [140, 15] width 61 height 13
click at [146, 121] on link "Tampa WC" at bounding box center [140, 121] width 201 height 19
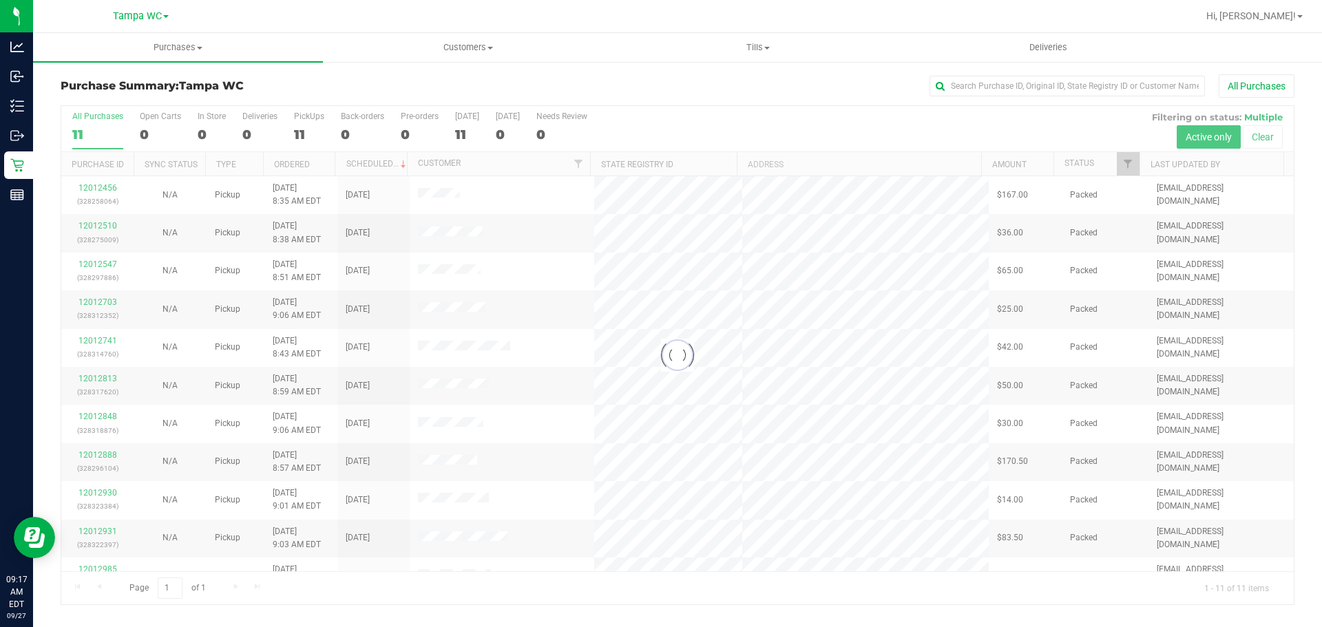
click at [164, 23] on div "Tampa WC Largo WC [GEOGRAPHIC_DATA][PERSON_NAME] [GEOGRAPHIC_DATA] [GEOGRAPHIC_…" at bounding box center [141, 16] width 56 height 17
click at [164, 21] on link "Tampa WC" at bounding box center [141, 15] width 56 height 13
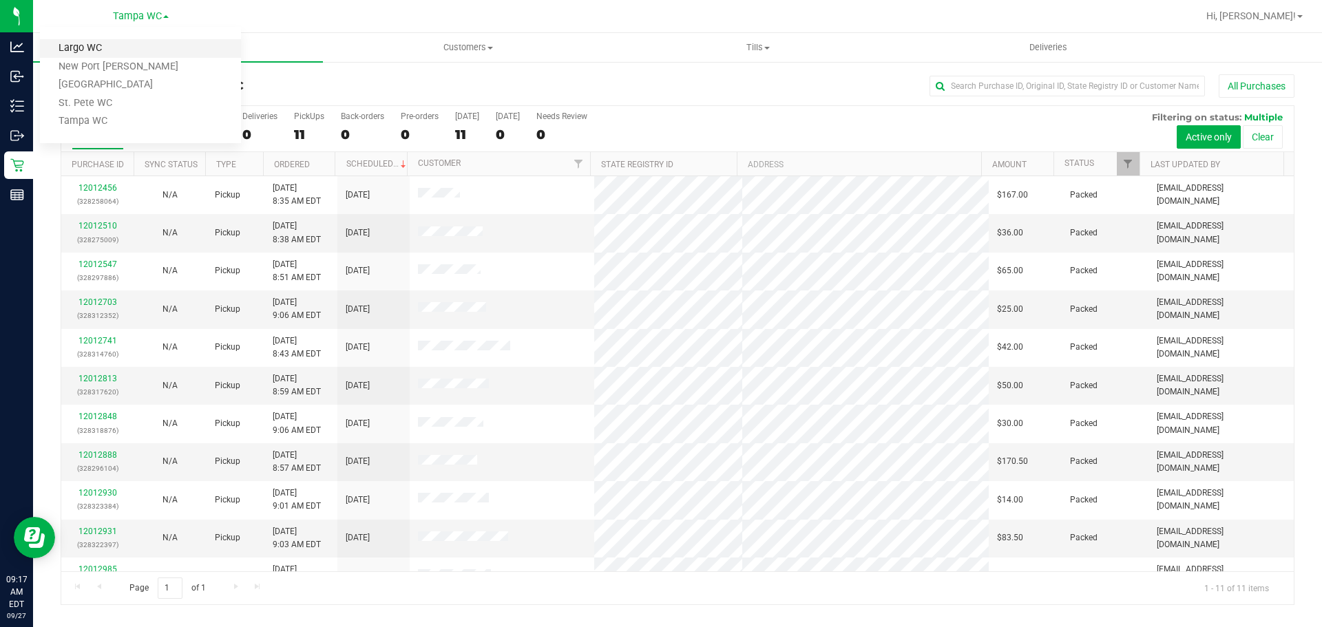
click at [204, 56] on link "Largo WC" at bounding box center [140, 48] width 201 height 19
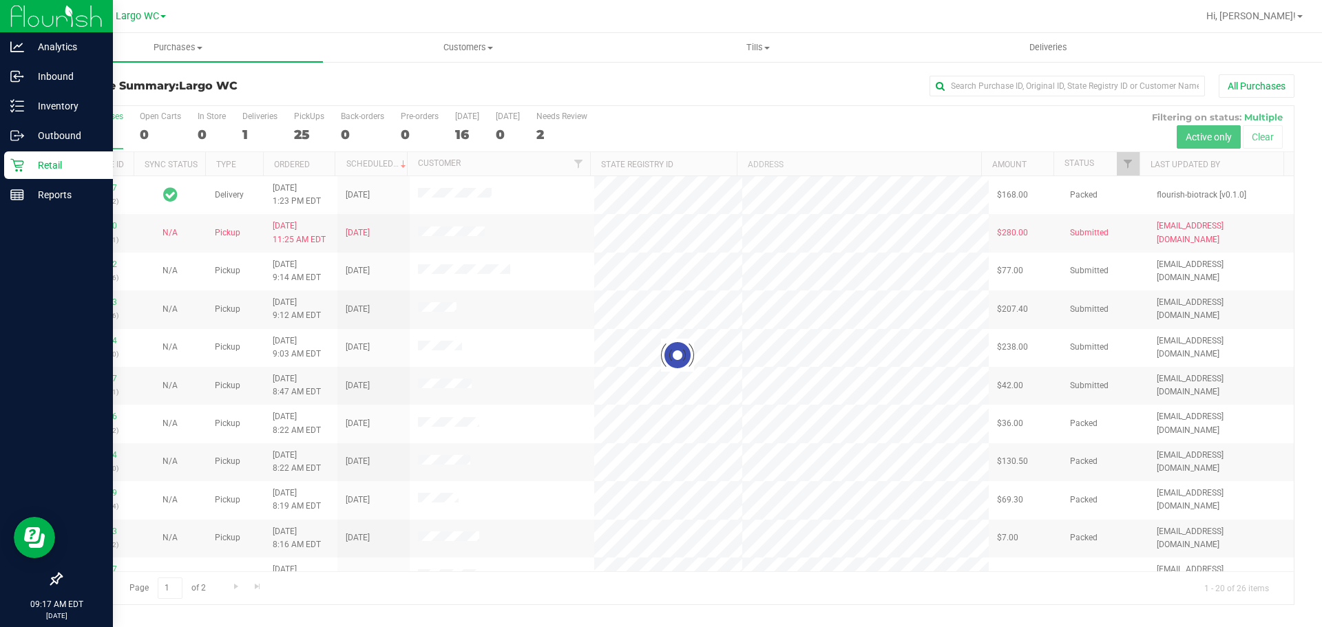
click at [23, 166] on icon at bounding box center [17, 165] width 14 height 14
click at [9, 169] on div "Retail" at bounding box center [58, 166] width 109 height 28
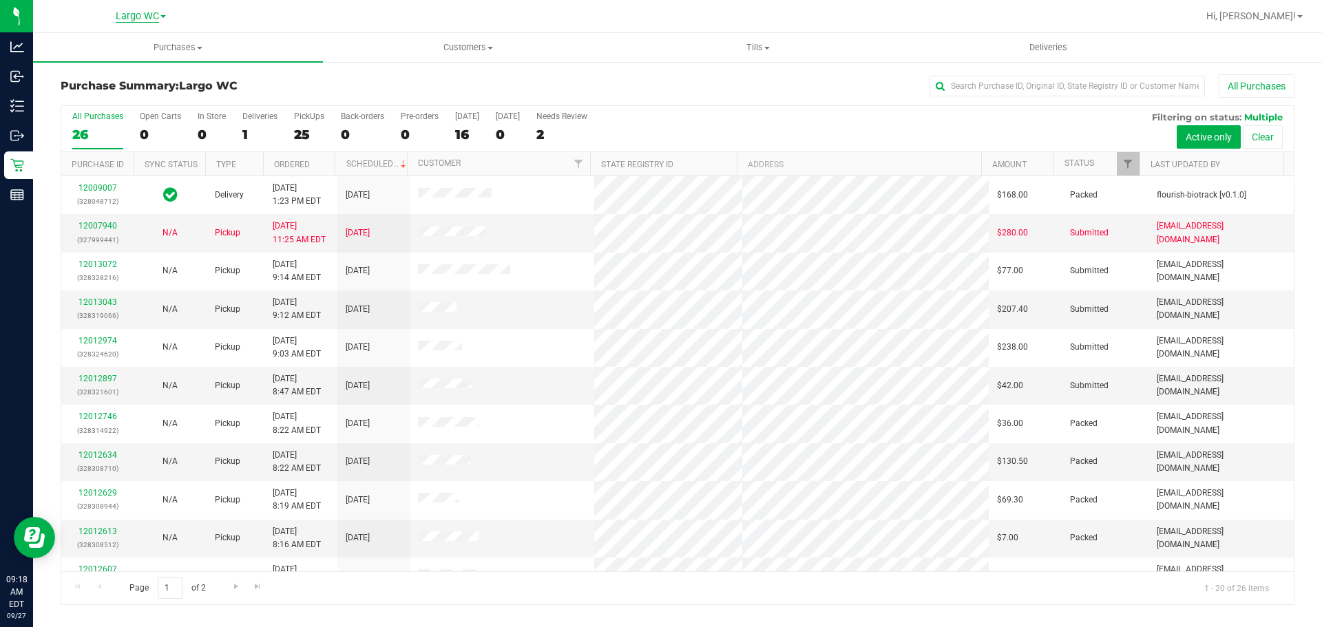
click at [156, 10] on span "Largo WC" at bounding box center [137, 16] width 43 height 12
click at [180, 90] on link "[GEOGRAPHIC_DATA]" at bounding box center [140, 85] width 201 height 19
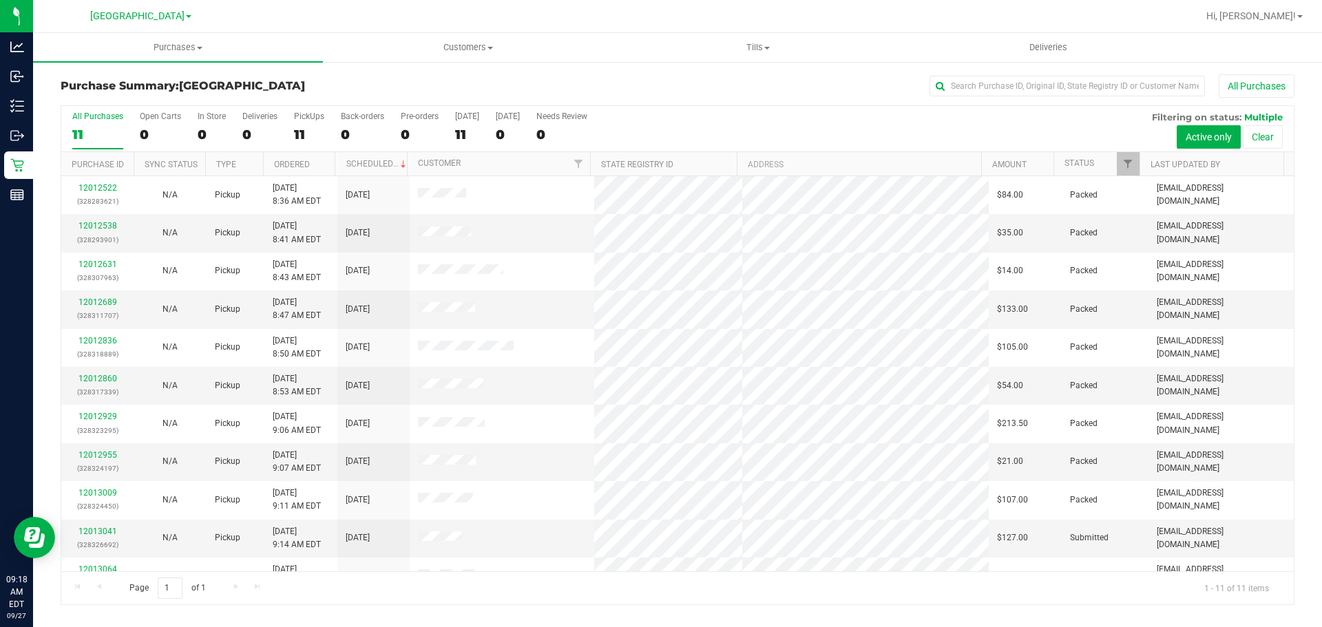
scroll to position [23, 0]
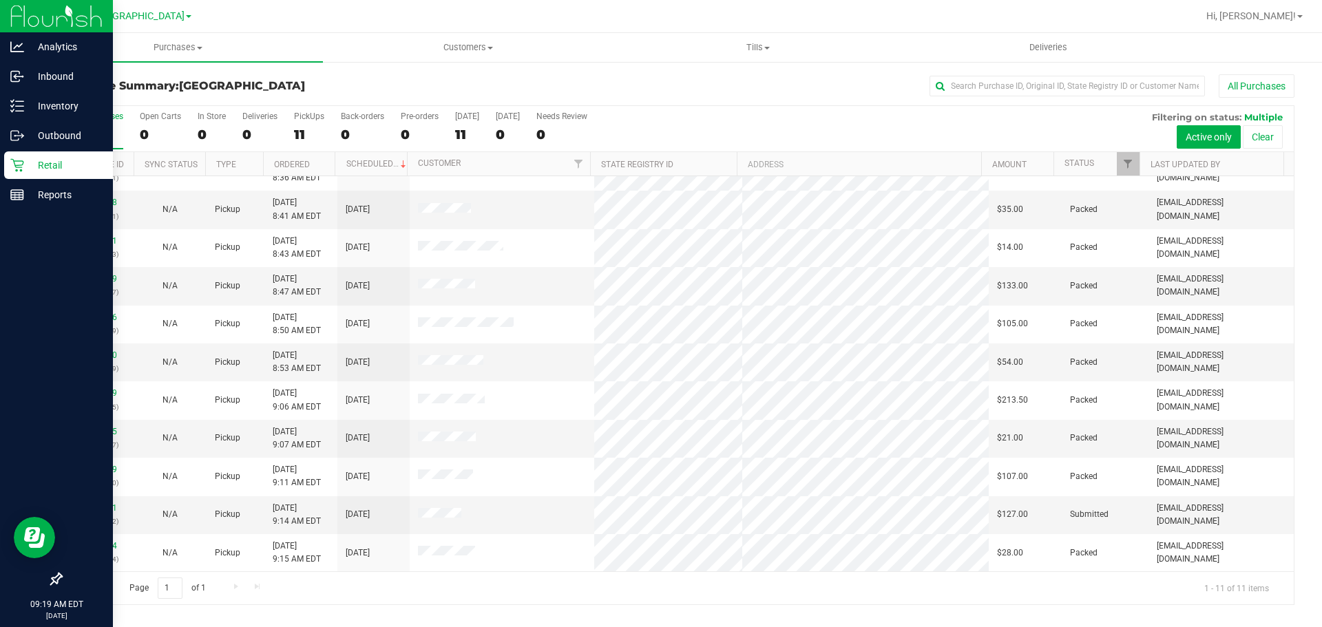
click at [19, 161] on icon at bounding box center [16, 165] width 13 height 13
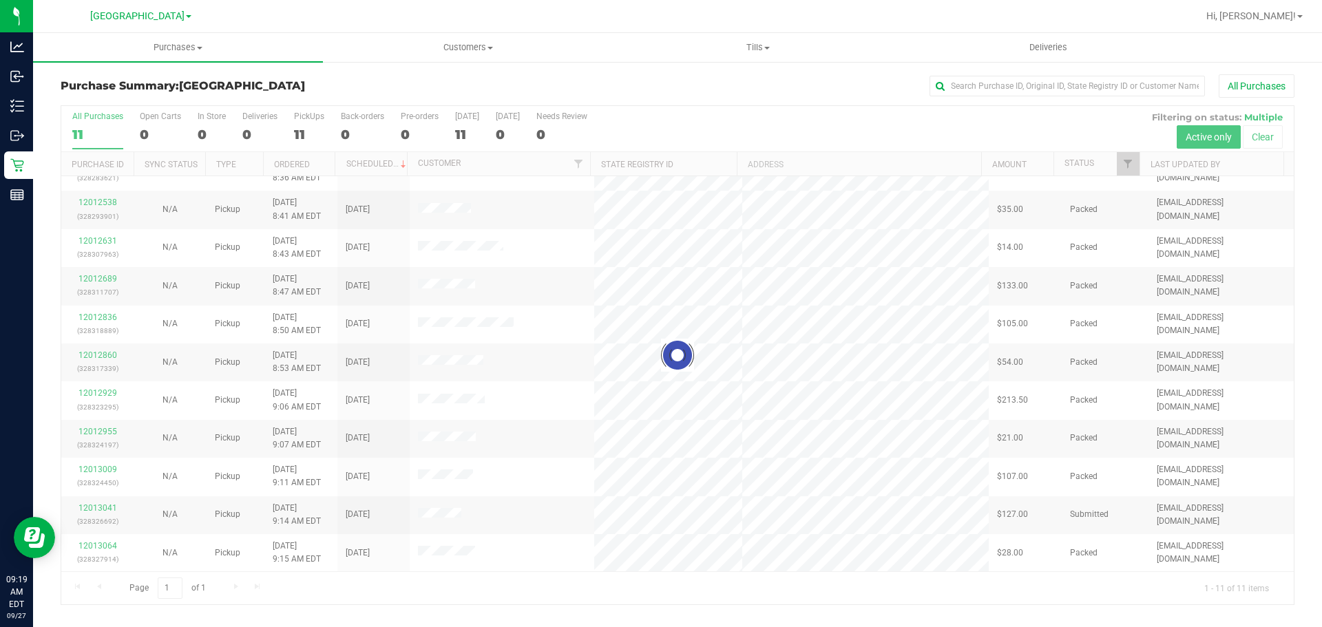
click at [92, 507] on div at bounding box center [677, 355] width 1233 height 499
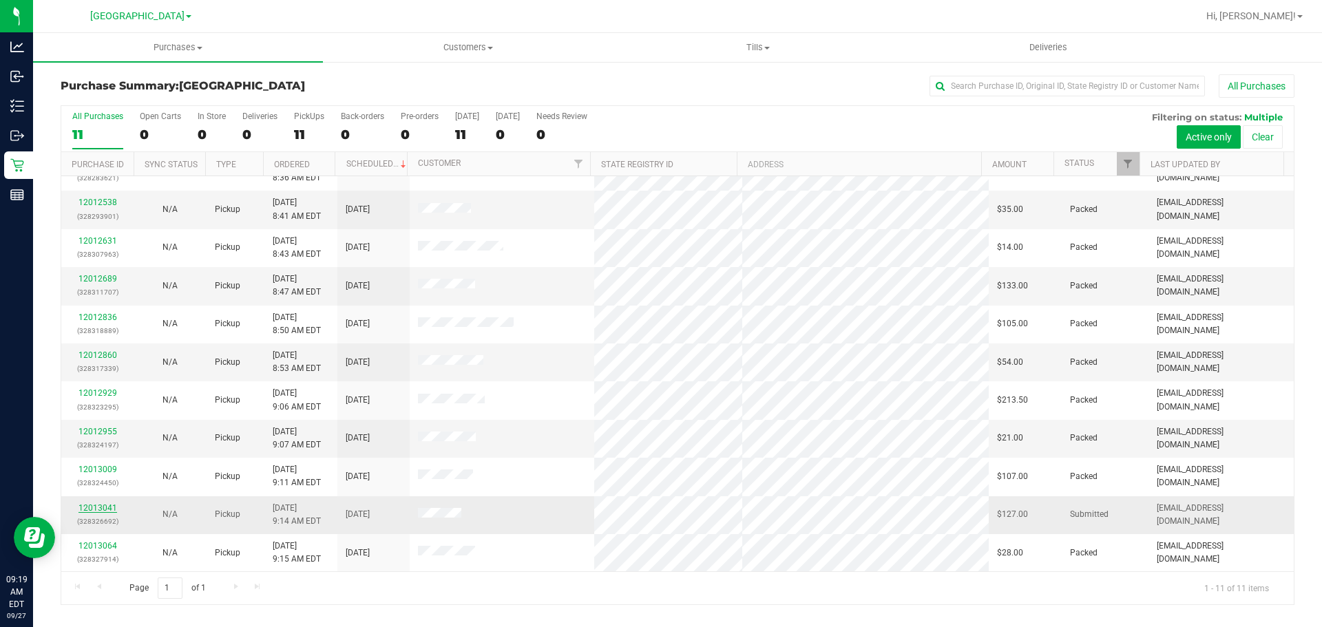
click at [100, 510] on link "12013041" at bounding box center [98, 508] width 39 height 10
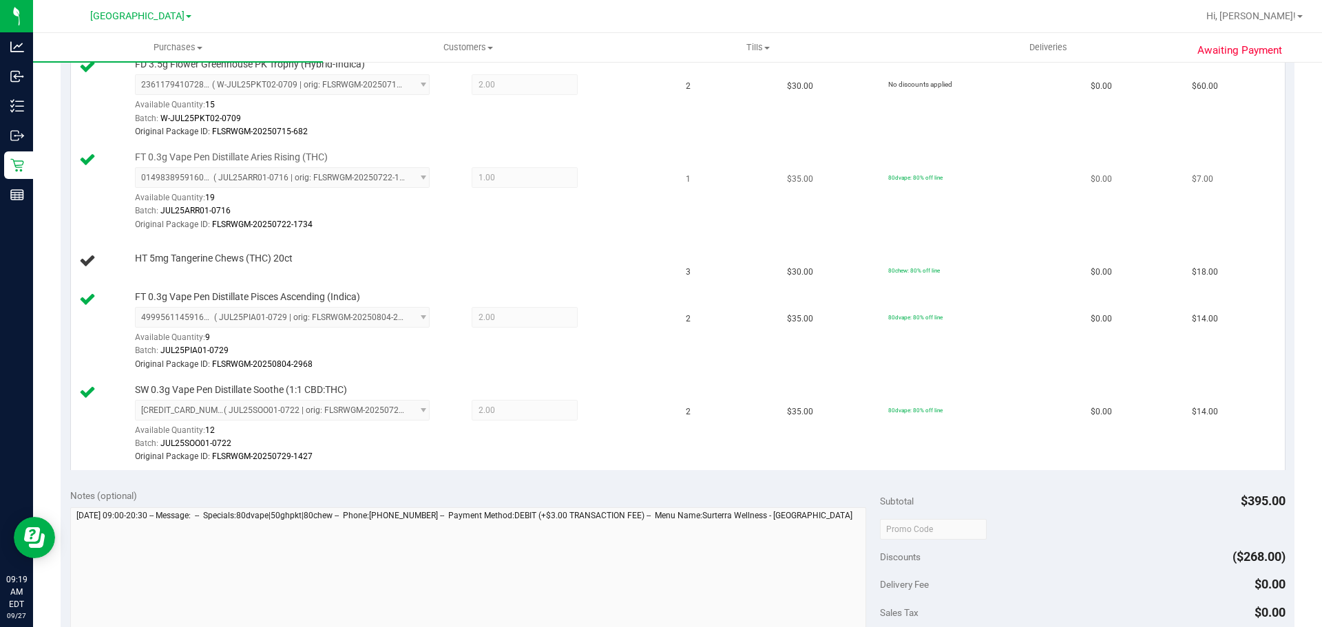
scroll to position [551, 0]
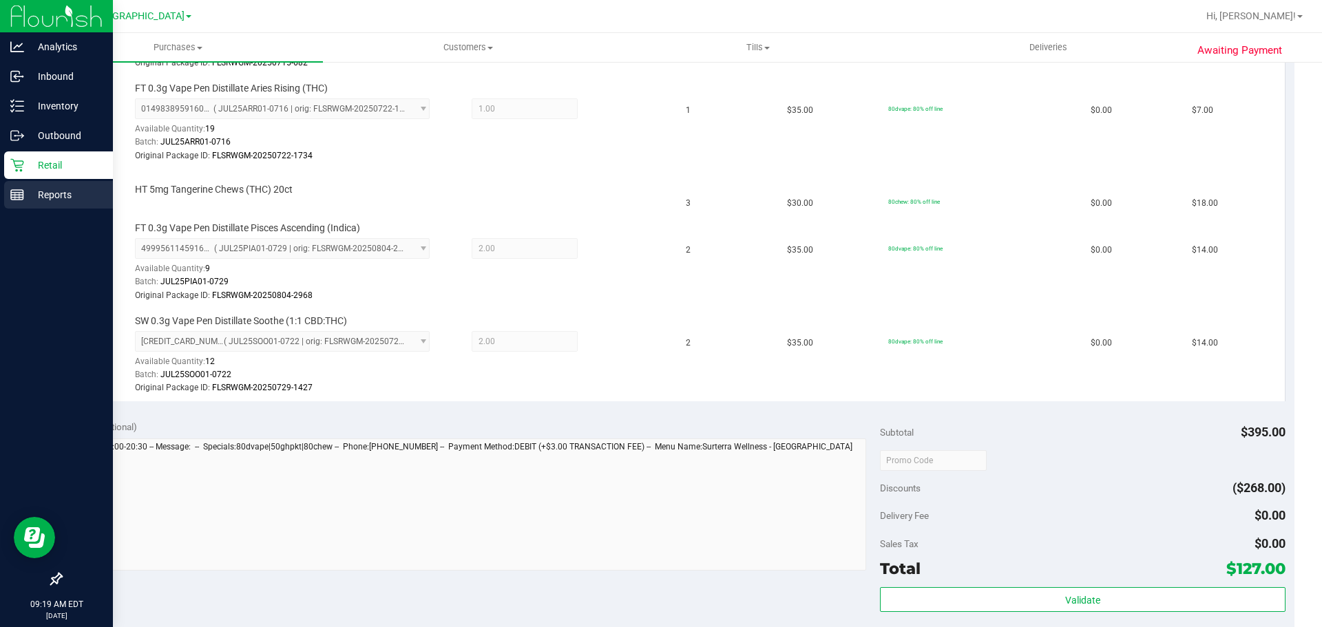
click at [54, 182] on div "Reports" at bounding box center [58, 195] width 109 height 28
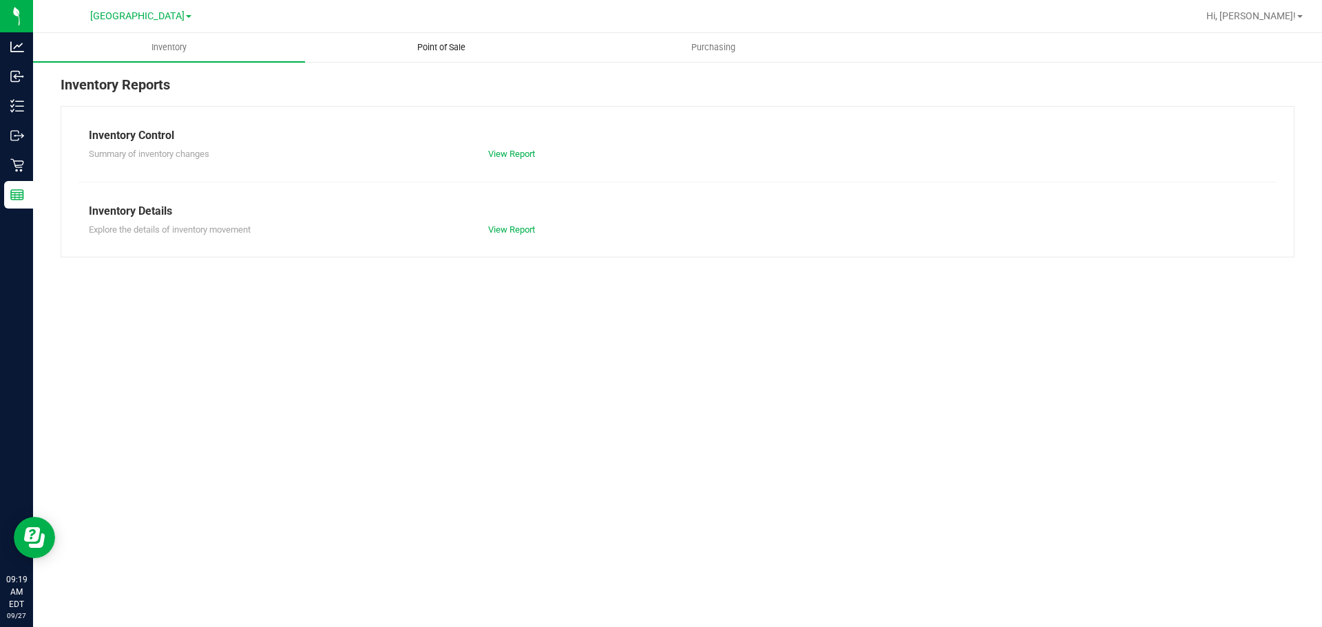
click at [450, 41] on uib-tab-heading "Point of Sale" at bounding box center [441, 48] width 271 height 28
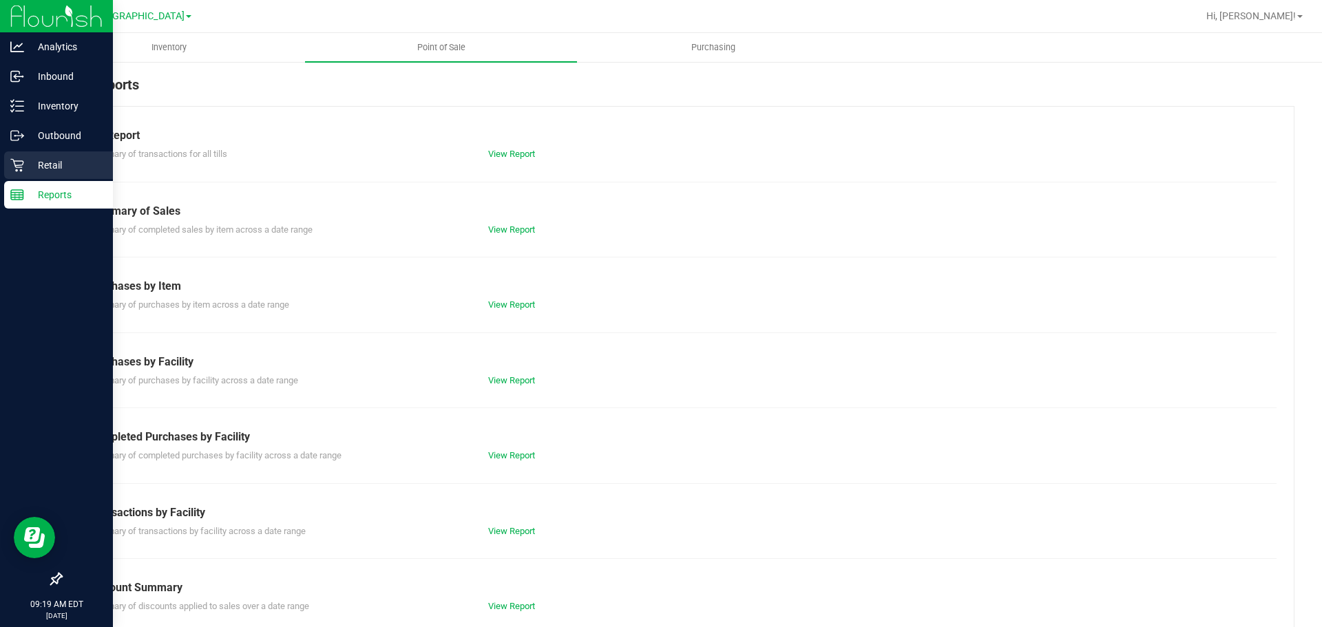
click at [41, 156] on div "Retail" at bounding box center [58, 166] width 109 height 28
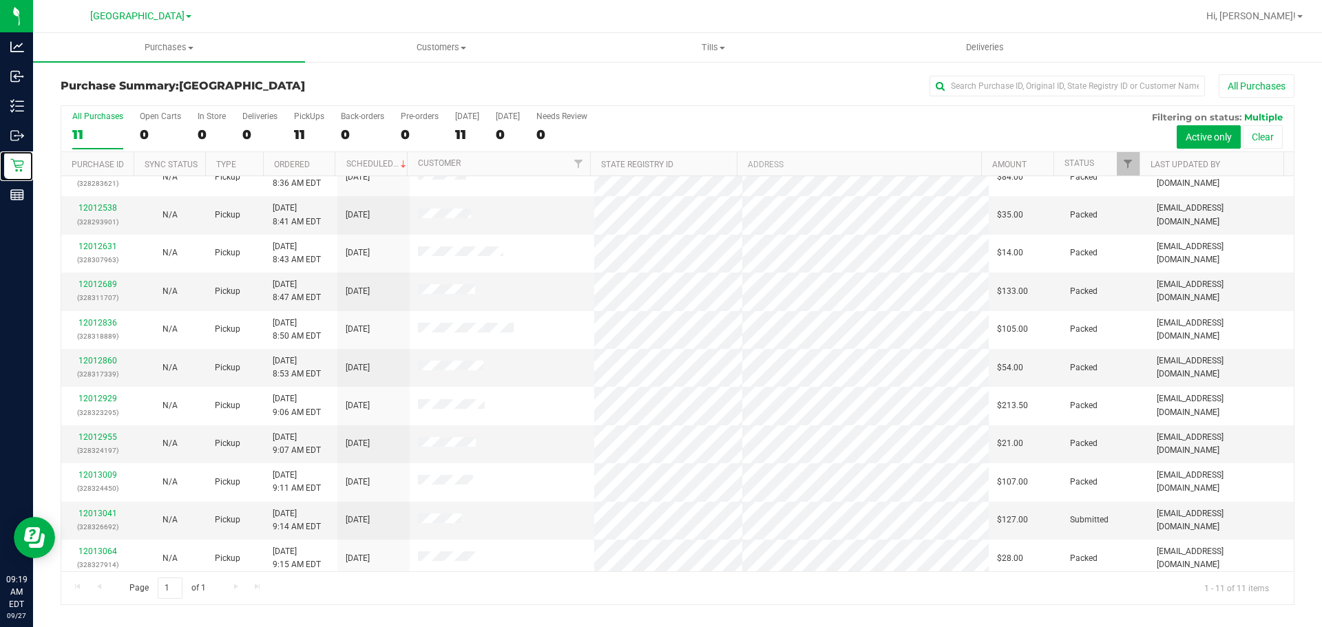
scroll to position [23, 0]
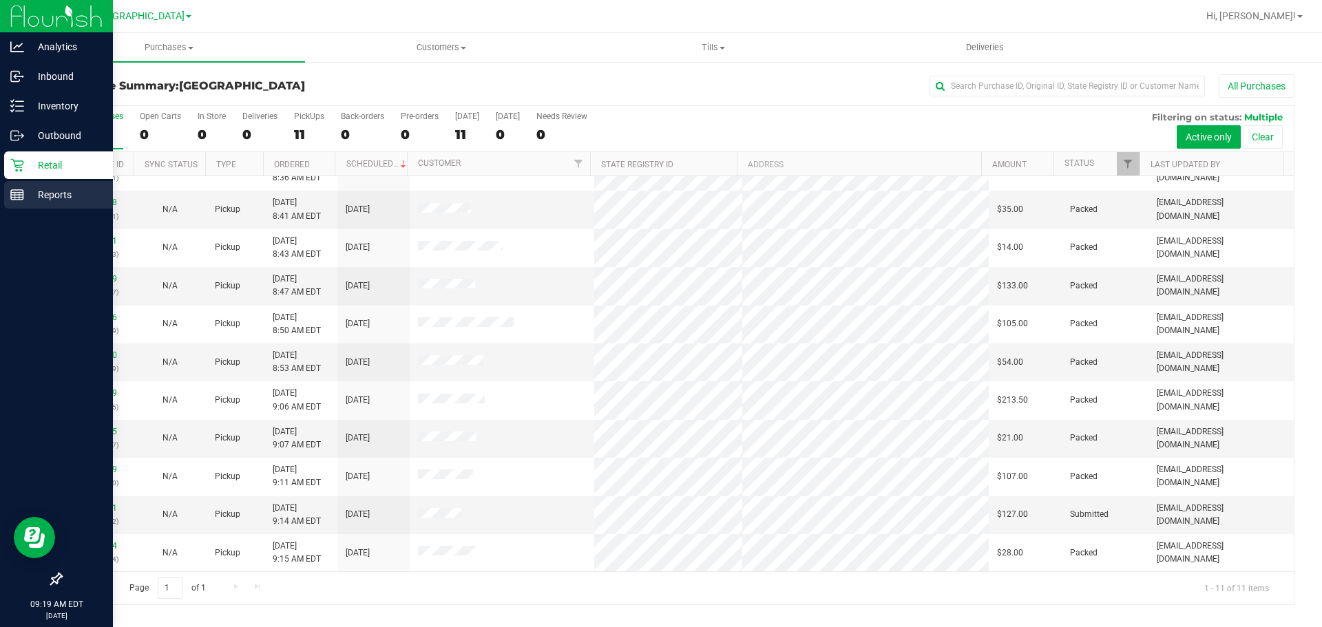
click at [33, 193] on p "Reports" at bounding box center [65, 195] width 83 height 17
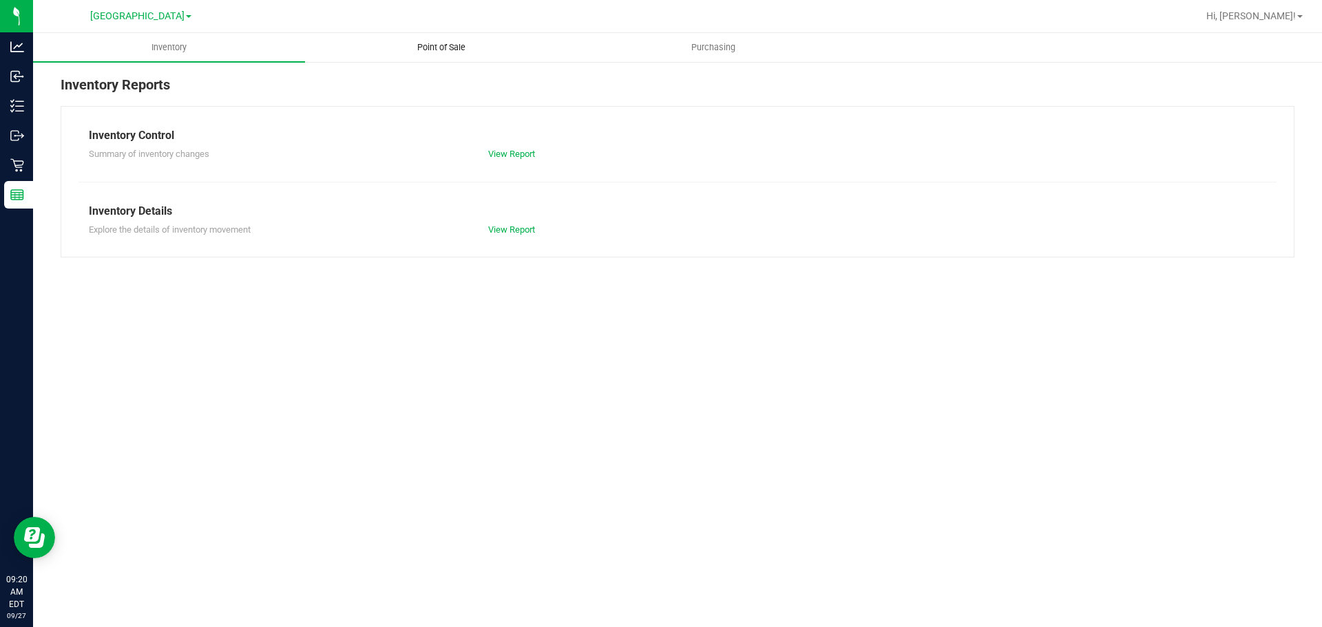
click at [437, 37] on uib-tab-heading "Point of Sale" at bounding box center [441, 48] width 271 height 28
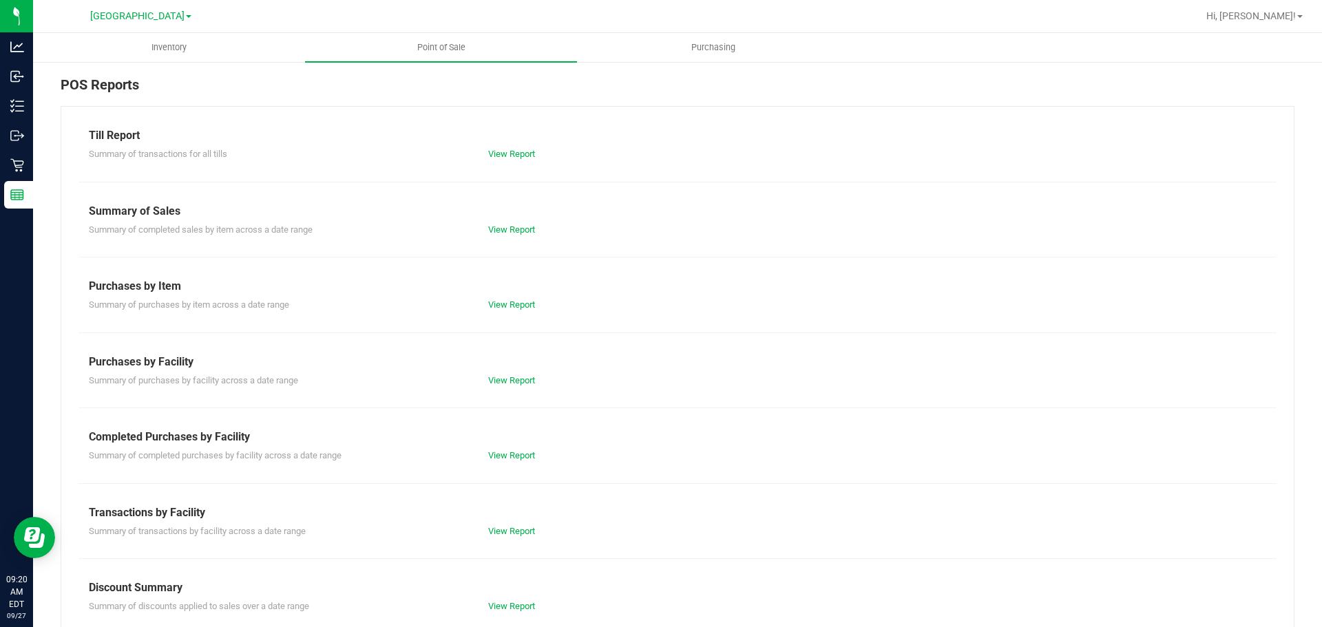
click at [515, 449] on div "View Report" at bounding box center [578, 456] width 200 height 14
click at [501, 458] on link "View Report" at bounding box center [511, 455] width 47 height 10
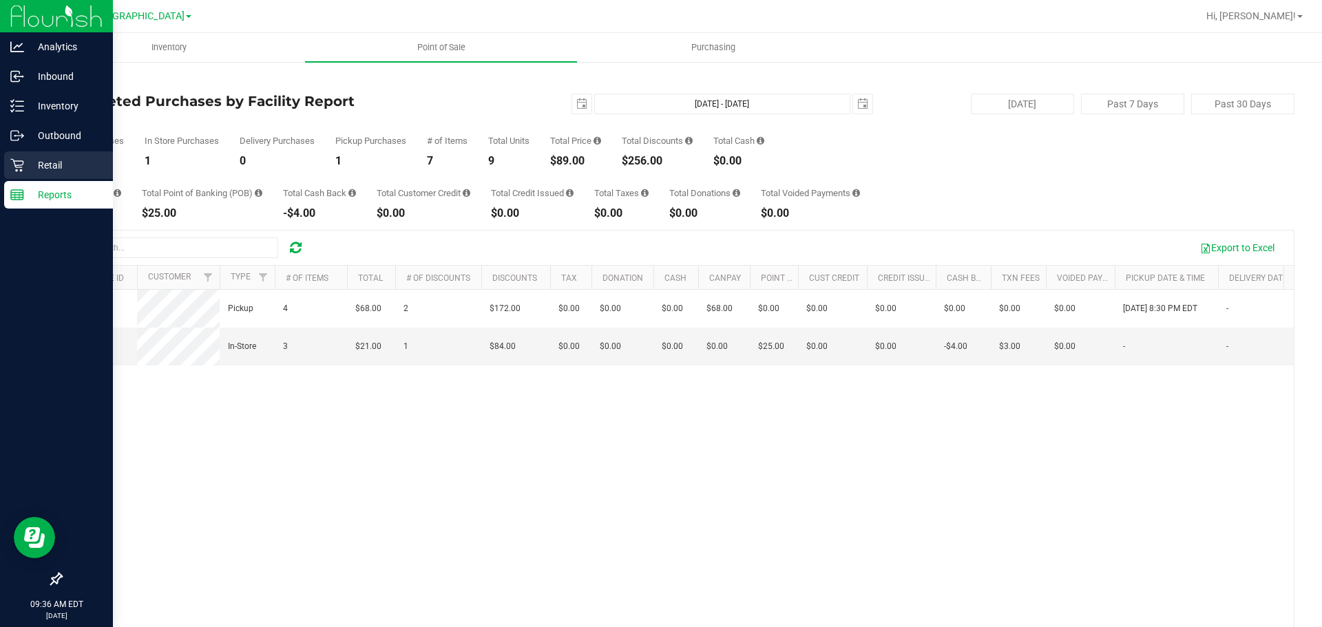
click at [16, 161] on icon at bounding box center [16, 165] width 13 height 13
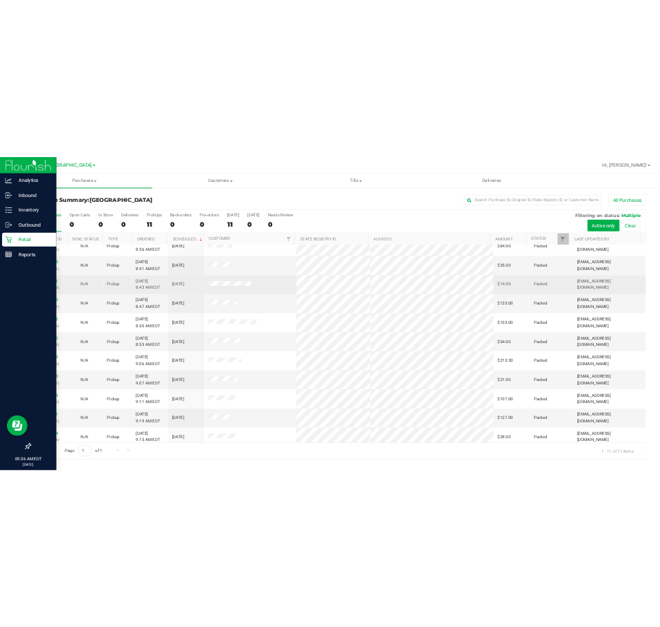
scroll to position [23, 0]
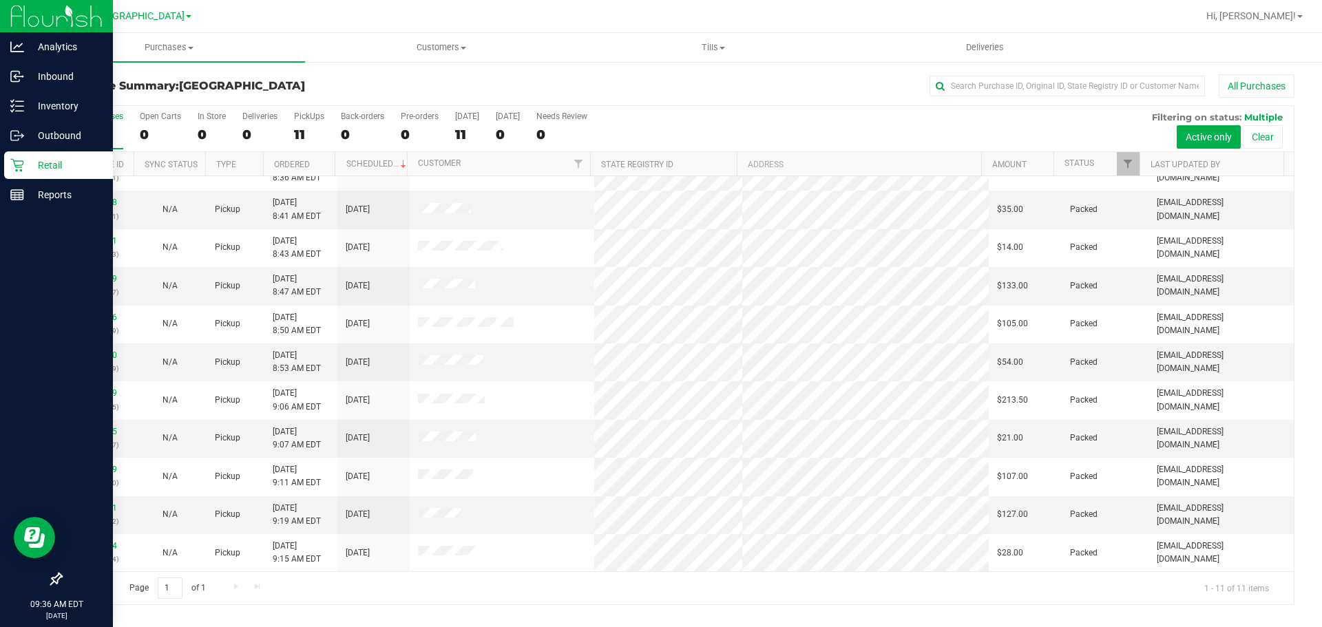
click at [568, 86] on div "All Purchases" at bounding box center [883, 85] width 823 height 23
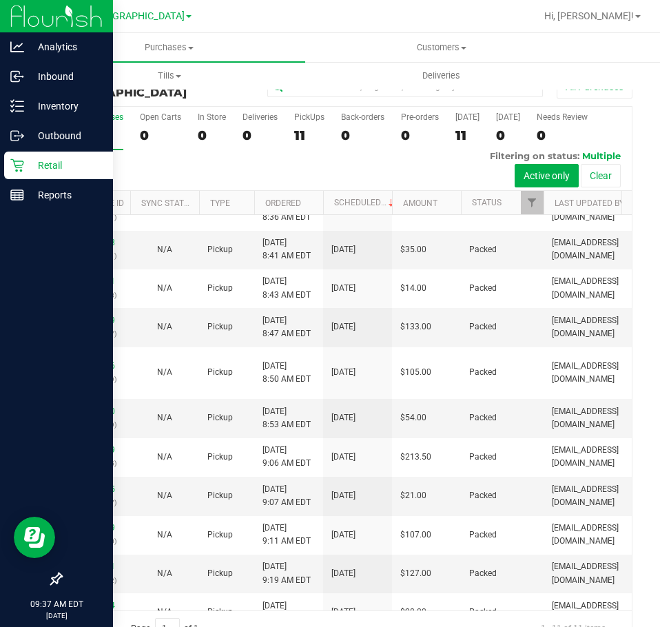
click at [27, 175] on div "Retail" at bounding box center [58, 166] width 109 height 28
click at [36, 102] on p "Inventory" at bounding box center [65, 106] width 83 height 17
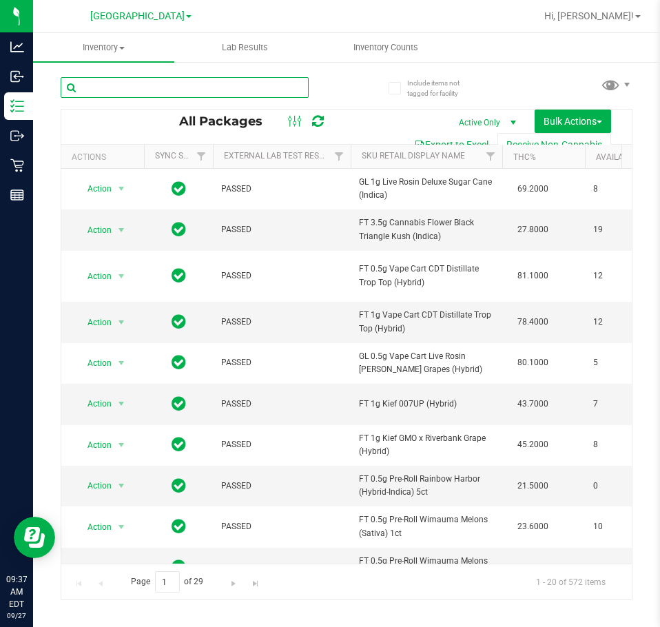
click at [216, 88] on input "text" at bounding box center [185, 87] width 248 height 21
type input "grz"
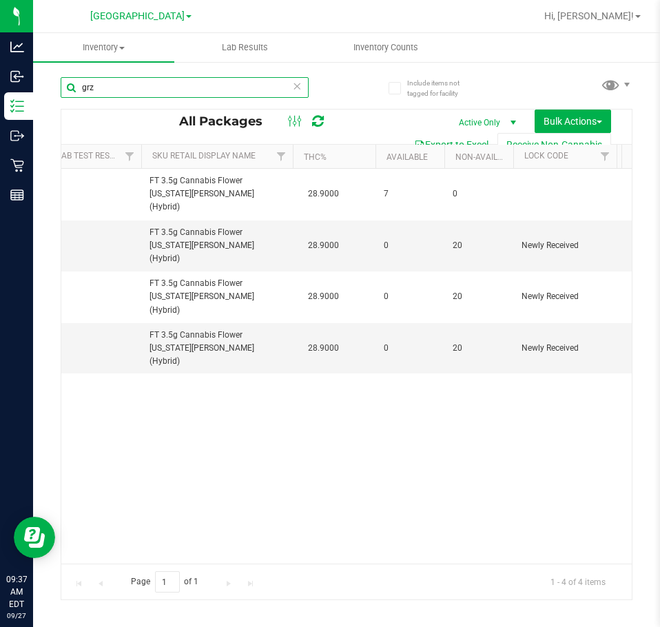
scroll to position [0, 215]
